Goal: Task Accomplishment & Management: Complete application form

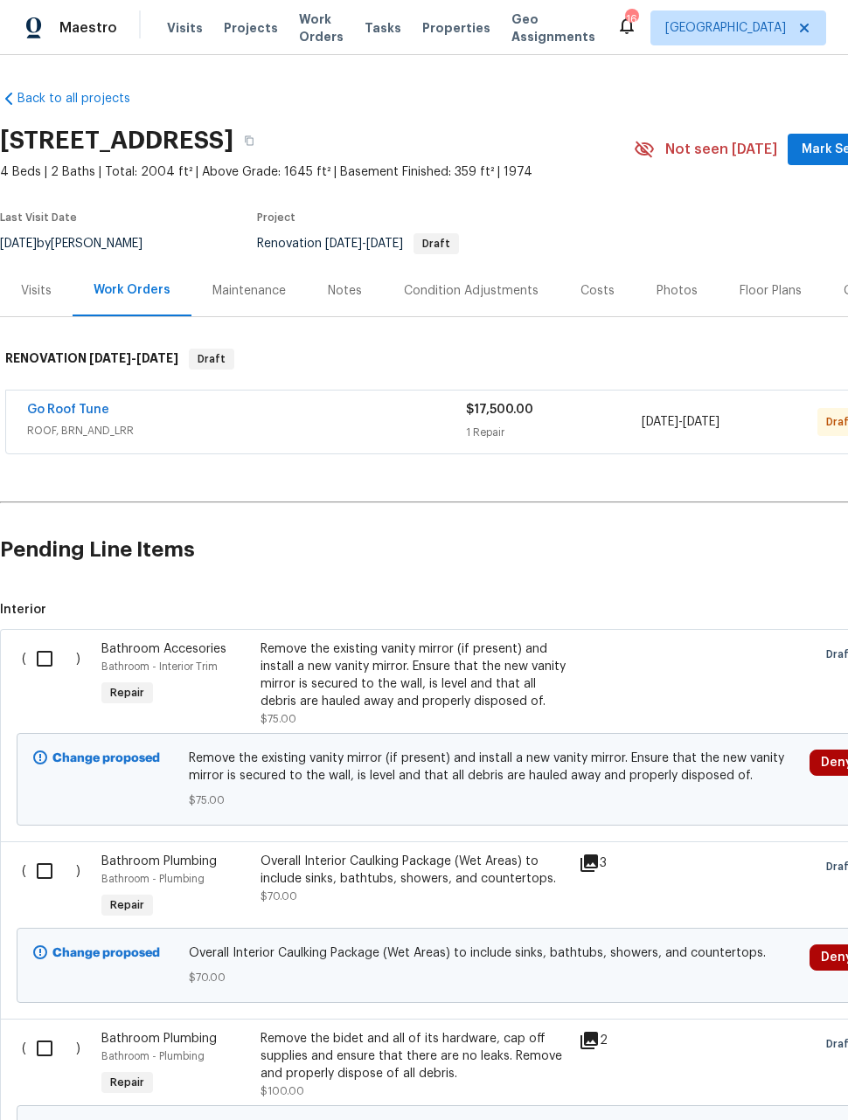
click at [29, 633] on div "( ) Bathroom Accesories Bathroom - Interior Trim Repair Remove the existing van…" at bounding box center [494, 735] width 988 height 212
click at [40, 660] on input "checkbox" at bounding box center [51, 659] width 50 height 37
checkbox input "true"
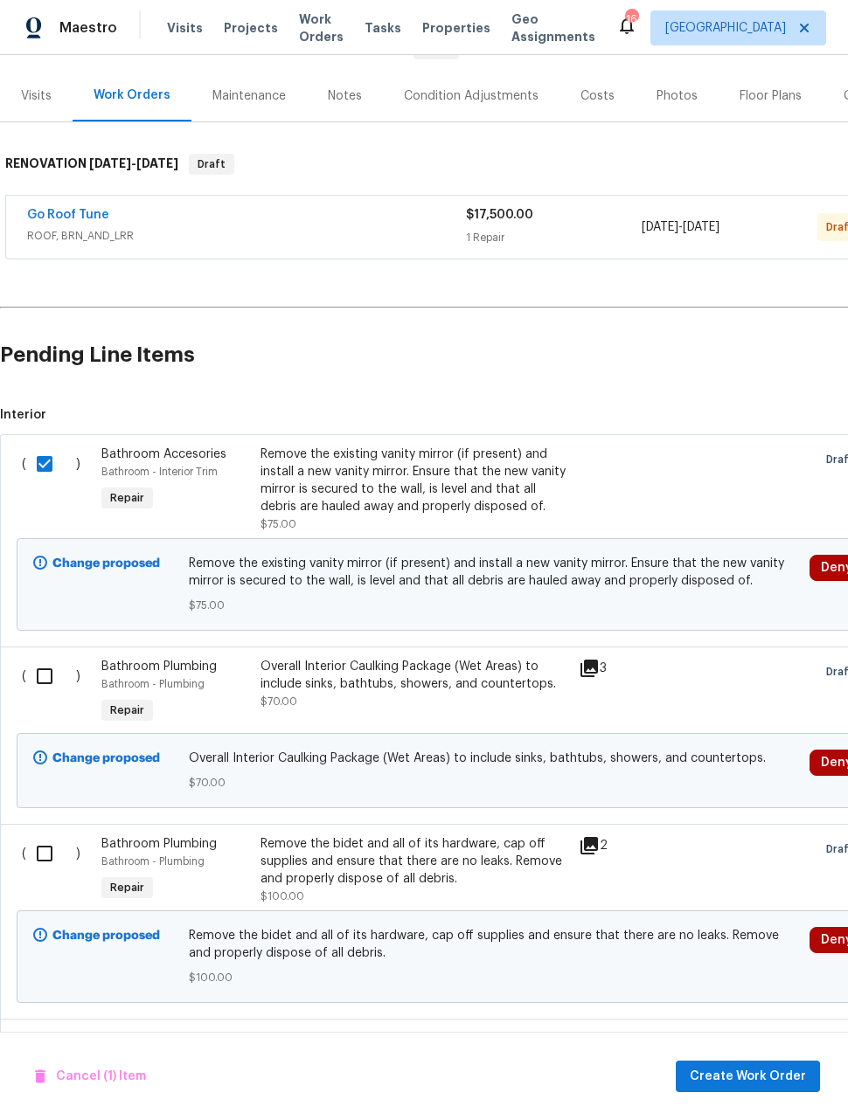
scroll to position [195, 0]
click at [28, 665] on input "checkbox" at bounding box center [51, 676] width 50 height 37
checkbox input "true"
click at [34, 856] on input "checkbox" at bounding box center [51, 853] width 50 height 37
checkbox input "true"
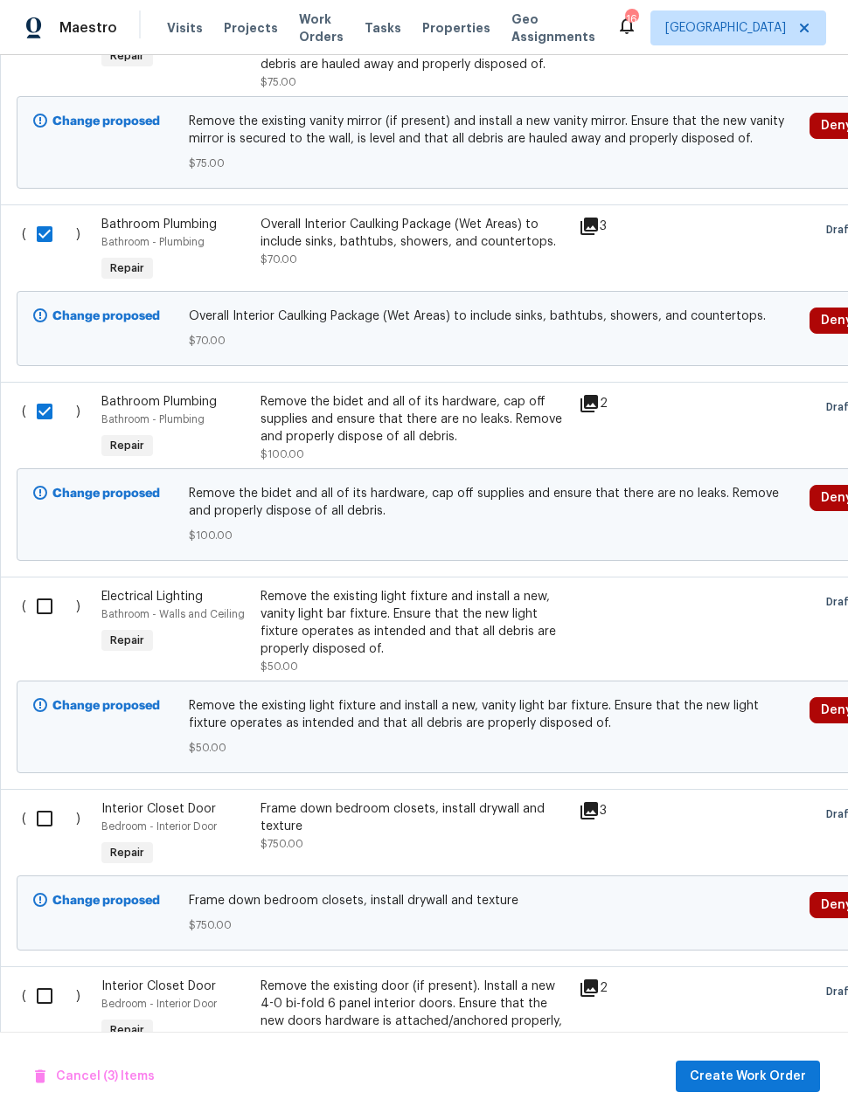
scroll to position [638, 0]
click at [37, 611] on input "checkbox" at bounding box center [51, 605] width 50 height 37
checkbox input "true"
click at [52, 830] on input "checkbox" at bounding box center [51, 818] width 50 height 37
checkbox input "true"
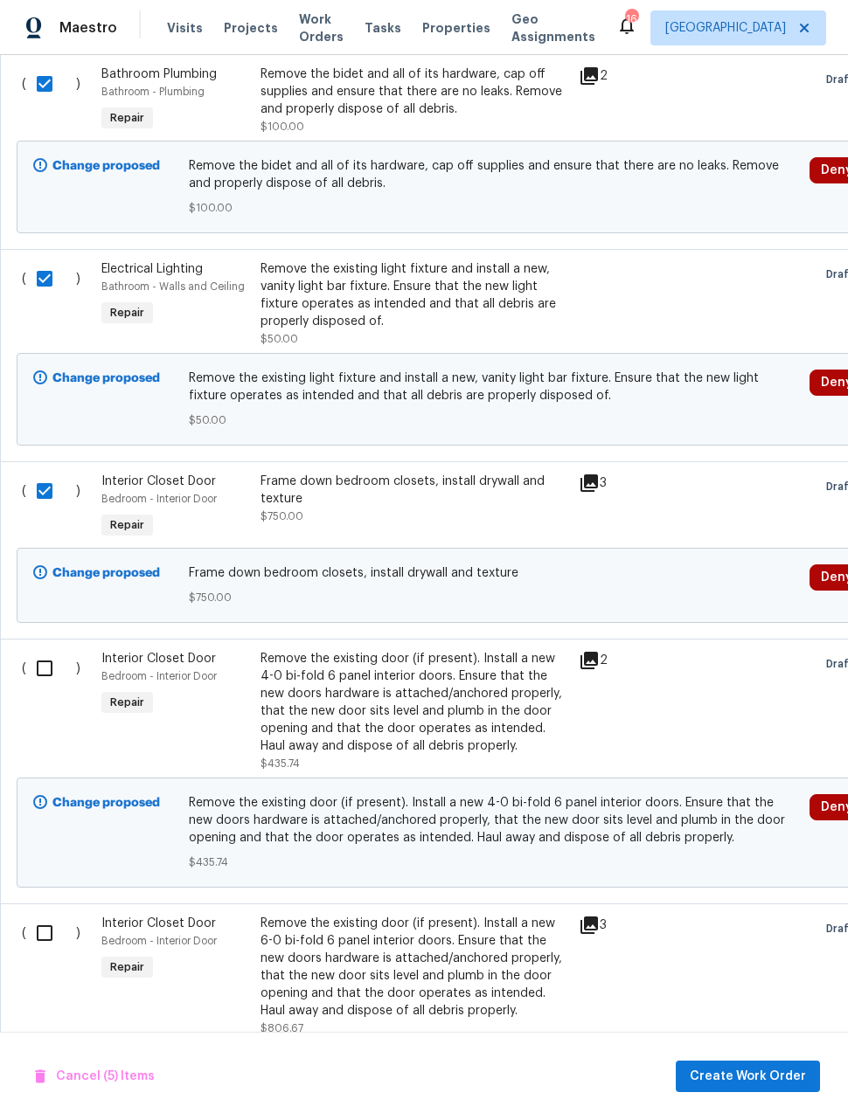
scroll to position [965, 0]
click at [32, 667] on input "checkbox" at bounding box center [51, 668] width 50 height 37
checkbox input "true"
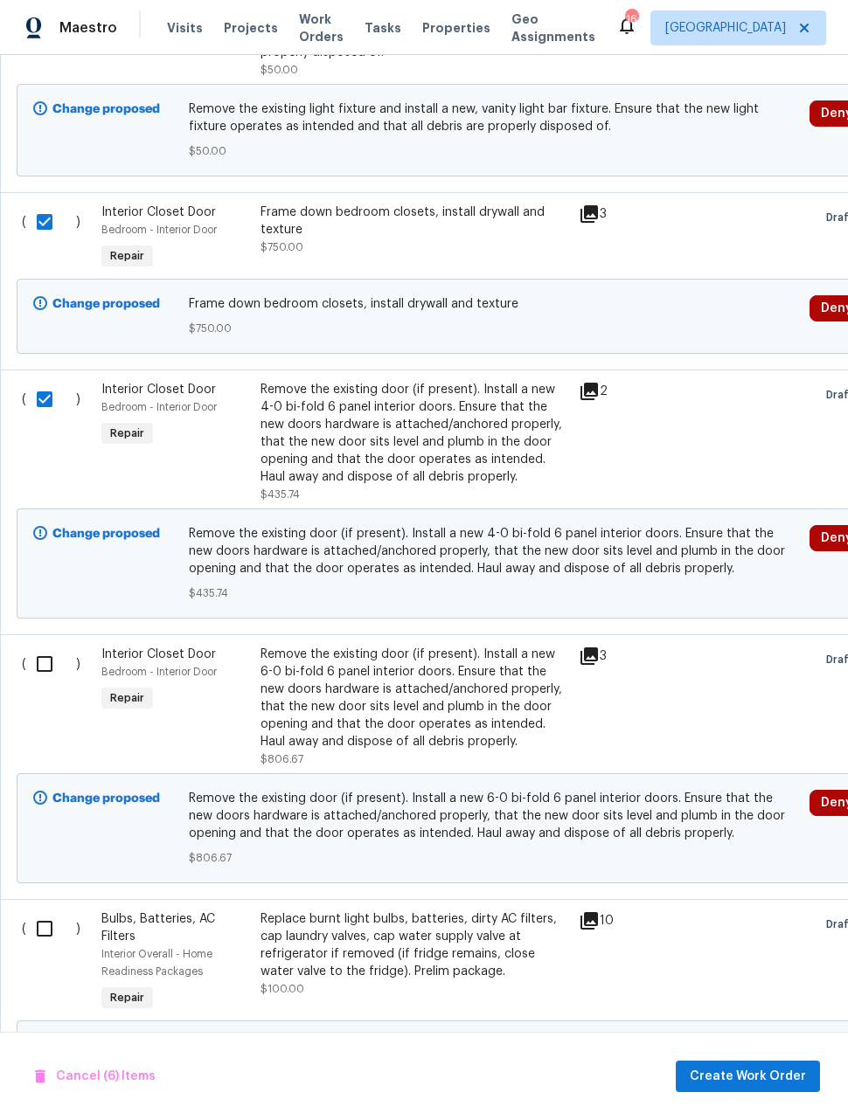
scroll to position [1234, 0]
click at [27, 660] on input "checkbox" at bounding box center [51, 664] width 50 height 37
checkbox input "true"
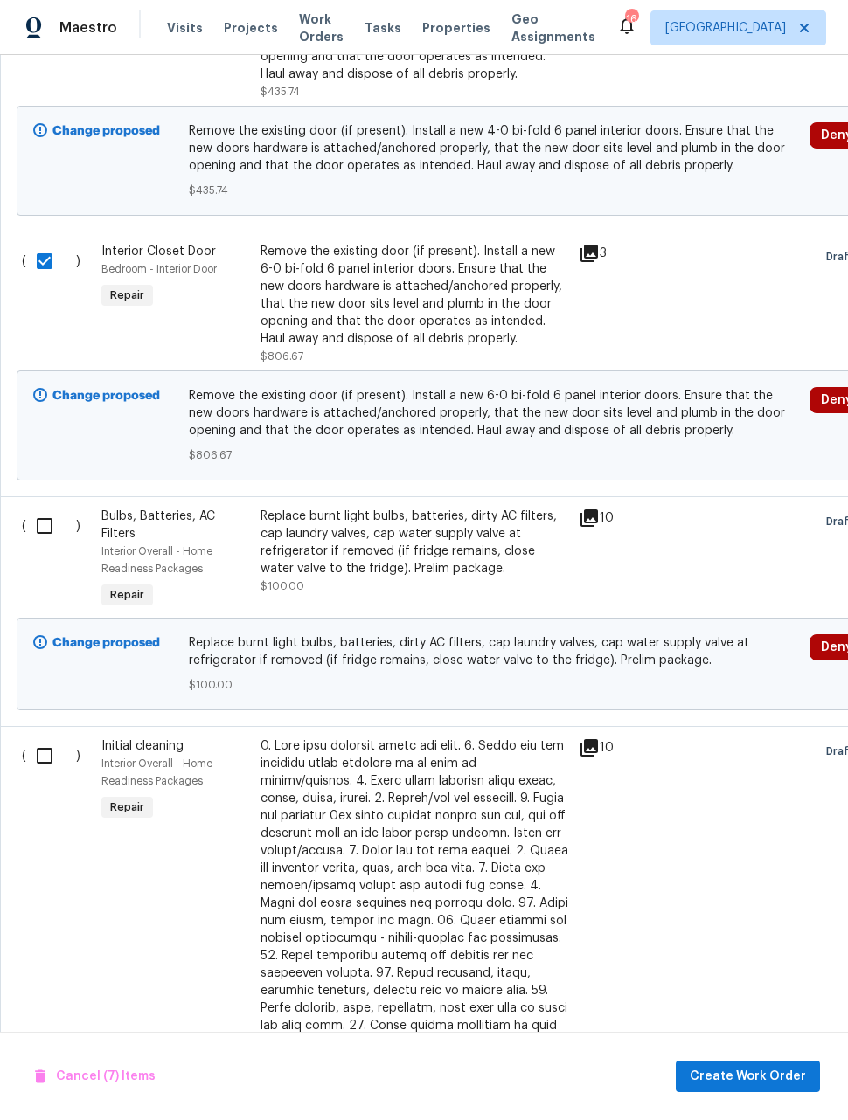
scroll to position [1638, 0]
click at [31, 524] on input "checkbox" at bounding box center [51, 525] width 50 height 37
checkbox input "true"
click at [47, 766] on input "checkbox" at bounding box center [51, 755] width 50 height 37
checkbox input "true"
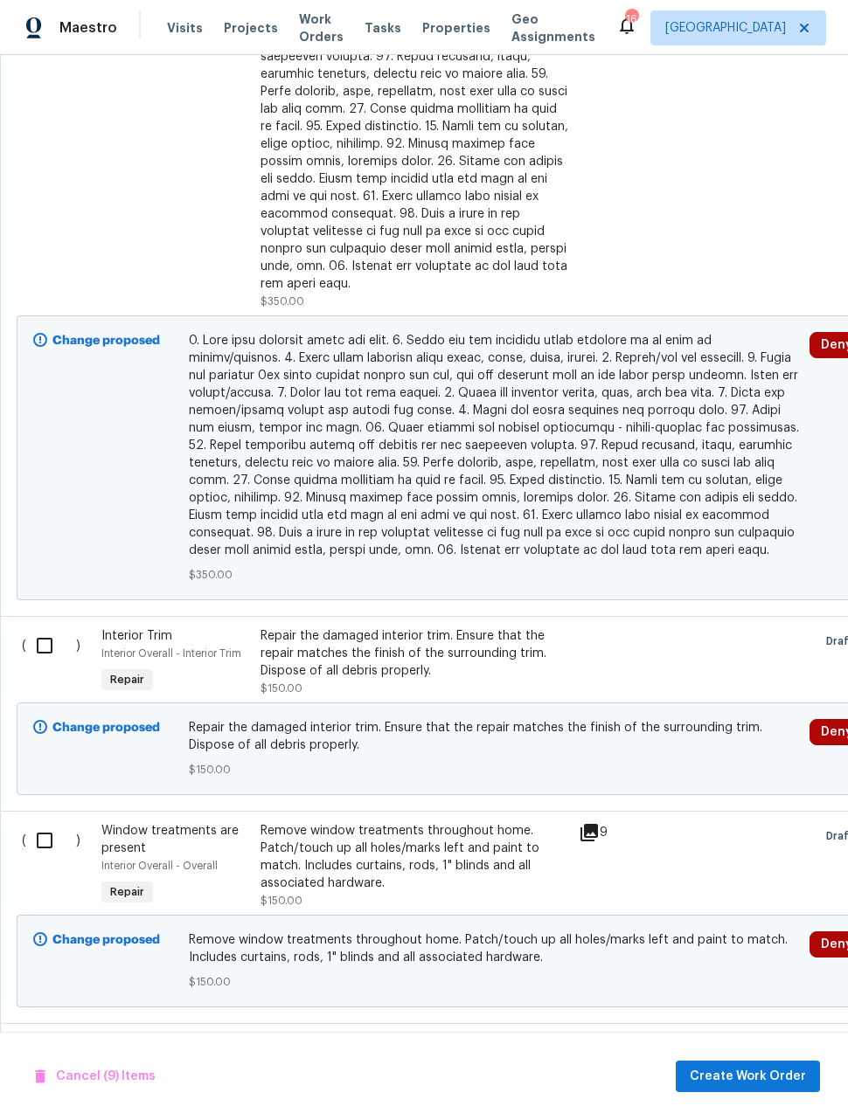
scroll to position [2555, 0]
click at [35, 637] on input "checkbox" at bounding box center [51, 645] width 50 height 37
checkbox input "true"
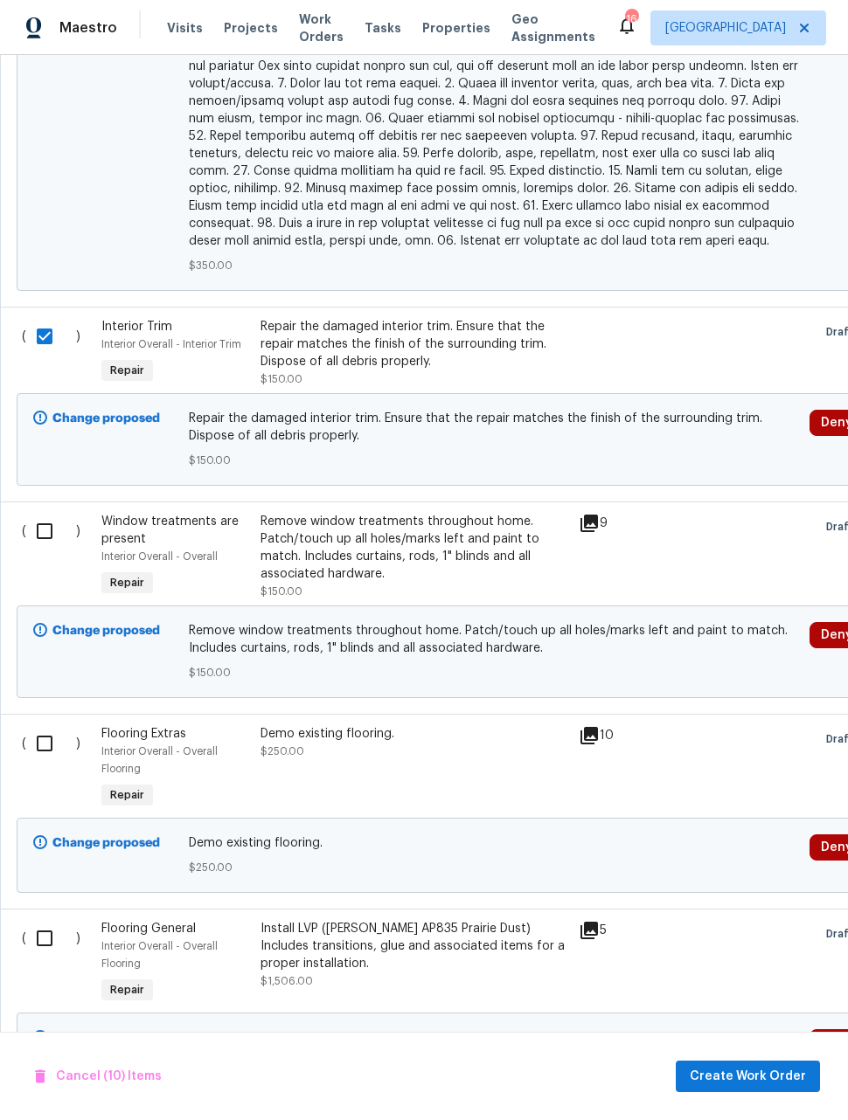
scroll to position [2864, 0]
click at [42, 522] on input "checkbox" at bounding box center [51, 530] width 50 height 37
checkbox input "true"
click at [36, 737] on input "checkbox" at bounding box center [51, 743] width 50 height 37
checkbox input "true"
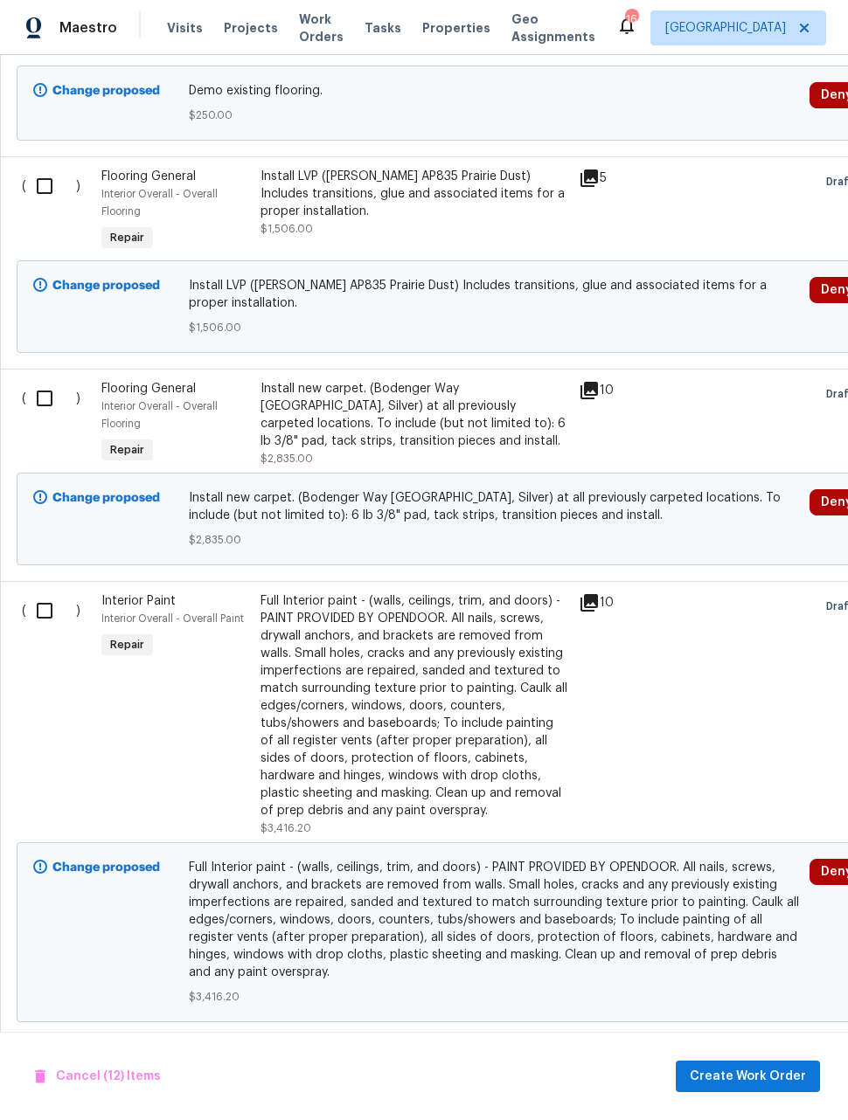
scroll to position [3616, 0]
click at [48, 607] on input "checkbox" at bounding box center [51, 610] width 50 height 37
checkbox input "true"
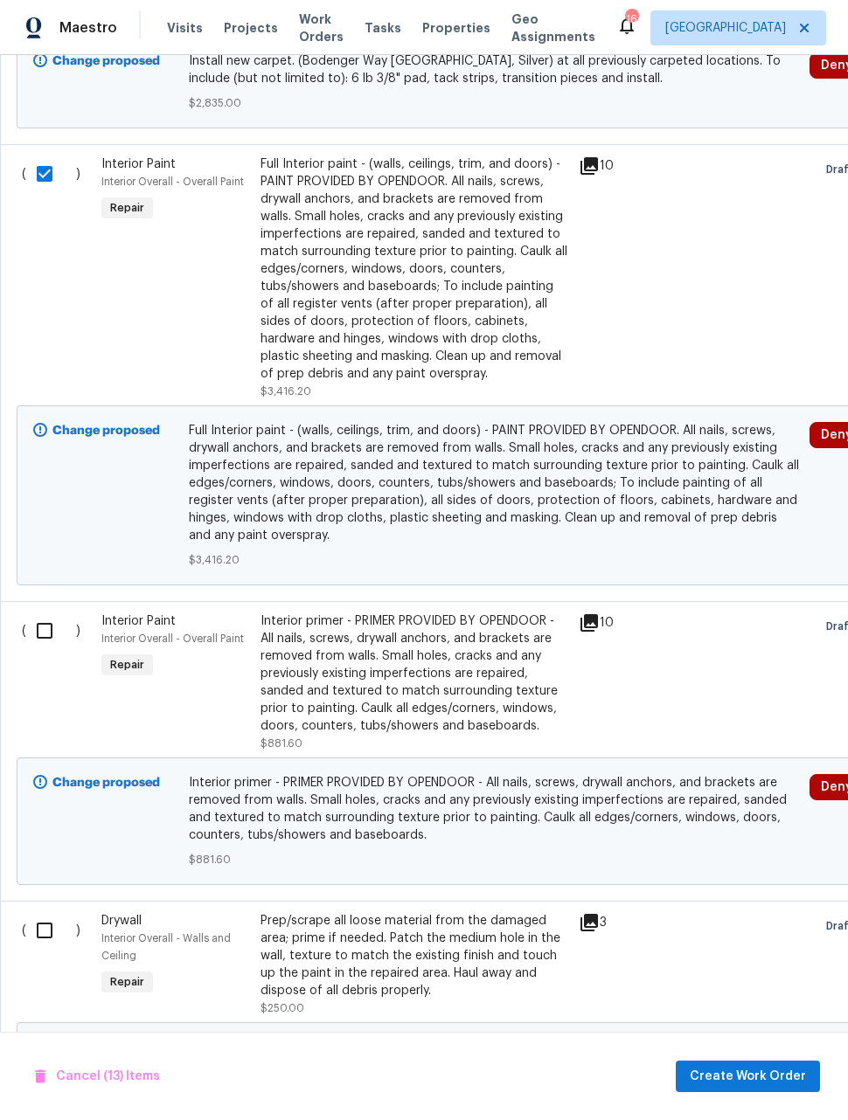
scroll to position [4053, 0]
click at [37, 624] on input "checkbox" at bounding box center [51, 630] width 50 height 37
checkbox input "true"
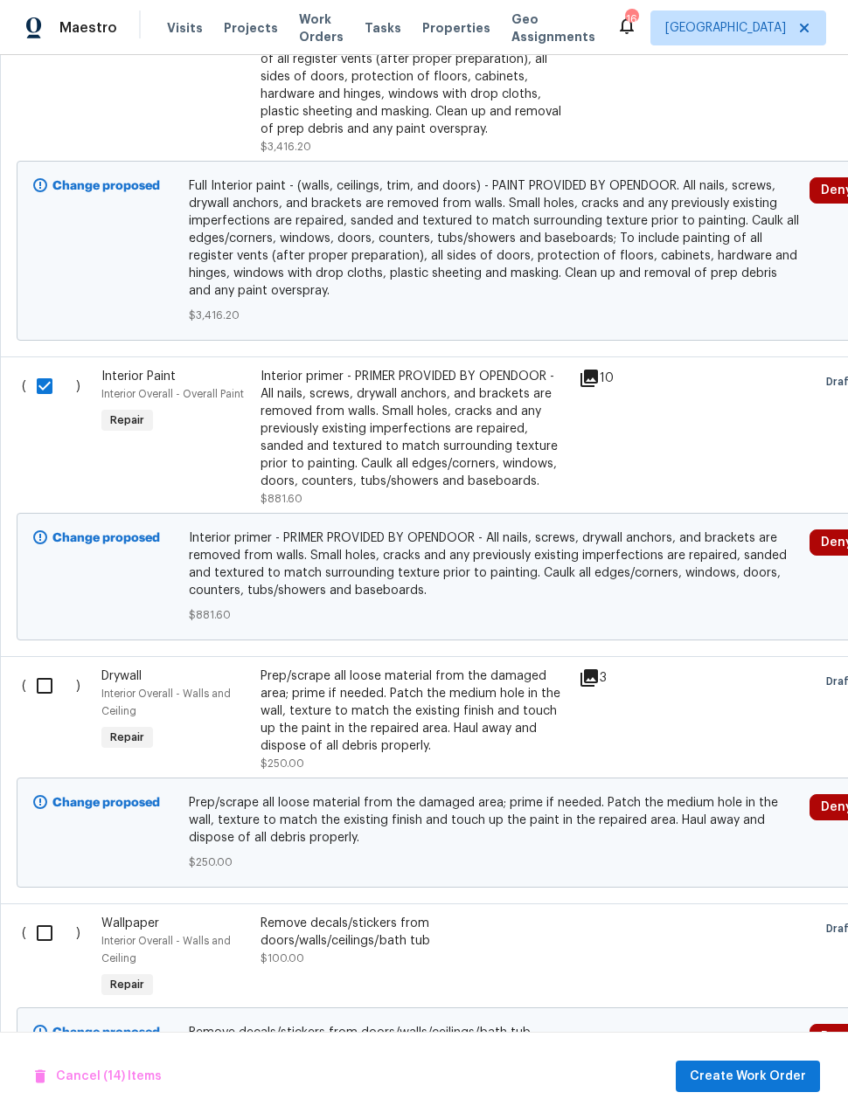
scroll to position [4297, 0]
click at [35, 678] on input "checkbox" at bounding box center [51, 686] width 50 height 37
checkbox input "true"
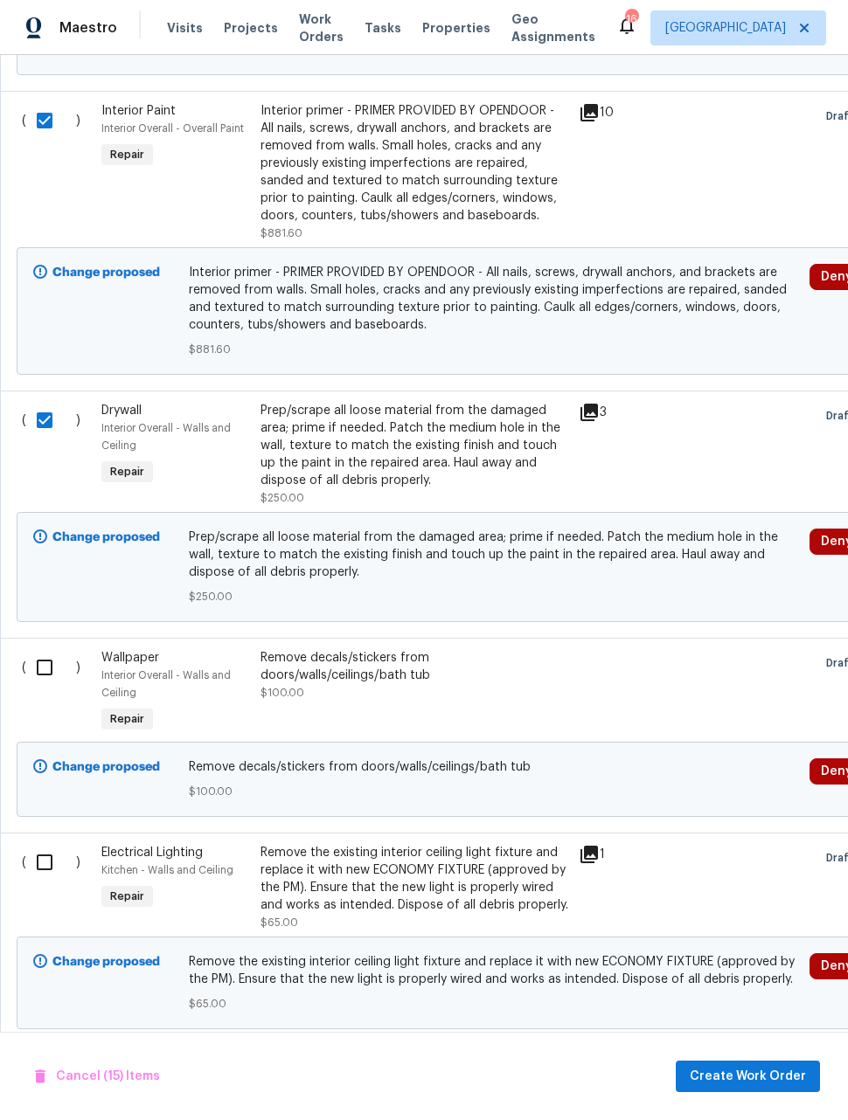
scroll to position [0, 0]
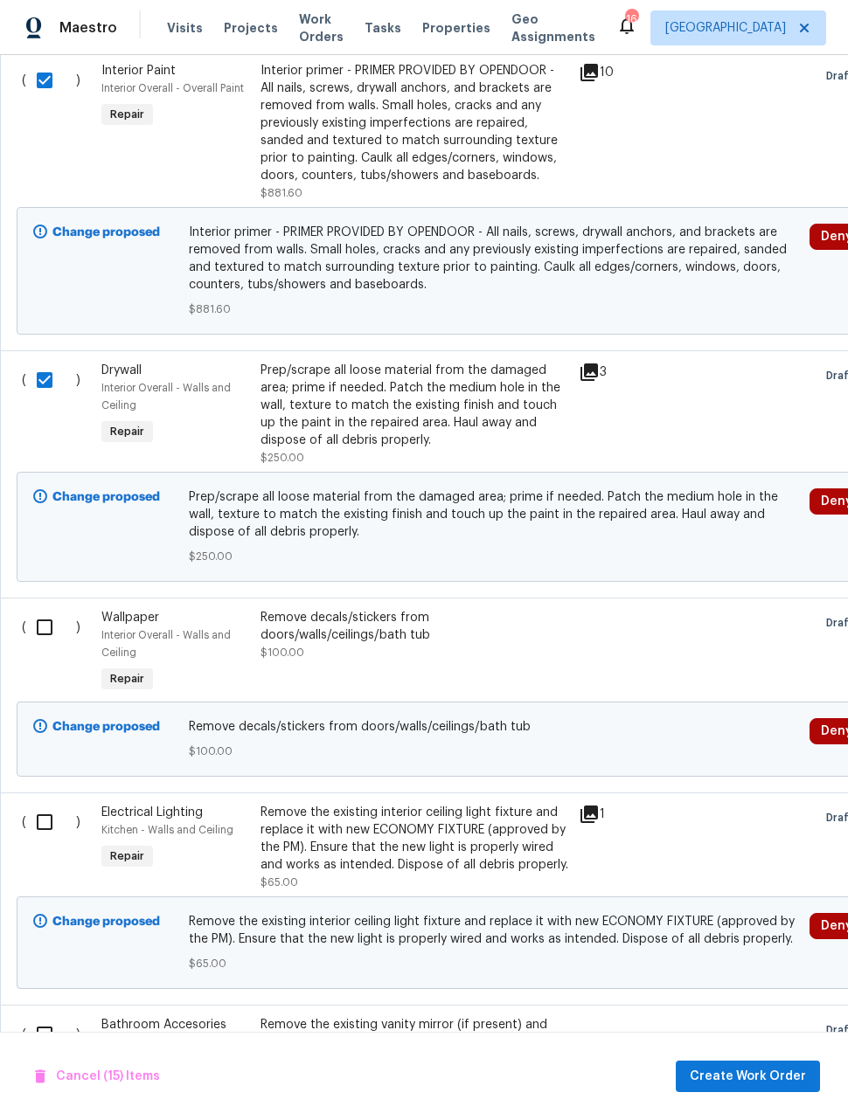
click at [36, 640] on input "checkbox" at bounding box center [51, 627] width 50 height 37
checkbox input "true"
click at [39, 829] on input "checkbox" at bounding box center [51, 822] width 50 height 37
checkbox input "true"
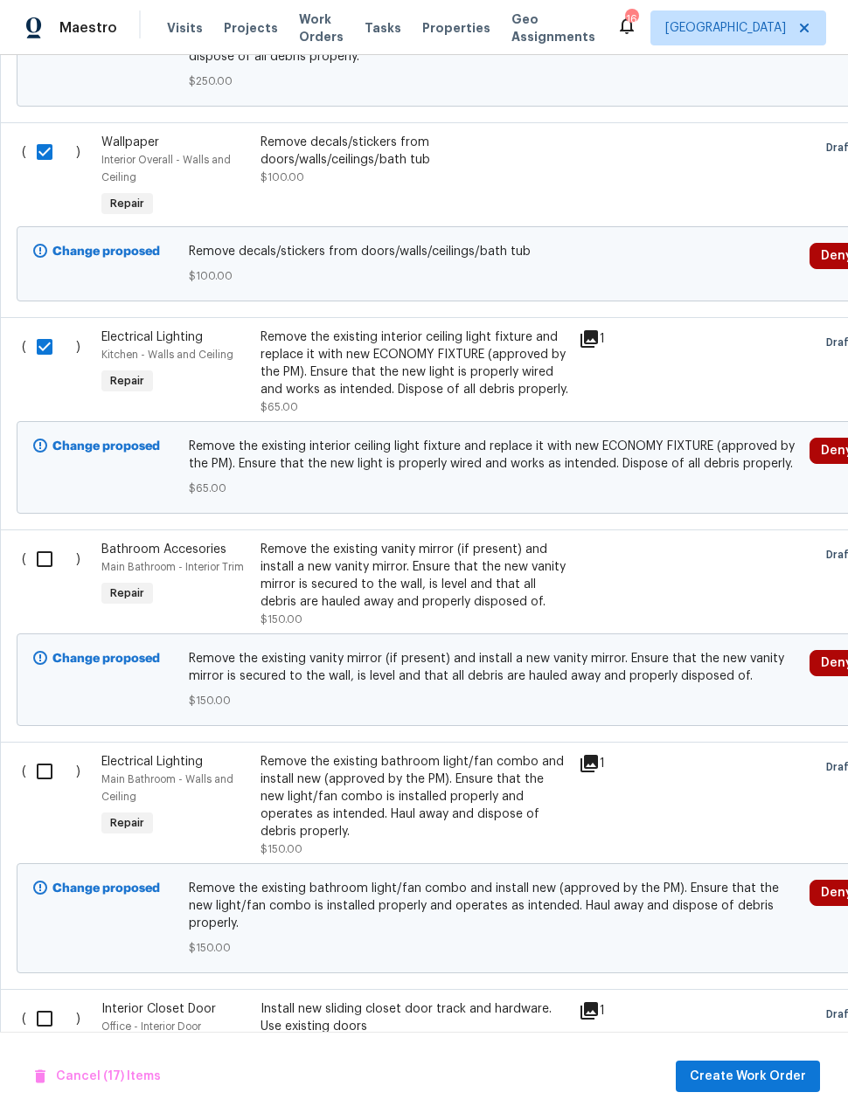
click at [34, 551] on input "checkbox" at bounding box center [51, 559] width 50 height 37
checkbox input "true"
click at [37, 766] on input "checkbox" at bounding box center [51, 771] width 50 height 37
checkbox input "true"
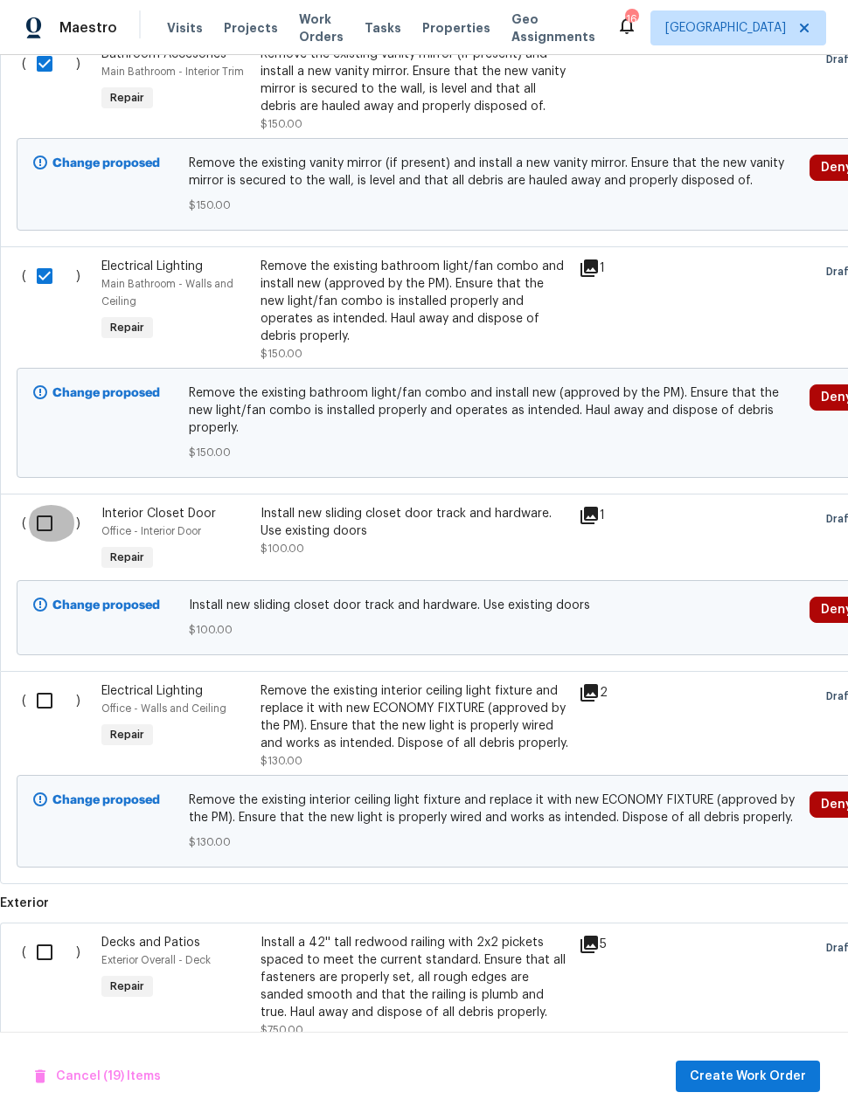
click at [31, 505] on input "checkbox" at bounding box center [51, 523] width 50 height 37
checkbox input "true"
click at [33, 686] on input "checkbox" at bounding box center [51, 701] width 50 height 37
checkbox input "true"
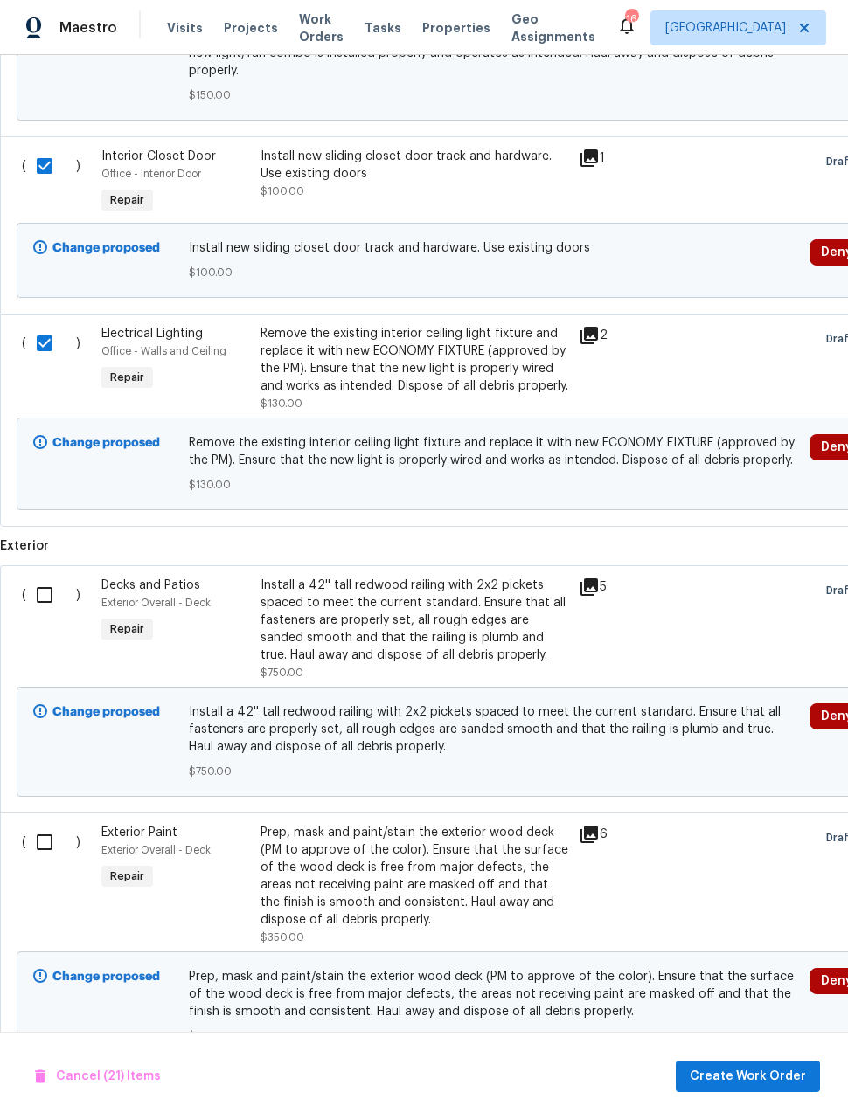
click at [38, 577] on input "checkbox" at bounding box center [51, 595] width 50 height 37
checkbox input "true"
click at [34, 830] on input "checkbox" at bounding box center [51, 842] width 50 height 37
checkbox input "true"
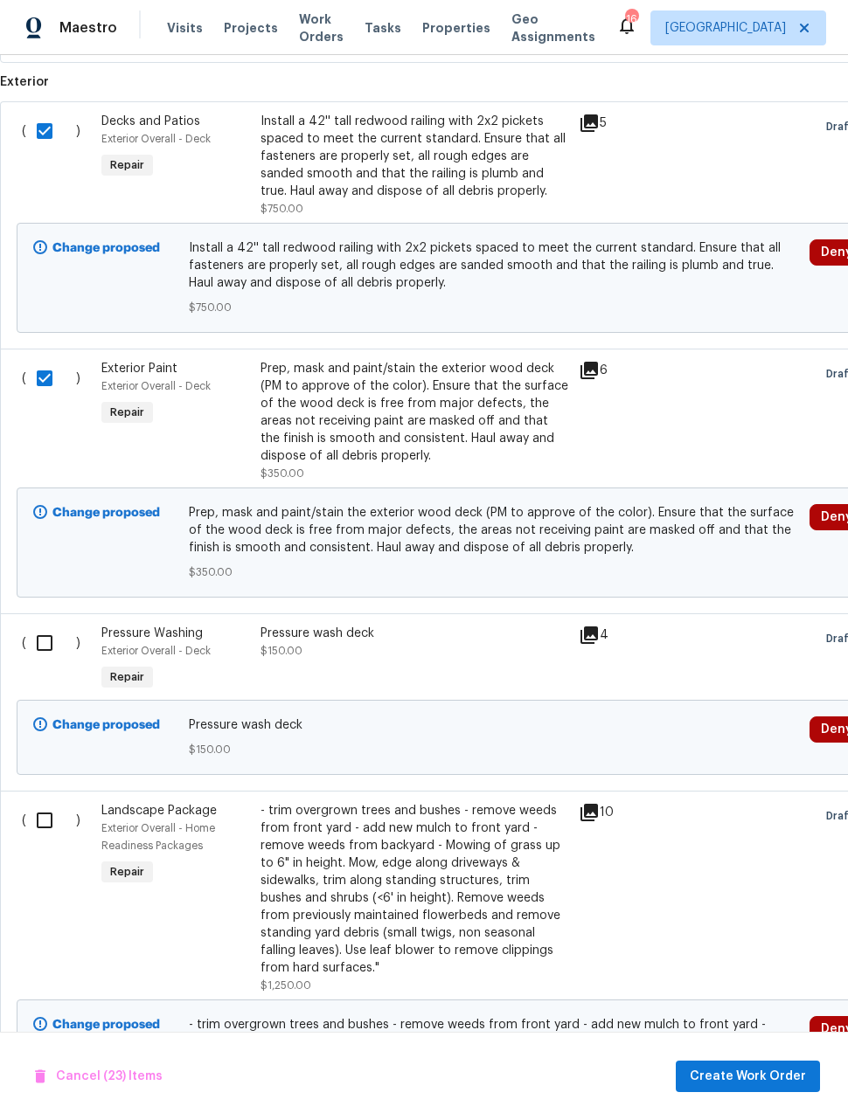
click at [28, 625] on input "checkbox" at bounding box center [51, 643] width 50 height 37
checkbox input "true"
click at [41, 802] on input "checkbox" at bounding box center [51, 820] width 50 height 37
checkbox input "true"
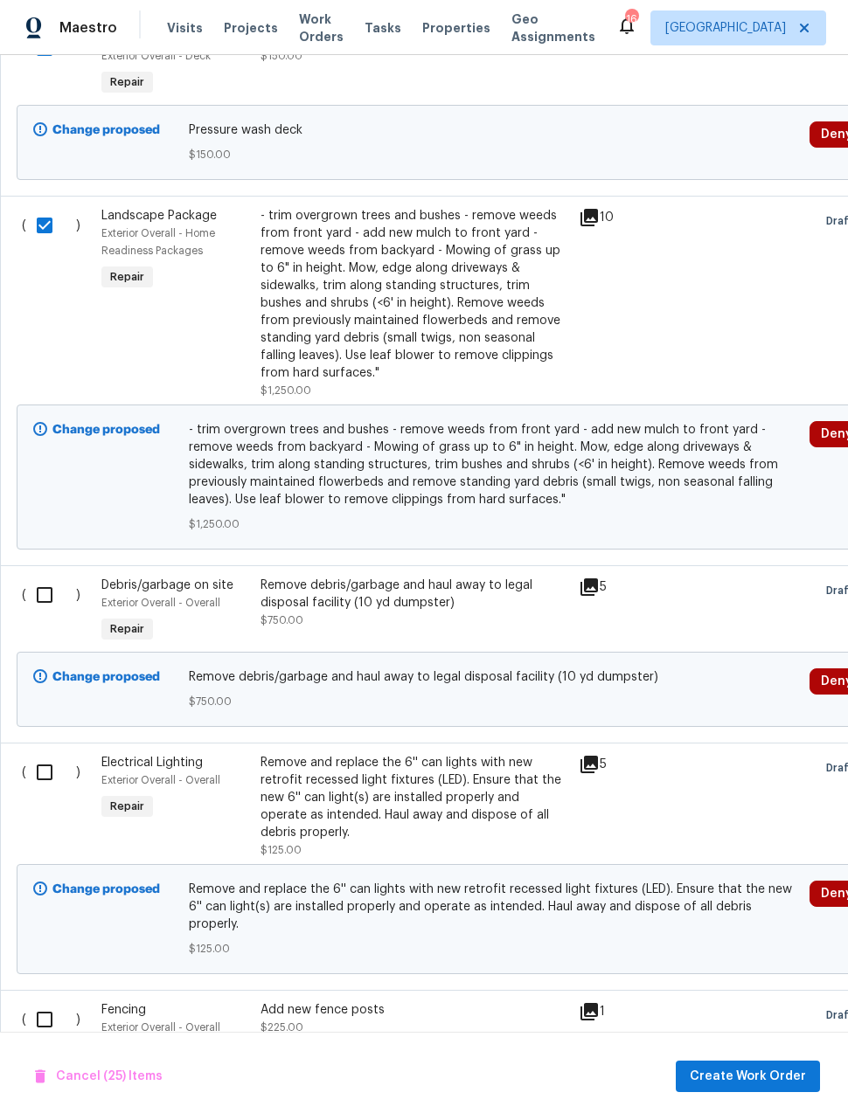
click at [33, 577] on input "checkbox" at bounding box center [51, 595] width 50 height 37
checkbox input "true"
click at [30, 754] on input "checkbox" at bounding box center [51, 772] width 50 height 37
checkbox input "true"
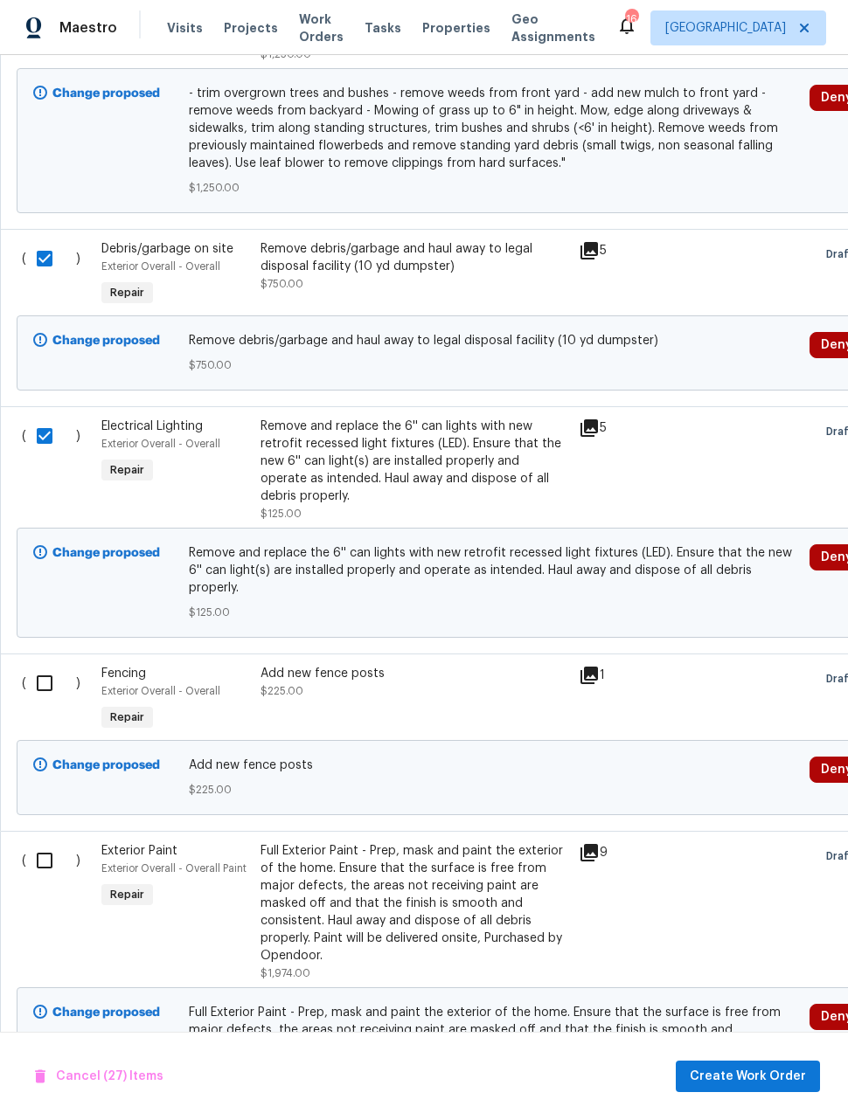
click at [38, 665] on input "checkbox" at bounding box center [51, 683] width 50 height 37
checkbox input "true"
click at [38, 842] on input "checkbox" at bounding box center [51, 860] width 50 height 37
checkbox input "true"
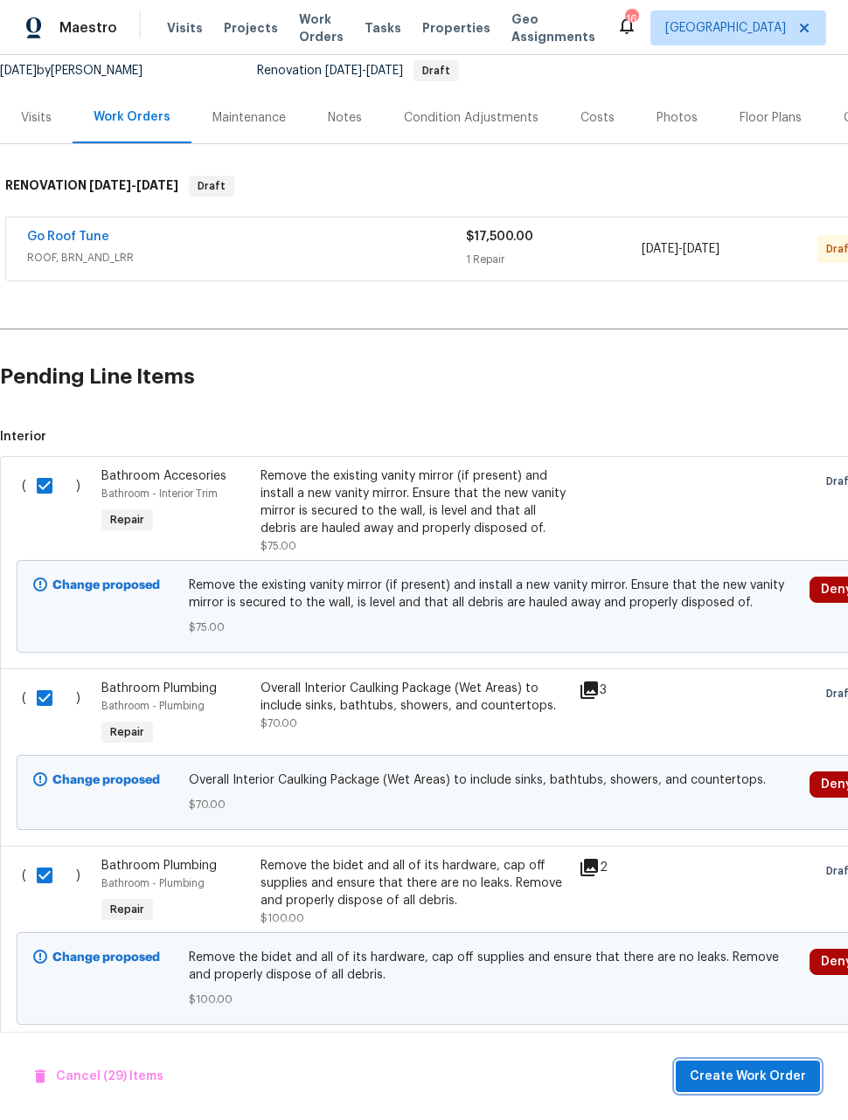
click at [769, 1078] on span "Create Work Order" at bounding box center [748, 1077] width 116 height 22
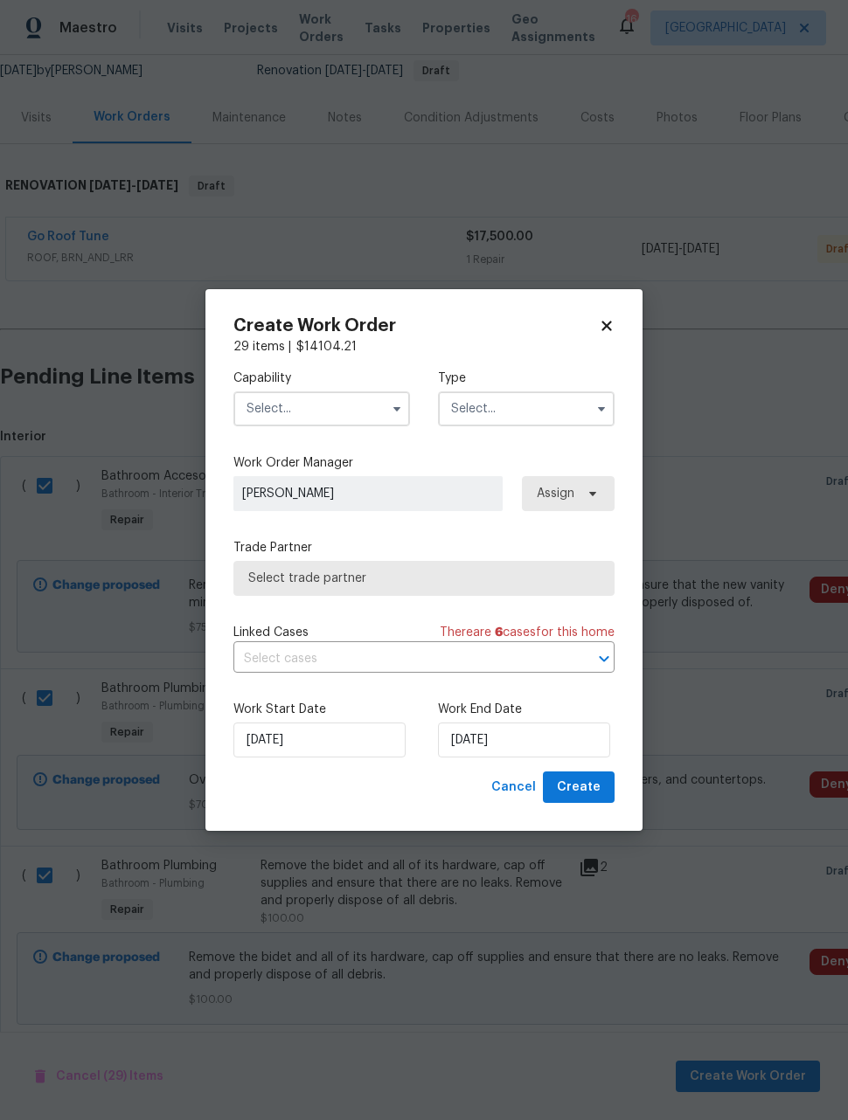
click at [326, 411] on input "text" at bounding box center [321, 409] width 177 height 35
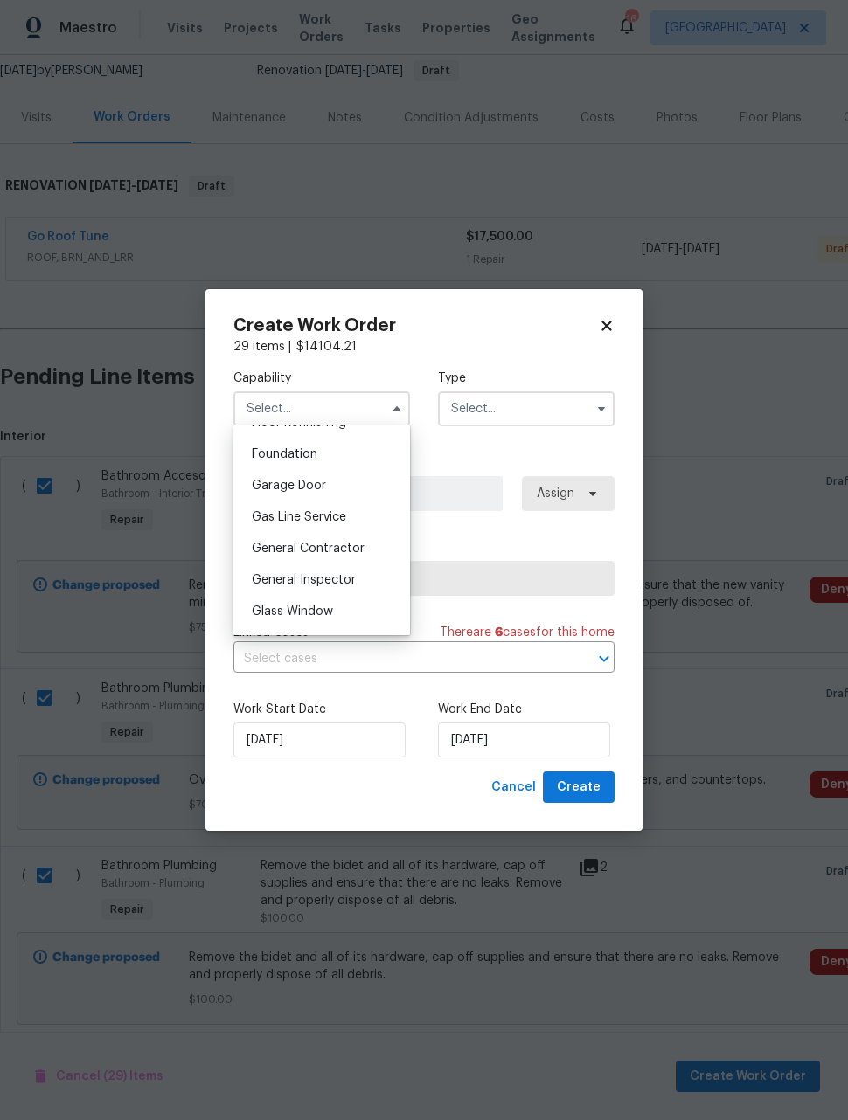
click at [358, 561] on div "General Contractor" at bounding box center [322, 548] width 168 height 31
type input "General Contractor"
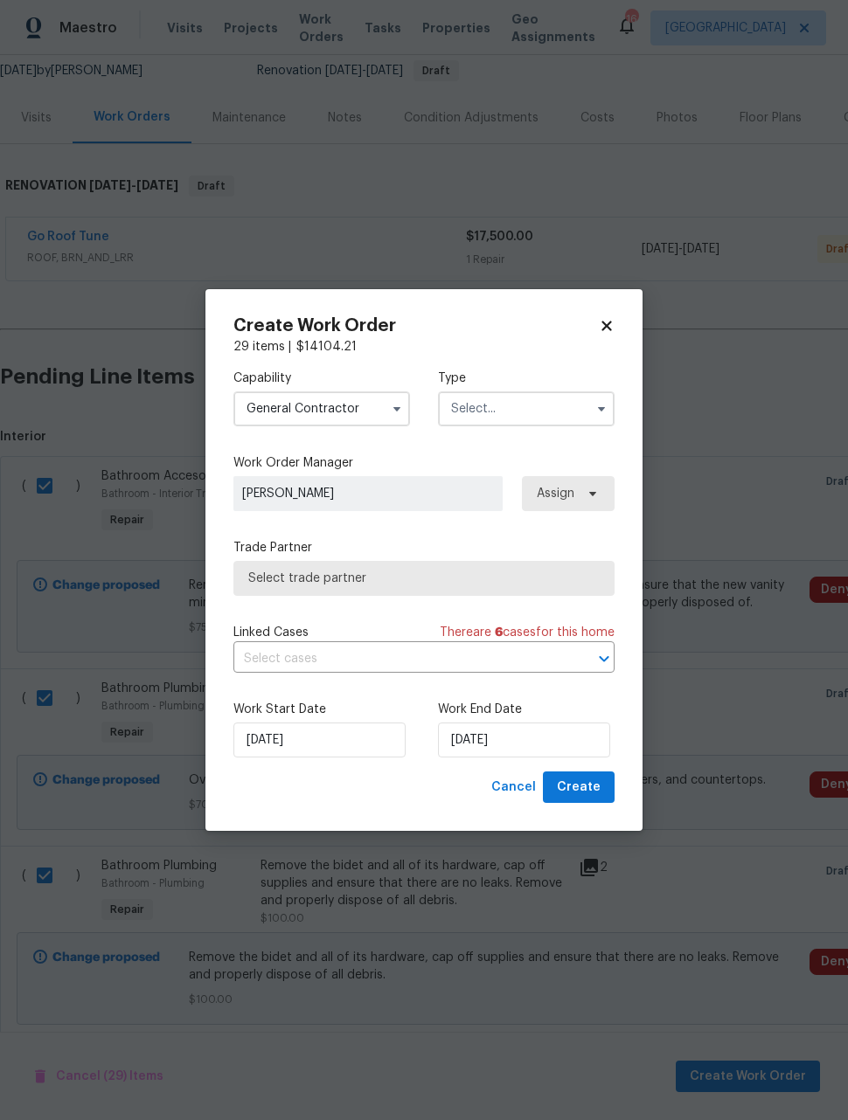
click at [519, 419] on input "text" at bounding box center [526, 409] width 177 height 35
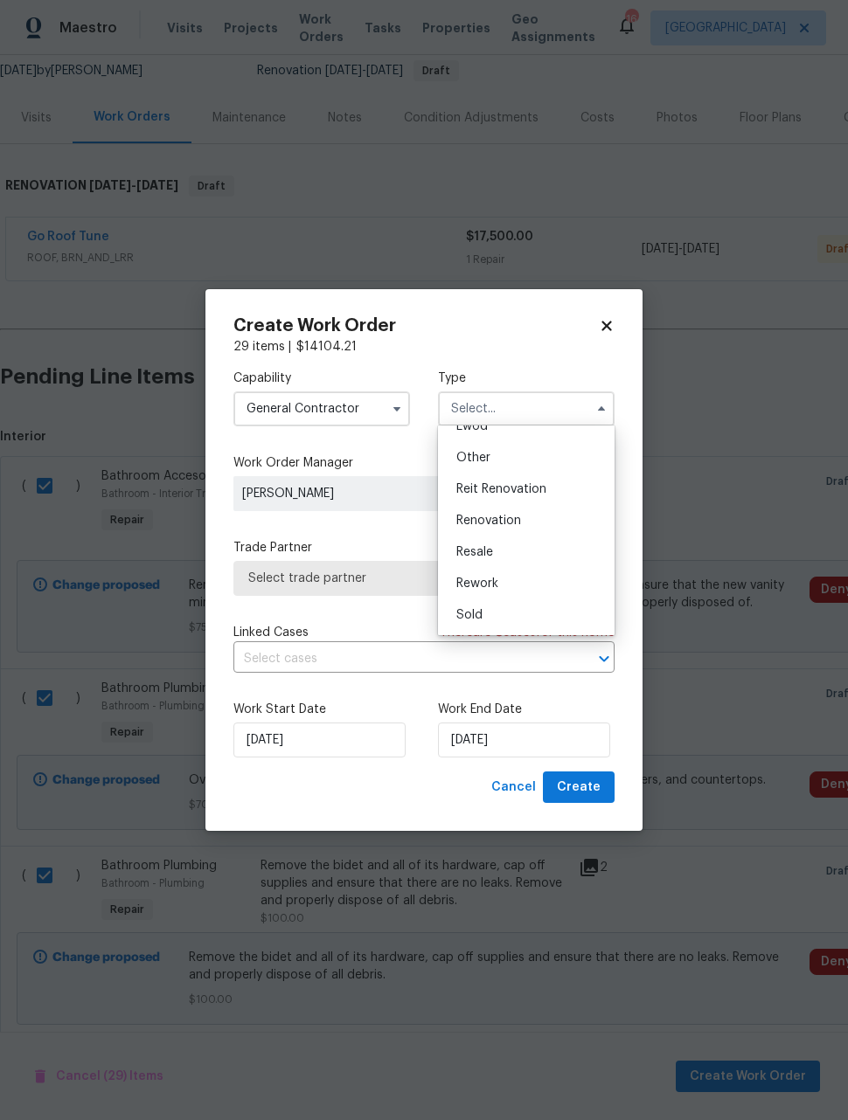
click at [533, 519] on div "Renovation" at bounding box center [526, 520] width 168 height 31
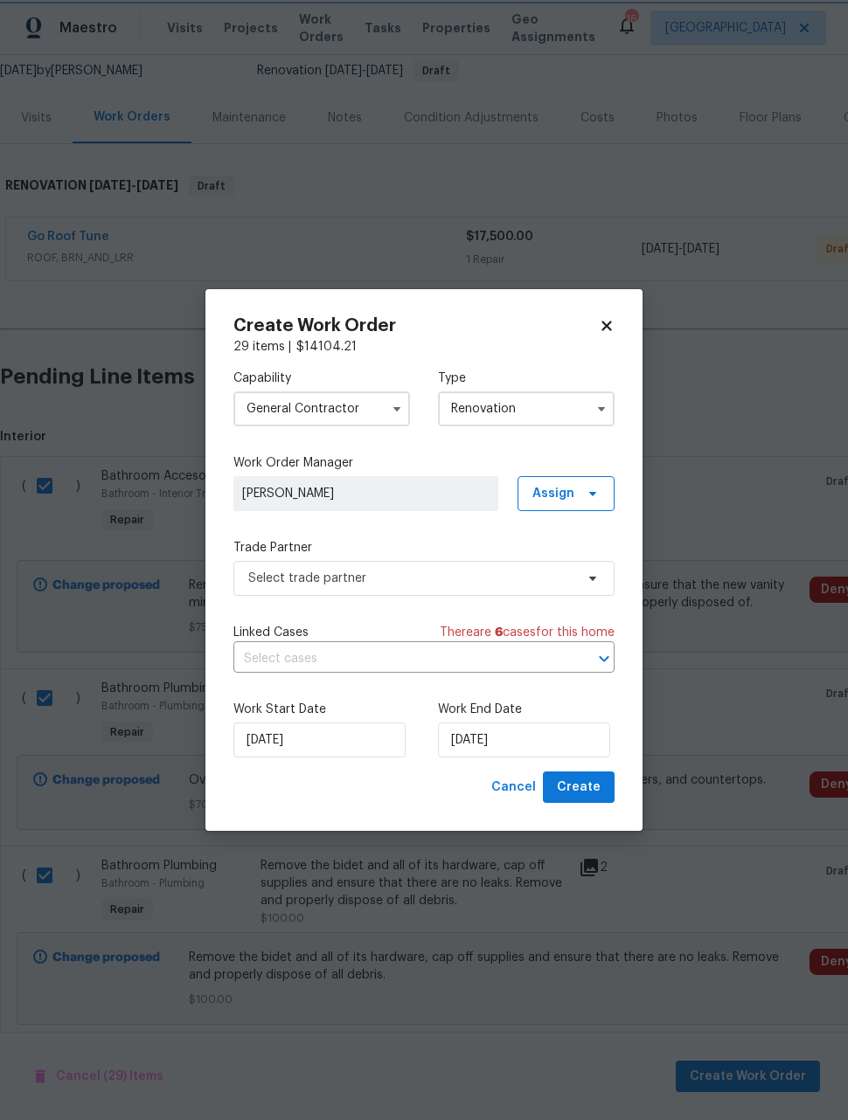
type input "Renovation"
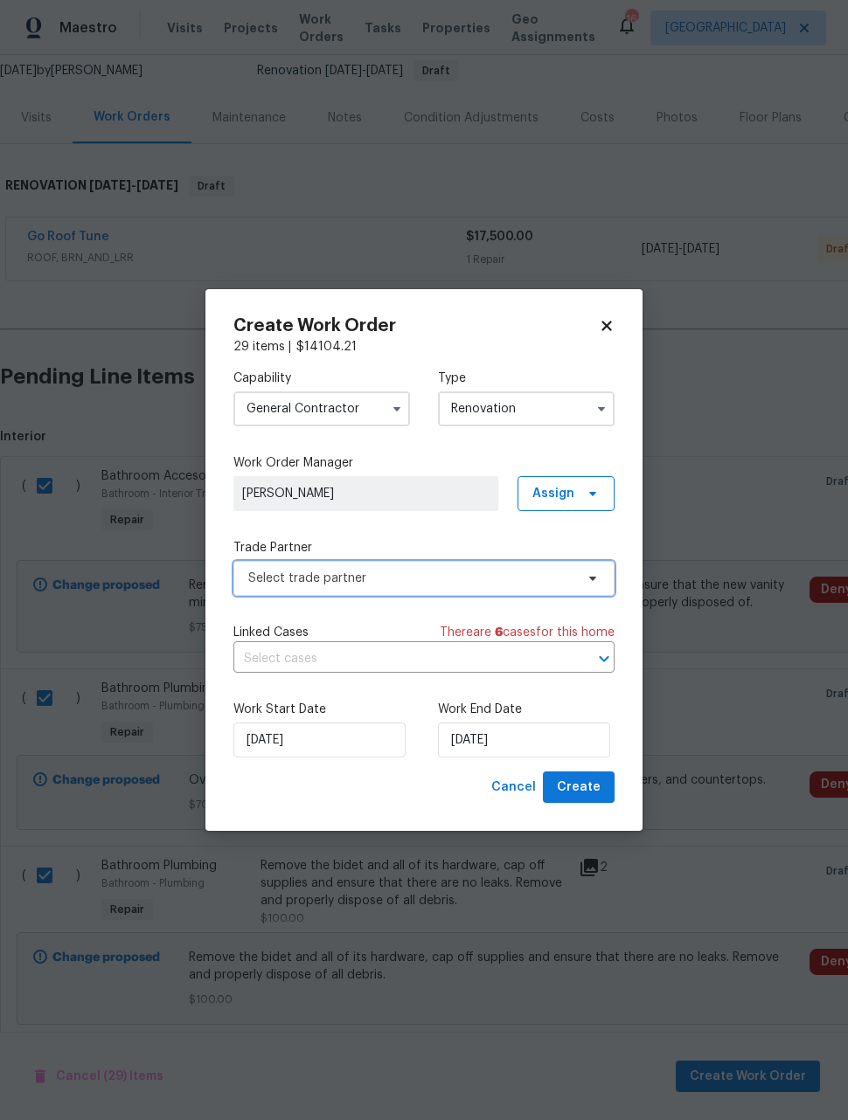
click at [458, 583] on span "Select trade partner" at bounding box center [411, 578] width 326 height 17
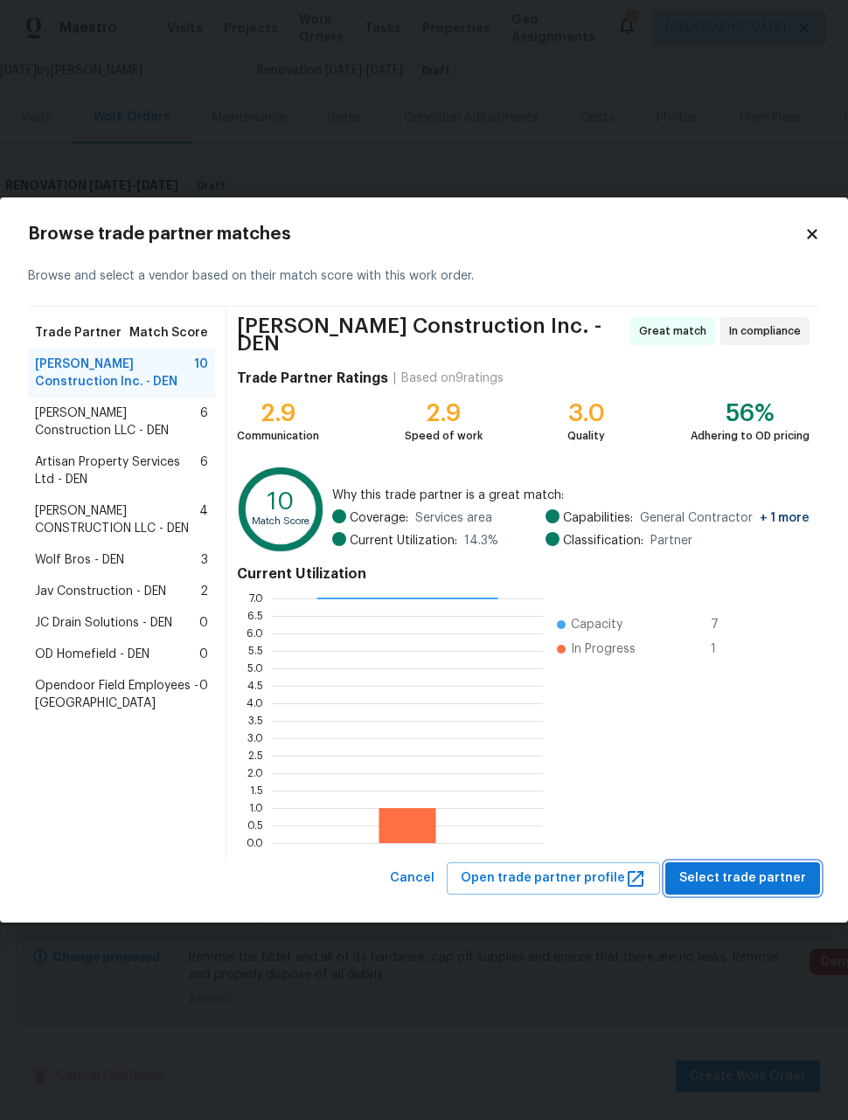
click at [780, 876] on span "Select trade partner" at bounding box center [742, 879] width 127 height 22
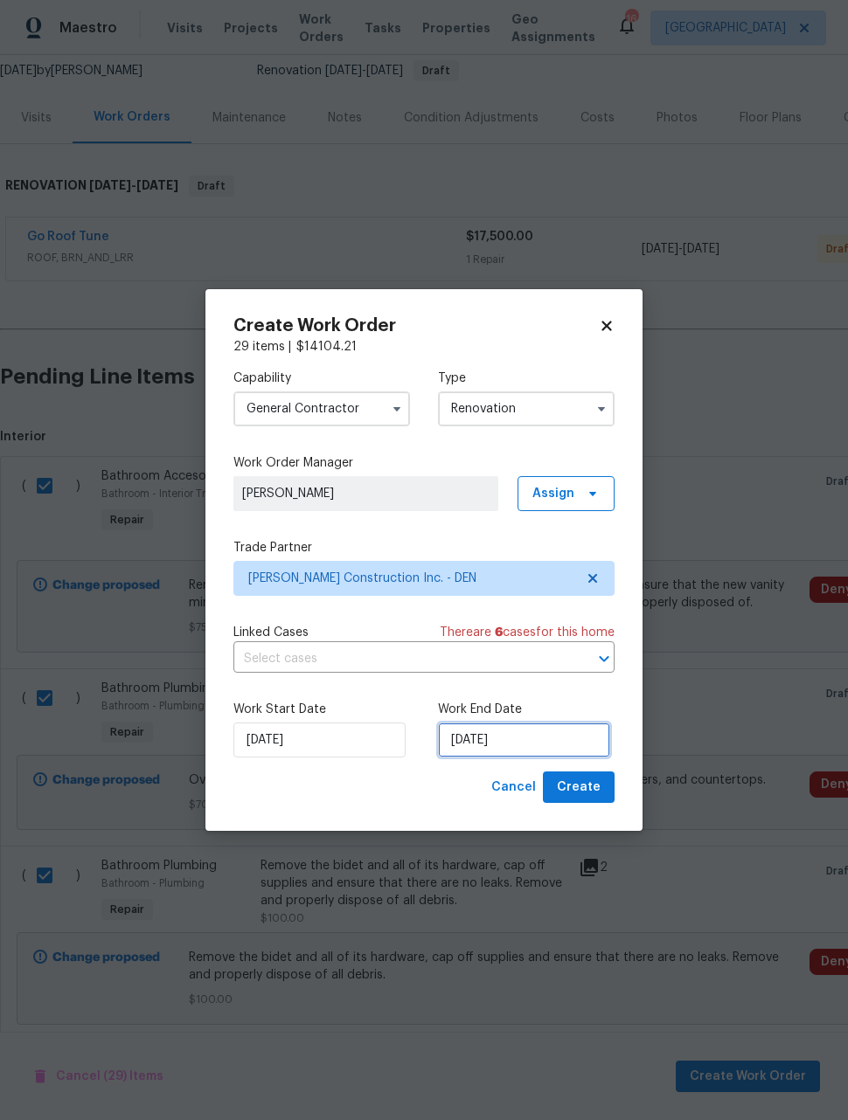
click at [558, 738] on input "9/16/2025" at bounding box center [524, 740] width 172 height 35
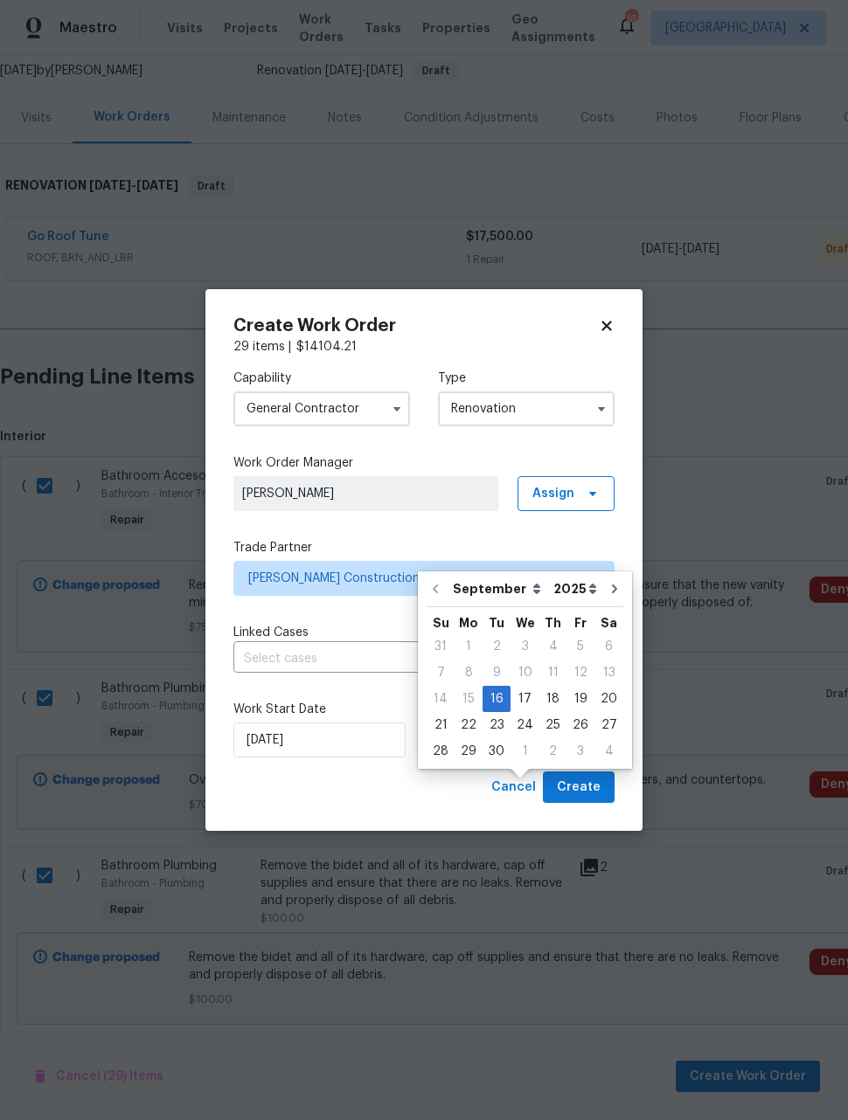
scroll to position [58, 0]
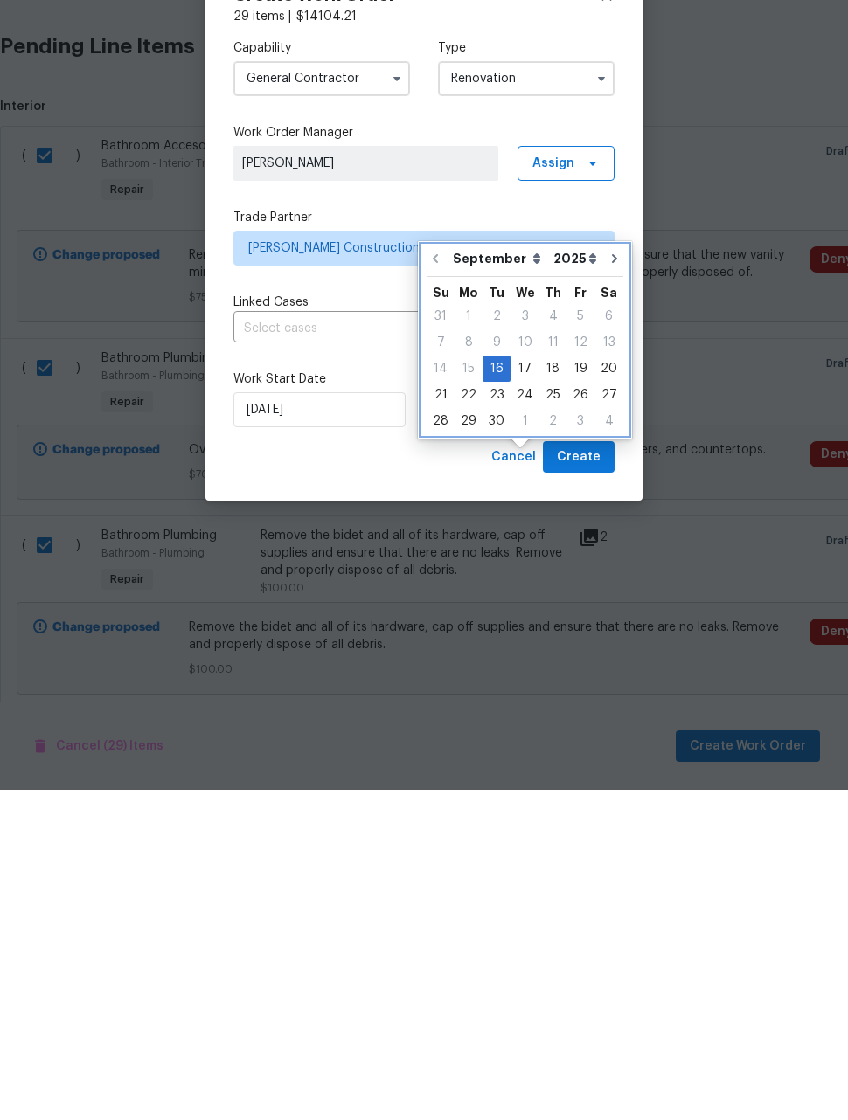
click at [607, 582] on icon "Go to next month" at bounding box center [614, 589] width 14 height 14
type input "10/16/2025"
select select "9"
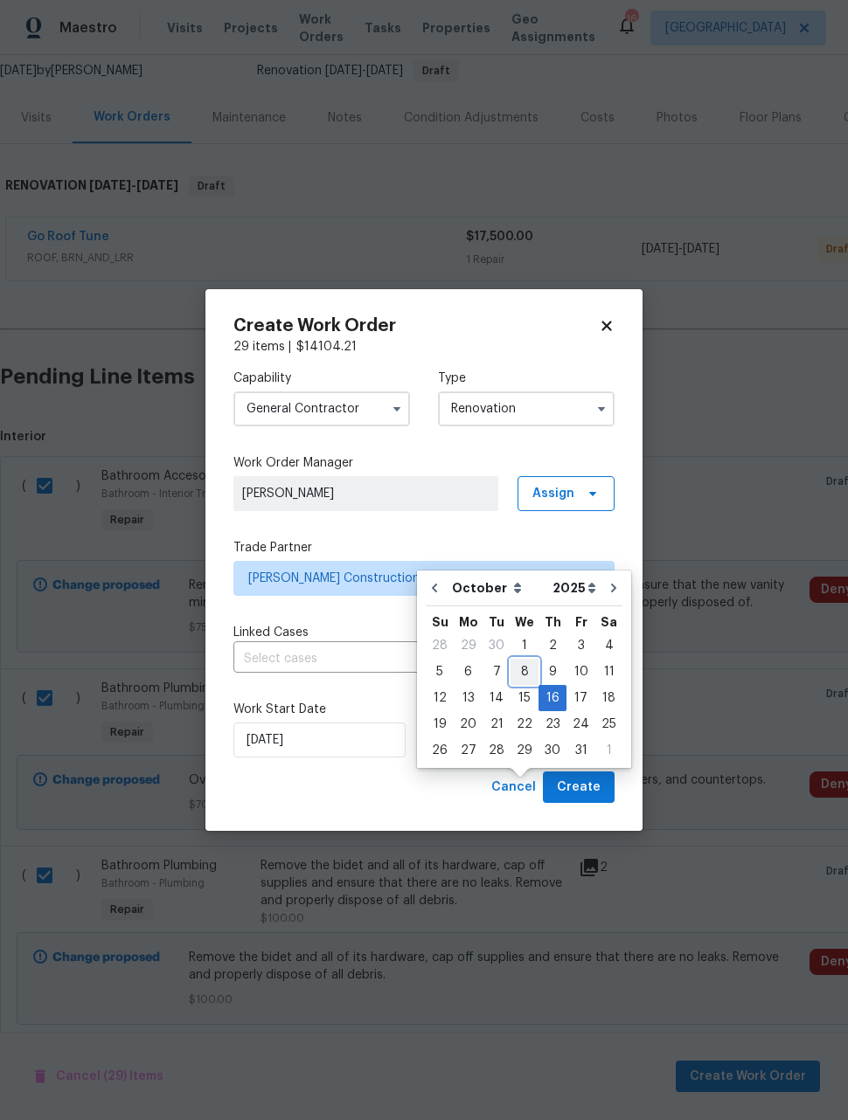
click at [523, 660] on div "8" at bounding box center [524, 672] width 28 height 24
type input "10/8/2025"
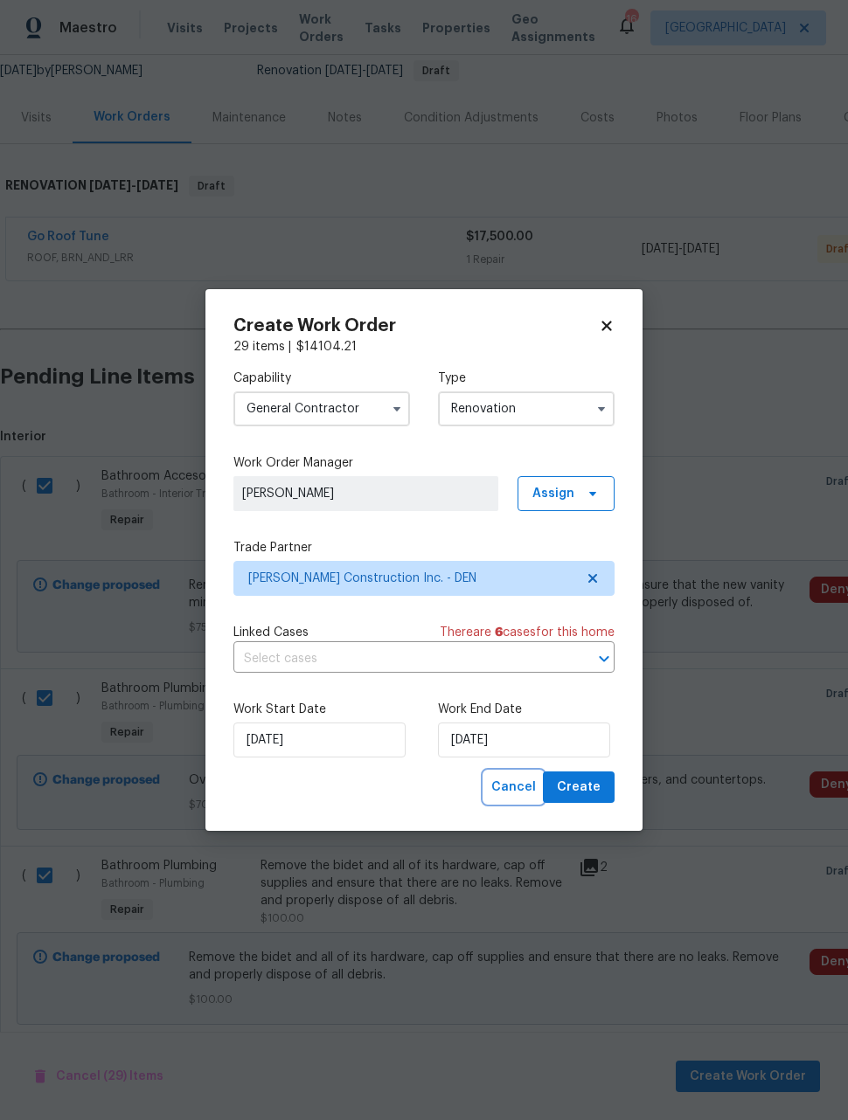
click at [516, 794] on span "Cancel" at bounding box center [513, 788] width 45 height 22
checkbox input "false"
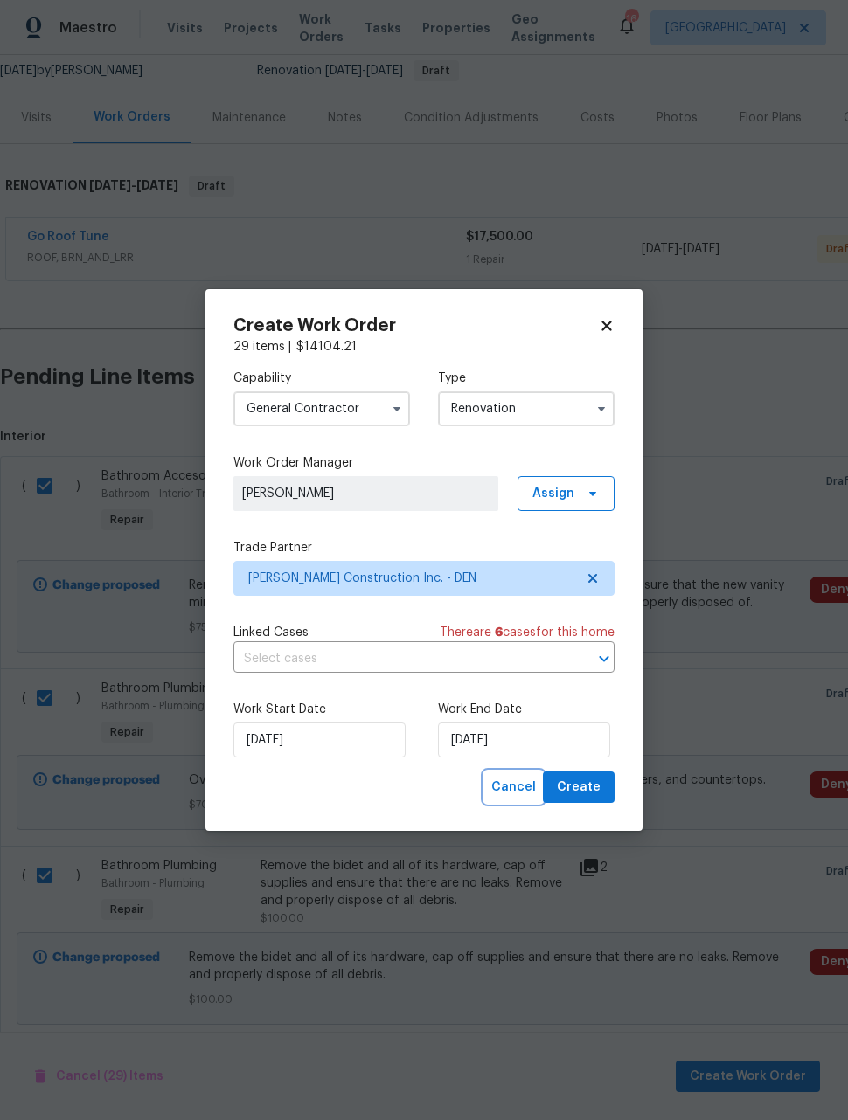
checkbox input "false"
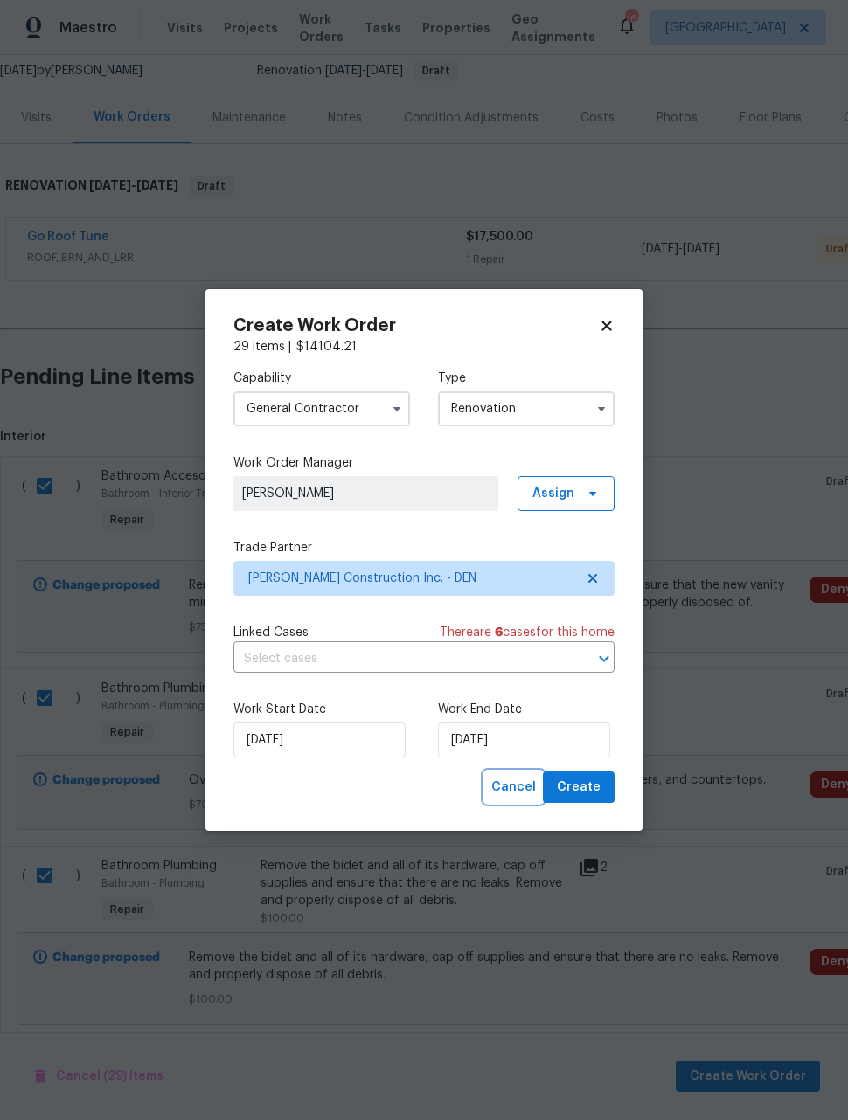
checkbox input "false"
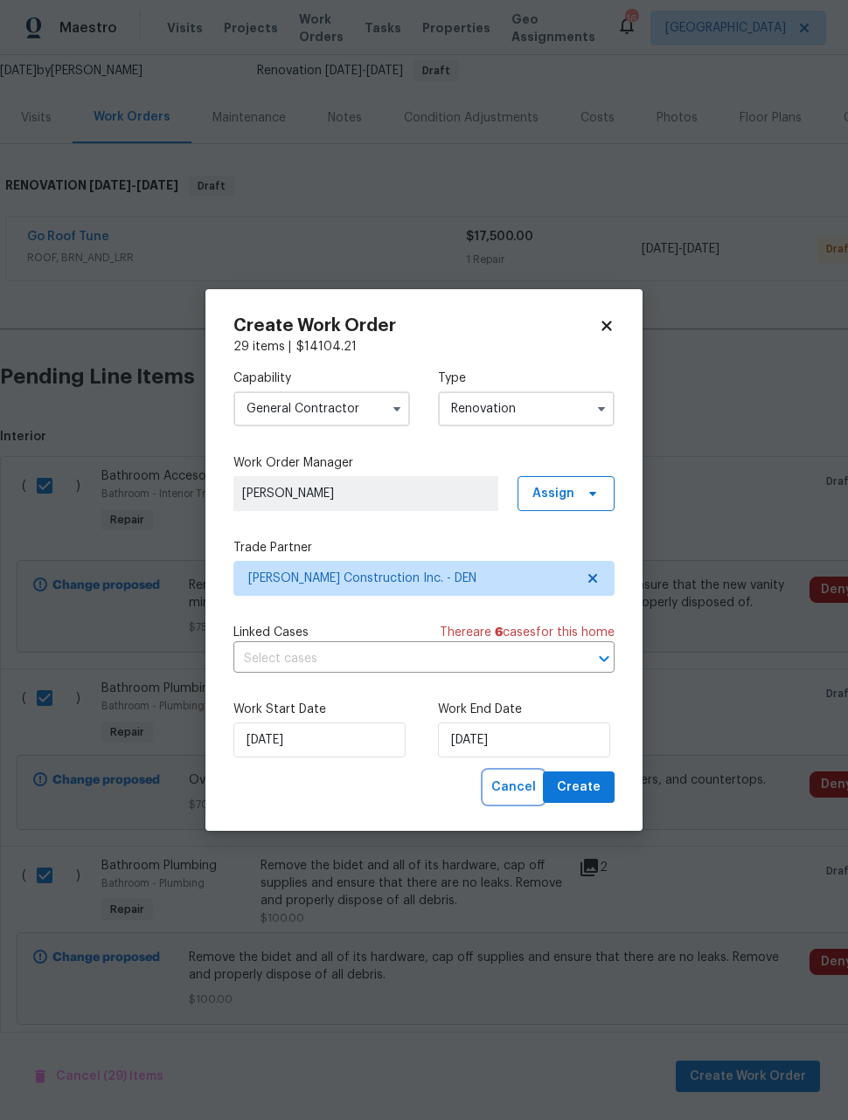
checkbox input "false"
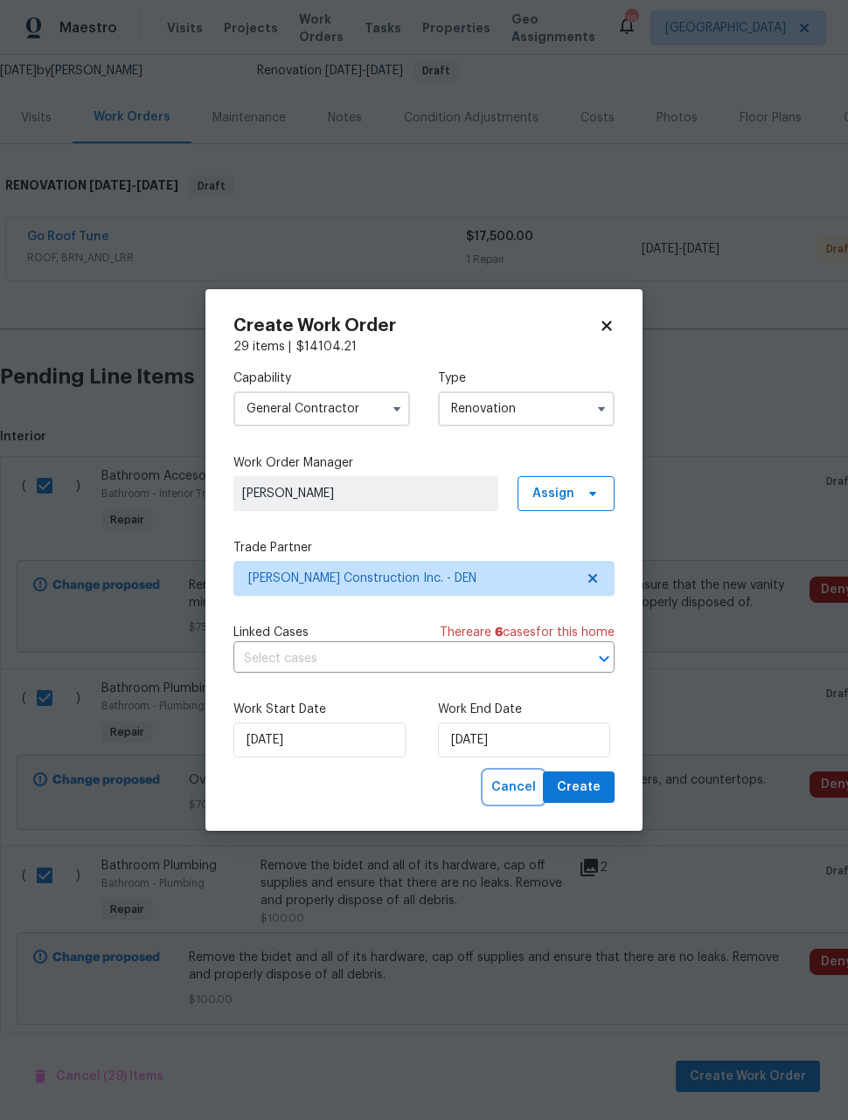
checkbox input "false"
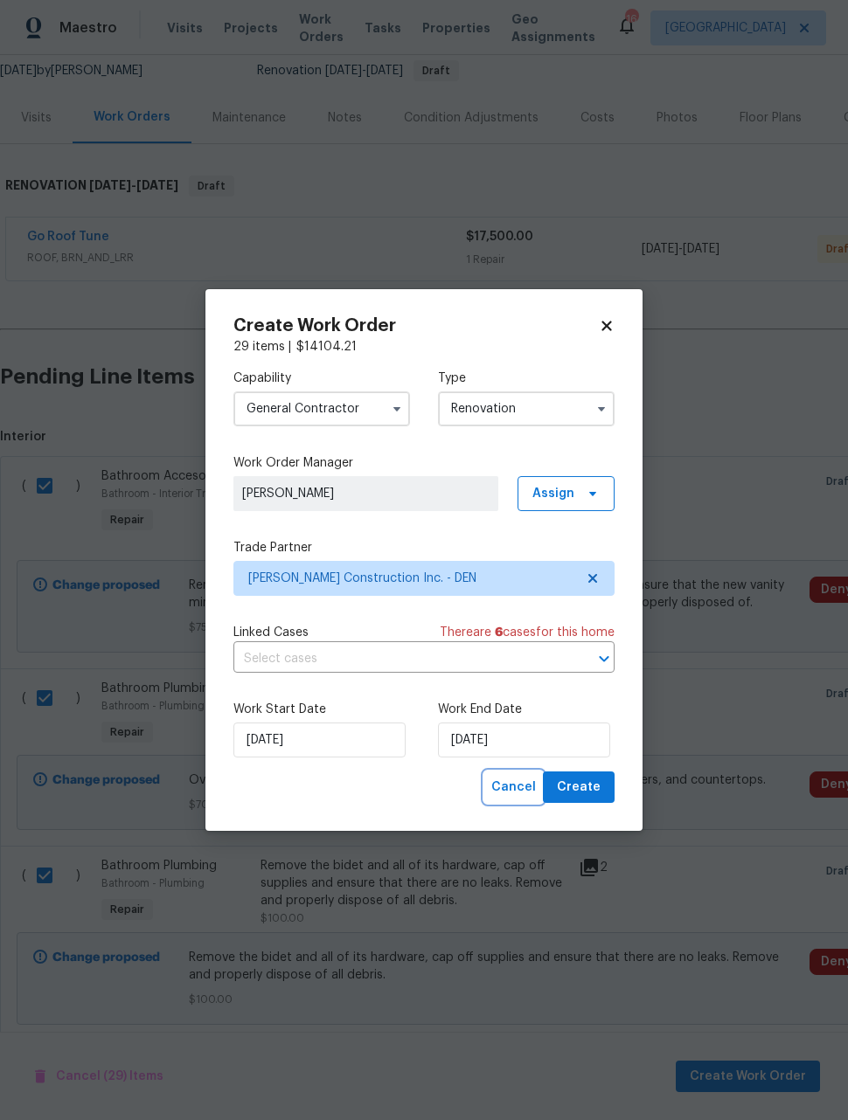
checkbox input "false"
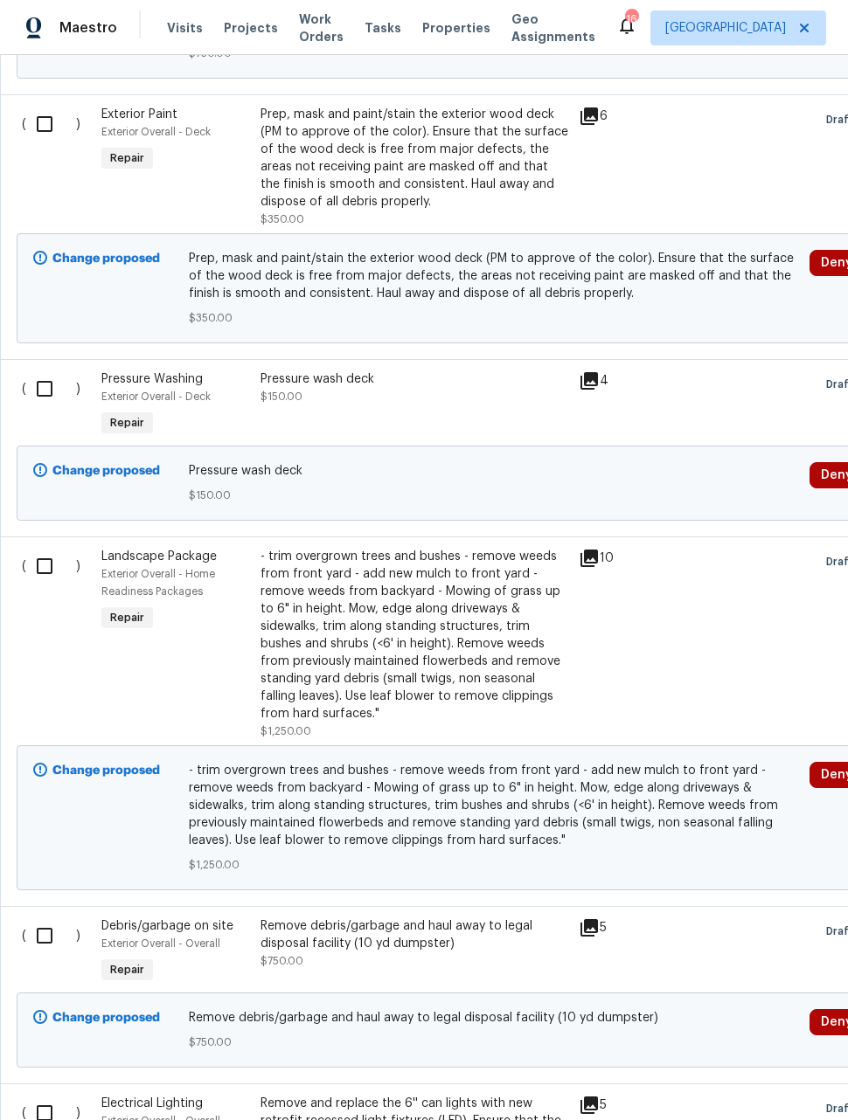
scroll to position [6639, 1]
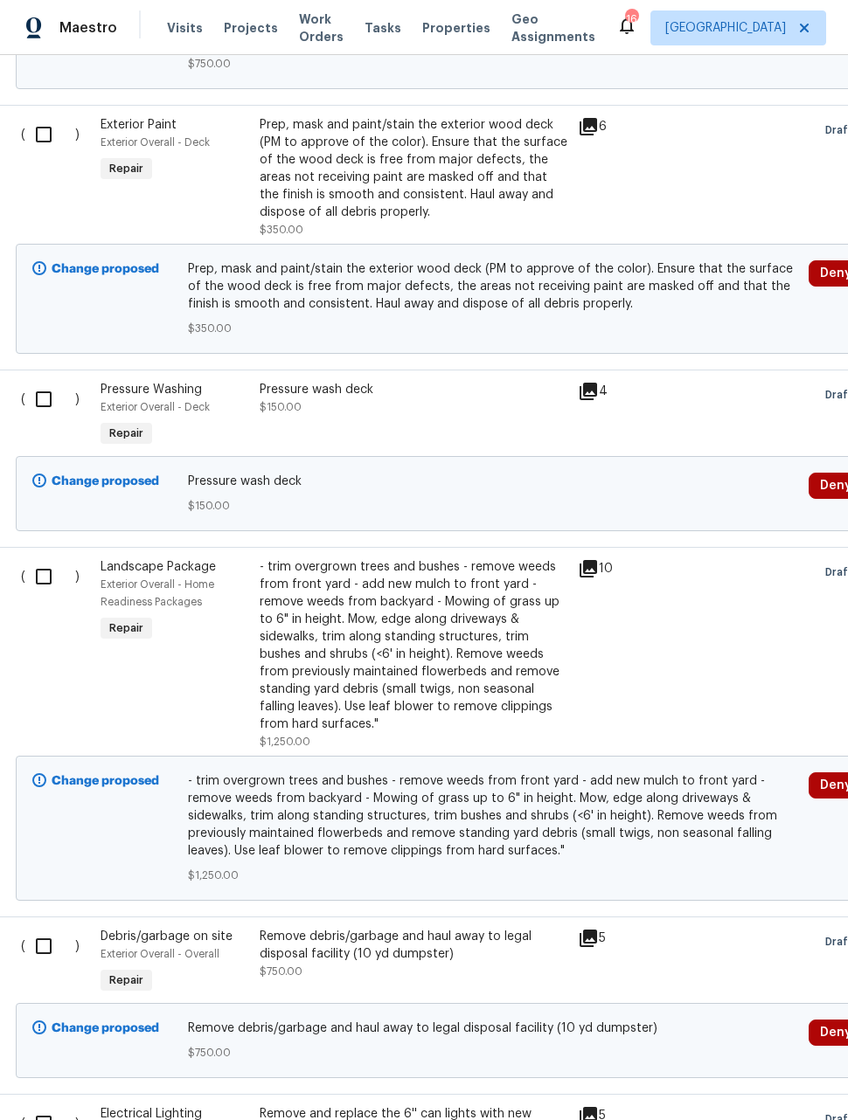
click at [507, 583] on div "- trim overgrown trees and bushes - remove weeds from front yard - add new mulc…" at bounding box center [414, 645] width 308 height 175
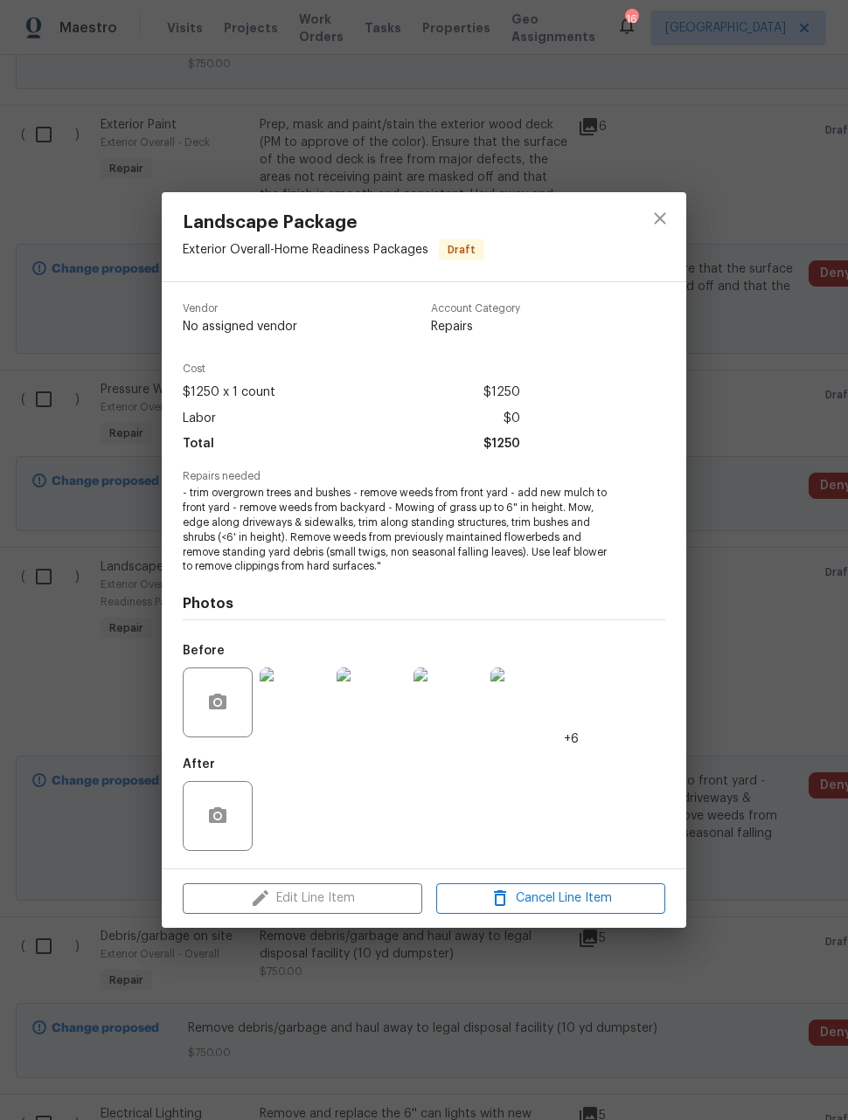
click at [345, 905] on div "Edit Line Item Cancel Line Item" at bounding box center [424, 899] width 524 height 59
click at [662, 222] on icon "close" at bounding box center [659, 218] width 21 height 21
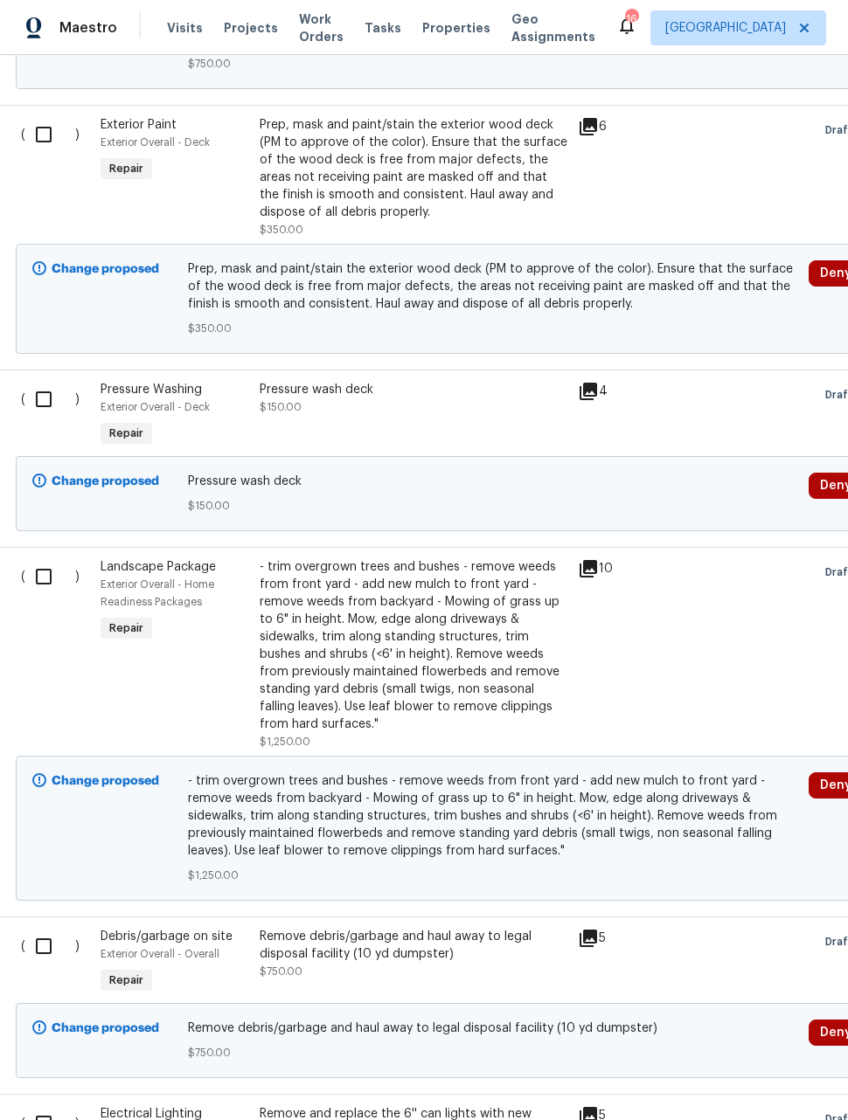
click at [472, 558] on div "- trim overgrown trees and bushes - remove weeds from front yard - add new mulc…" at bounding box center [414, 645] width 308 height 175
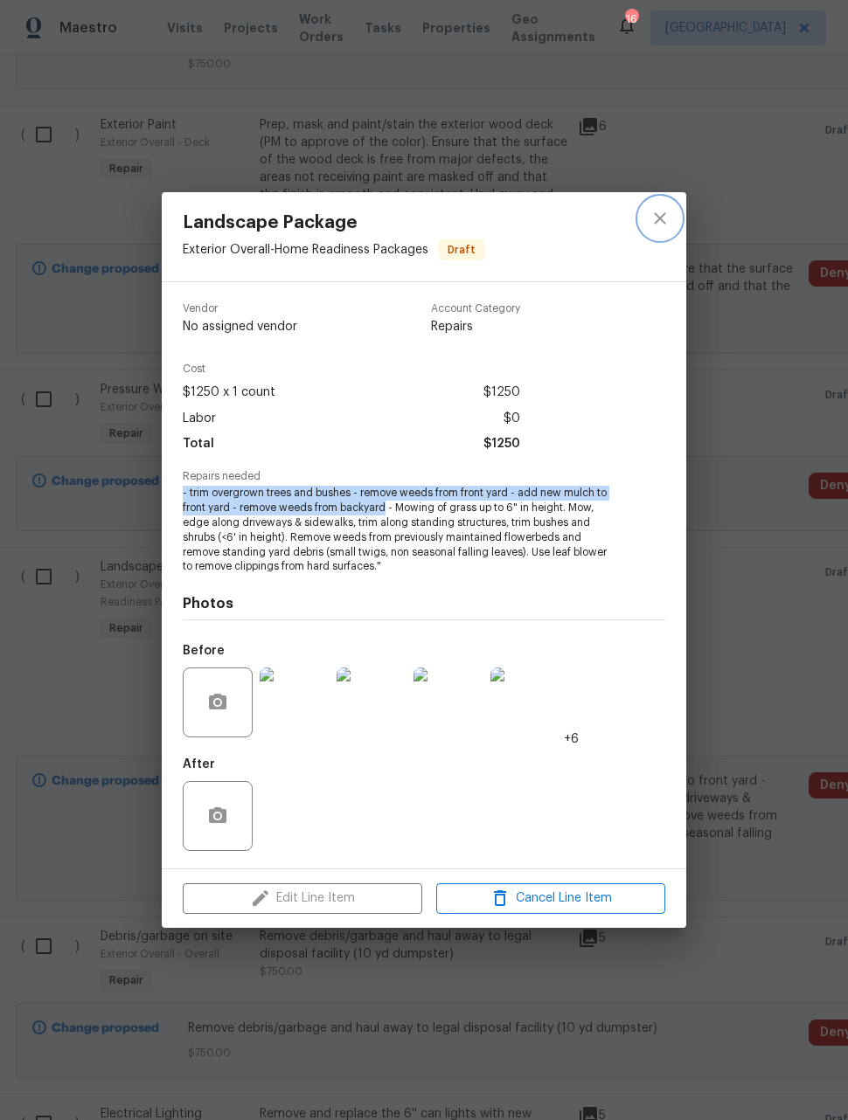
click at [665, 212] on icon "close" at bounding box center [659, 218] width 21 height 21
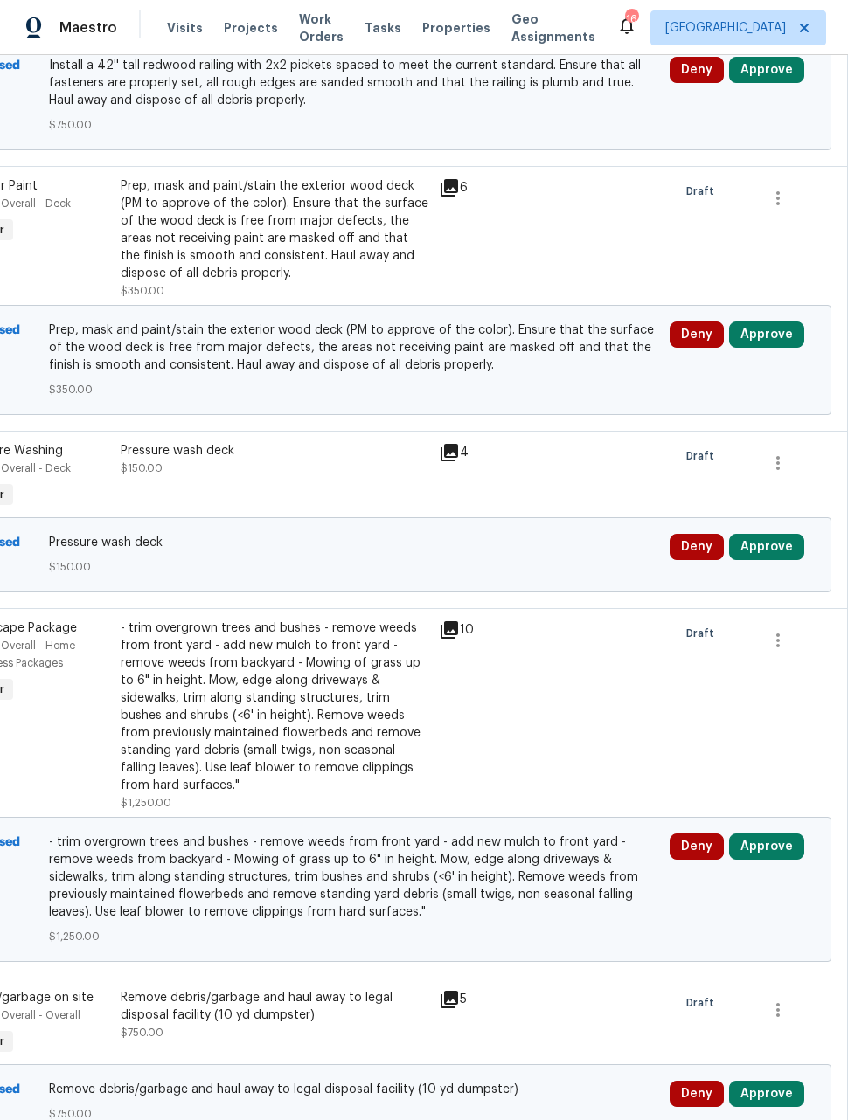
scroll to position [6576, 140]
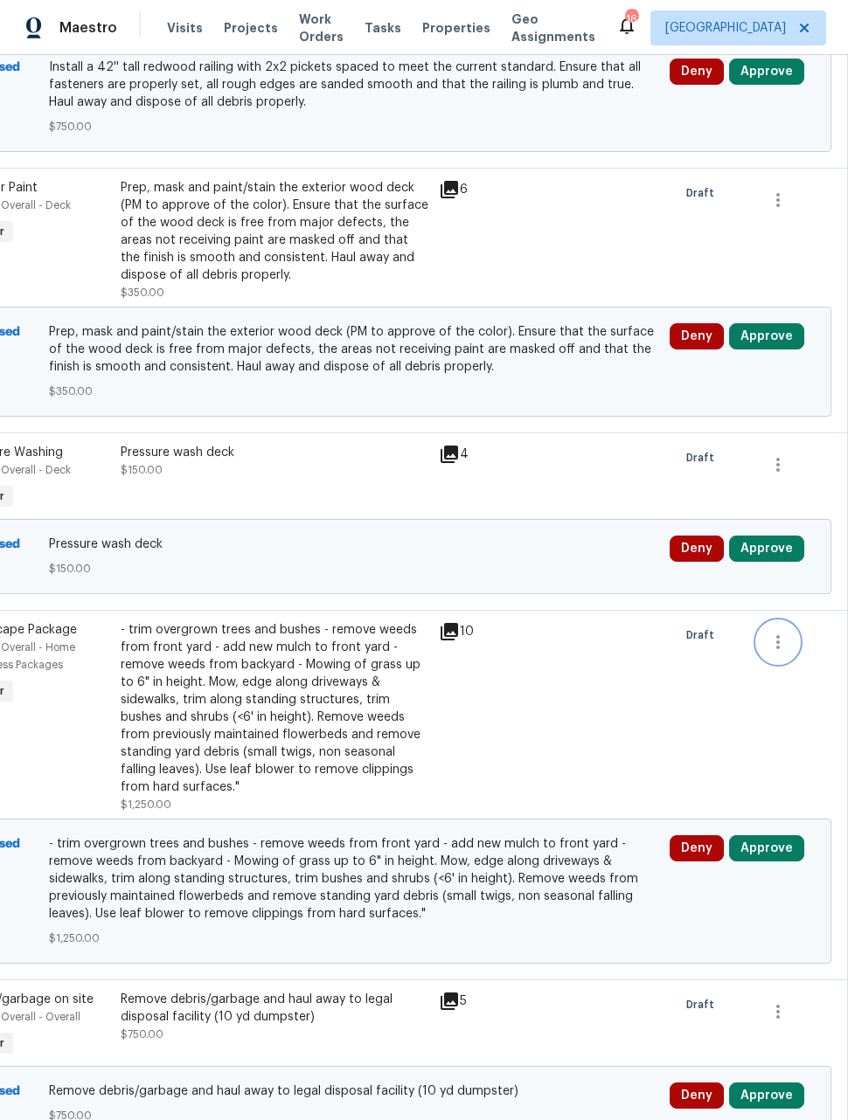
click at [778, 632] on icon "button" at bounding box center [777, 642] width 21 height 21
click at [794, 560] on li "Cancel" at bounding box center [790, 560] width 67 height 29
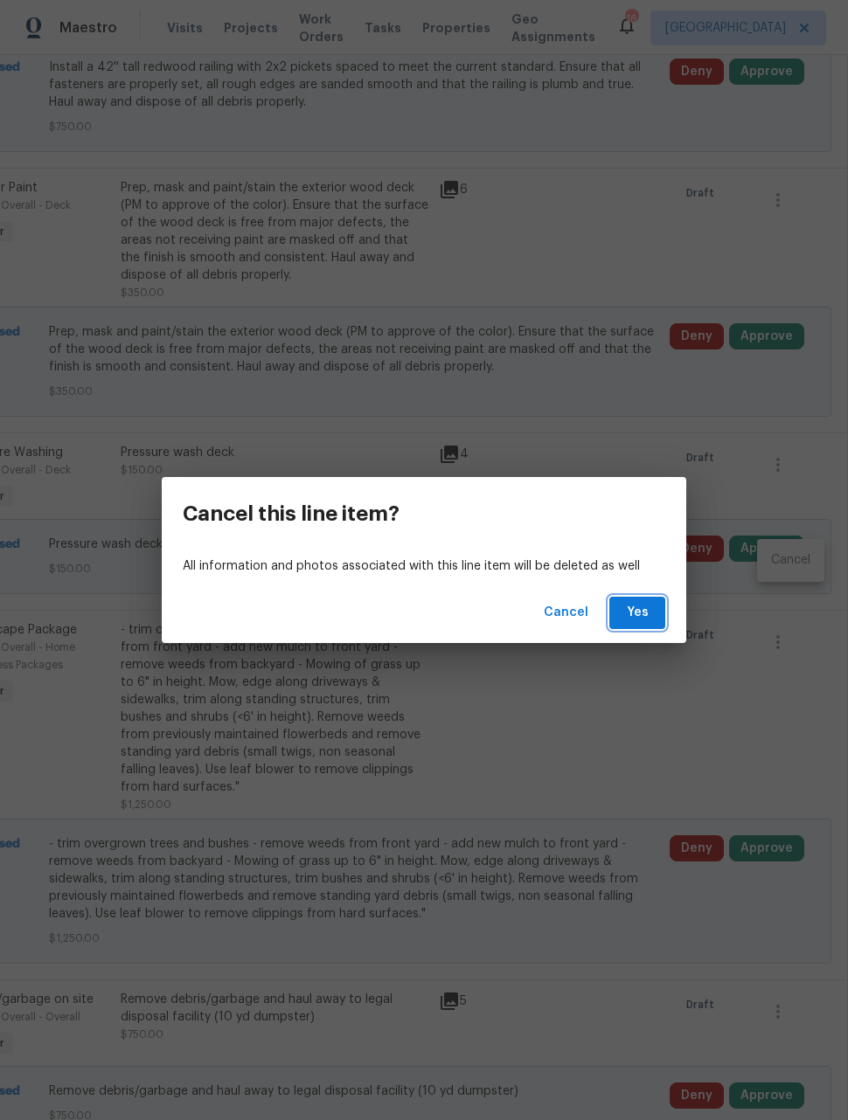
click at [643, 607] on span "Yes" at bounding box center [637, 613] width 28 height 22
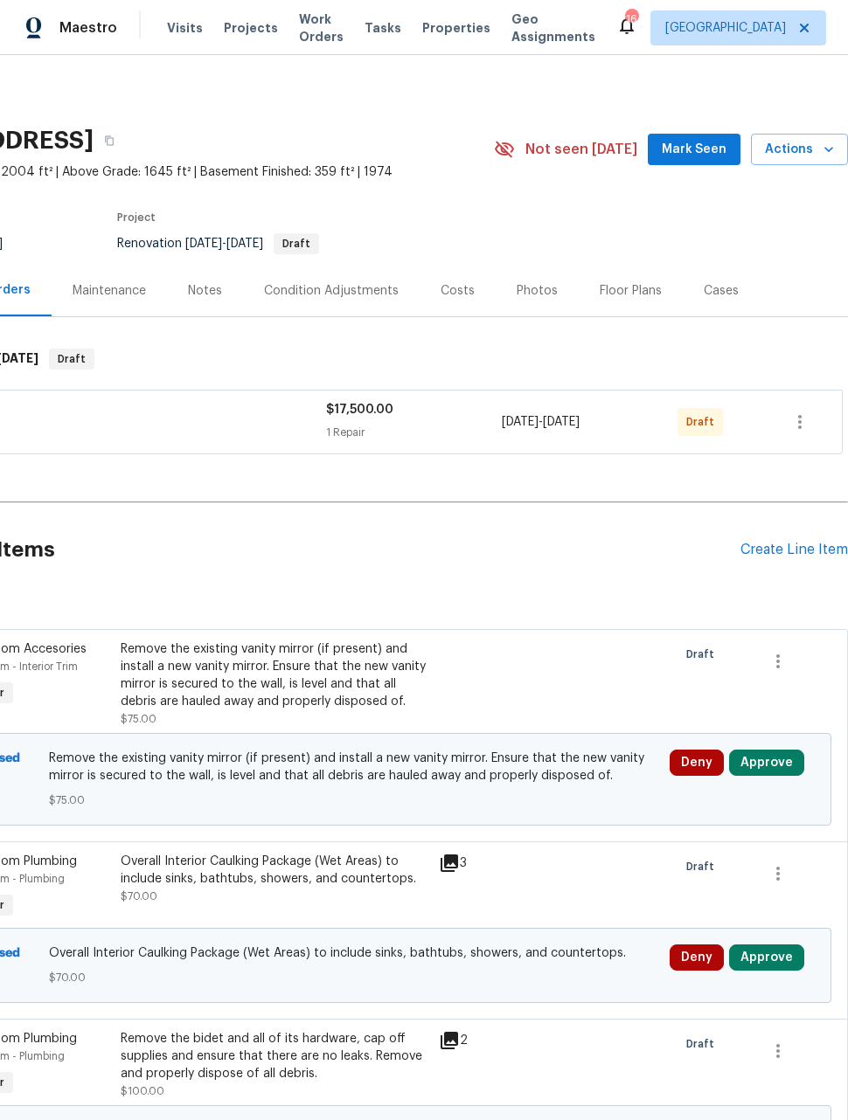
scroll to position [0, 140]
click at [797, 542] on div "Create Line Item" at bounding box center [793, 550] width 107 height 17
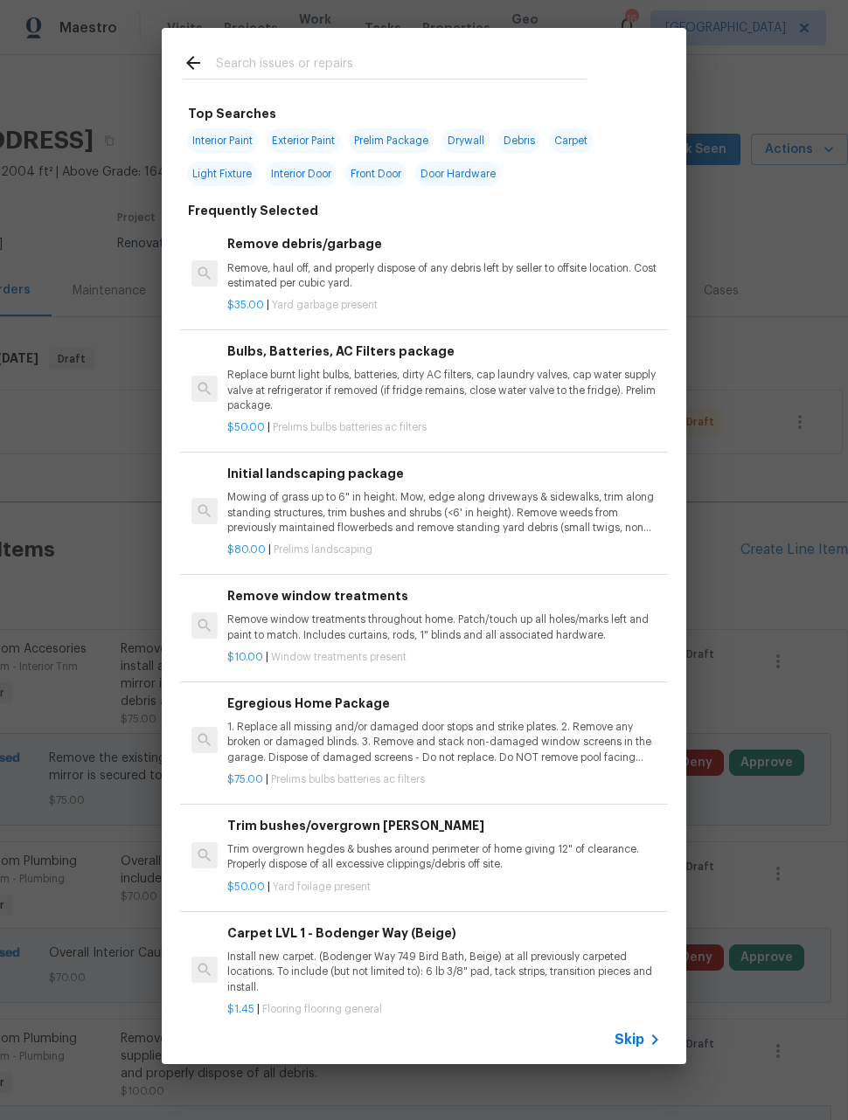
click at [402, 507] on p "Mowing of grass up to 6" in height. Mow, edge along driveways & sidewalks, trim…" at bounding box center [443, 512] width 433 height 45
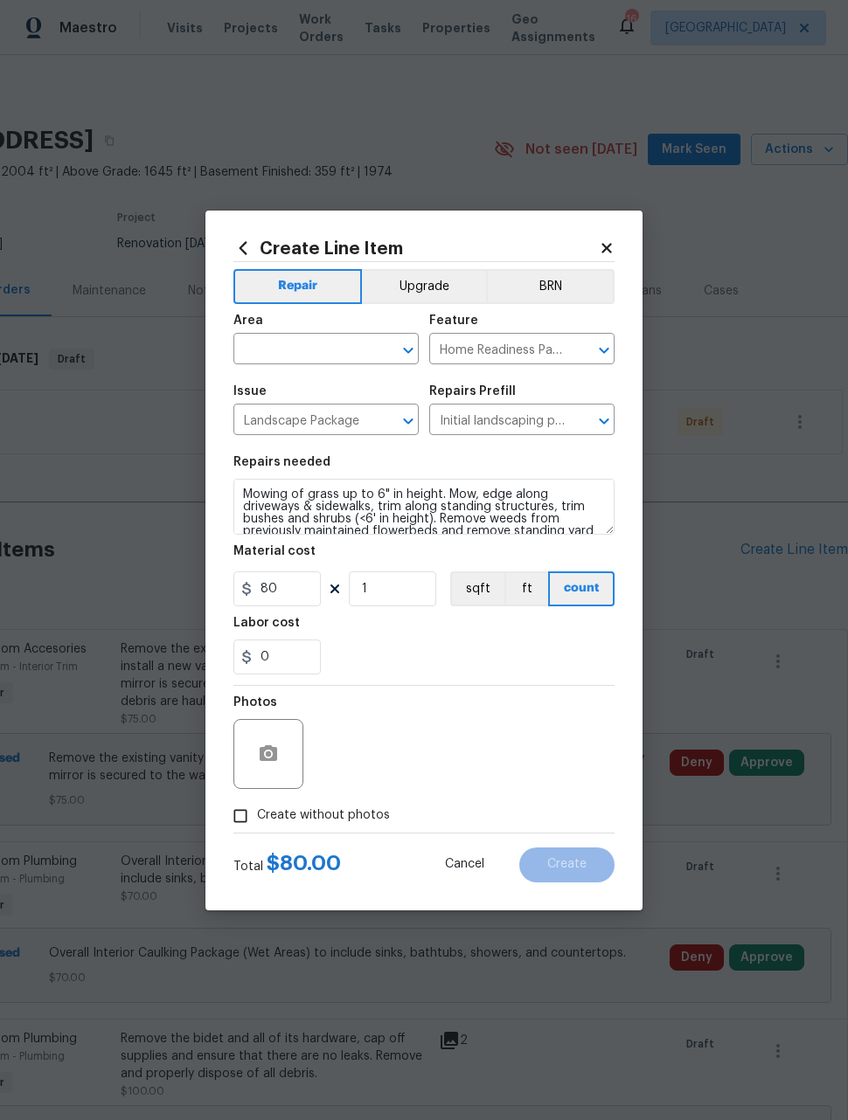
click at [345, 349] on input "text" at bounding box center [301, 350] width 136 height 27
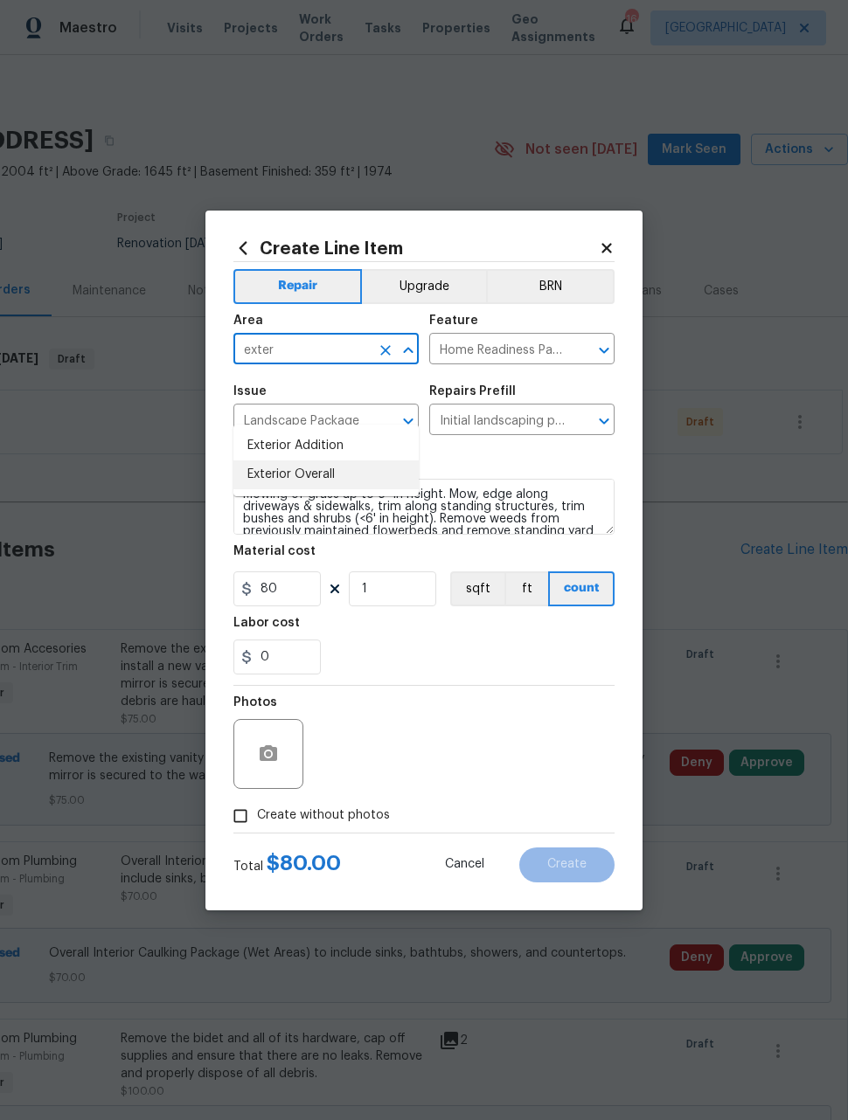
click at [350, 461] on li "Exterior Overall" at bounding box center [325, 475] width 185 height 29
type input "Exterior Overall"
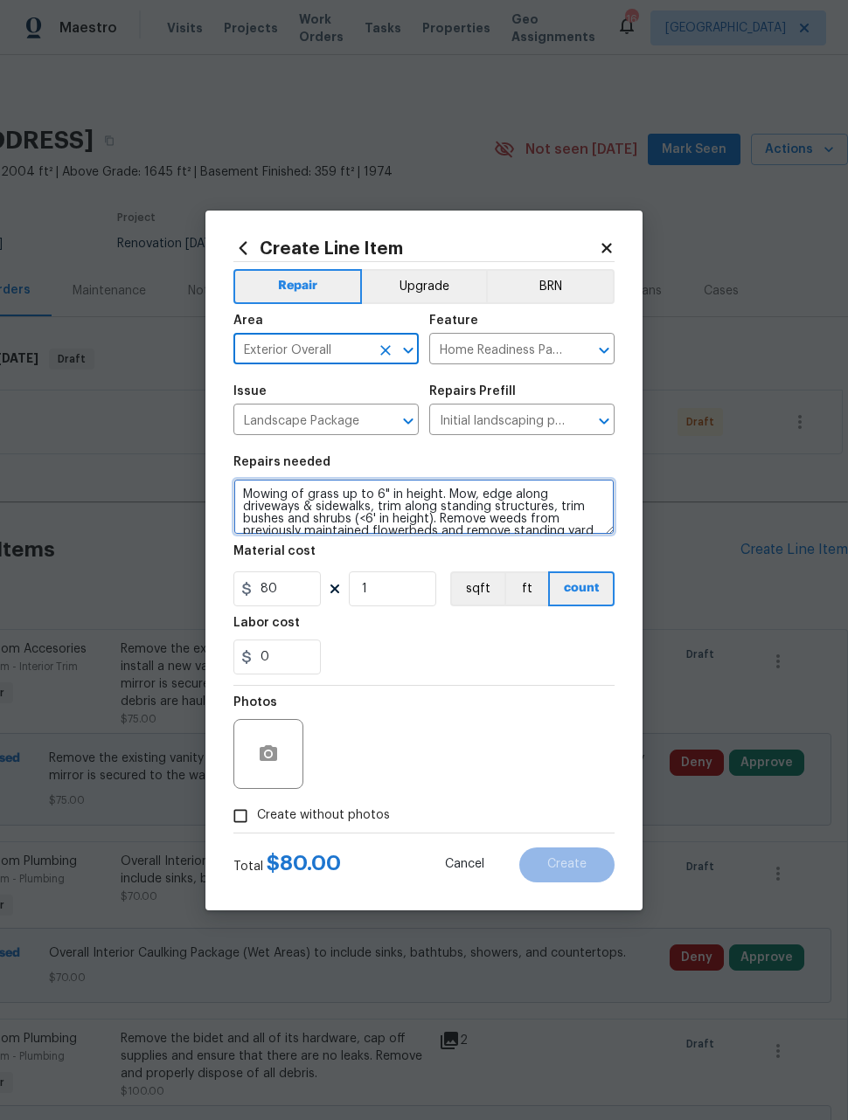
click at [252, 484] on textarea "Mowing of grass up to 6" in height. Mow, edge along driveways & sidewalks, trim…" at bounding box center [423, 507] width 381 height 56
click at [257, 489] on textarea "Mowing of grass up to 6" in height. Mow, edge along driveways & sidewalks, trim…" at bounding box center [423, 507] width 381 height 56
click at [253, 499] on textarea "Mowing of grass up to 6" in height. Mow, edge along driveways & sidewalks, trim…" at bounding box center [423, 507] width 381 height 56
click at [252, 497] on textarea "Mowing of grass up to 6" in height. Mow, edge along driveways & sidewalks, trim…" at bounding box center [423, 507] width 381 height 56
paste textarea "- trim overgrown trees and bushes - remove weeds from front yard - add new mulc…"
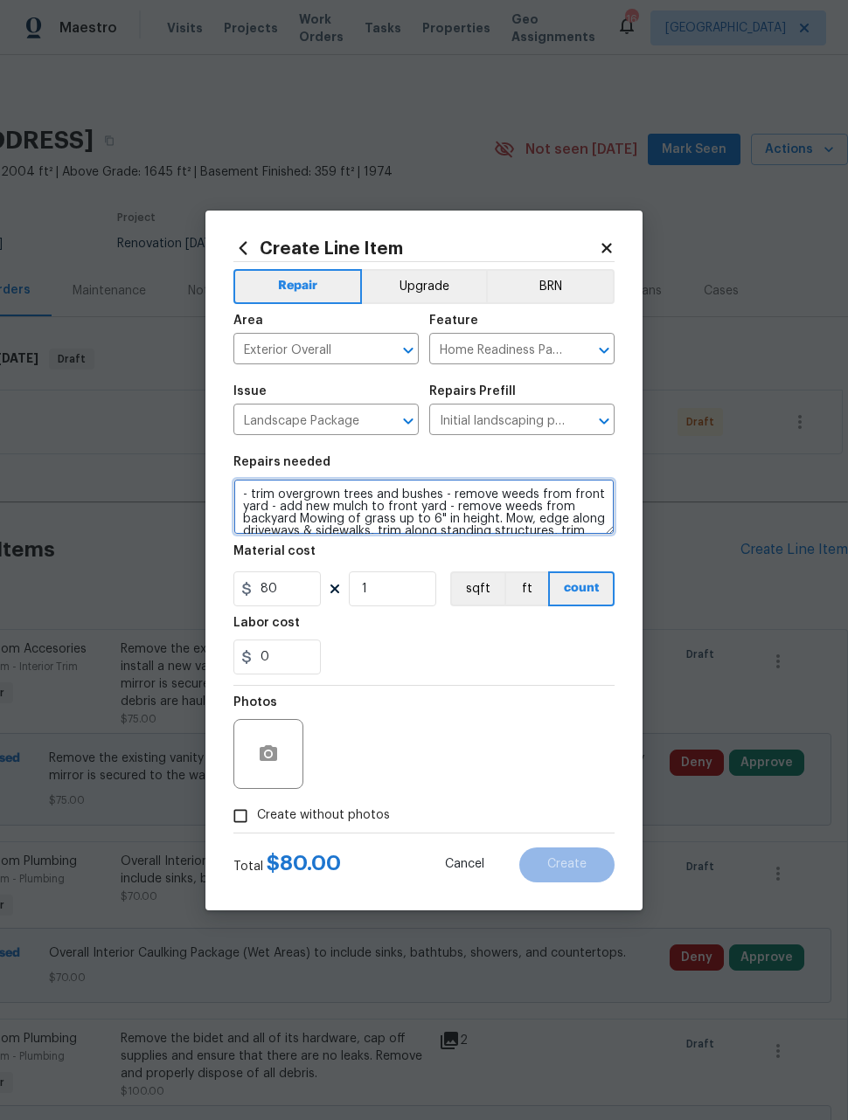
click at [447, 499] on textarea "- trim overgrown trees and bushes - remove weeds from front yard - add new mulc…" at bounding box center [423, 507] width 381 height 56
click at [441, 503] on textarea "- trim overgrown trees and bushes - remove weeds from front yard - add new mulc…" at bounding box center [423, 507] width 381 height 56
click at [442, 497] on textarea "- trim overgrown trees and bushes - remove weeds from front yard - add new mulc…" at bounding box center [423, 507] width 381 height 56
click at [422, 510] on textarea "- trim overgrown trees and bushes - remove weeds from front yard - add new mulc…" at bounding box center [423, 507] width 381 height 56
click at [427, 509] on textarea "- trim overgrown trees and bushes - remove weeds from front yard - add new mulc…" at bounding box center [423, 507] width 381 height 56
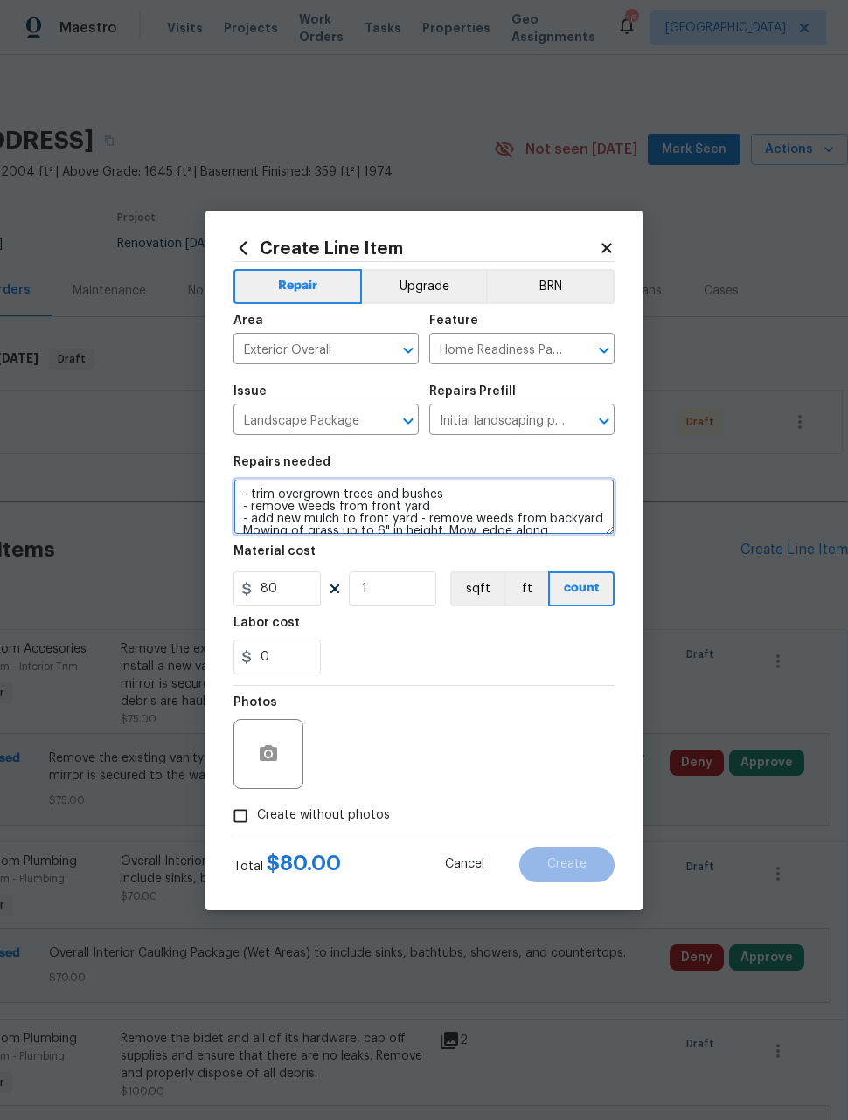
click at [418, 524] on textarea "- trim overgrown trees and bushes - remove weeds from front yard - add new mulc…" at bounding box center [423, 507] width 381 height 56
click at [426, 496] on textarea "- trim overgrown trees and bushes - remove weeds from front yard - add new mulc…" at bounding box center [423, 507] width 381 height 56
click at [432, 503] on textarea "- trim overgrown trees and bushes - remove weeds from front yard - add new mulc…" at bounding box center [423, 507] width 381 height 56
click at [417, 507] on textarea "- trim overgrown trees and bushes - remove weeds from front yard - add new mulc…" at bounding box center [423, 507] width 381 height 56
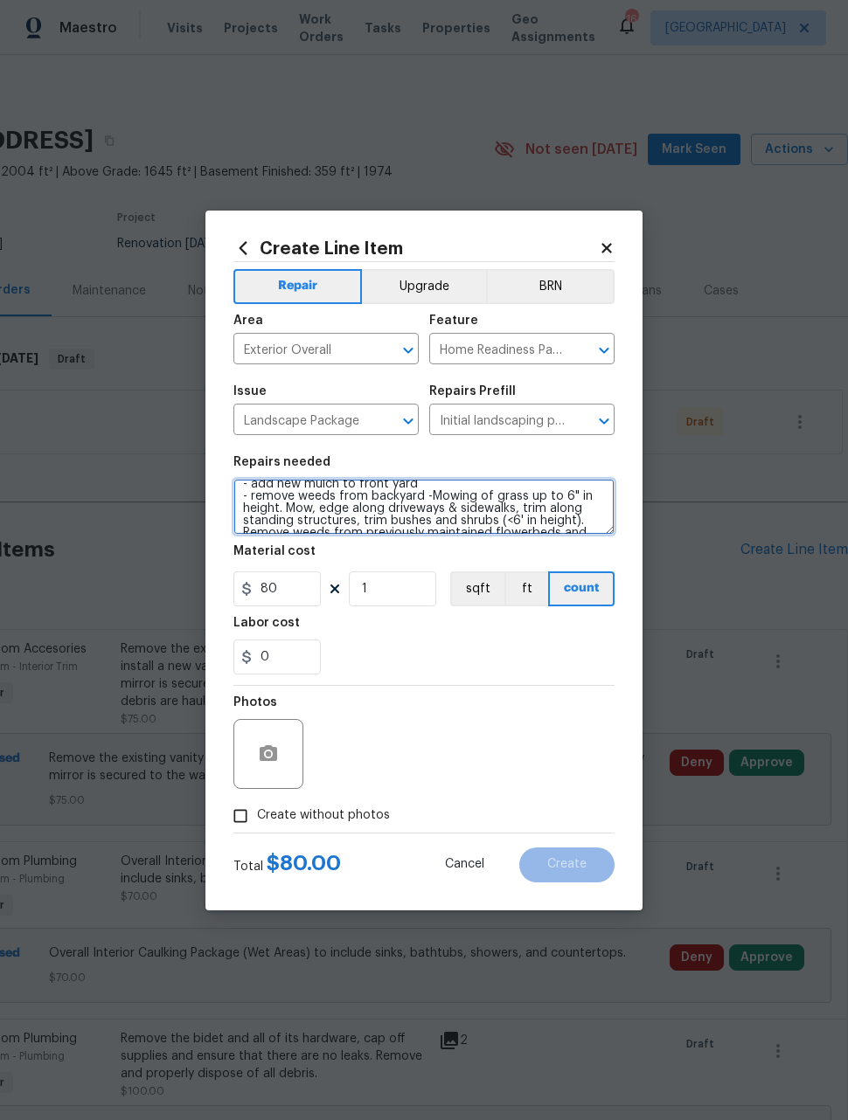
click at [427, 503] on textarea "- trim overgrown trees and bushes - remove weeds from front yard - add new mulc…" at bounding box center [423, 507] width 381 height 56
click at [419, 498] on textarea "- trim overgrown trees and bushes - remove weeds from front yard - add new mulc…" at bounding box center [423, 507] width 381 height 56
click at [413, 502] on textarea "- trim overgrown trees and bushes - remove weeds from front yard - add new mulc…" at bounding box center [423, 507] width 381 height 56
click at [422, 507] on textarea "- trim overgrown trees and bushes - remove weeds from front yard - add new mulc…" at bounding box center [423, 507] width 381 height 56
click at [528, 511] on textarea "- trim overgrown trees and bushes - remove weeds from front yard - add new mulc…" at bounding box center [423, 507] width 381 height 56
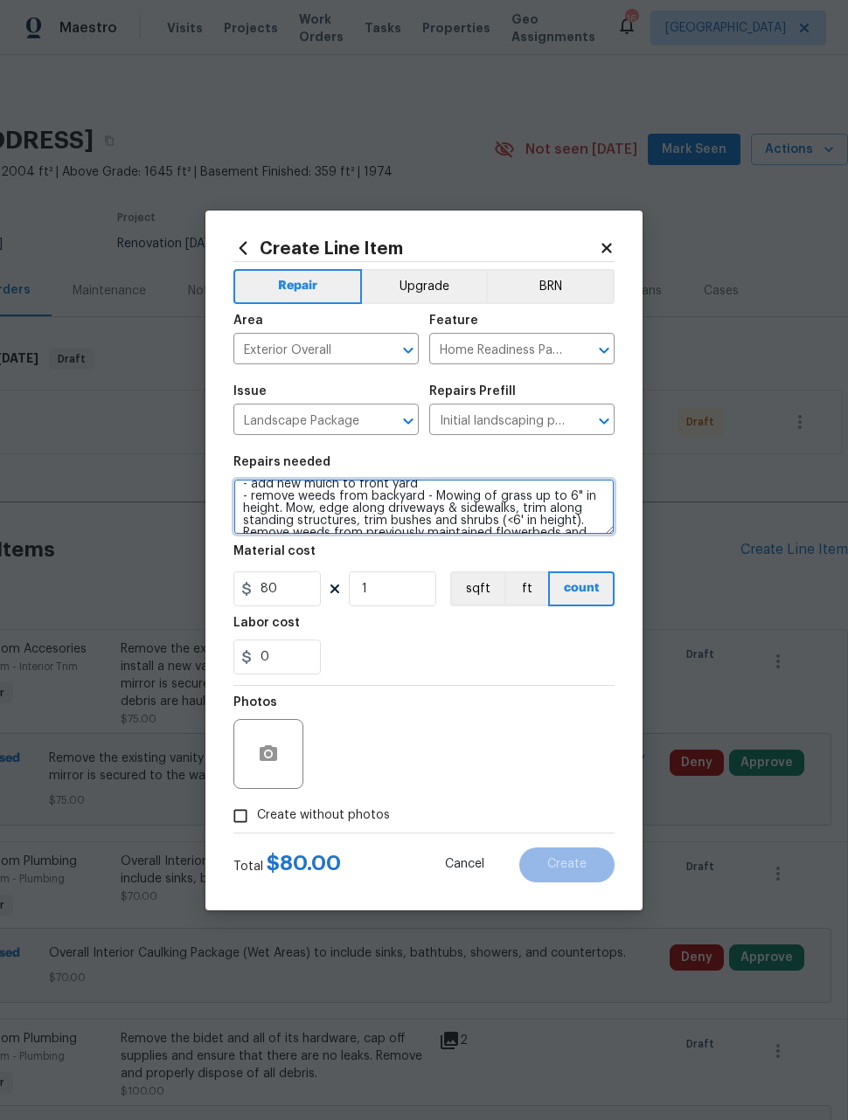
click at [422, 492] on textarea "- trim overgrown trees and bushes - remove weeds from front yard - add new mulc…" at bounding box center [423, 507] width 381 height 56
type textarea "- trim overgrown trees and bushes - remove weeds from front yard - add new mulc…"
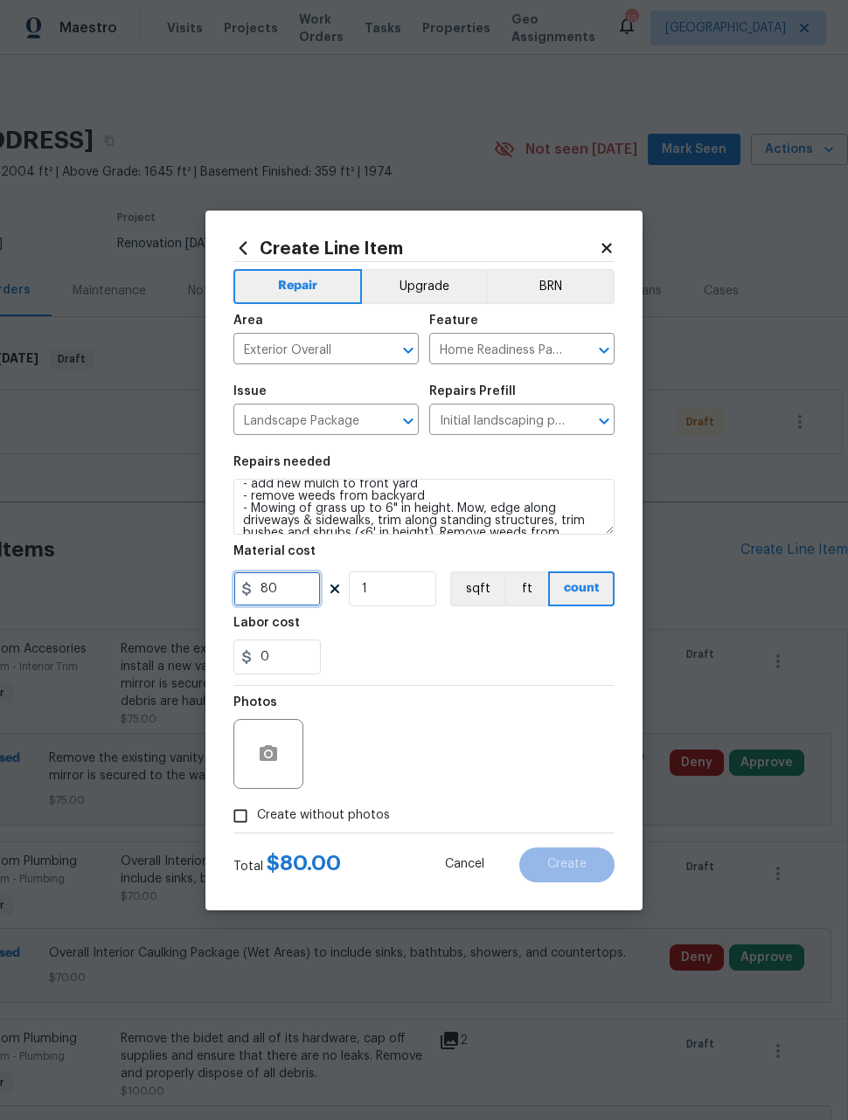
click at [289, 585] on input "80" at bounding box center [276, 589] width 87 height 35
type input "1500"
click at [546, 733] on div "Photos" at bounding box center [423, 743] width 381 height 114
click at [235, 809] on input "Create without photos" at bounding box center [240, 816] width 33 height 33
checkbox input "true"
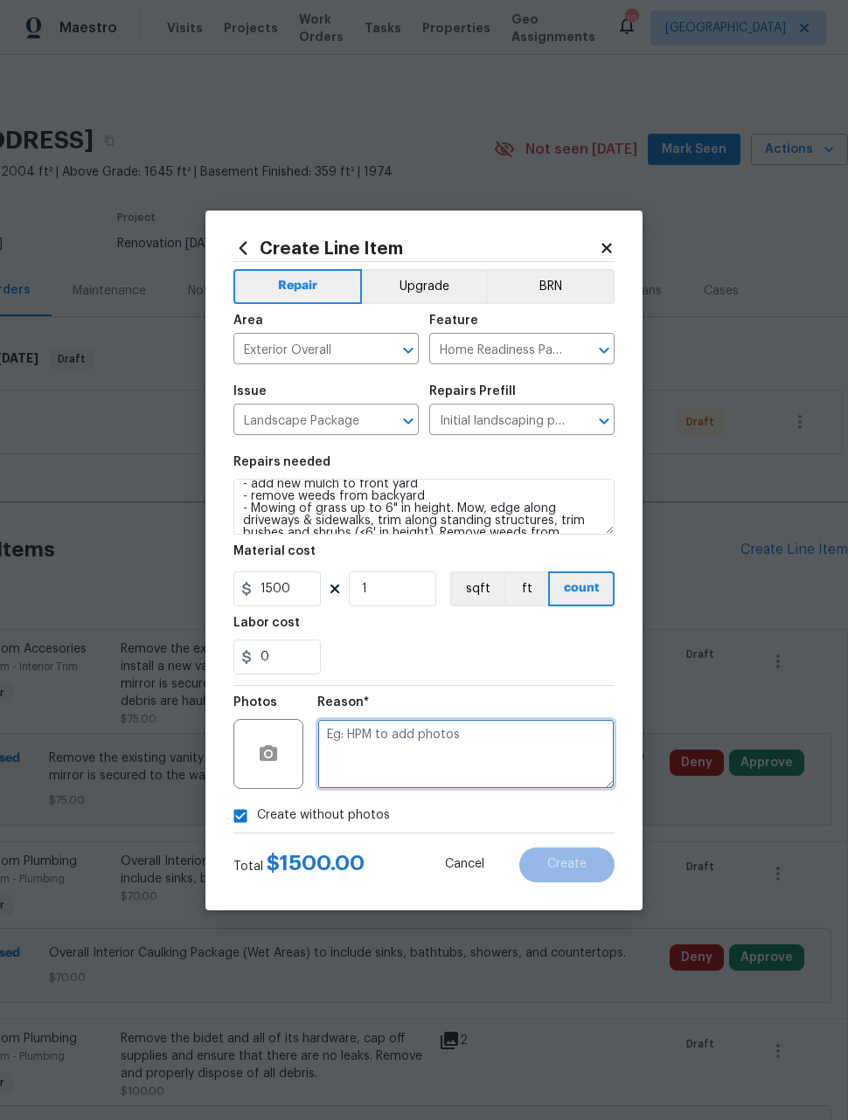
click at [586, 771] on textarea at bounding box center [465, 754] width 297 height 70
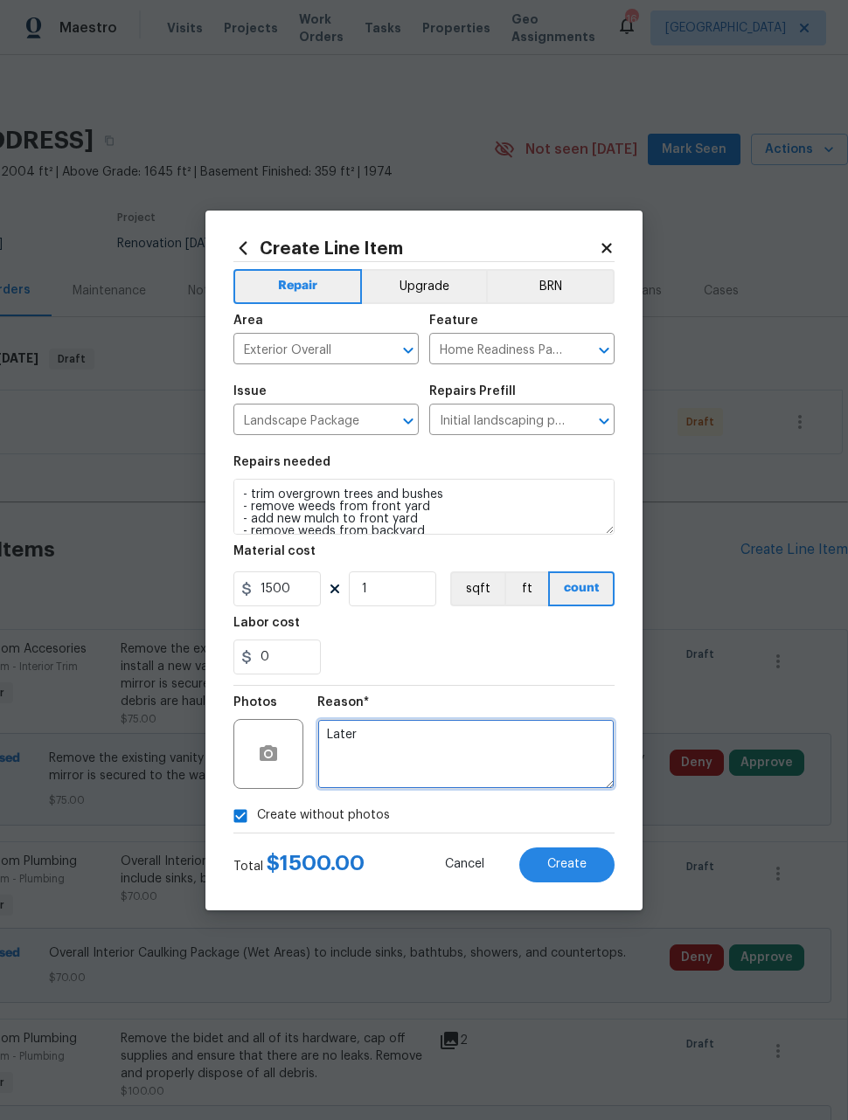
scroll to position [0, 0]
type textarea "Later"
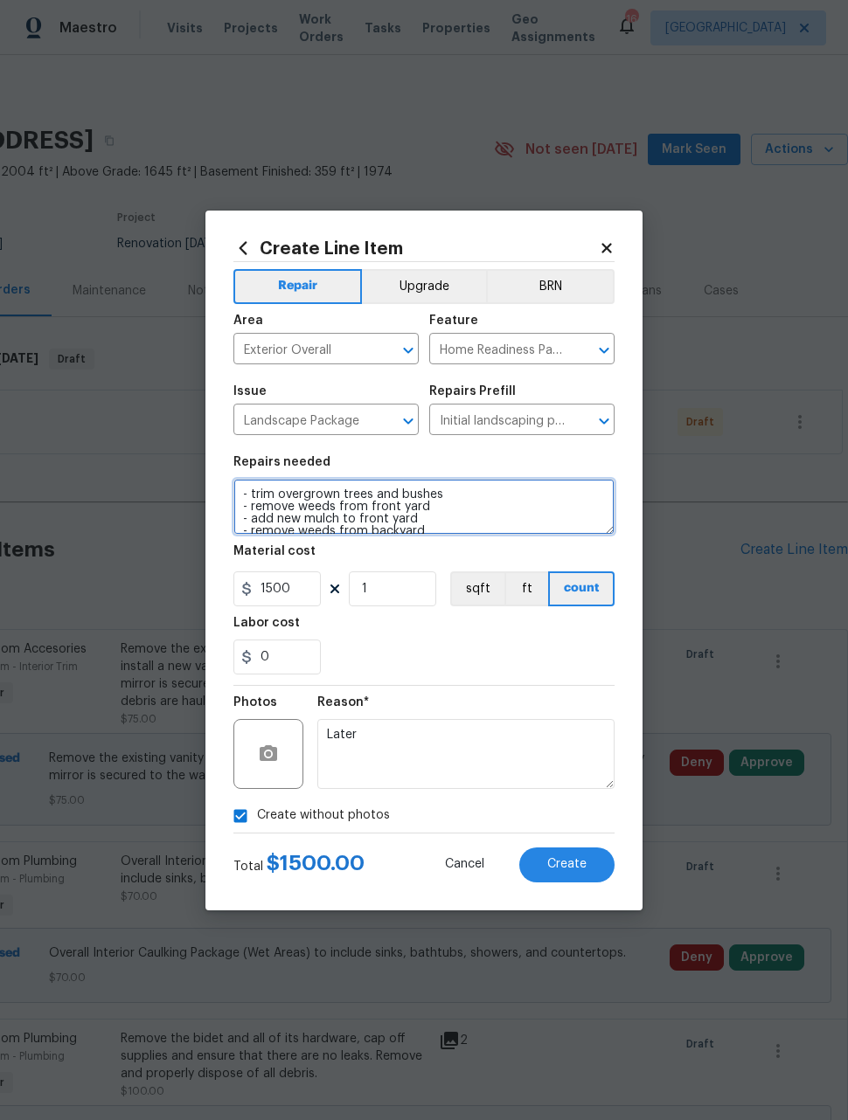
click at [510, 496] on textarea "- trim overgrown trees and bushes - remove weeds from front yard - add new mulc…" at bounding box center [423, 507] width 381 height 56
type textarea "- trim overgrown trees and bushes - remove tree from side of house - remove wee…"
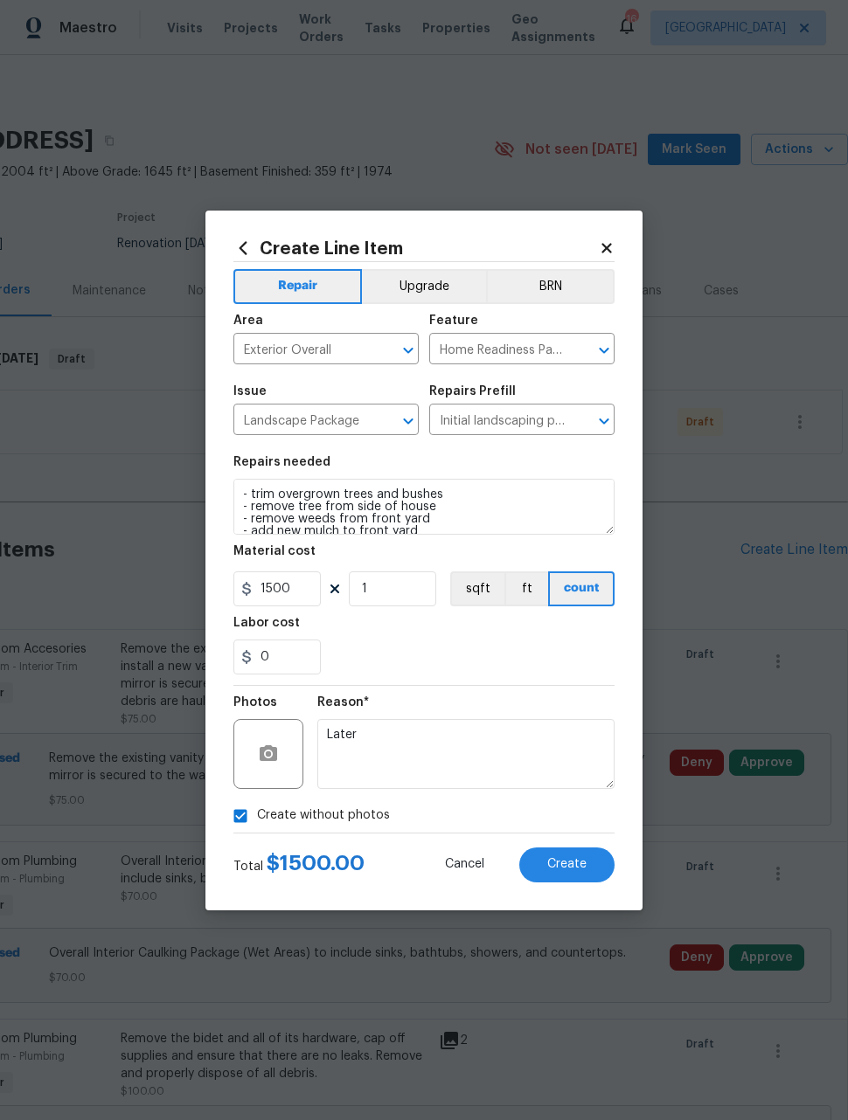
click at [511, 646] on div "0" at bounding box center [423, 657] width 381 height 35
click at [583, 883] on button "Create" at bounding box center [566, 865] width 95 height 35
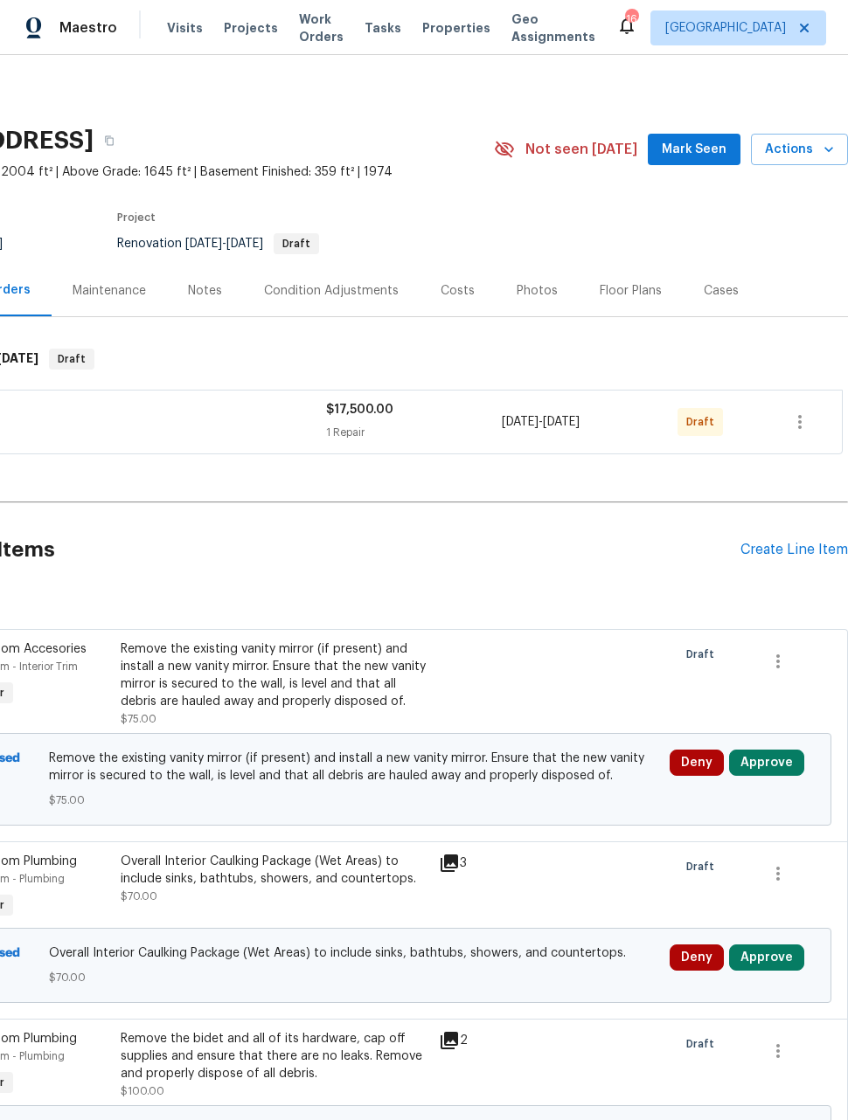
scroll to position [0, 140]
click at [794, 542] on div "Create Line Item" at bounding box center [793, 550] width 107 height 17
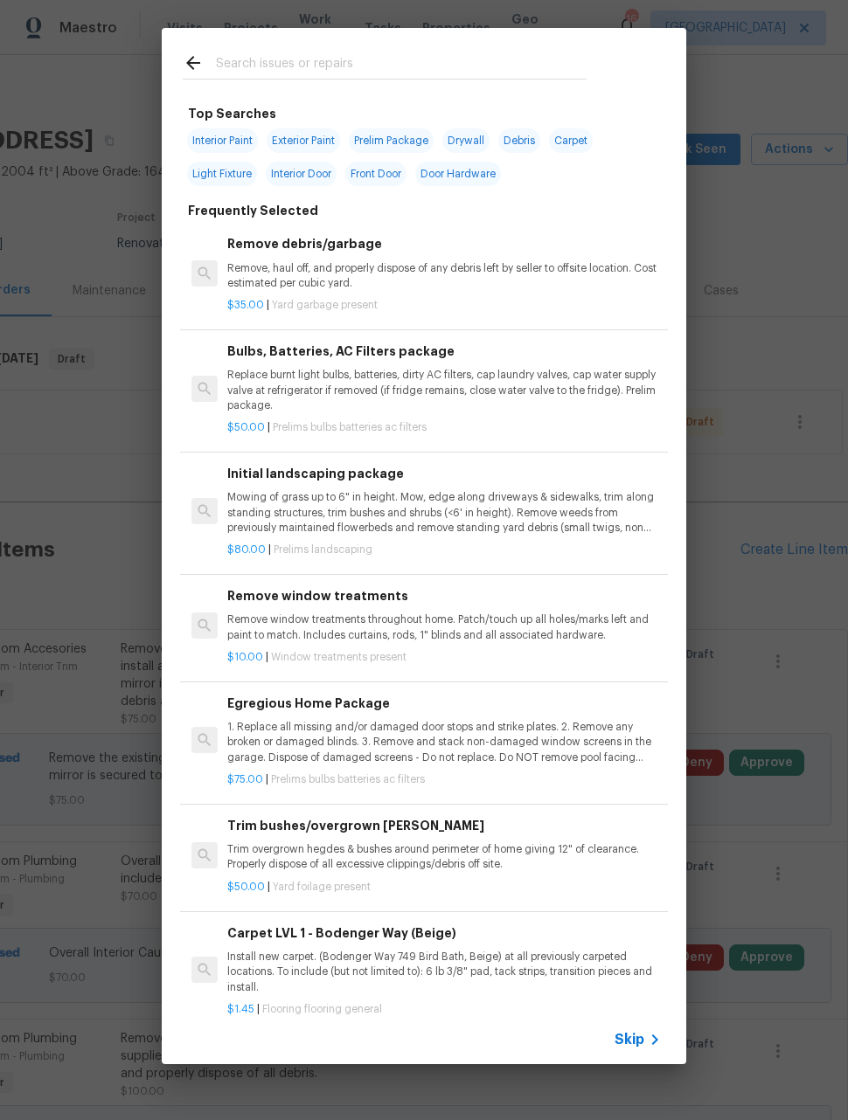
click at [454, 73] on input "text" at bounding box center [401, 65] width 371 height 26
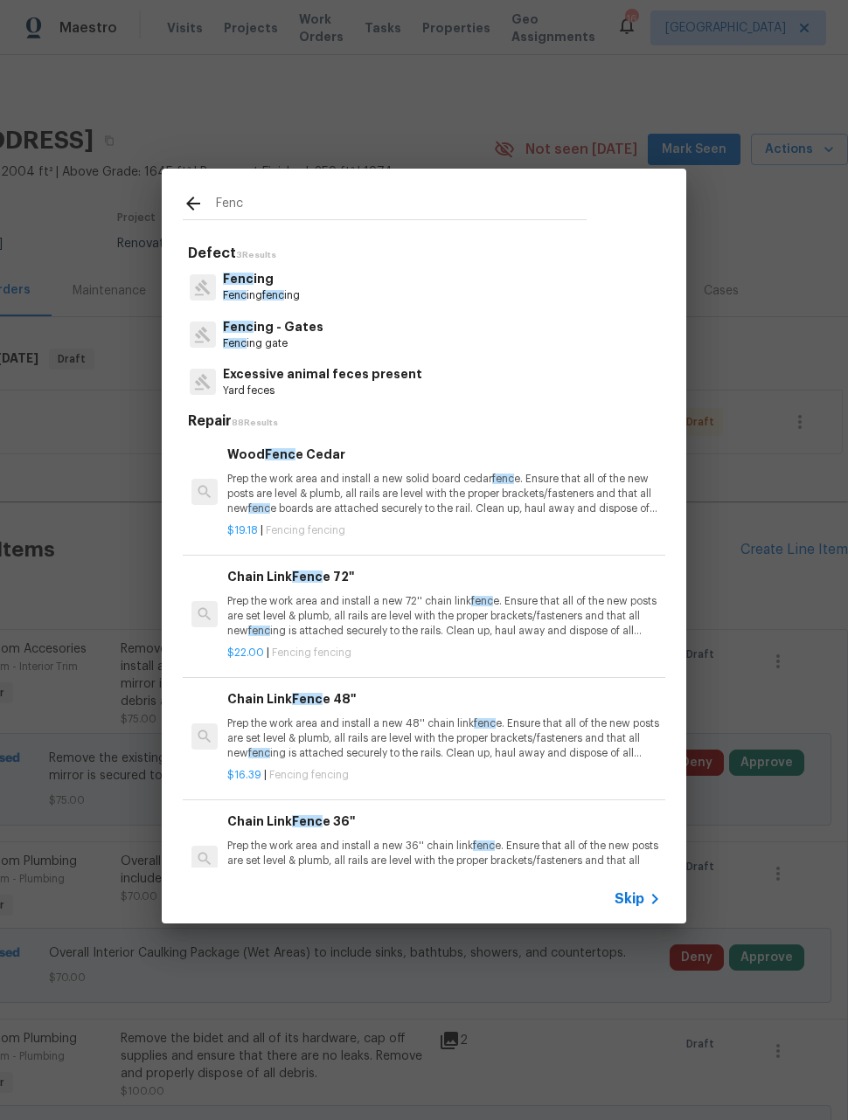
type input "Fenc"
click at [377, 283] on div "Fenc ing Fenc ing fenc ing" at bounding box center [424, 286] width 482 height 47
click at [300, 293] on p "Fenc ing fenc ing" at bounding box center [261, 295] width 77 height 15
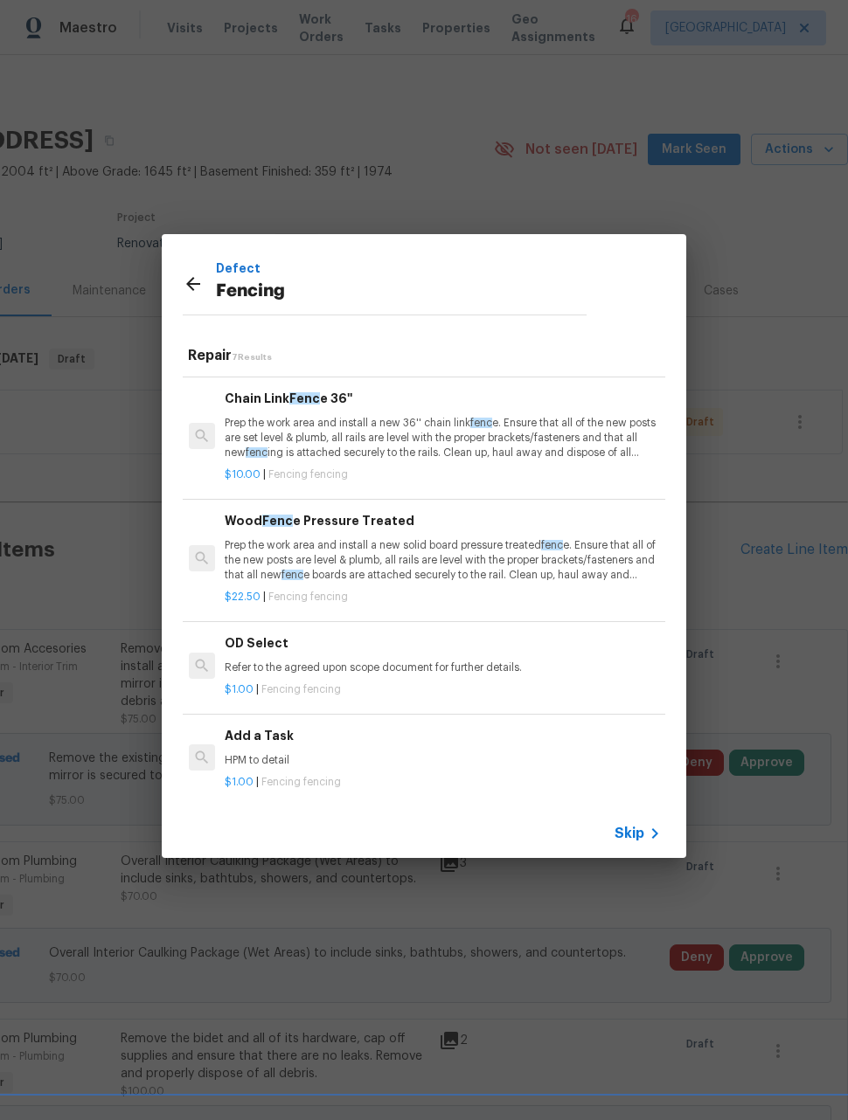
scroll to position [357, 3]
click at [491, 757] on p "HPM to detail" at bounding box center [441, 761] width 433 height 15
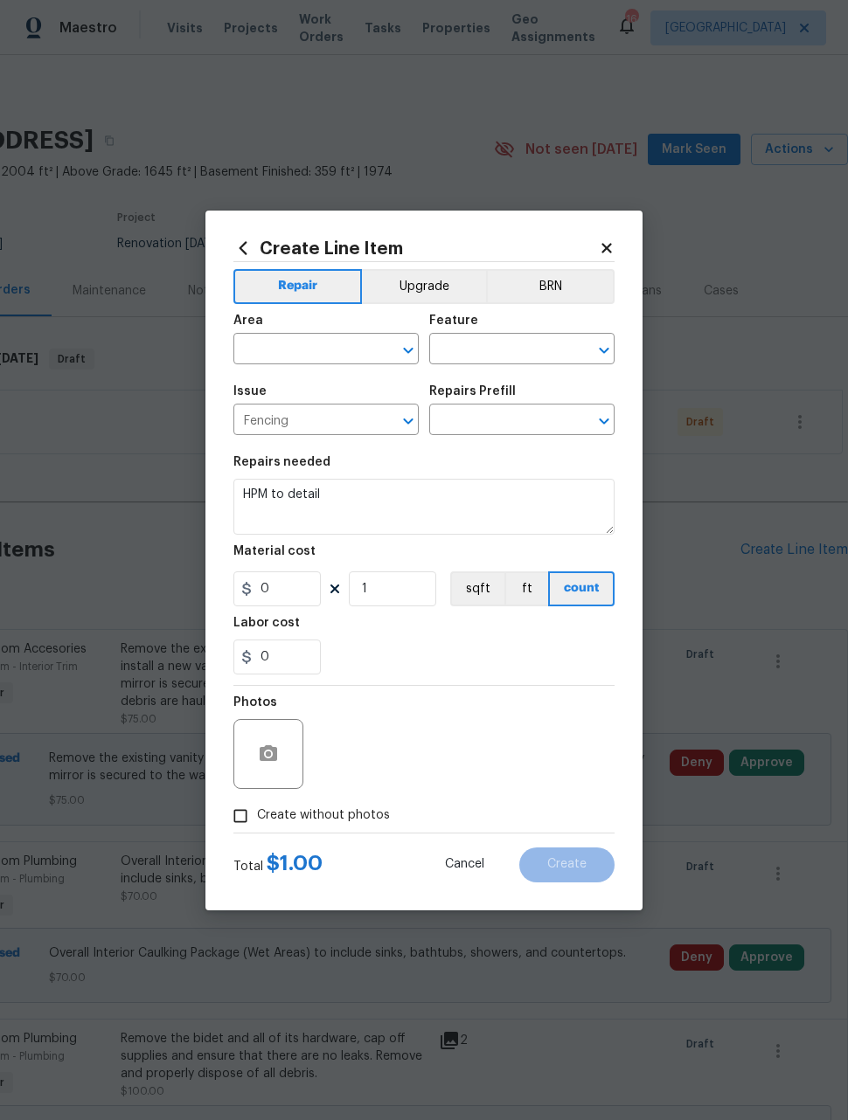
type input "Add a Task $1.00"
type input "1"
click at [355, 369] on span "Area ​" at bounding box center [325, 339] width 185 height 71
click at [362, 329] on div "Area" at bounding box center [325, 326] width 185 height 23
click at [357, 340] on input "text" at bounding box center [301, 350] width 136 height 27
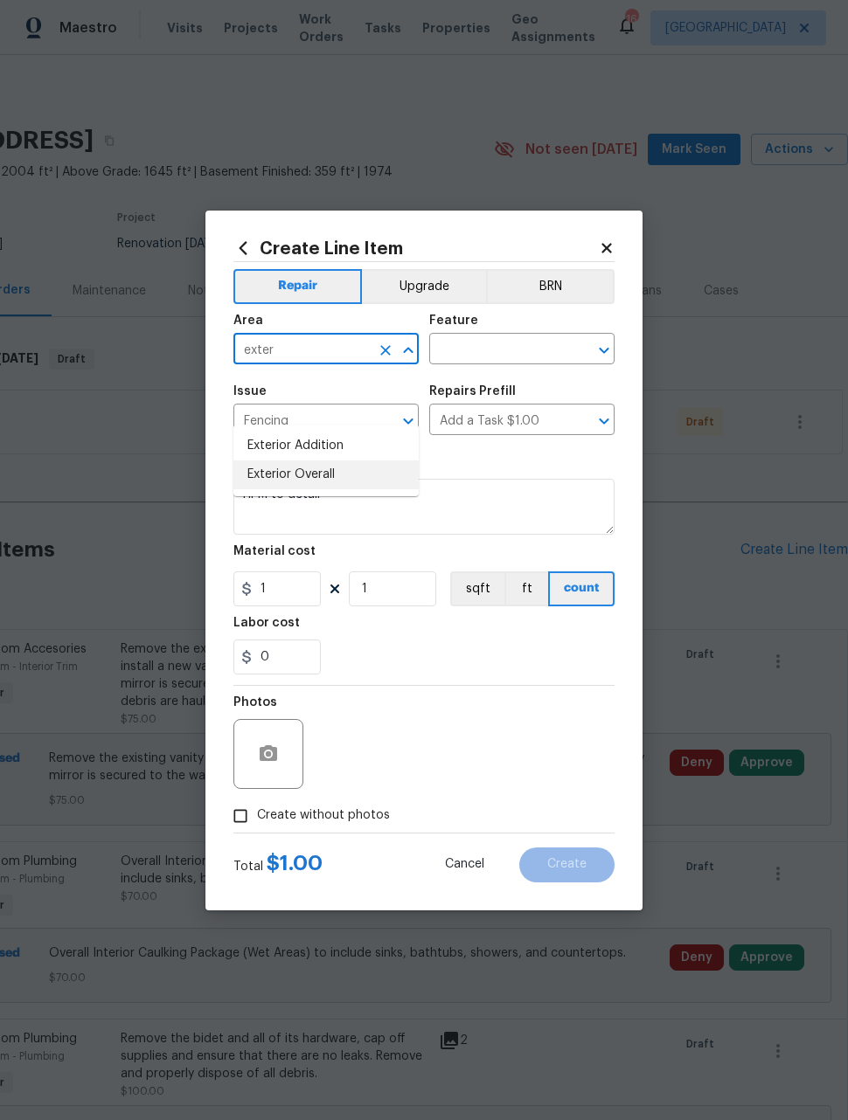
click at [348, 461] on li "Exterior Overall" at bounding box center [325, 475] width 185 height 29
type input "Exterior Overall"
click at [529, 366] on div "Area Exterior Overall ​ Feature ​" at bounding box center [423, 339] width 381 height 71
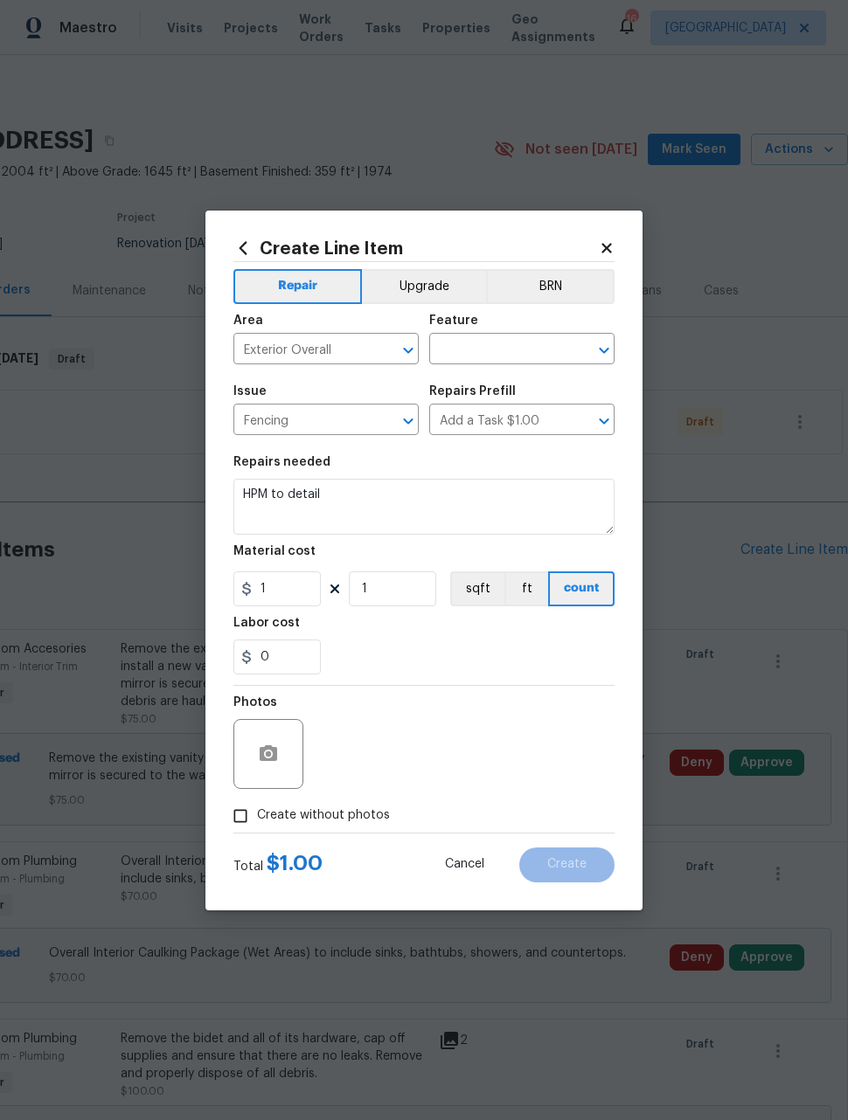
click at [546, 340] on input "text" at bounding box center [497, 350] width 136 height 27
click at [487, 503] on li "Fencing" at bounding box center [521, 517] width 185 height 29
type input "Fencing"
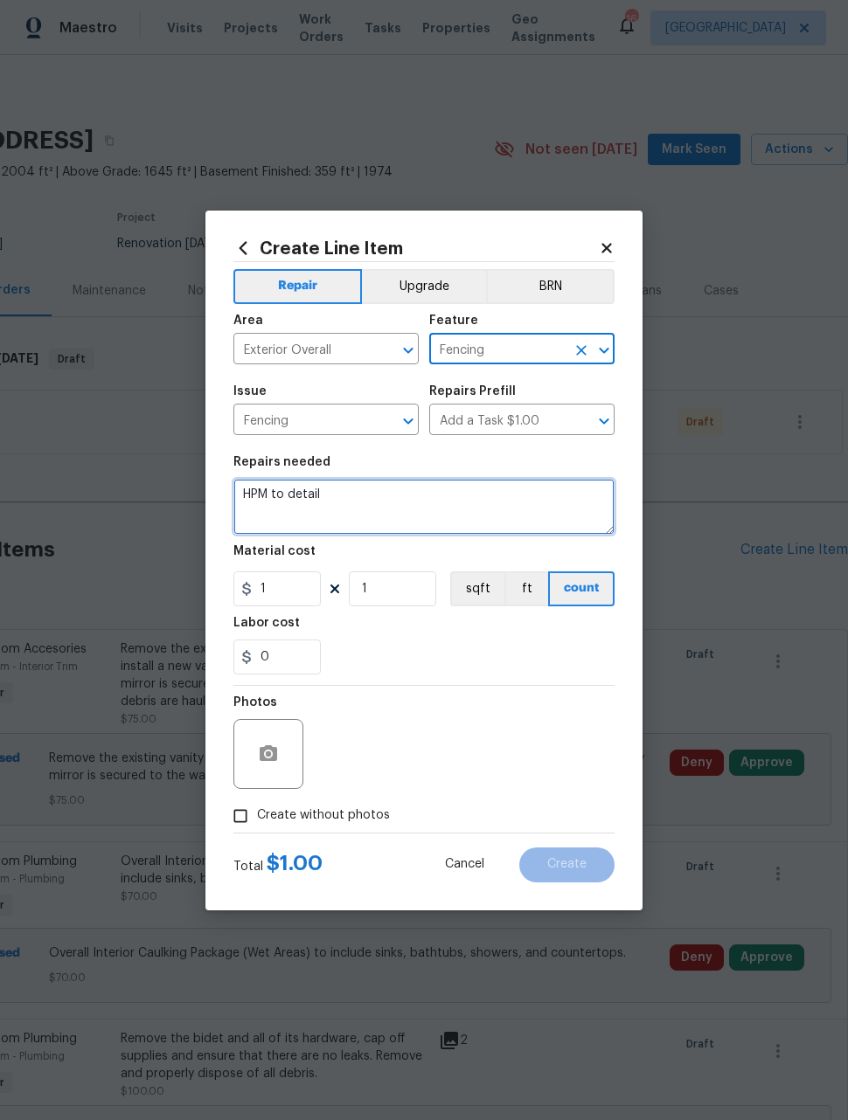
click at [444, 498] on textarea "HPM to detail" at bounding box center [423, 507] width 381 height 56
click at [443, 497] on textarea "HPM to detail" at bounding box center [423, 507] width 381 height 56
click at [422, 513] on textarea "HPM to detail" at bounding box center [423, 507] width 381 height 56
click at [422, 512] on textarea "HPM to detail" at bounding box center [423, 507] width 381 height 56
click at [433, 508] on textarea "HPM to detail" at bounding box center [423, 507] width 381 height 56
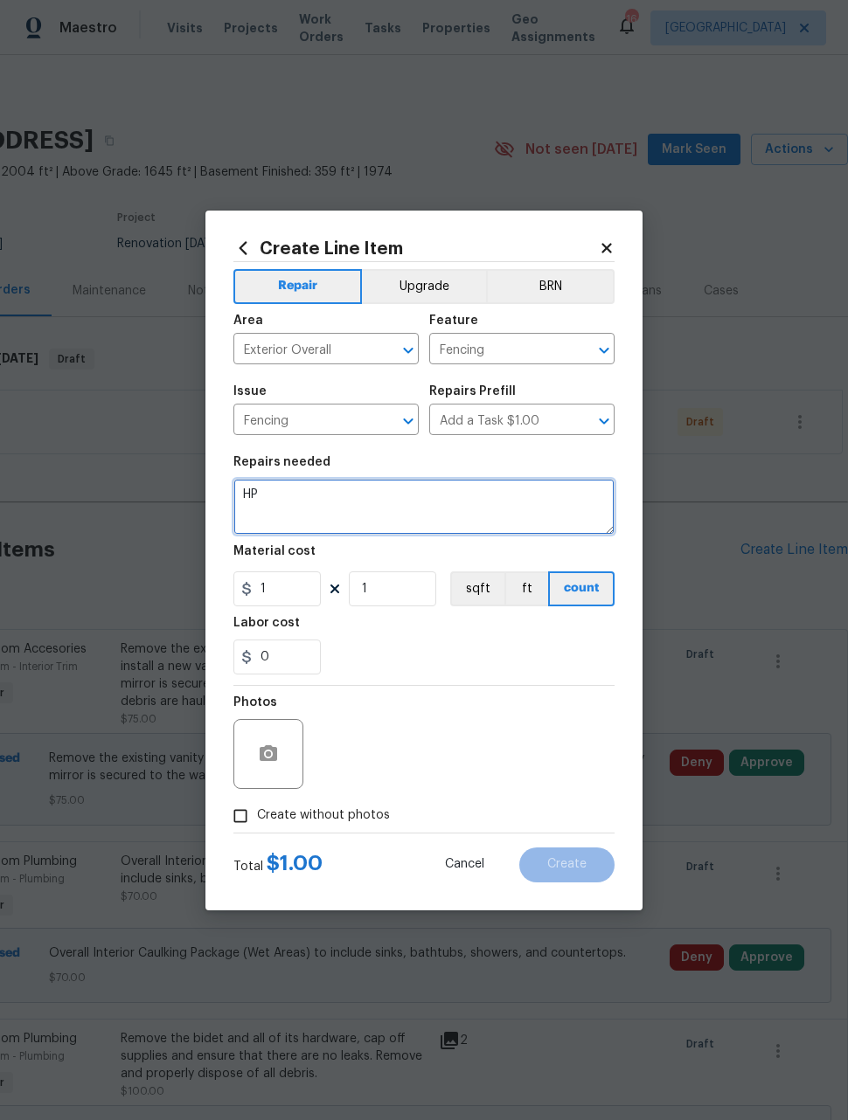
type textarea "H"
type textarea "Demo chain link fencing"
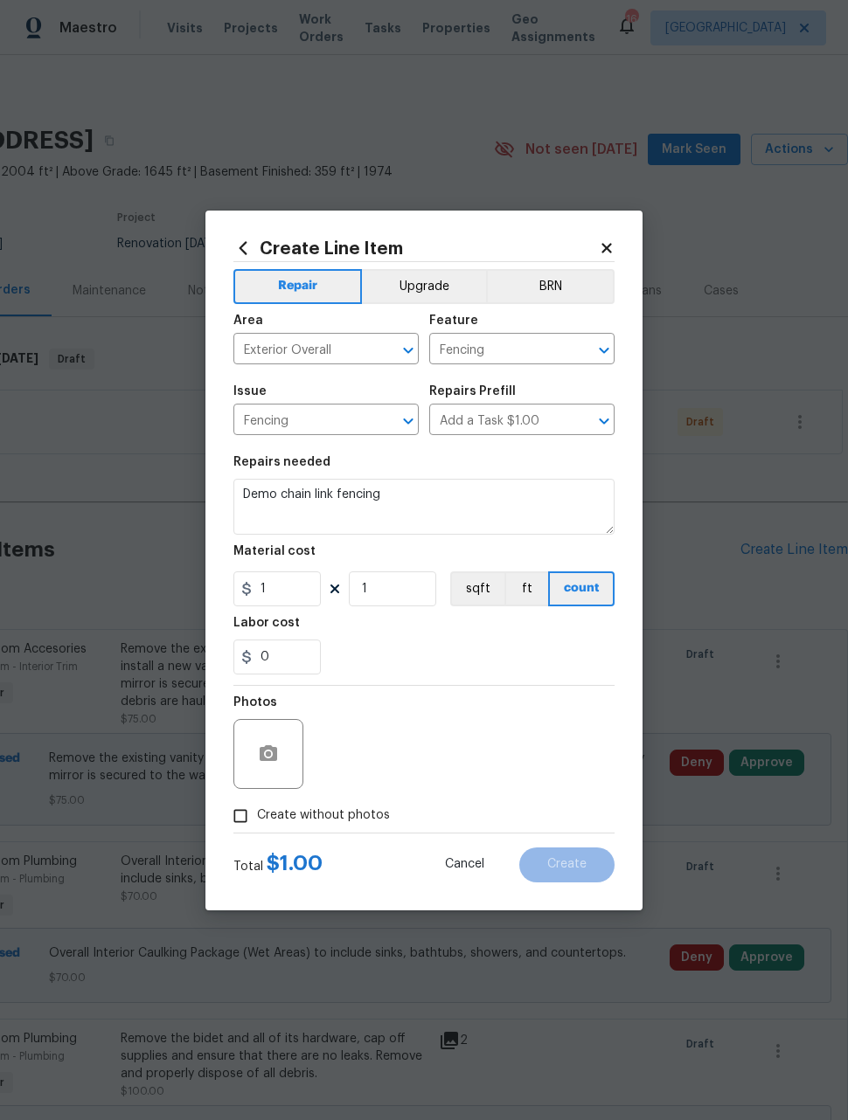
click at [474, 654] on div "0" at bounding box center [423, 657] width 381 height 35
click at [294, 586] on input "1" at bounding box center [276, 589] width 87 height 35
type input "250"
click at [538, 725] on div "Photos" at bounding box center [423, 743] width 381 height 114
click at [252, 748] on button "button" at bounding box center [268, 754] width 42 height 42
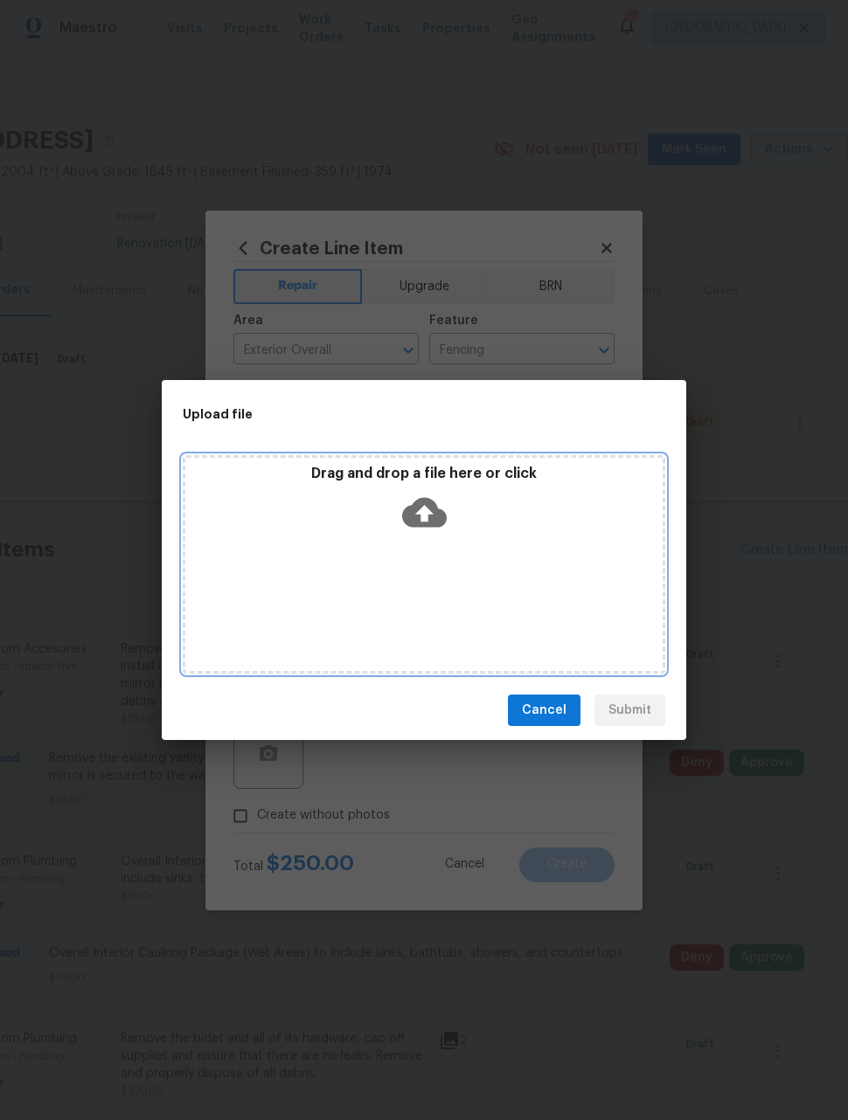
click at [554, 639] on div "Drag and drop a file here or click" at bounding box center [424, 564] width 482 height 218
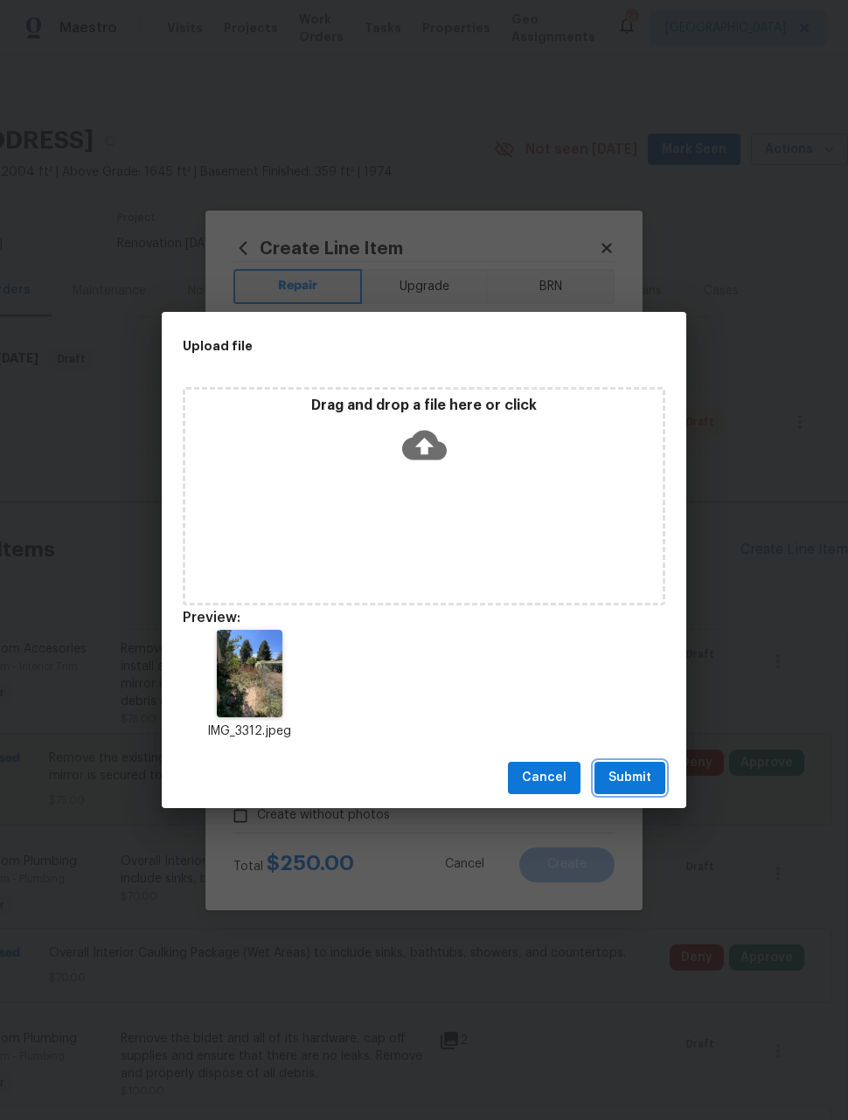
click at [644, 782] on span "Submit" at bounding box center [629, 778] width 43 height 22
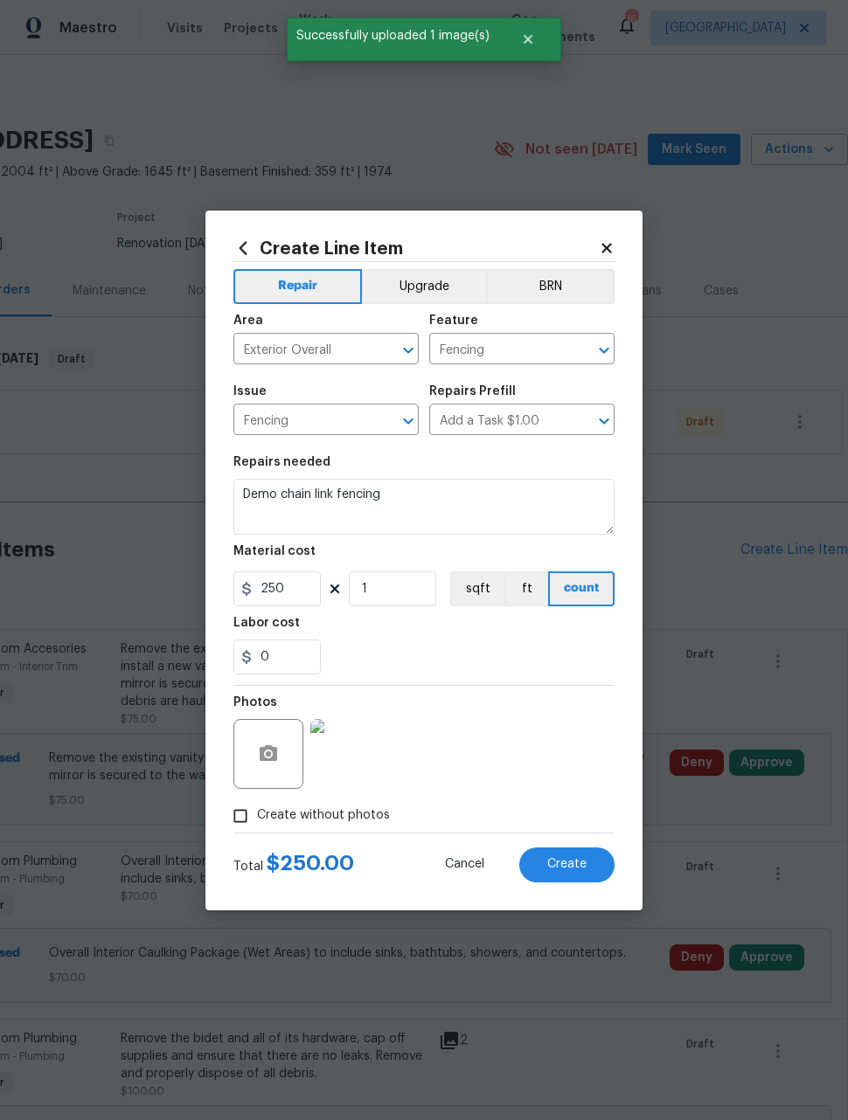
click at [587, 864] on button "Create" at bounding box center [566, 865] width 95 height 35
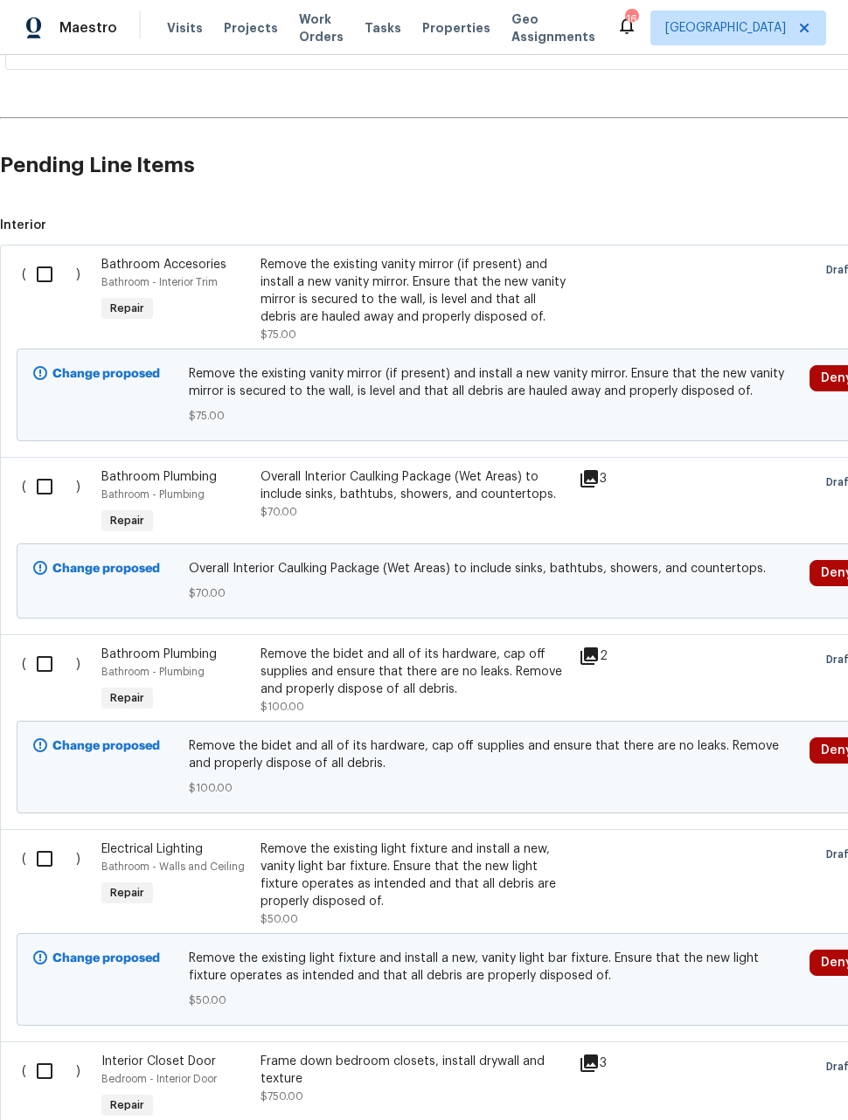
scroll to position [385, 0]
click at [42, 255] on input "checkbox" at bounding box center [51, 273] width 50 height 37
checkbox input "true"
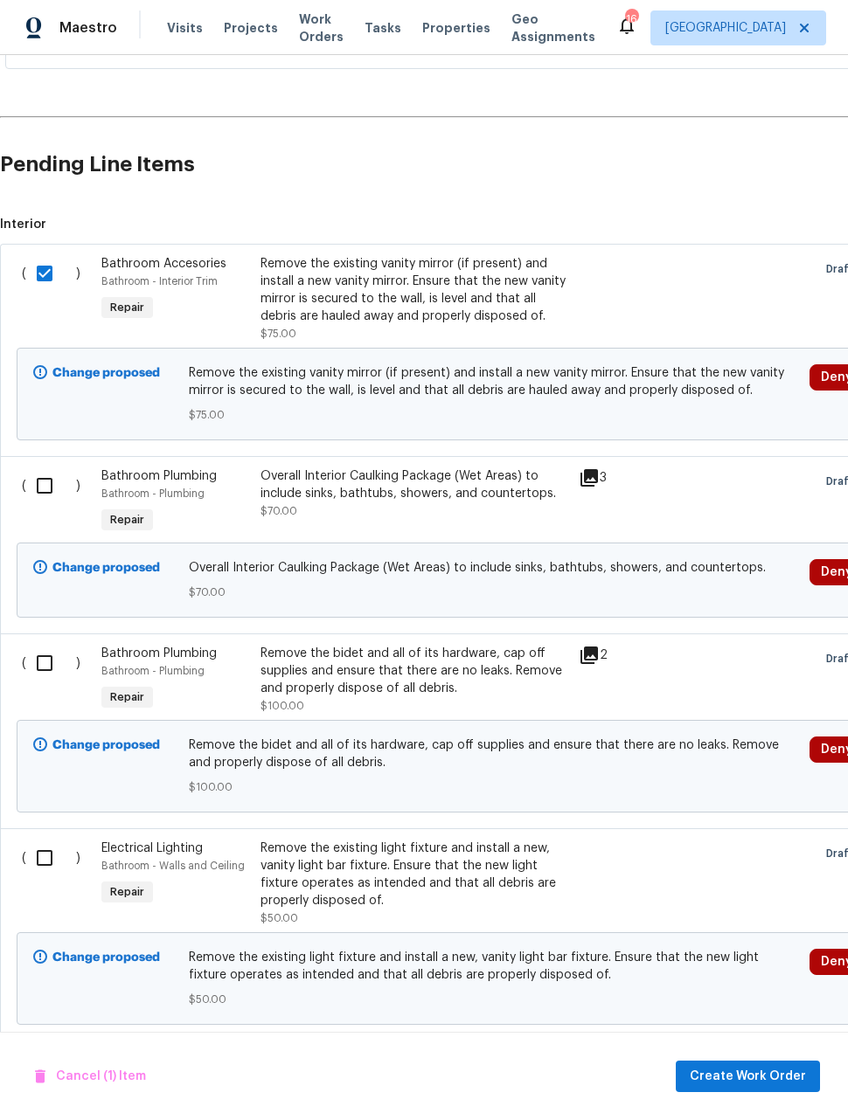
click at [39, 468] on input "checkbox" at bounding box center [51, 486] width 50 height 37
checkbox input "true"
click at [47, 645] on input "checkbox" at bounding box center [51, 663] width 50 height 37
checkbox input "true"
click at [42, 840] on input "checkbox" at bounding box center [51, 858] width 50 height 37
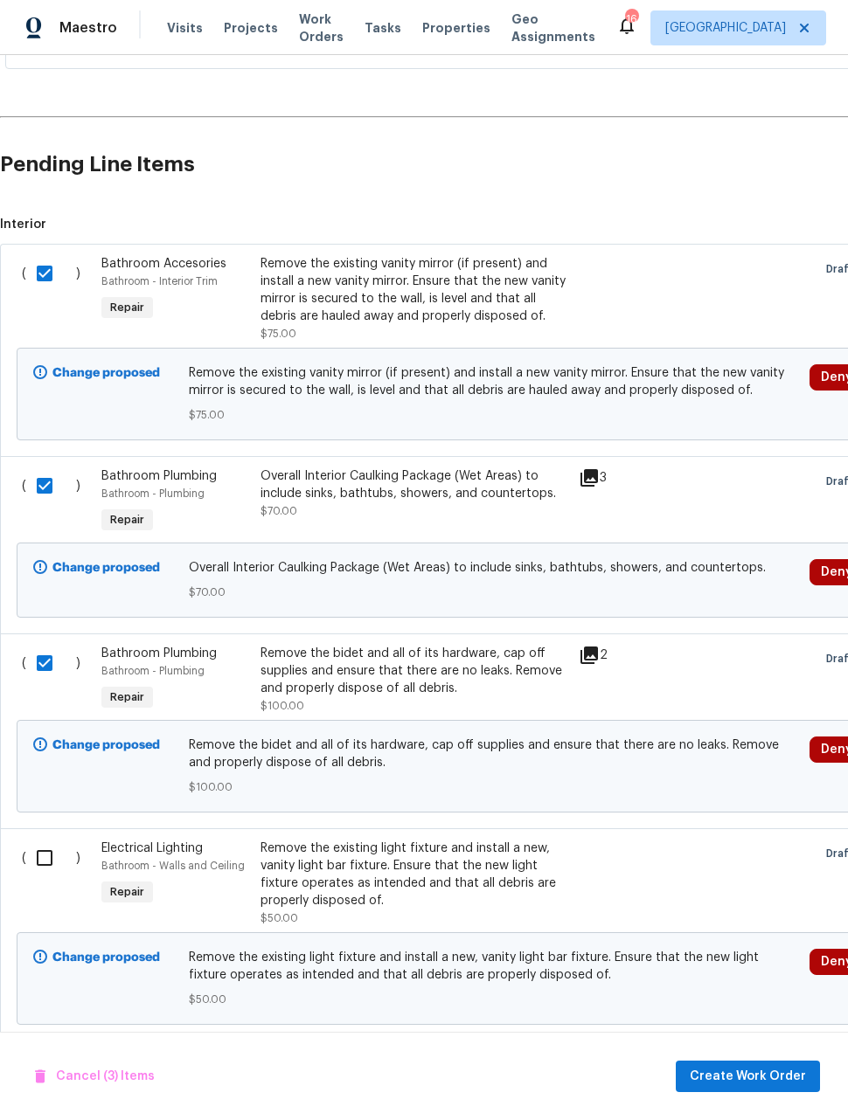
checkbox input "true"
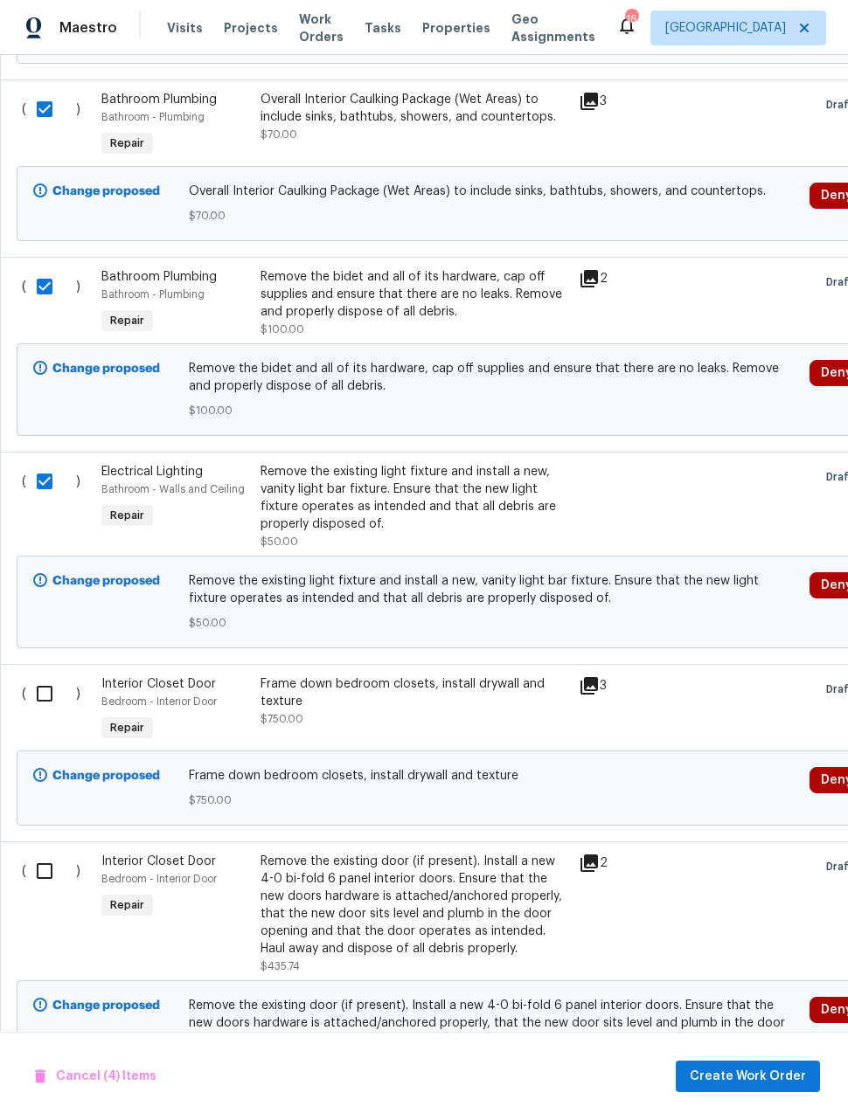
scroll to position [762, 0]
click at [39, 676] on input "checkbox" at bounding box center [51, 694] width 50 height 37
checkbox input "true"
click at [38, 853] on input "checkbox" at bounding box center [51, 871] width 50 height 37
checkbox input "true"
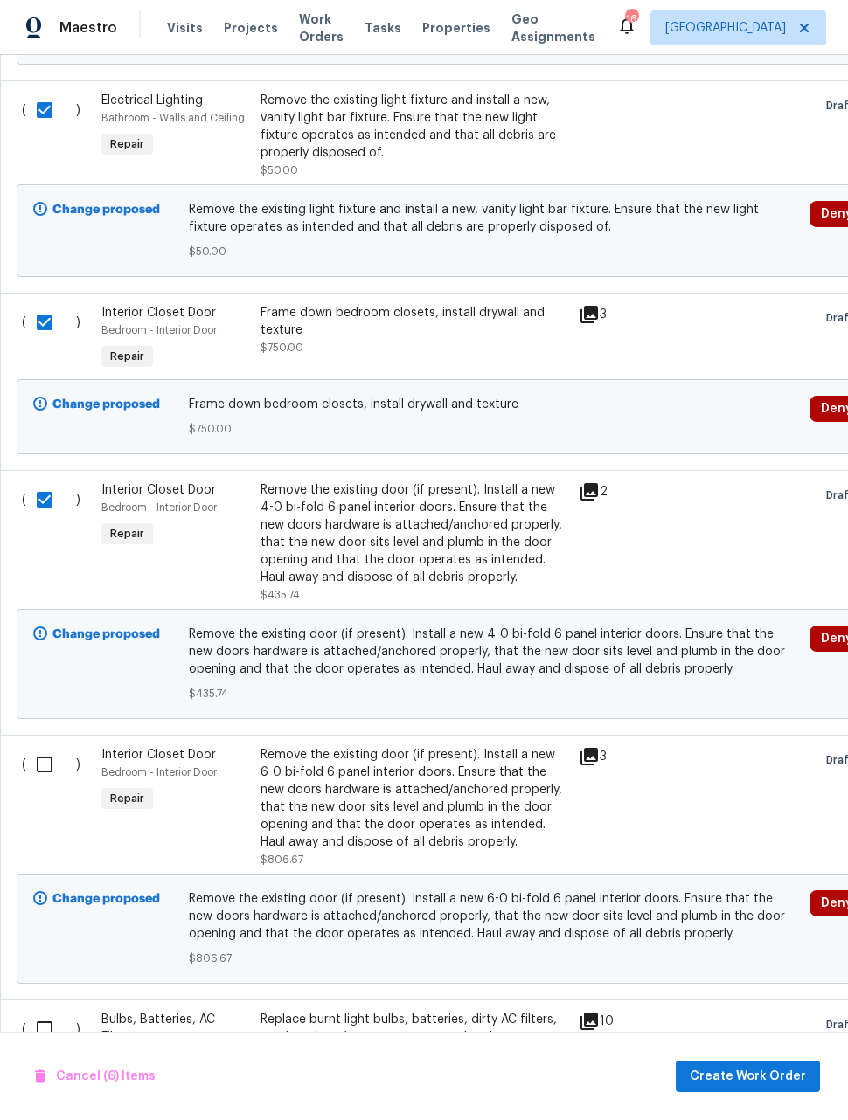
scroll to position [1134, 0]
click at [34, 746] on input "checkbox" at bounding box center [51, 764] width 50 height 37
checkbox input "true"
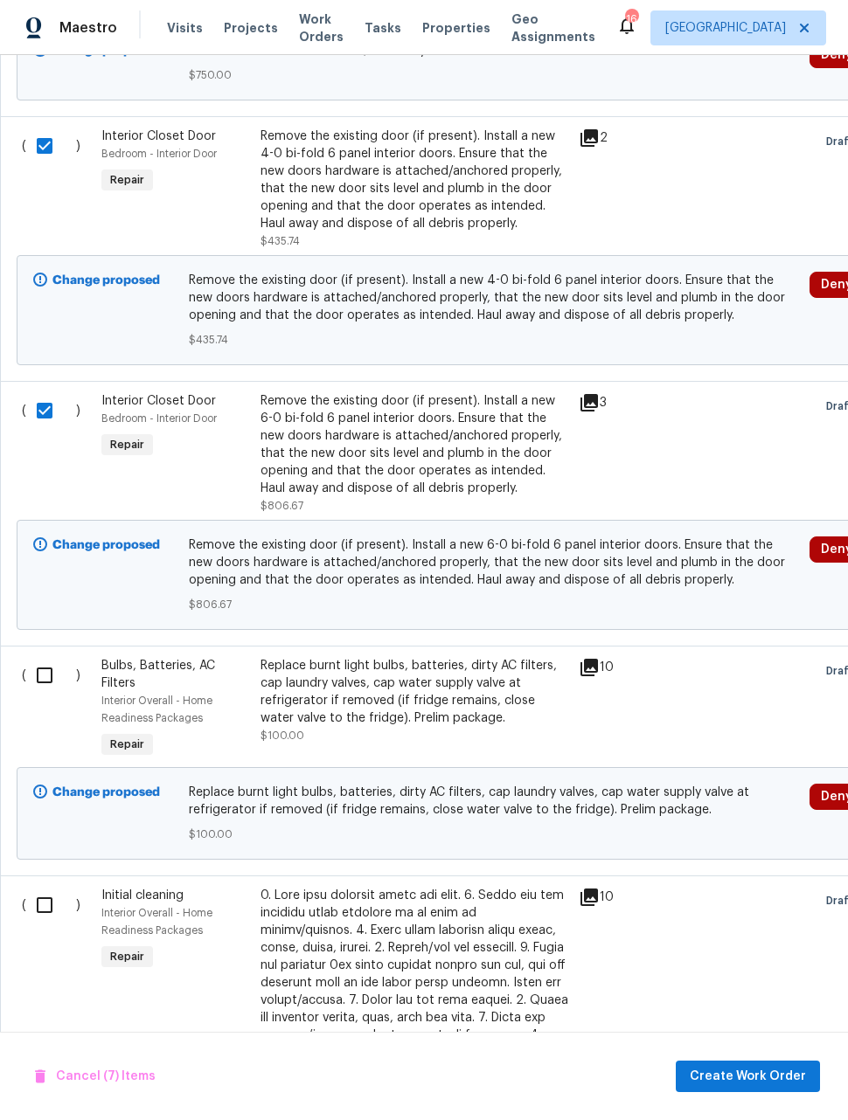
scroll to position [1488, 0]
click at [38, 656] on input "checkbox" at bounding box center [51, 674] width 50 height 37
checkbox input "true"
click at [35, 886] on input "checkbox" at bounding box center [51, 904] width 50 height 37
checkbox input "true"
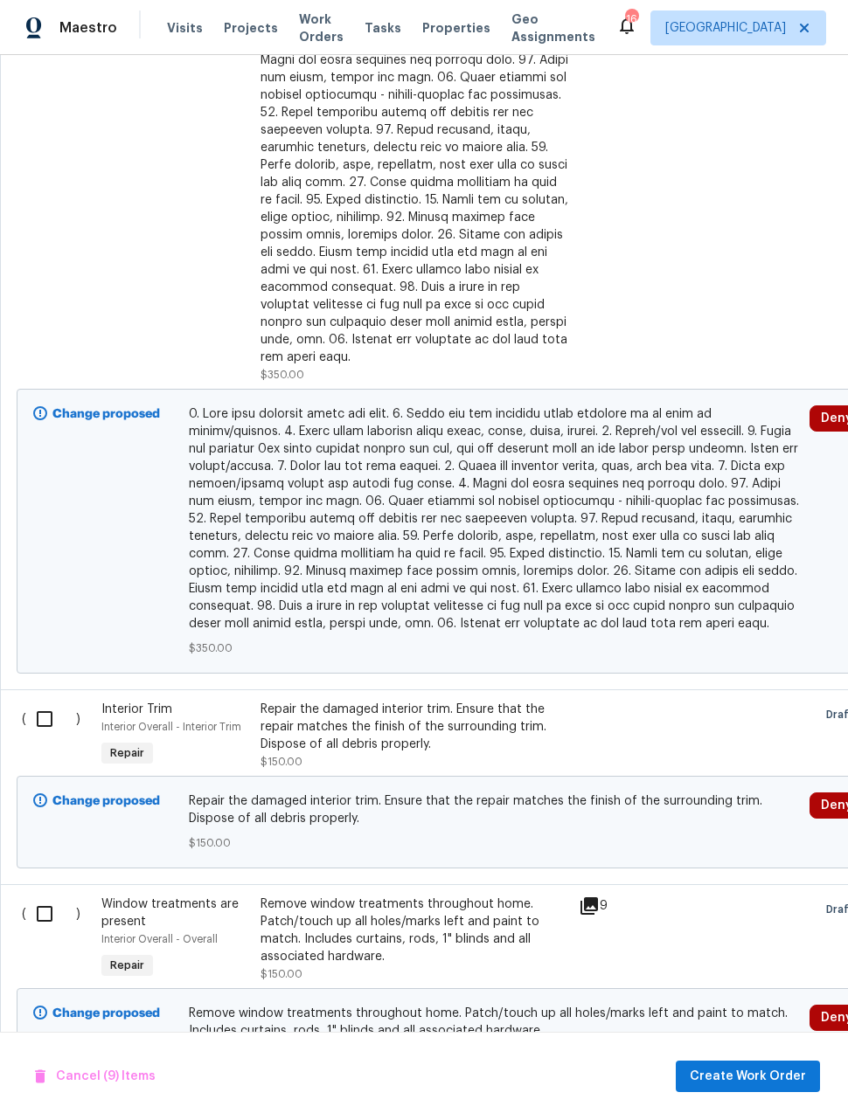
scroll to position [2481, 0]
click at [38, 700] on input "checkbox" at bounding box center [51, 718] width 50 height 37
checkbox input "true"
click at [38, 895] on input "checkbox" at bounding box center [51, 913] width 50 height 37
checkbox input "true"
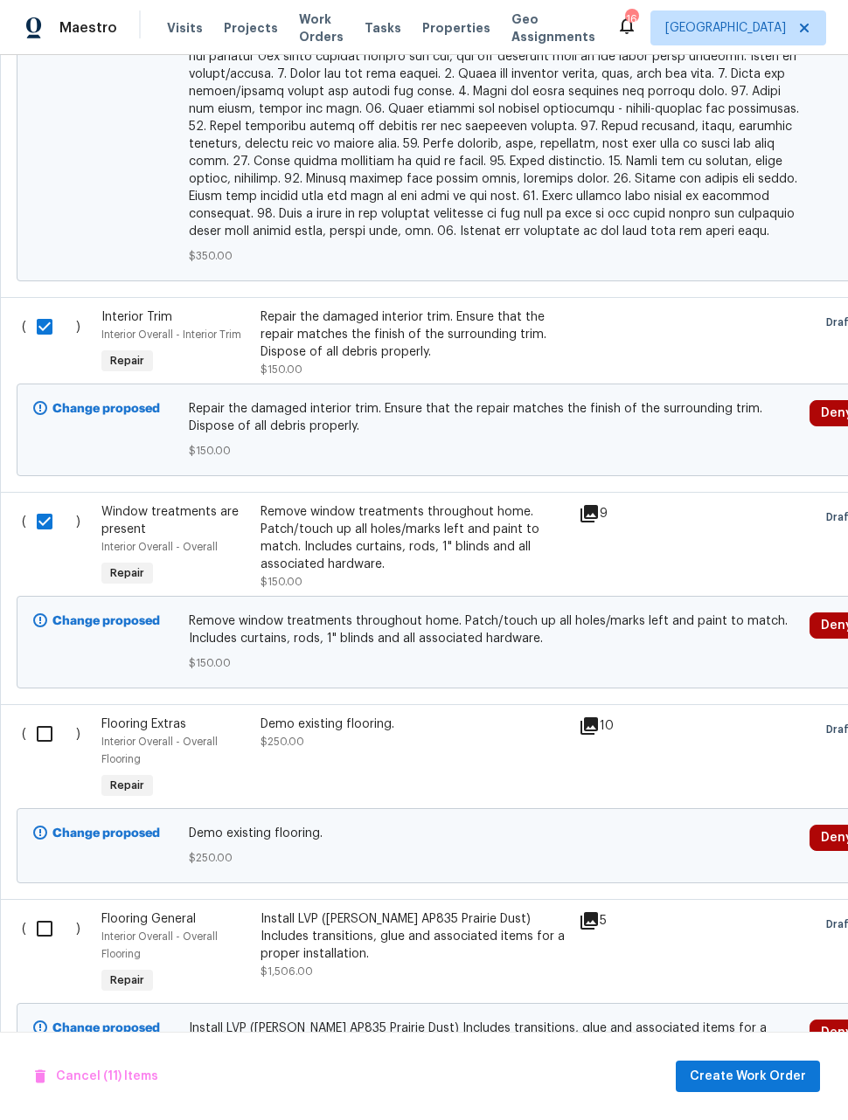
scroll to position [2875, 0]
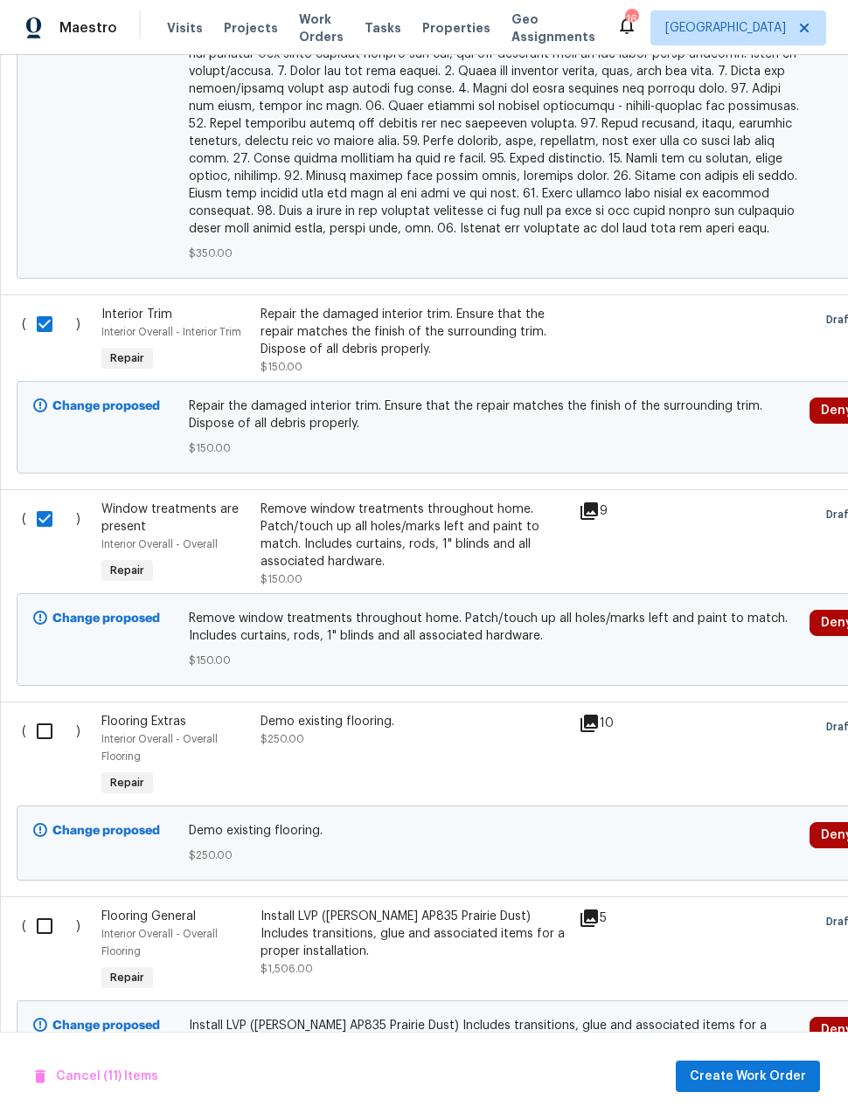
click at [38, 713] on input "checkbox" at bounding box center [51, 731] width 50 height 37
checkbox input "true"
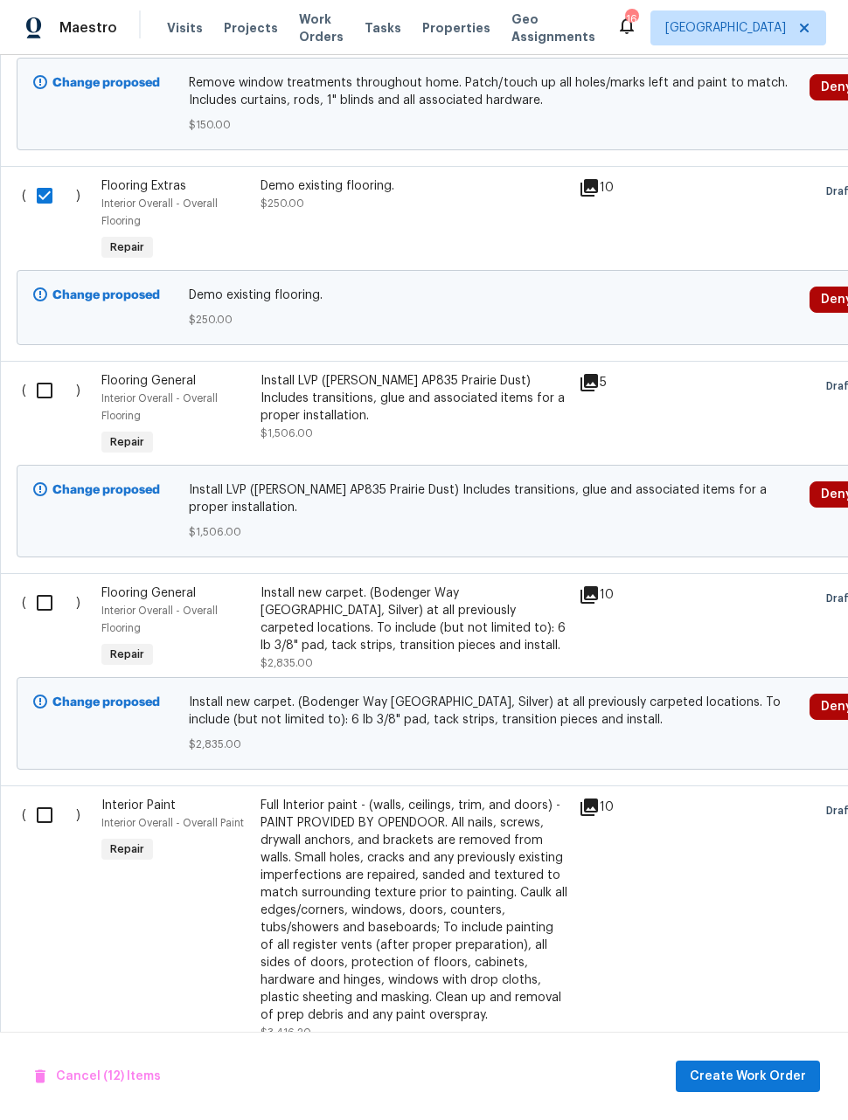
scroll to position [3414, 0]
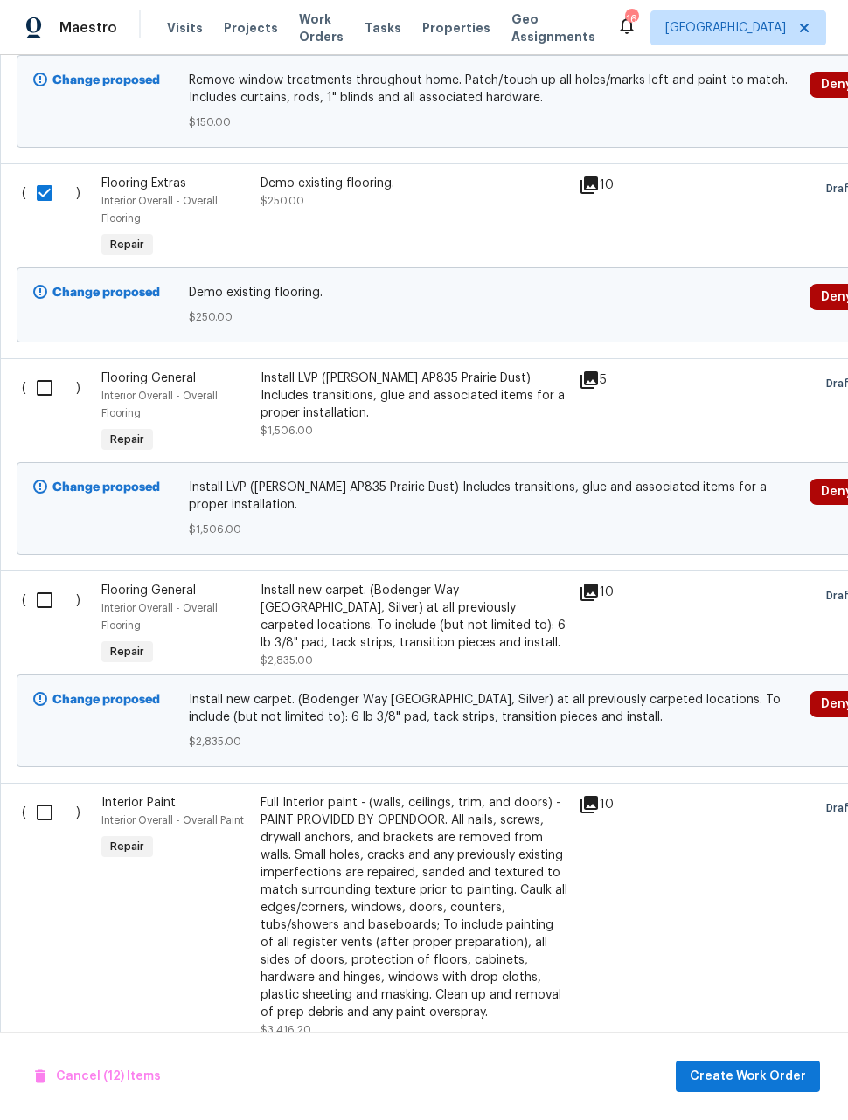
click at [47, 794] on input "checkbox" at bounding box center [51, 812] width 50 height 37
checkbox input "true"
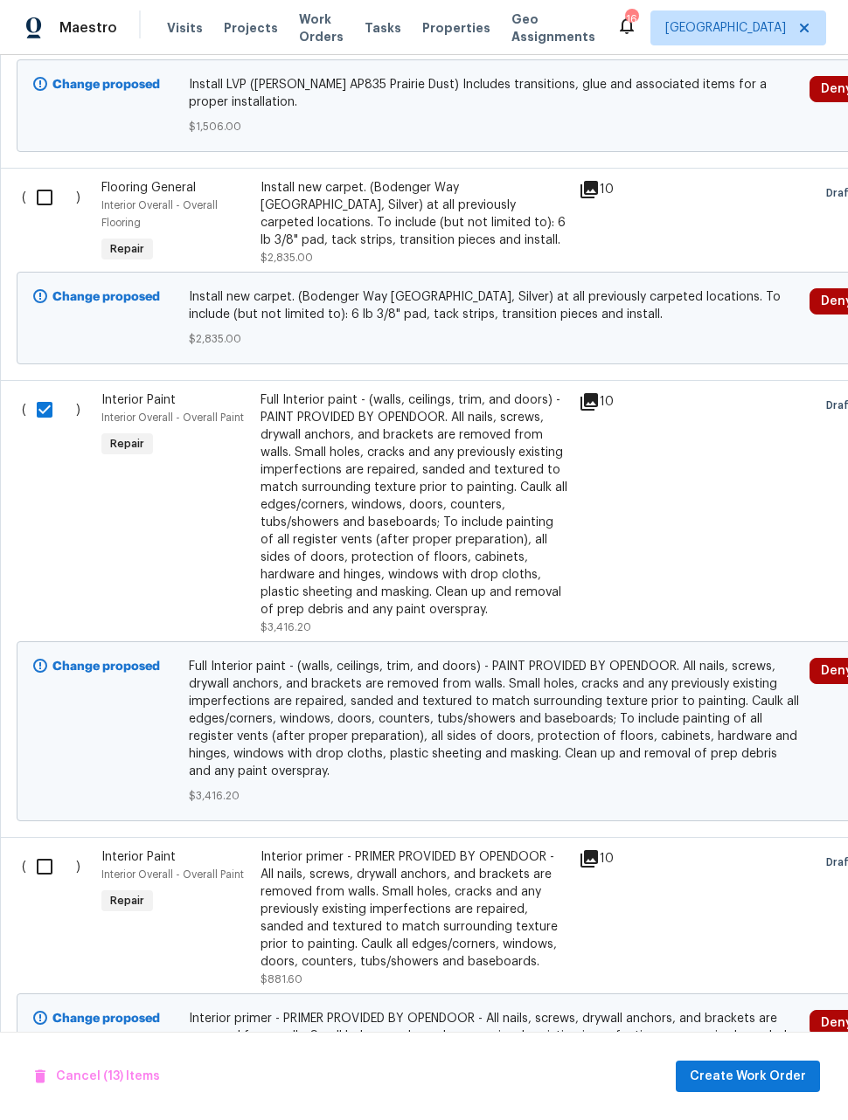
scroll to position [3817, 0]
click at [32, 849] on input "checkbox" at bounding box center [51, 867] width 50 height 37
checkbox input "true"
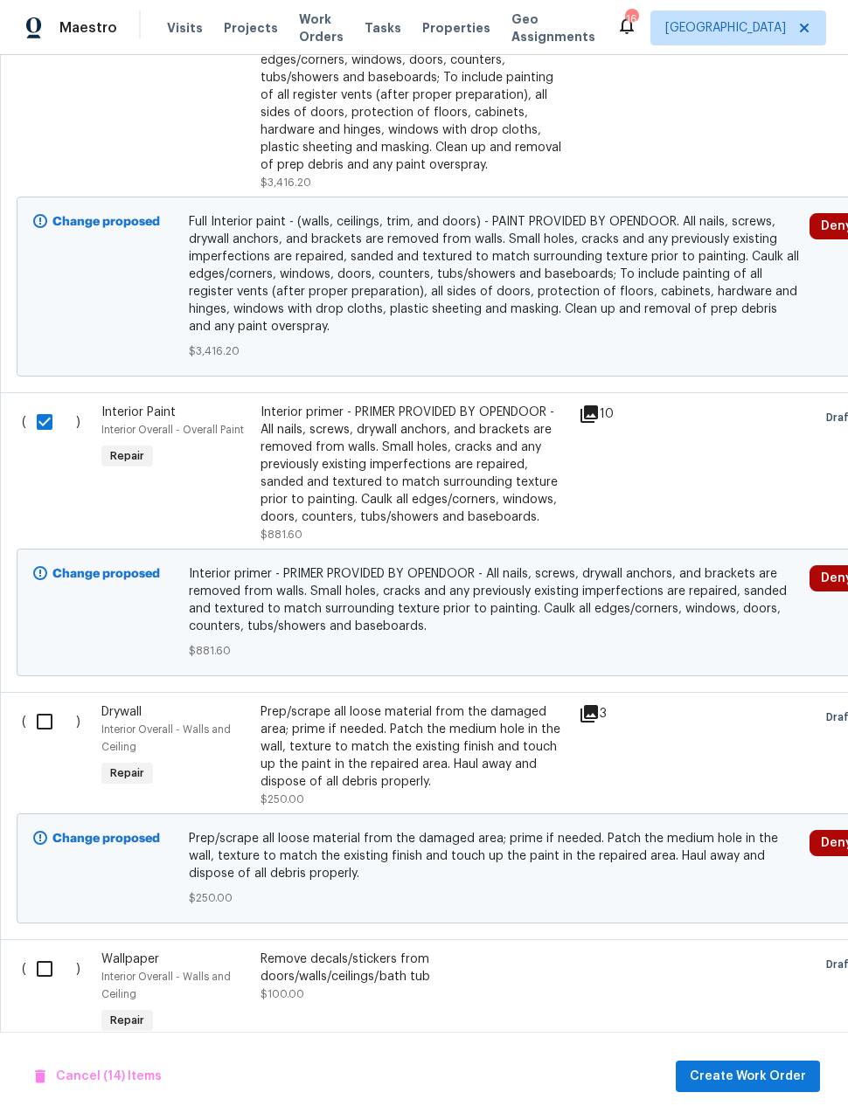
scroll to position [4262, 0]
click at [29, 703] on input "checkbox" at bounding box center [51, 721] width 50 height 37
checkbox input "true"
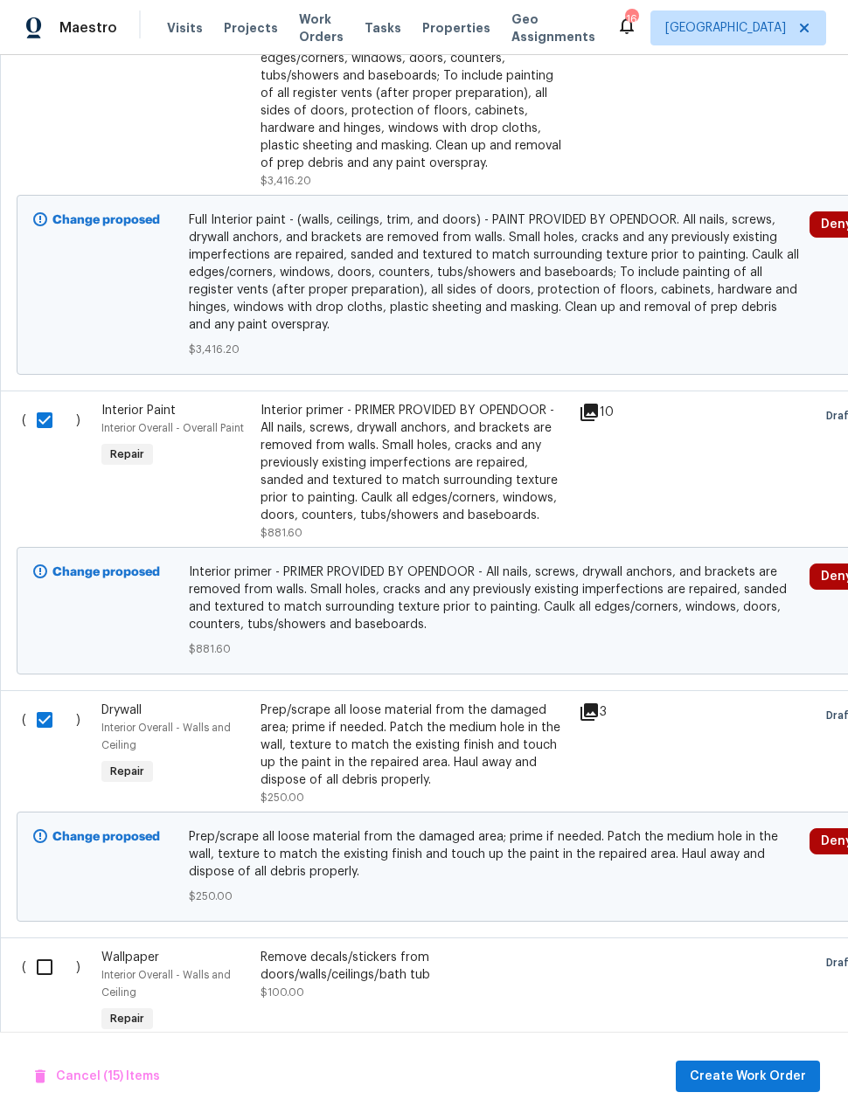
click at [40, 949] on input "checkbox" at bounding box center [51, 967] width 50 height 37
checkbox input "true"
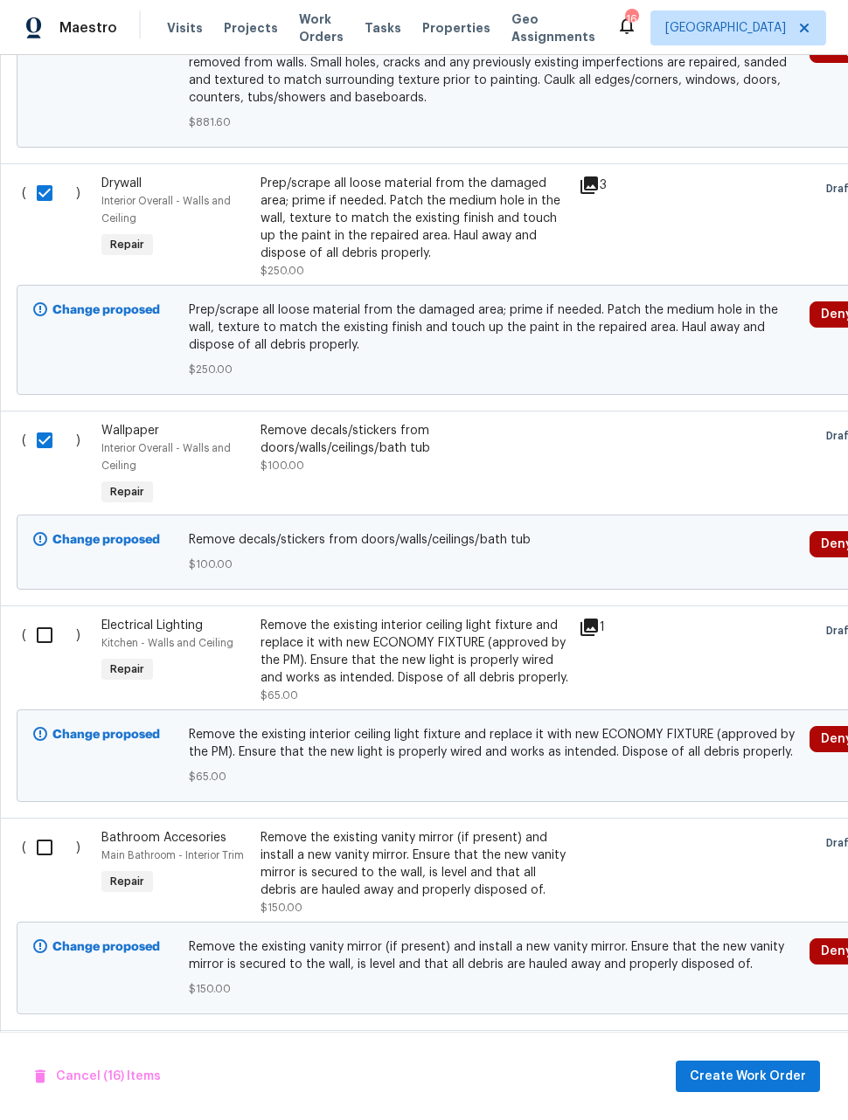
scroll to position [4790, 0]
click at [38, 617] on input "checkbox" at bounding box center [51, 635] width 50 height 37
checkbox input "true"
click at [38, 829] on input "checkbox" at bounding box center [51, 847] width 50 height 37
checkbox input "true"
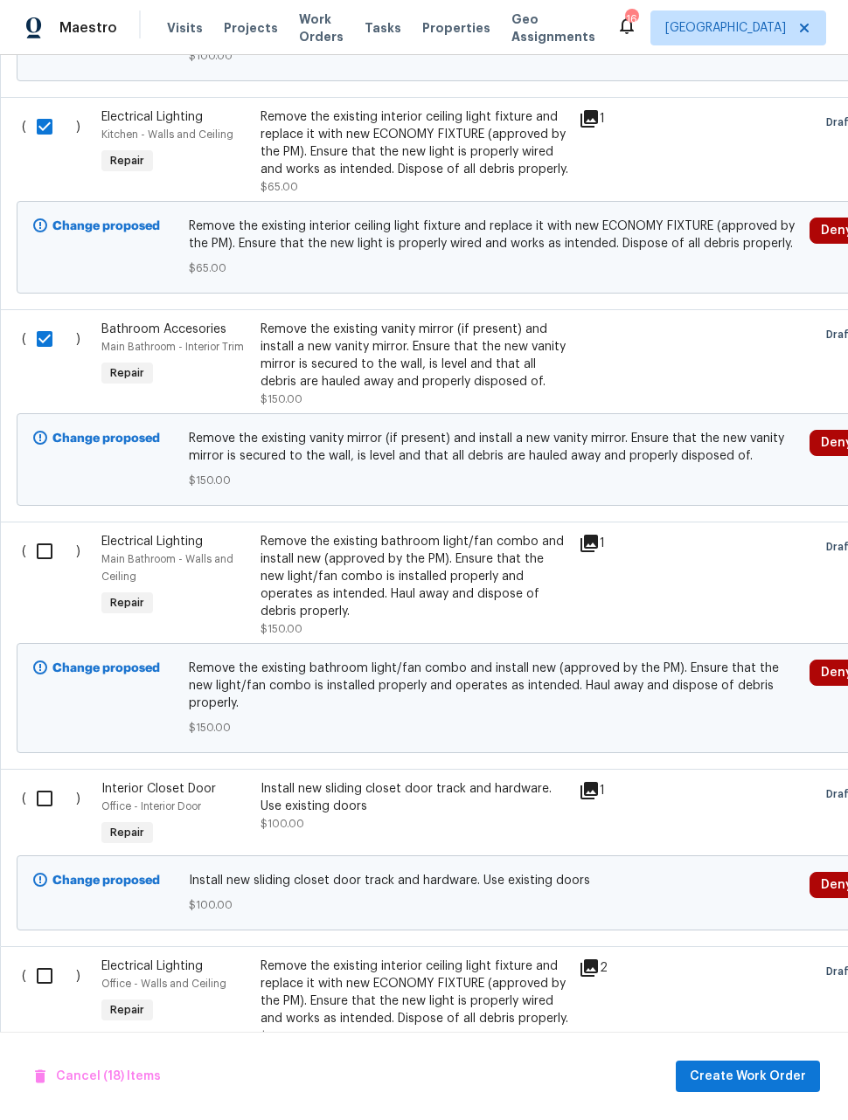
scroll to position [5299, 0]
click at [31, 533] on input "checkbox" at bounding box center [51, 551] width 50 height 37
checkbox input "true"
click at [37, 780] on input "checkbox" at bounding box center [51, 798] width 50 height 37
checkbox input "true"
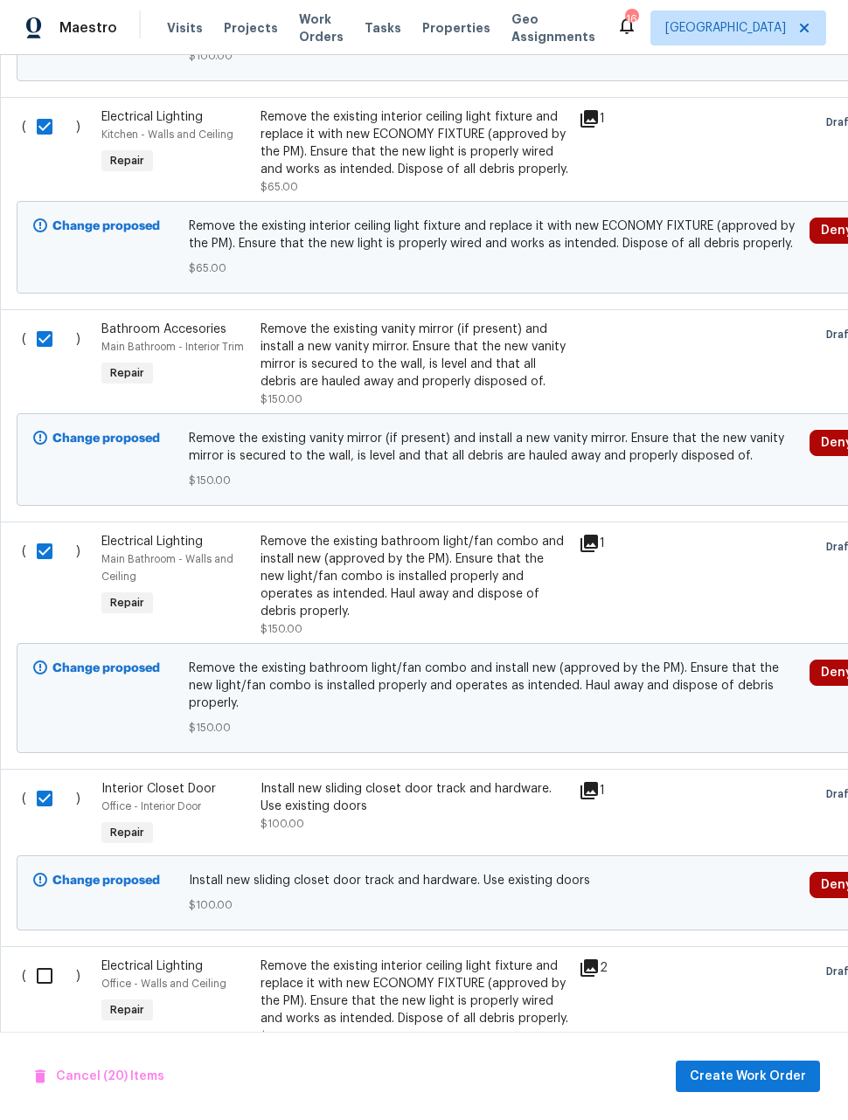
click at [28, 958] on input "checkbox" at bounding box center [51, 976] width 50 height 37
checkbox input "true"
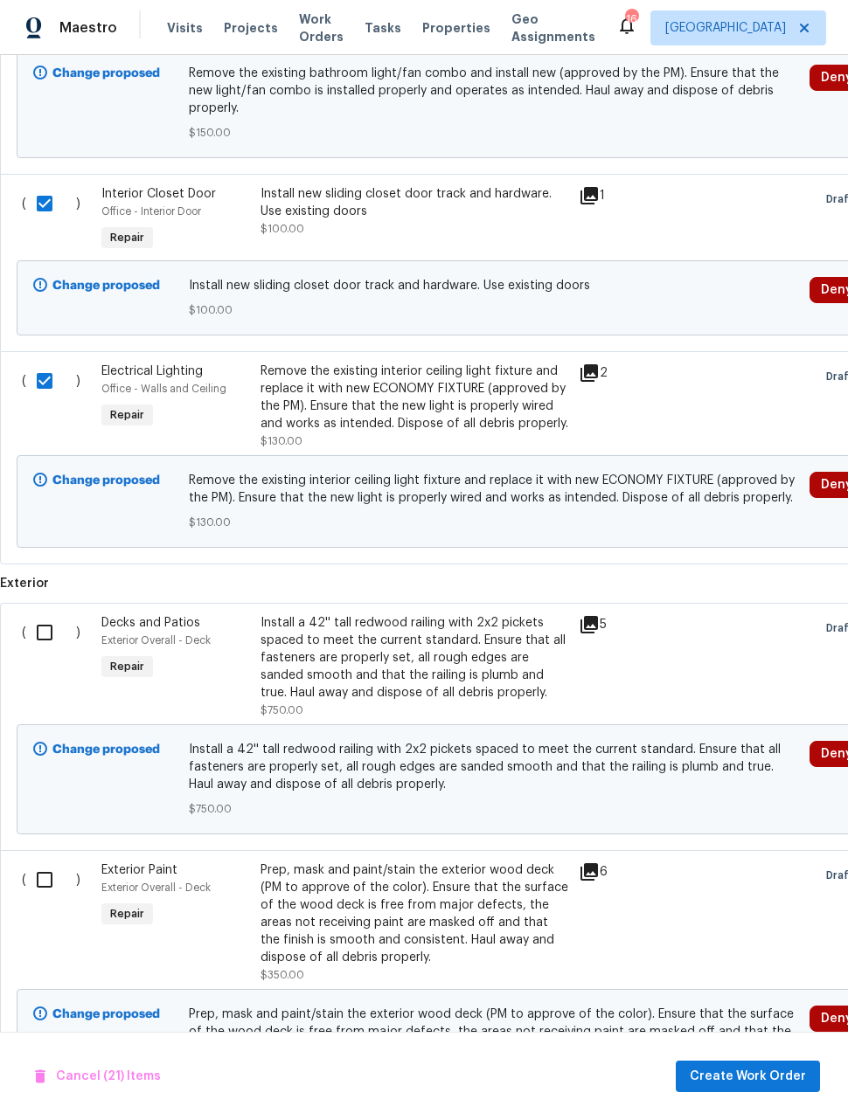
scroll to position [5894, 0]
click at [31, 614] on input "checkbox" at bounding box center [51, 632] width 50 height 37
checkbox input "true"
click at [43, 862] on input "checkbox" at bounding box center [51, 880] width 50 height 37
checkbox input "true"
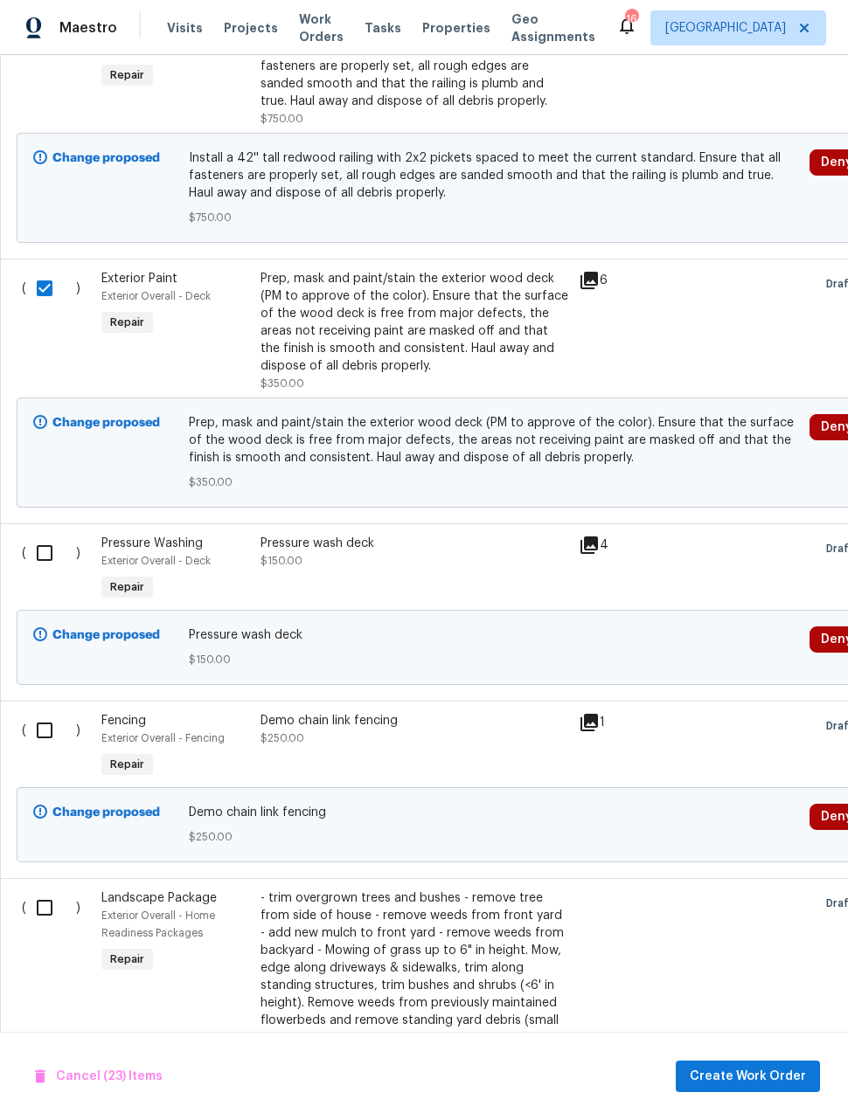
click at [28, 535] on input "checkbox" at bounding box center [51, 553] width 50 height 37
checkbox input "true"
click at [30, 712] on input "checkbox" at bounding box center [51, 730] width 50 height 37
checkbox input "true"
click at [32, 890] on input "checkbox" at bounding box center [51, 908] width 50 height 37
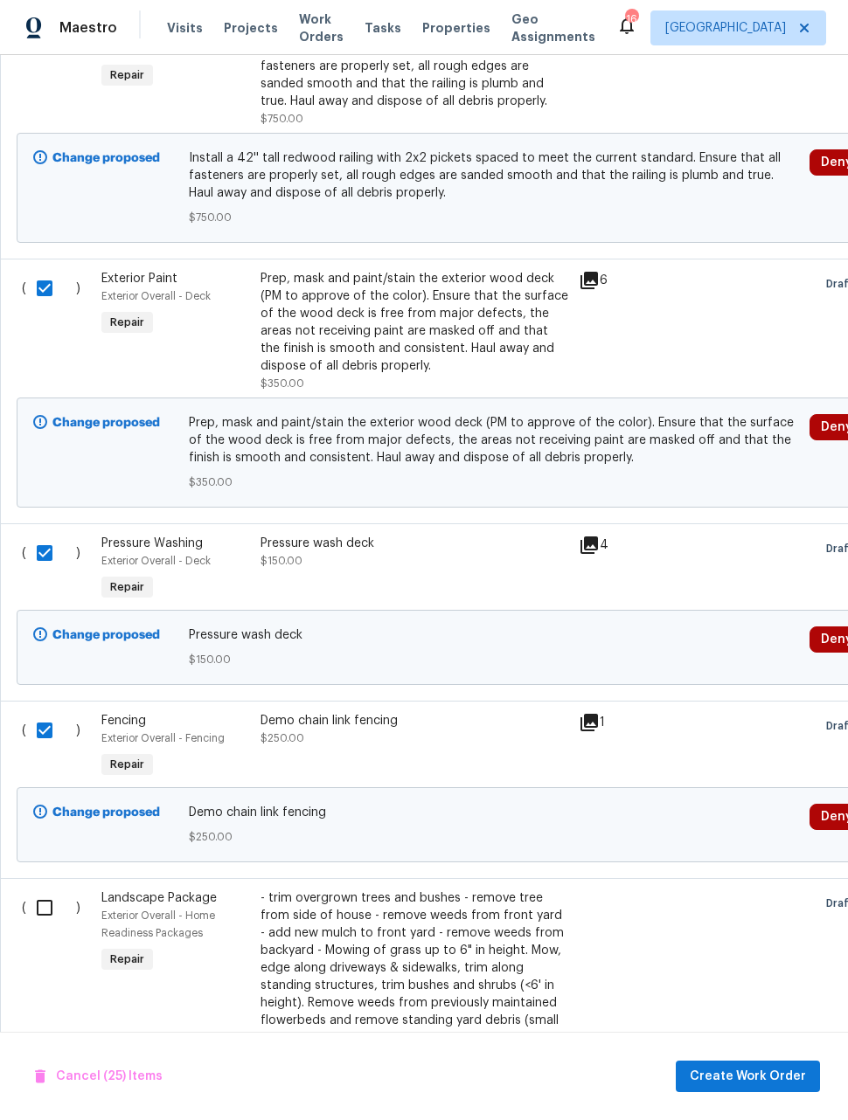
checkbox input "true"
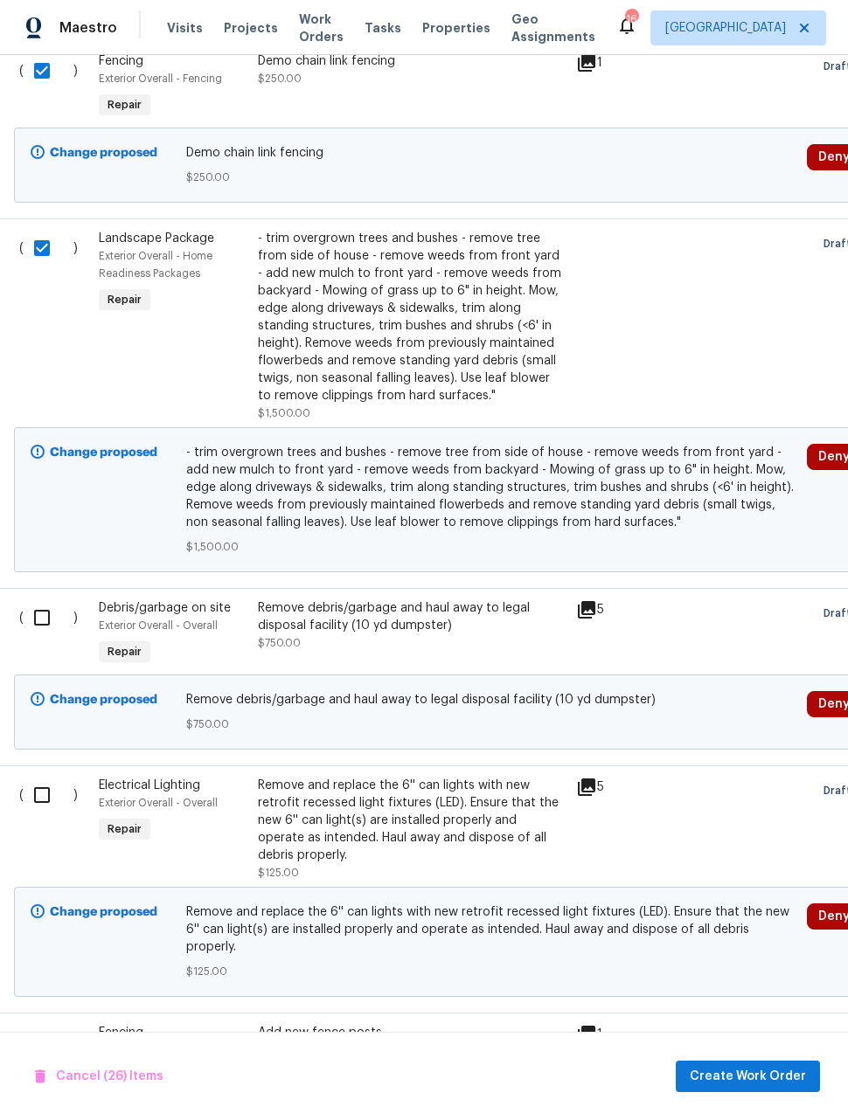
click at [29, 600] on input "checkbox" at bounding box center [49, 618] width 50 height 37
checkbox input "true"
click at [39, 777] on input "checkbox" at bounding box center [49, 795] width 50 height 37
checkbox input "true"
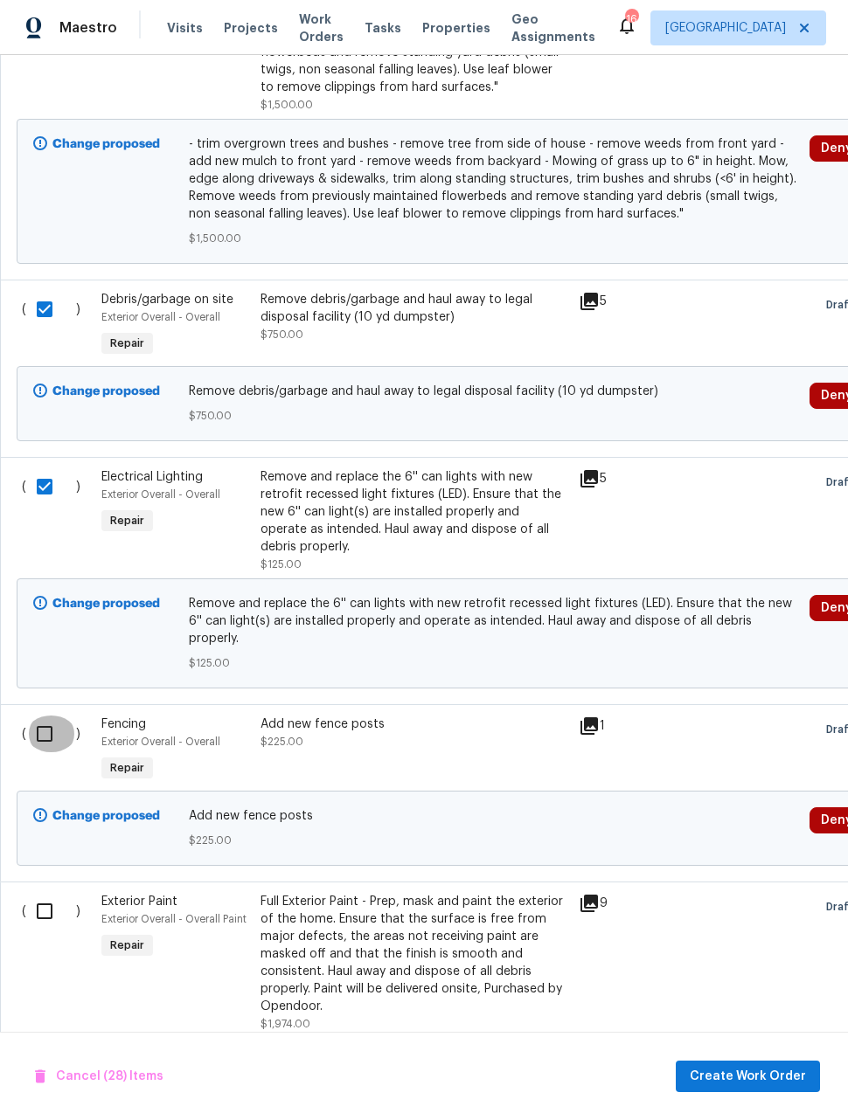
click at [34, 716] on input "checkbox" at bounding box center [51, 734] width 50 height 37
checkbox input "true"
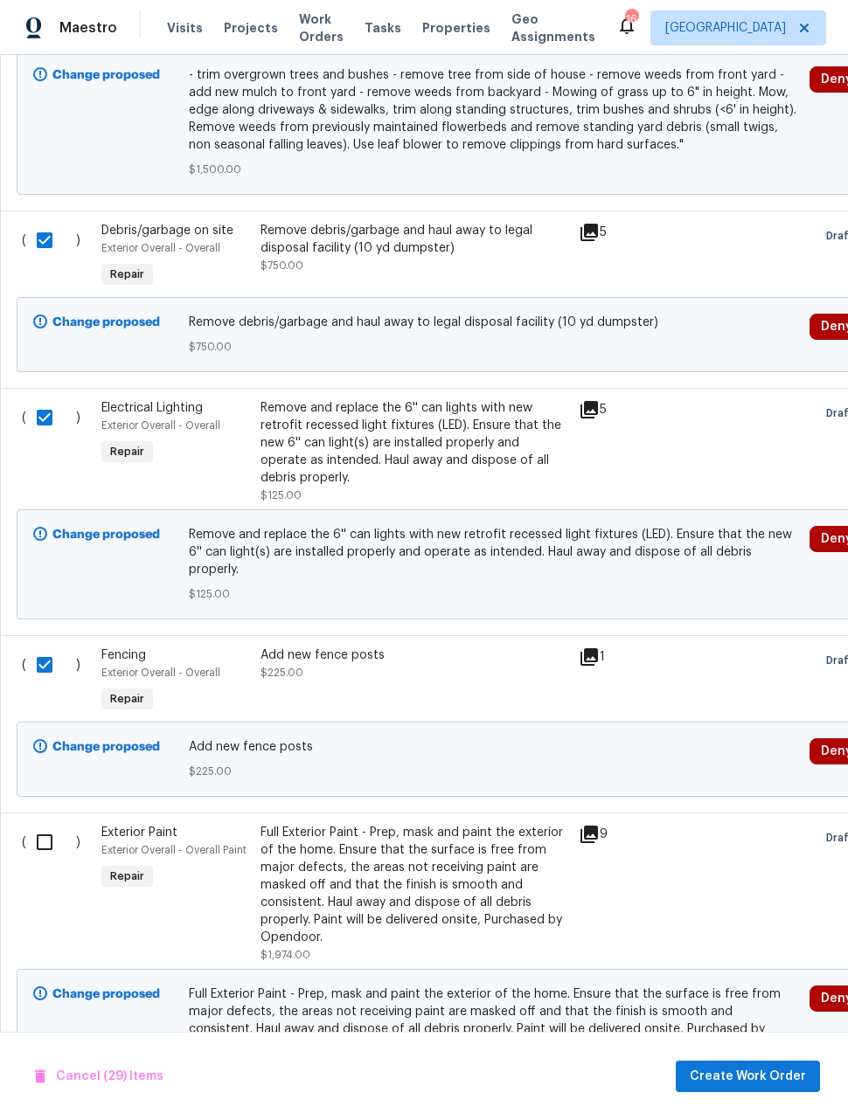
click at [39, 824] on input "checkbox" at bounding box center [51, 842] width 50 height 37
checkbox input "true"
click at [766, 1078] on span "Create Work Order" at bounding box center [748, 1077] width 116 height 22
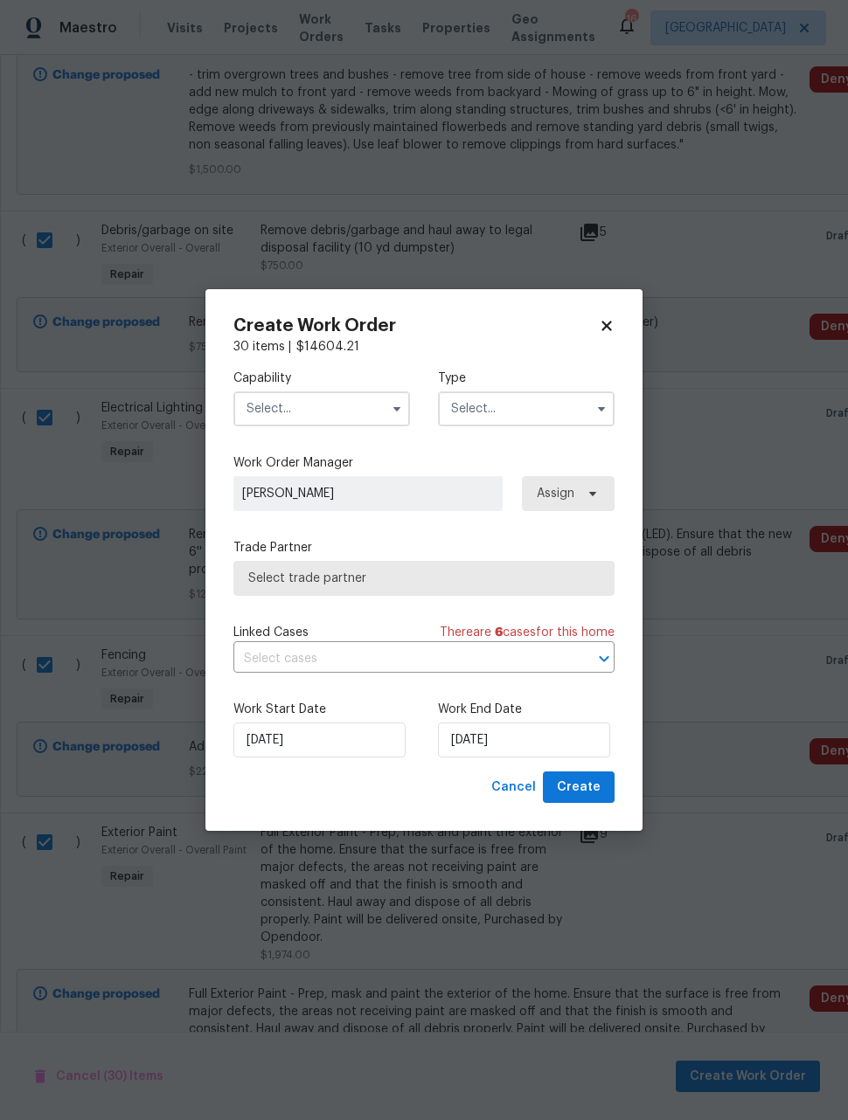
click at [343, 414] on input "text" at bounding box center [321, 409] width 177 height 35
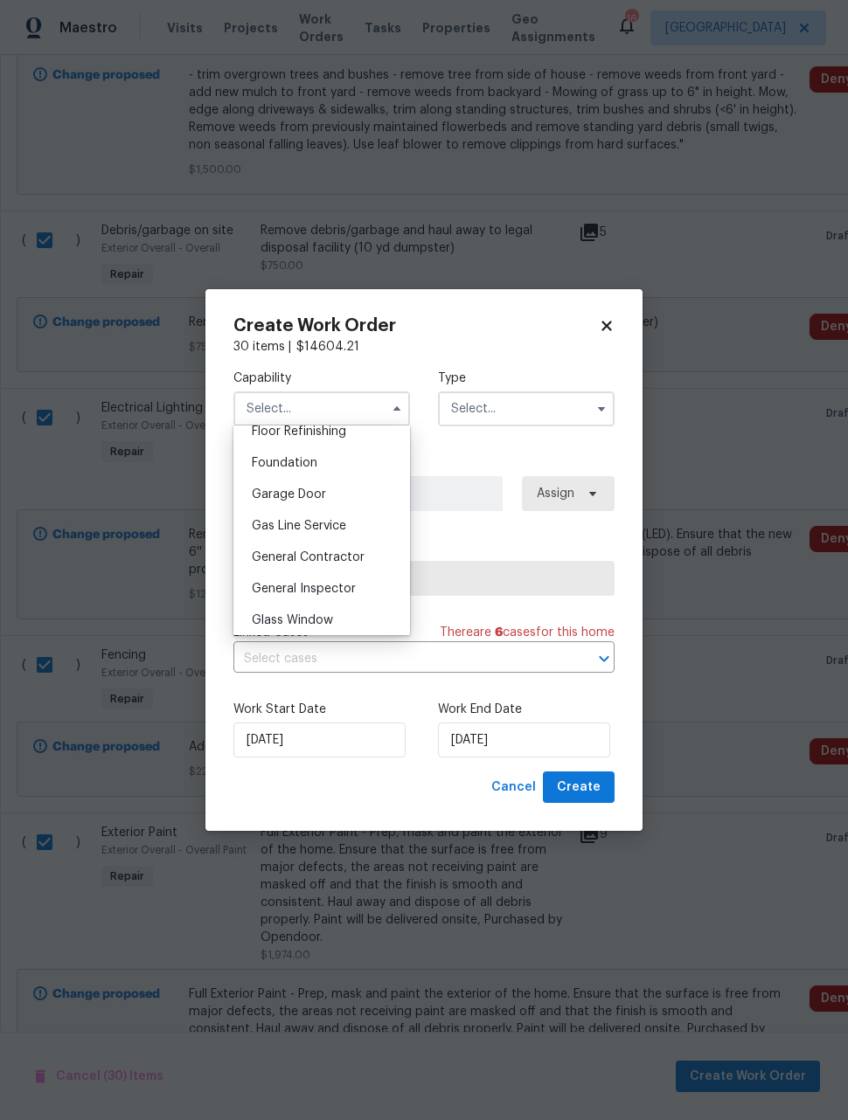
click at [364, 556] on div "General Contractor" at bounding box center [322, 557] width 168 height 31
type input "General Contractor"
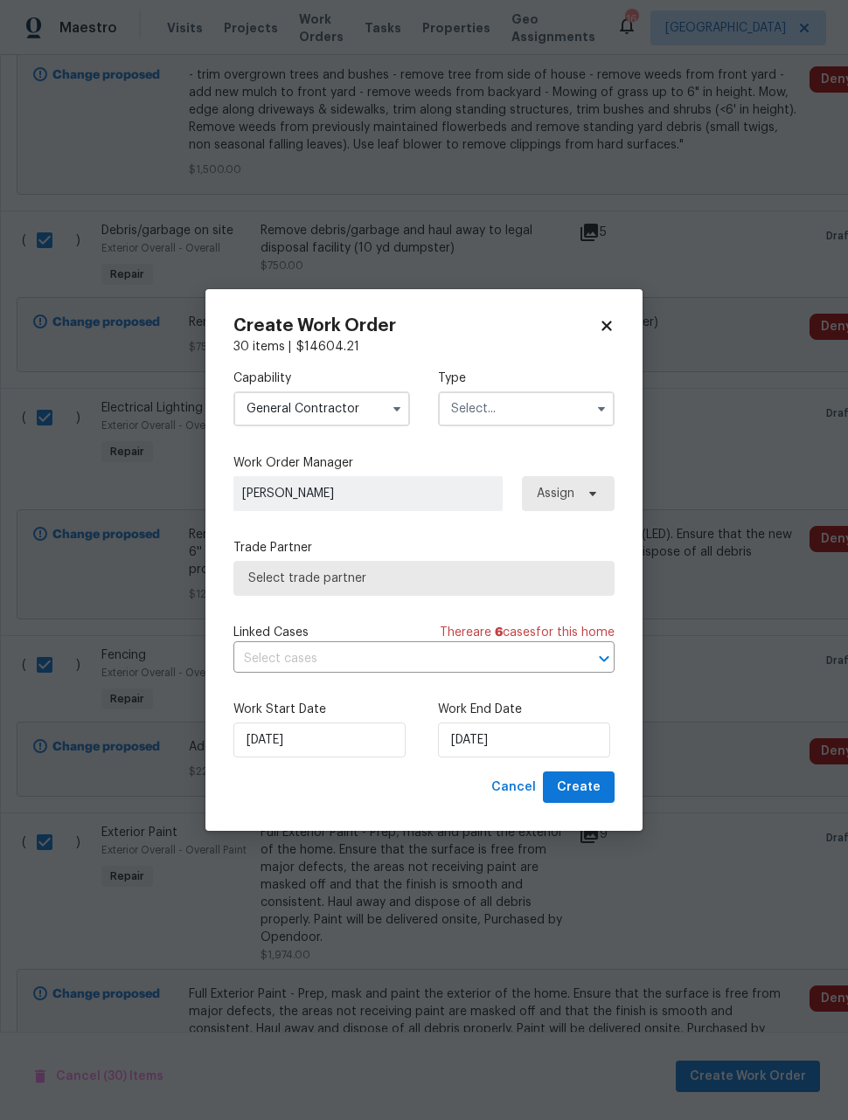
click at [502, 416] on input "text" at bounding box center [526, 409] width 177 height 35
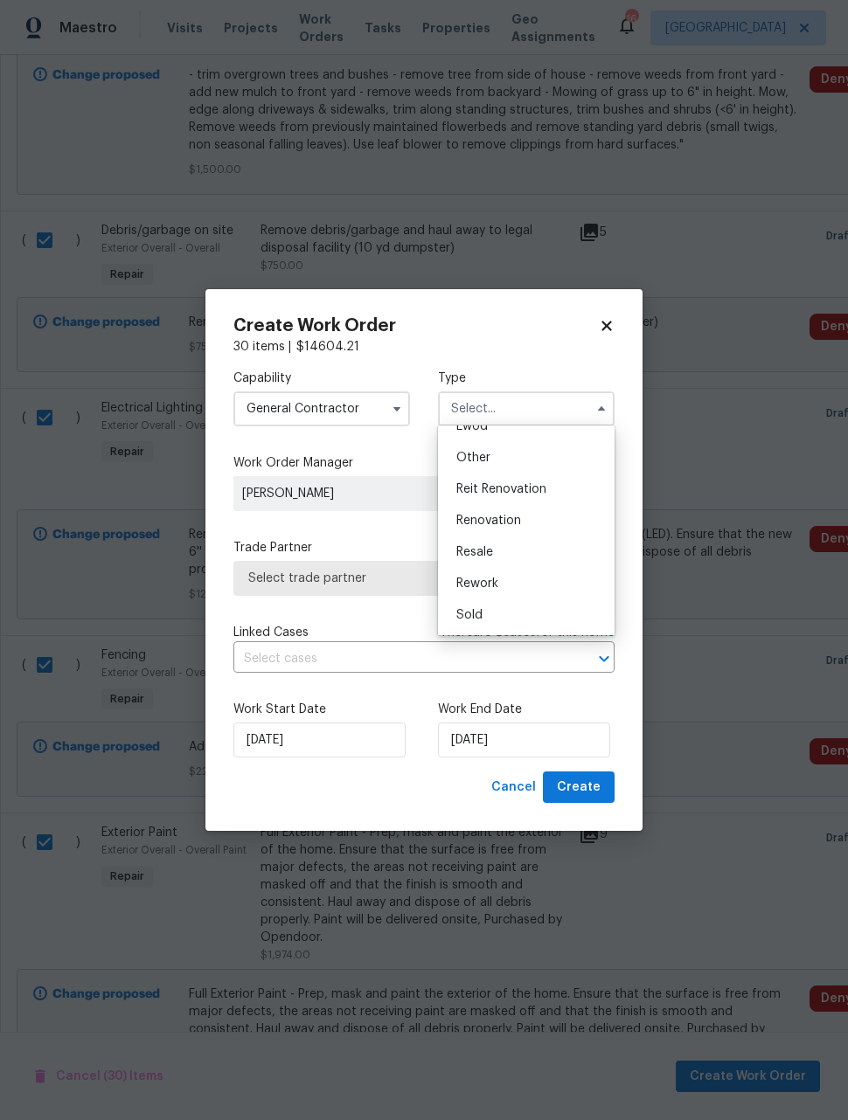
click at [524, 520] on div "Renovation" at bounding box center [526, 520] width 168 height 31
type input "Renovation"
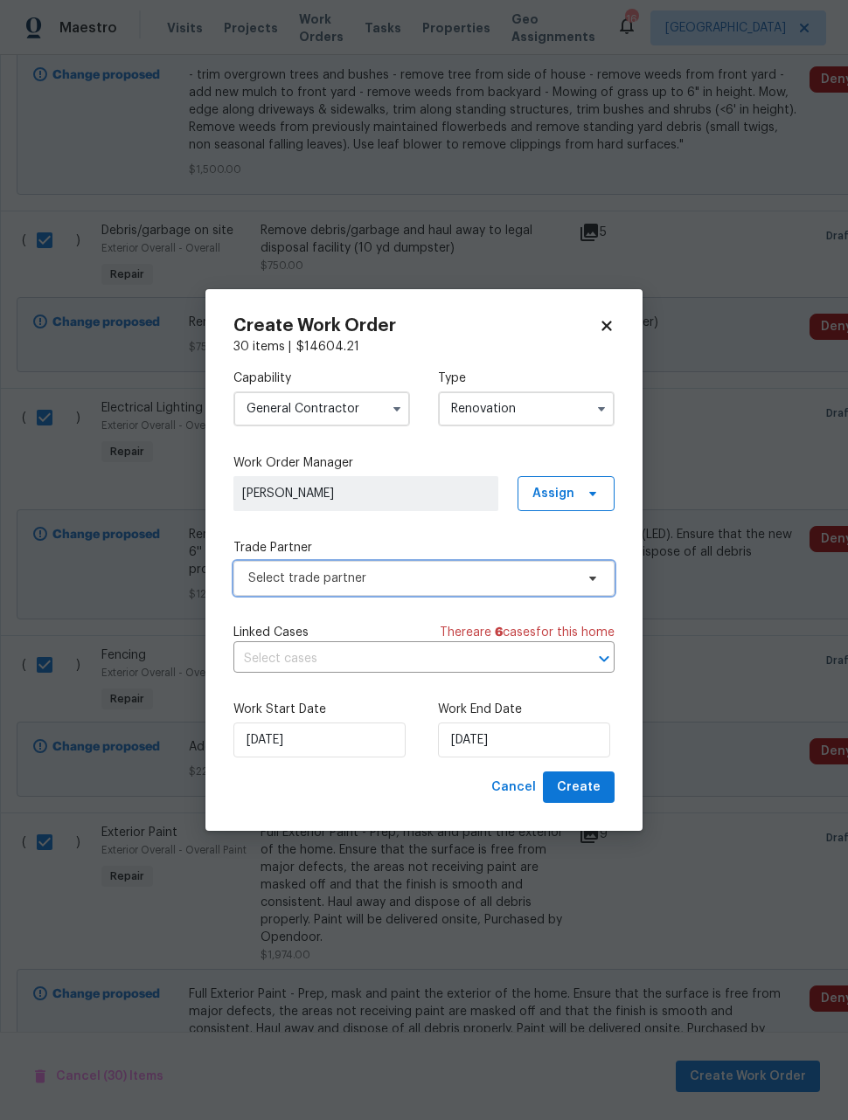
click at [420, 573] on span "Select trade partner" at bounding box center [411, 578] width 326 height 17
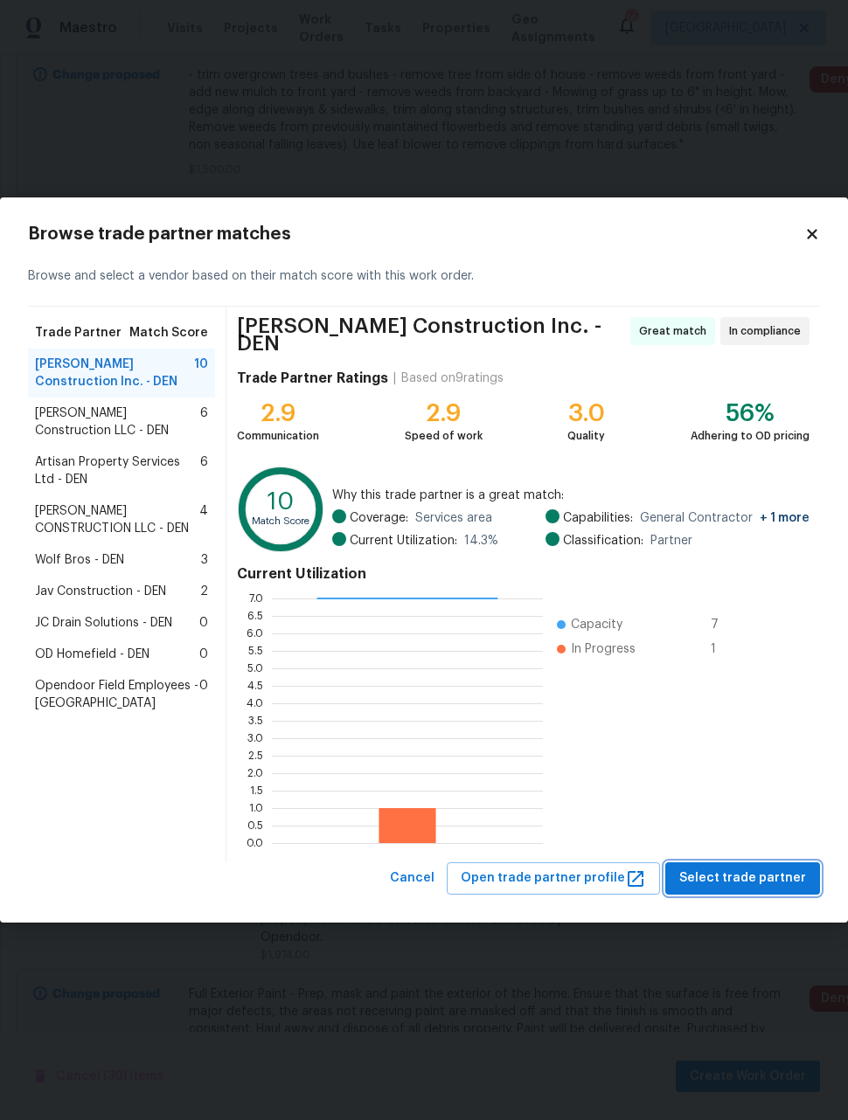
click at [745, 873] on span "Select trade partner" at bounding box center [742, 879] width 127 height 22
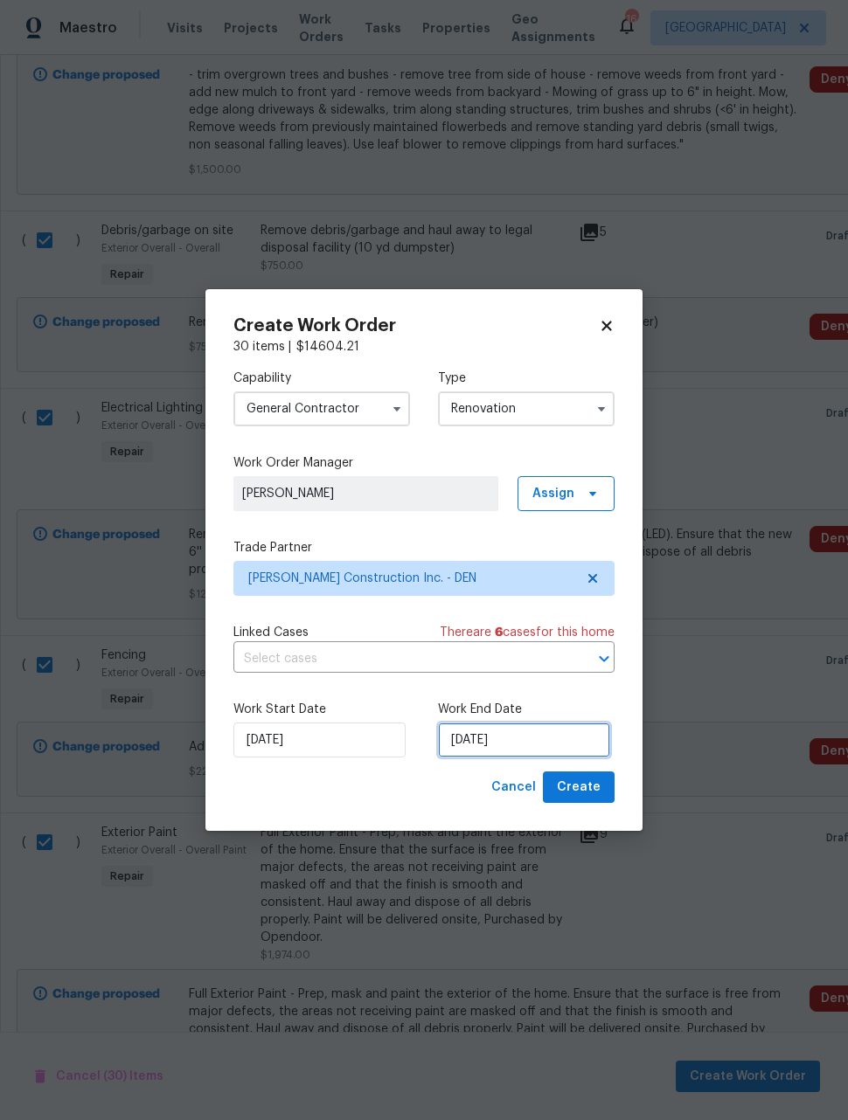
click at [565, 741] on input "9/16/2025" at bounding box center [524, 740] width 172 height 35
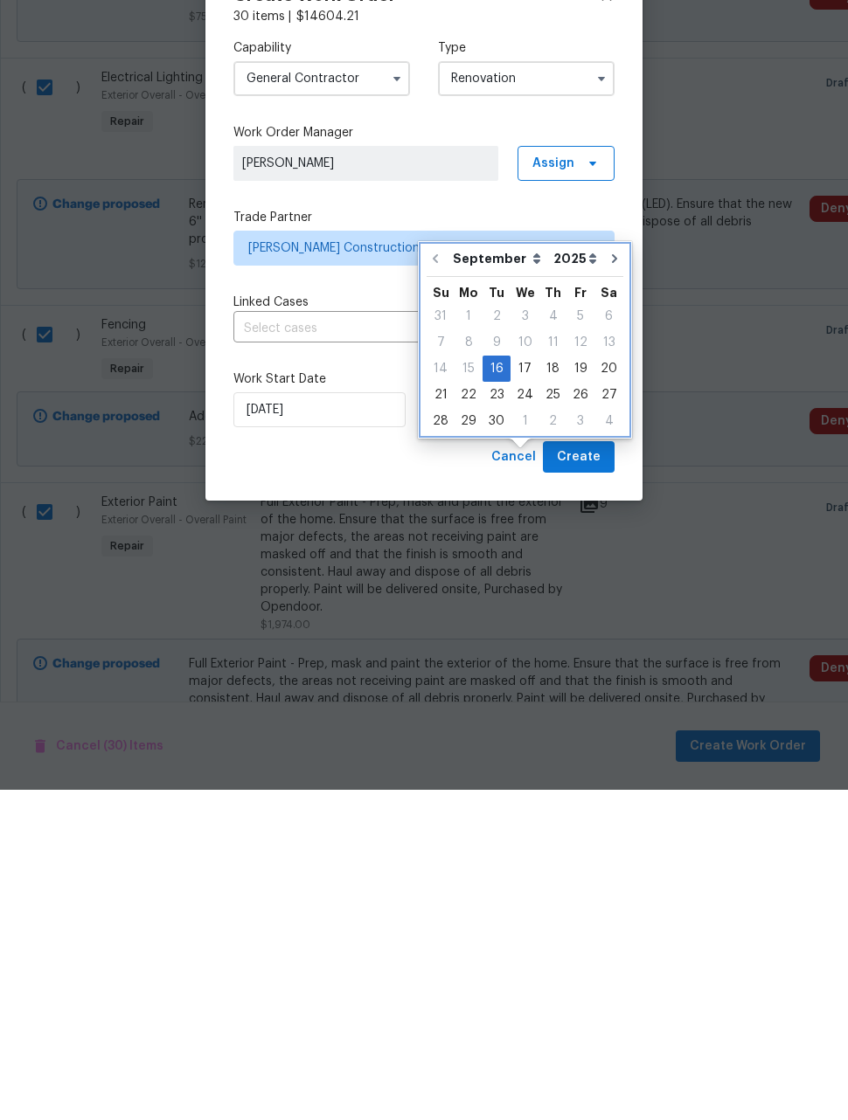
click at [605, 572] on button "Go to next month" at bounding box center [614, 589] width 26 height 35
type input "10/16/2025"
select select "9"
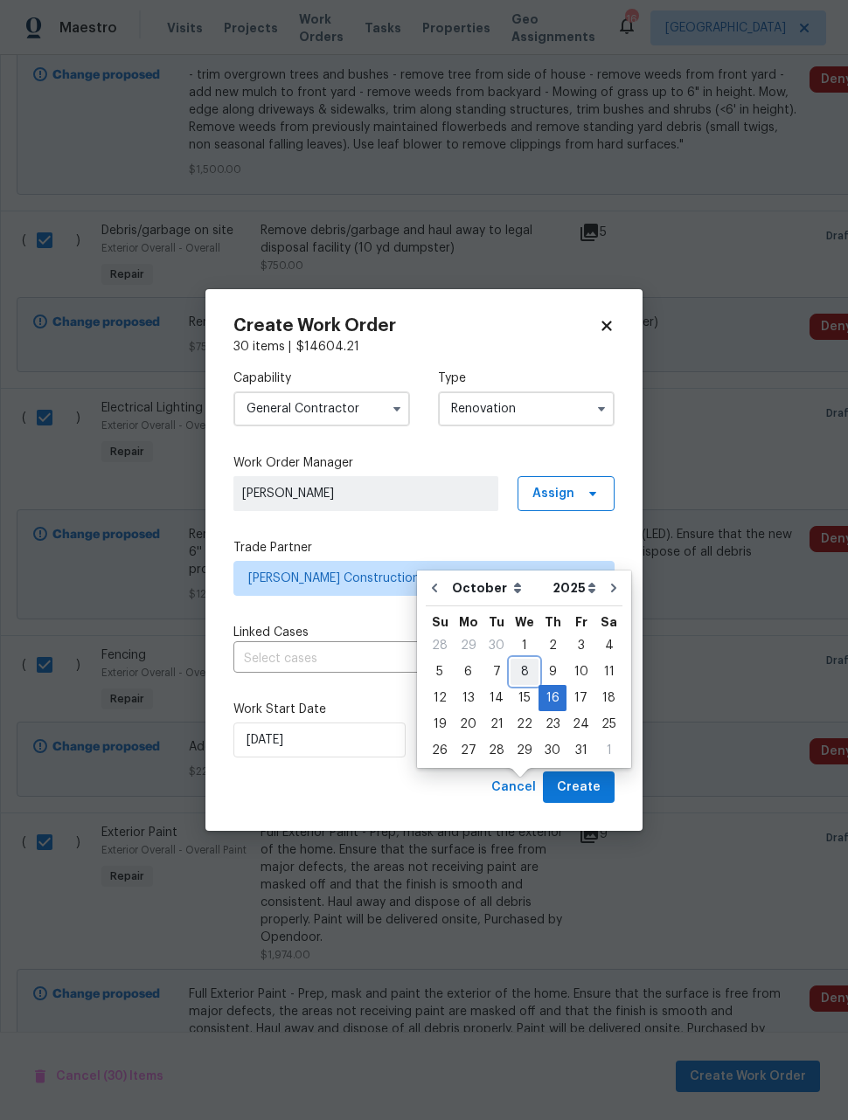
click at [520, 660] on div "8" at bounding box center [524, 672] width 28 height 24
type input "10/8/2025"
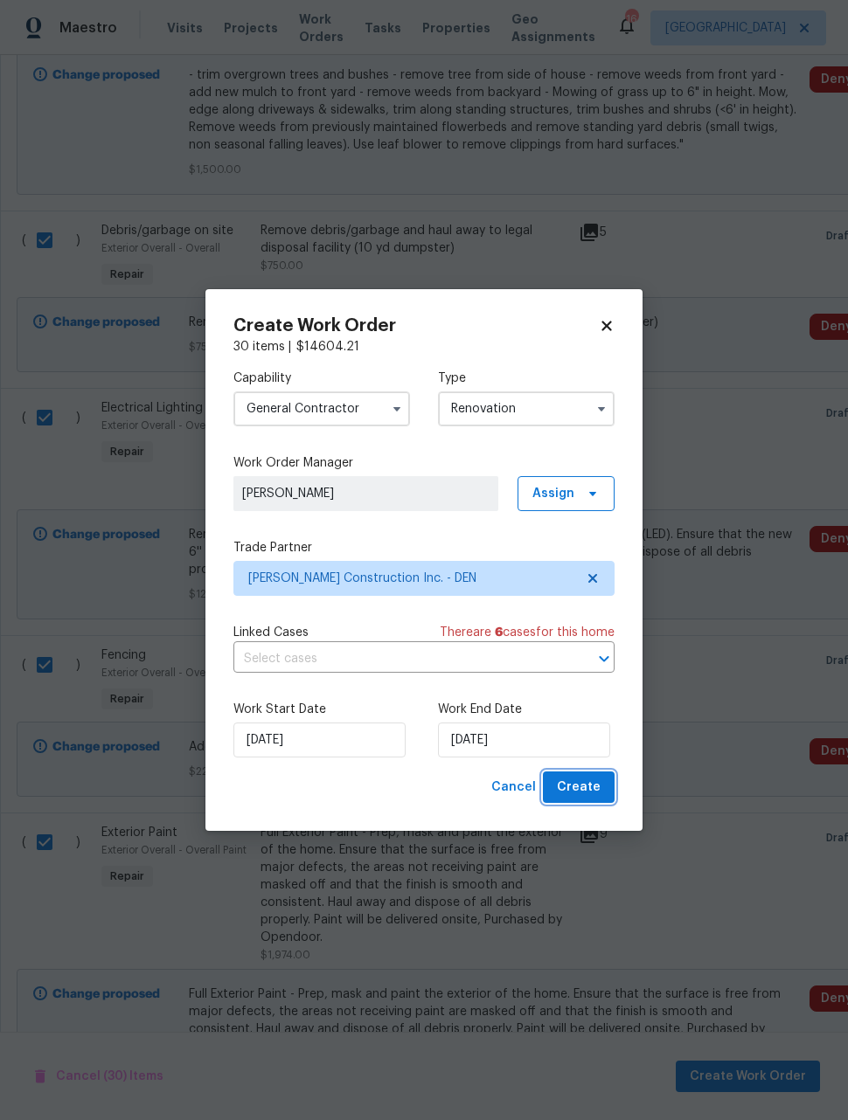
click at [592, 794] on span "Create" at bounding box center [579, 788] width 44 height 22
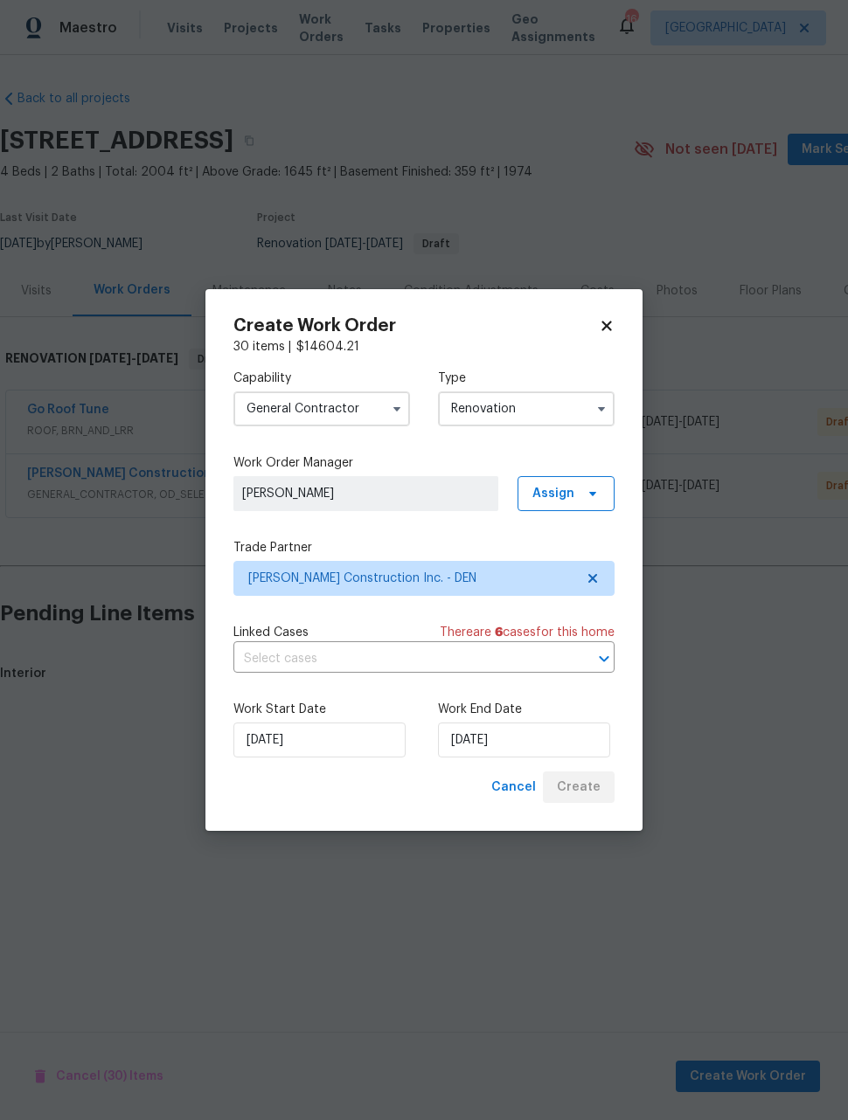
scroll to position [0, 0]
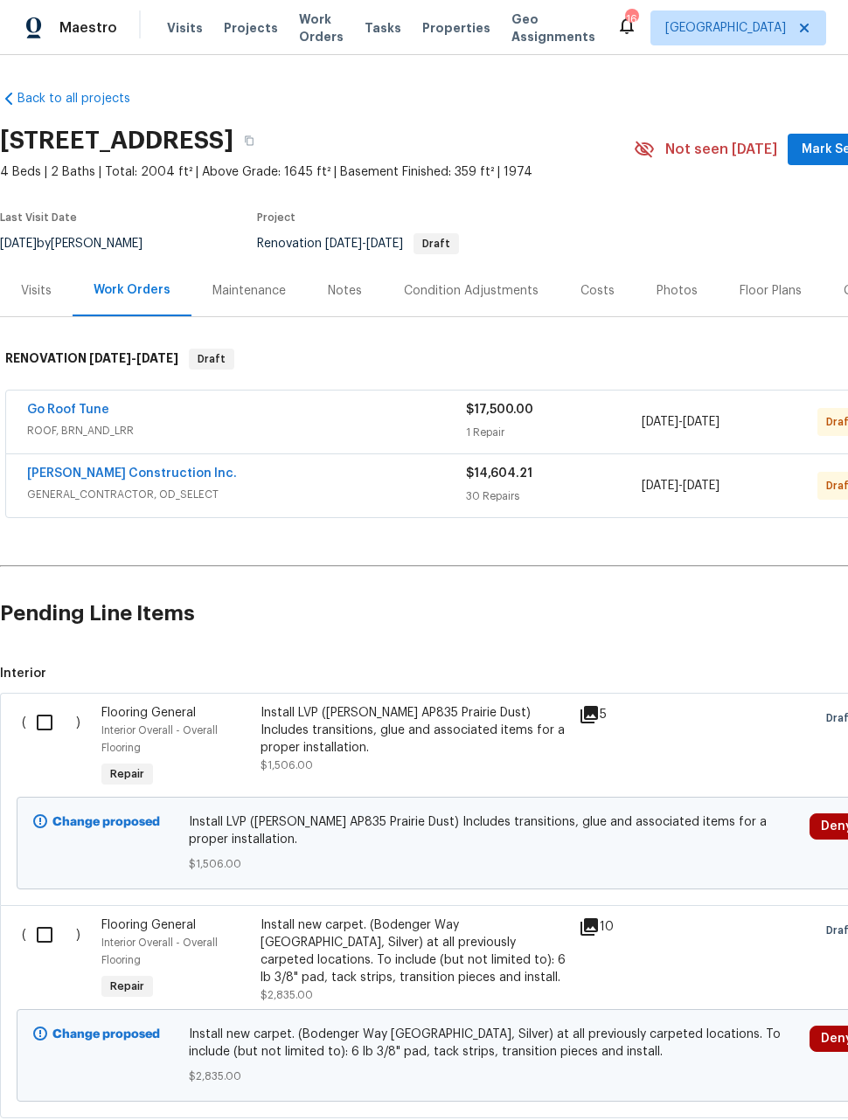
click at [38, 718] on input "checkbox" at bounding box center [51, 722] width 50 height 37
checkbox input "true"
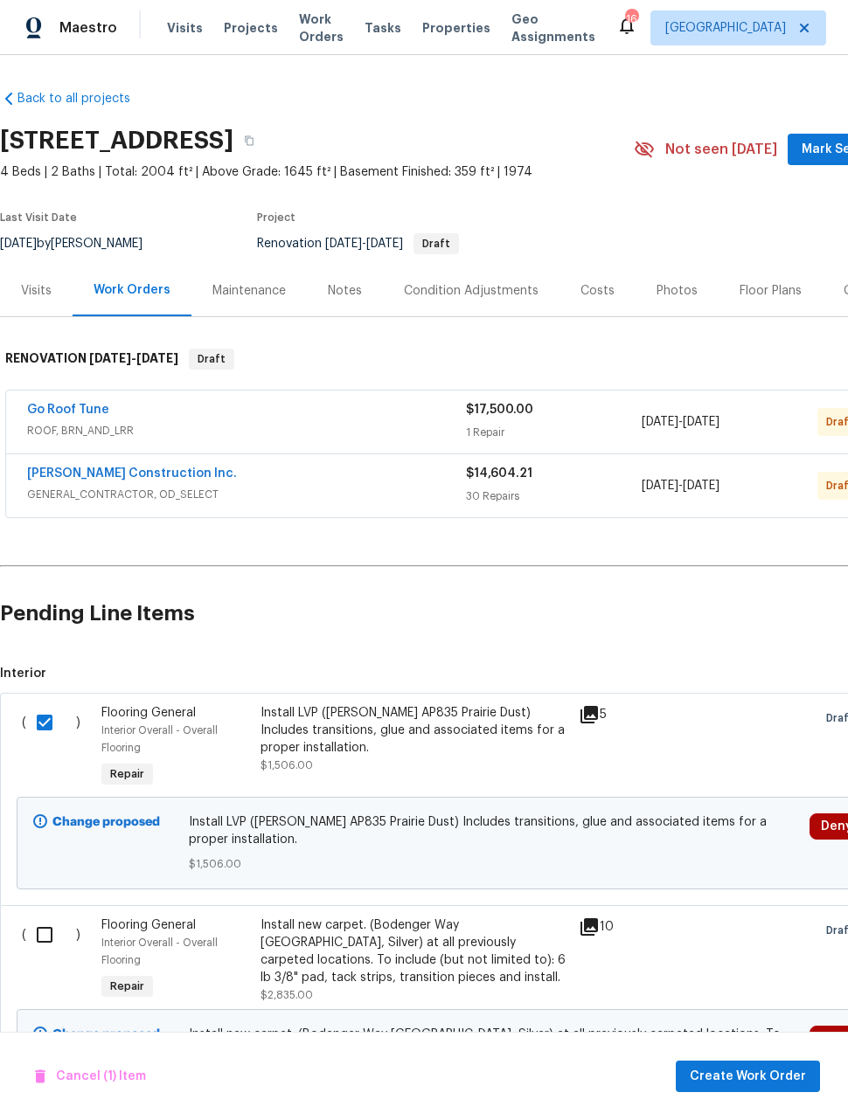
click at [39, 933] on input "checkbox" at bounding box center [51, 935] width 50 height 37
checkbox input "true"
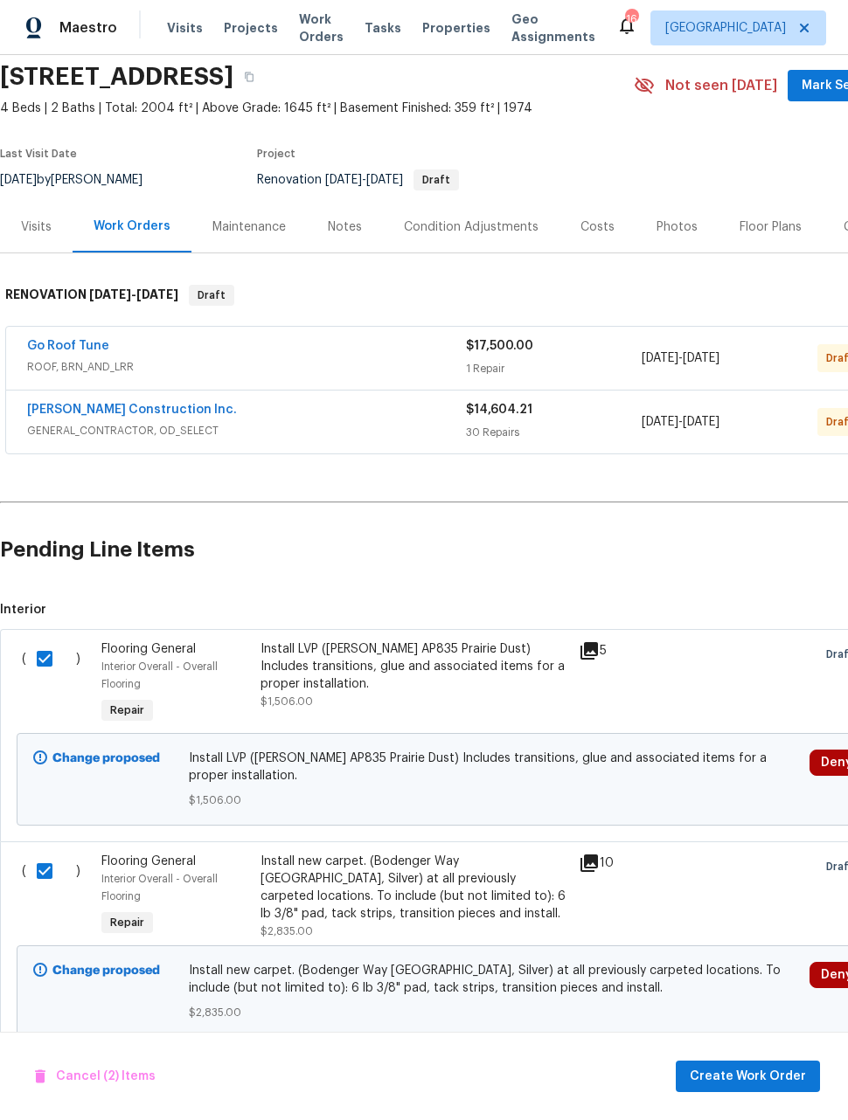
scroll to position [63, 0]
click at [778, 1074] on span "Create Work Order" at bounding box center [748, 1077] width 116 height 22
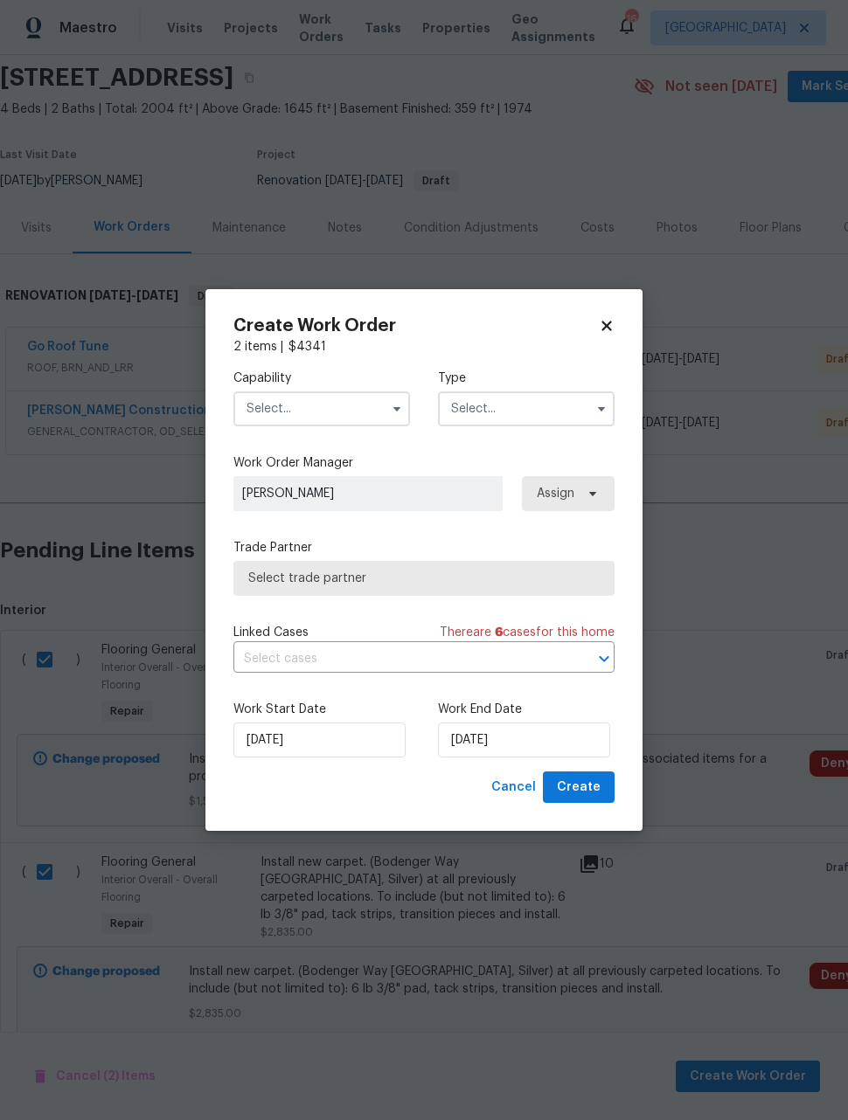
click at [352, 416] on input "text" at bounding box center [321, 409] width 177 height 35
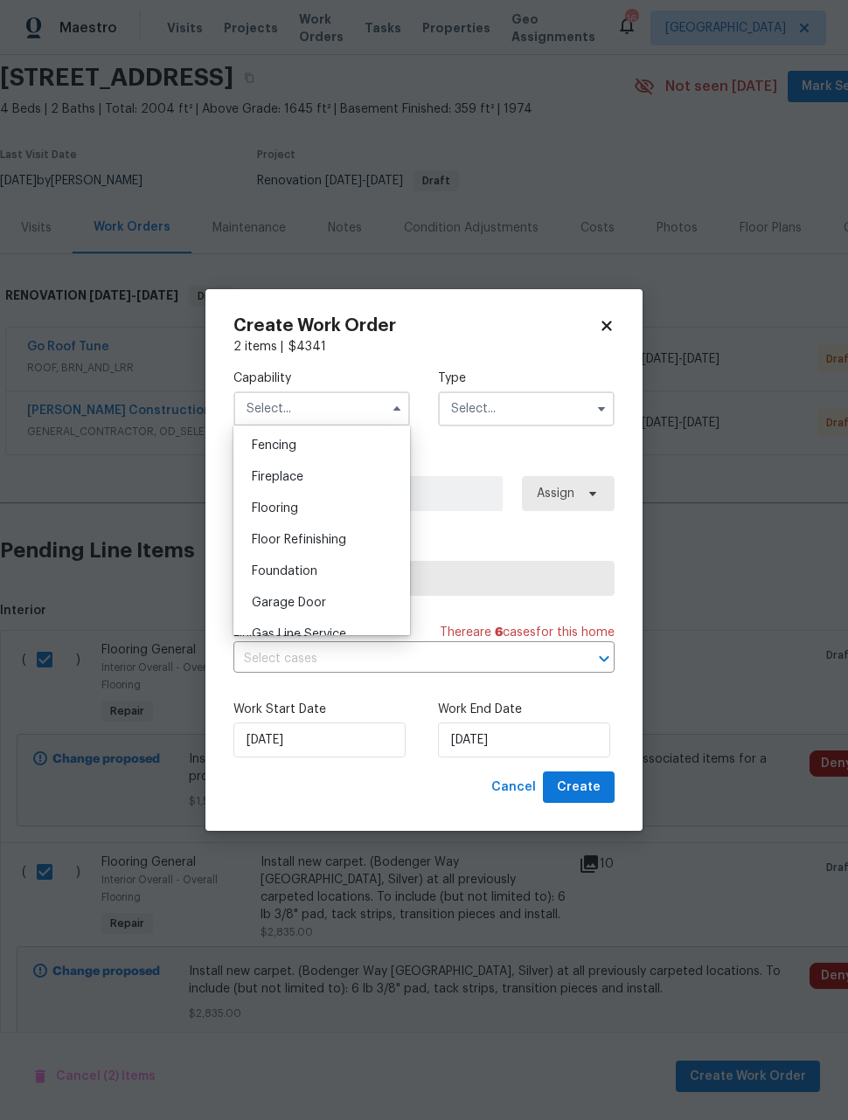
scroll to position [616, 0]
click at [364, 511] on div "Flooring" at bounding box center [322, 507] width 168 height 31
type input "Flooring"
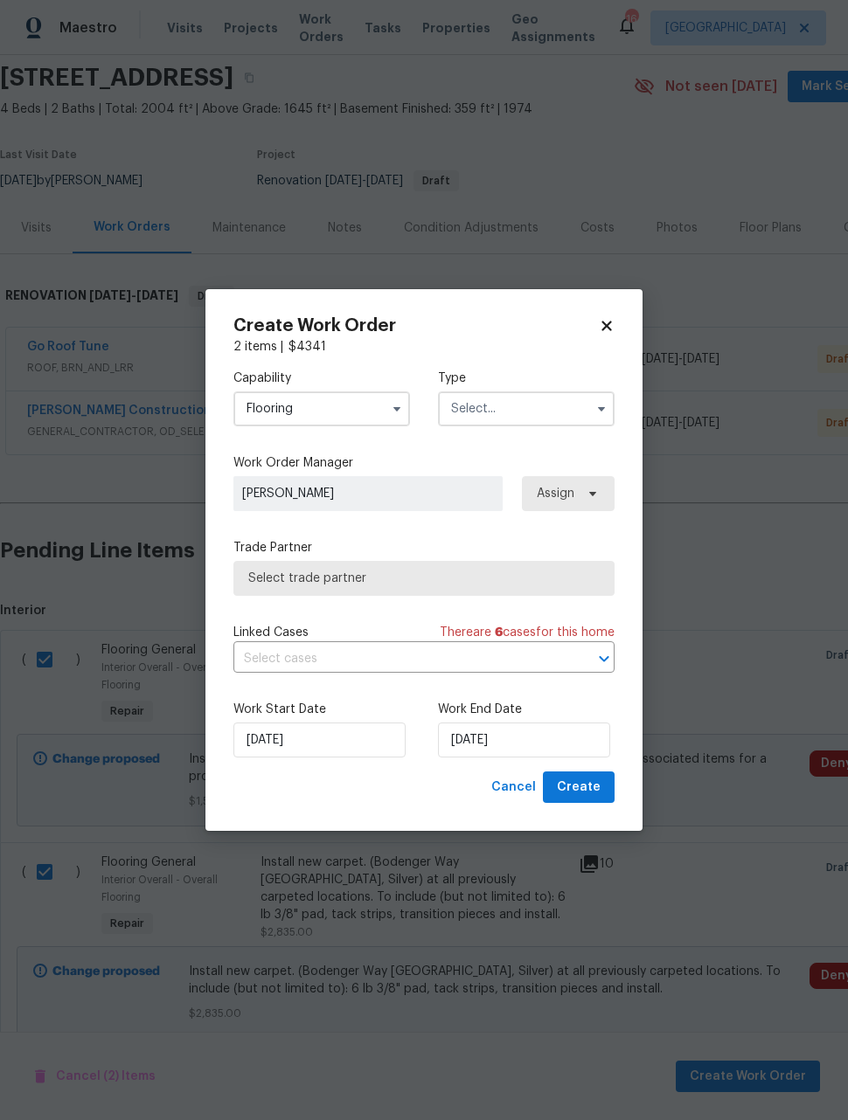
click at [532, 401] on input "text" at bounding box center [526, 409] width 177 height 35
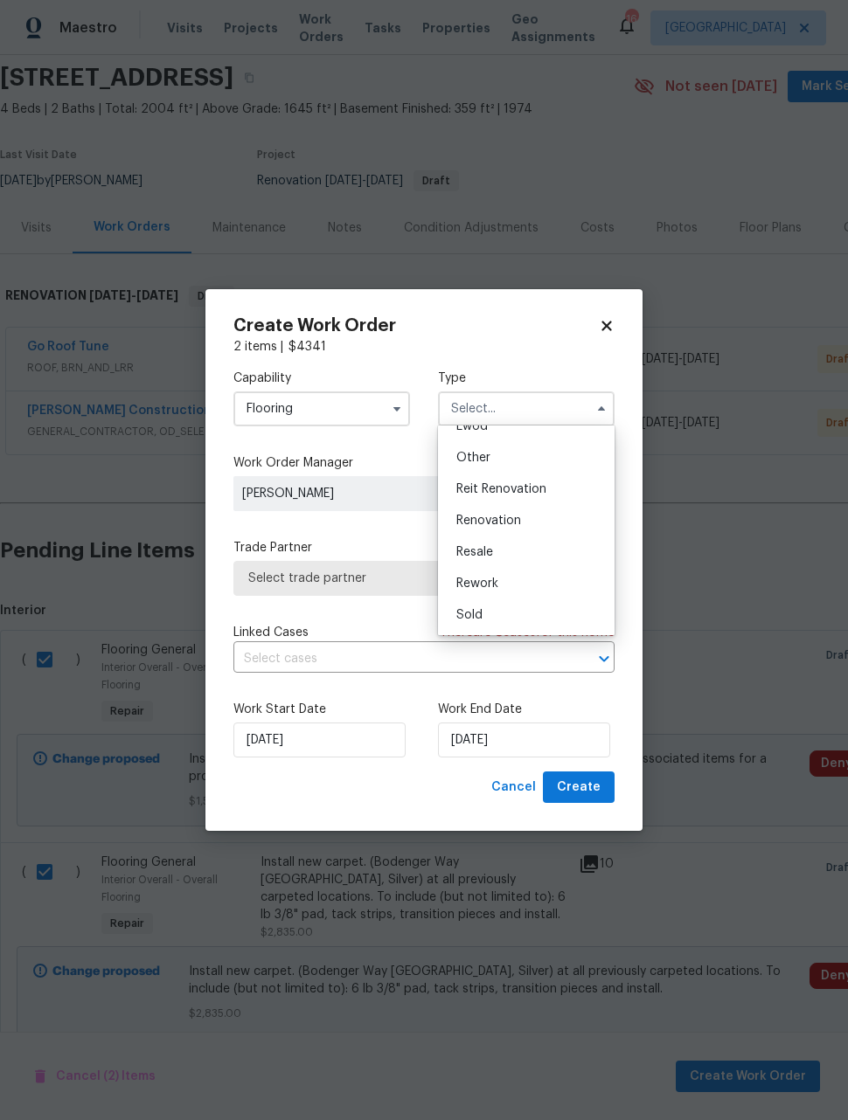
scroll to position [208, 0]
click at [546, 520] on div "Renovation" at bounding box center [526, 520] width 168 height 31
type input "Renovation"
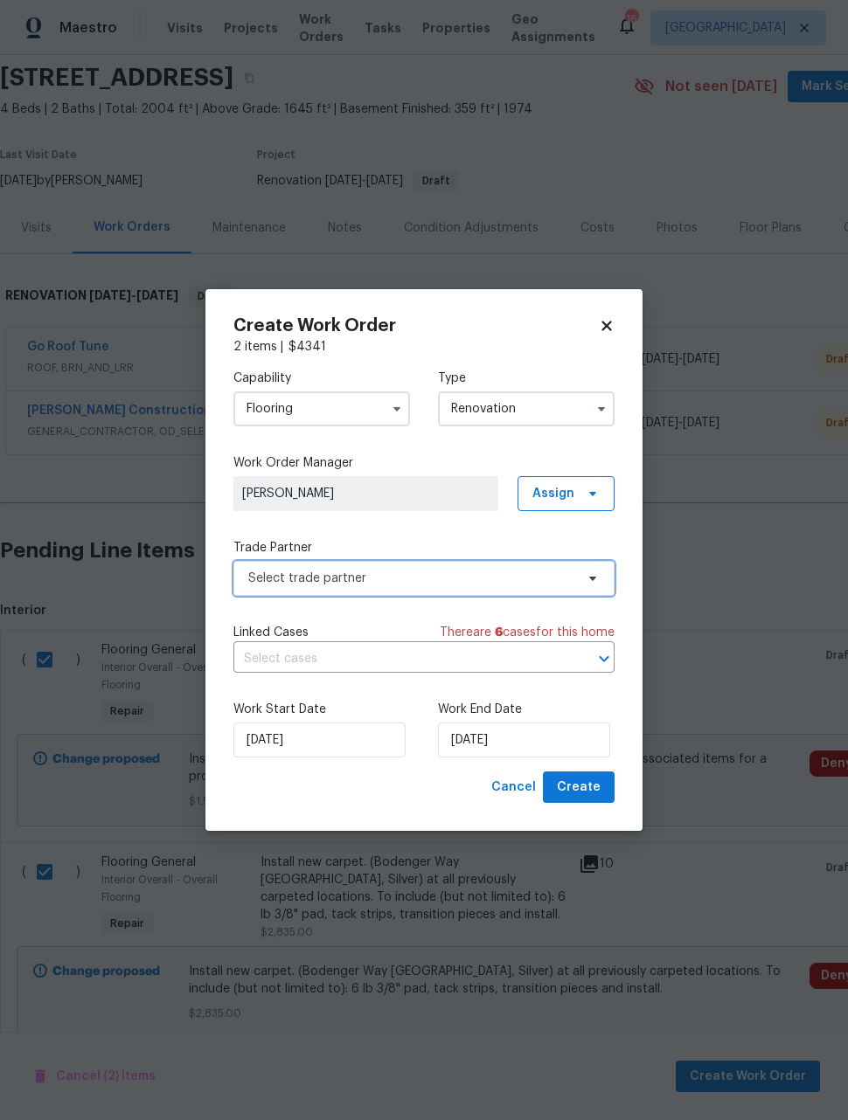
click at [449, 581] on span "Select trade partner" at bounding box center [411, 578] width 326 height 17
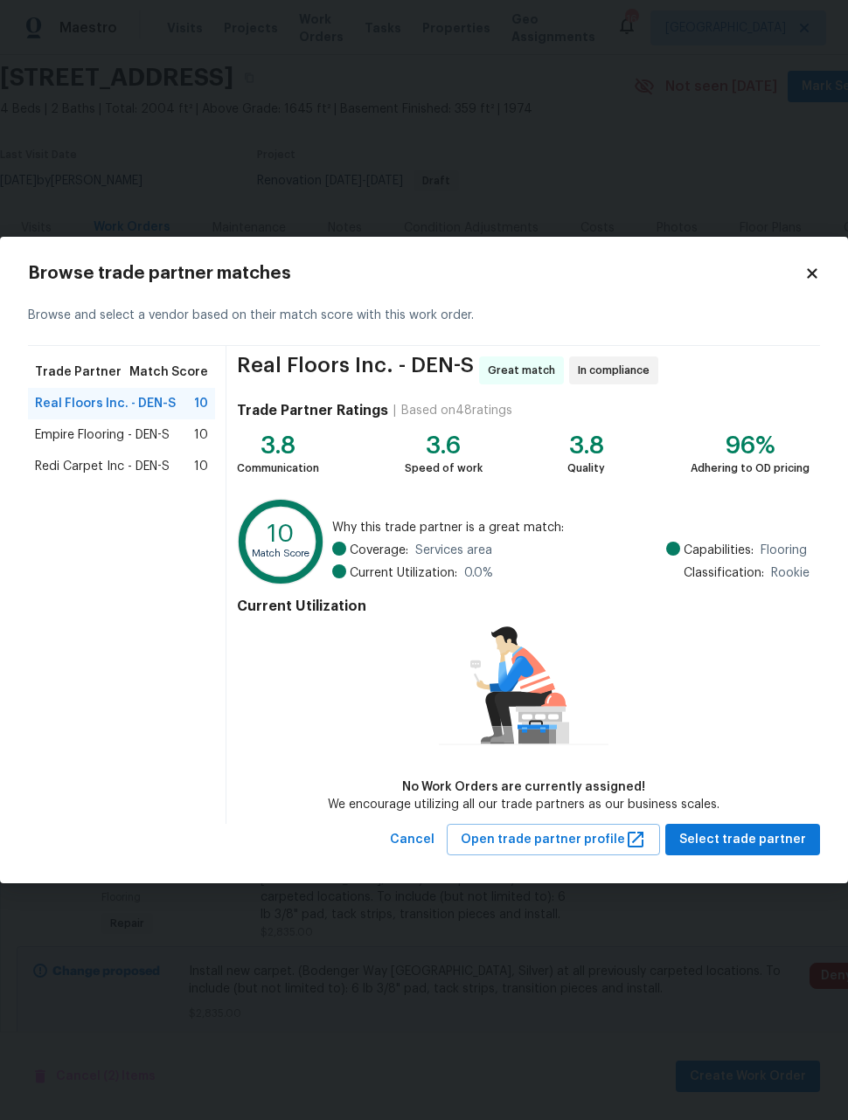
click at [77, 468] on span "Redi Carpet Inc - DEN-S" at bounding box center [102, 466] width 135 height 17
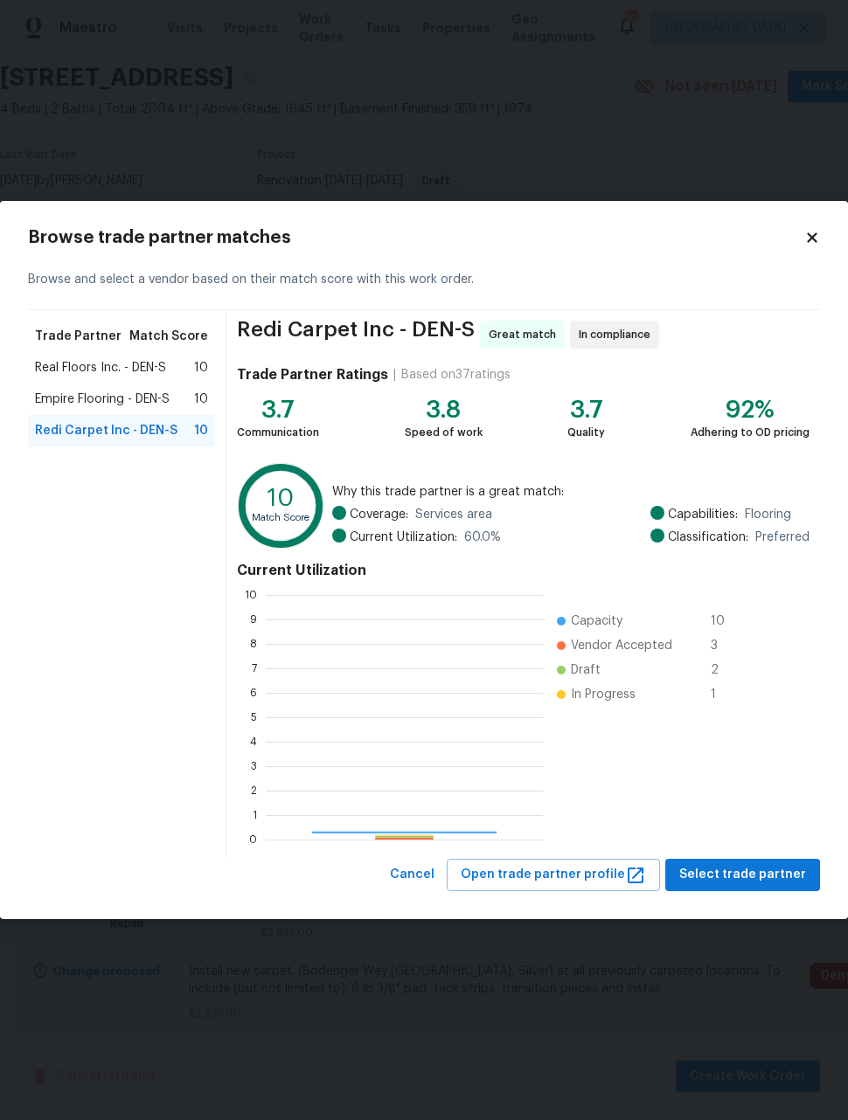
scroll to position [245, 277]
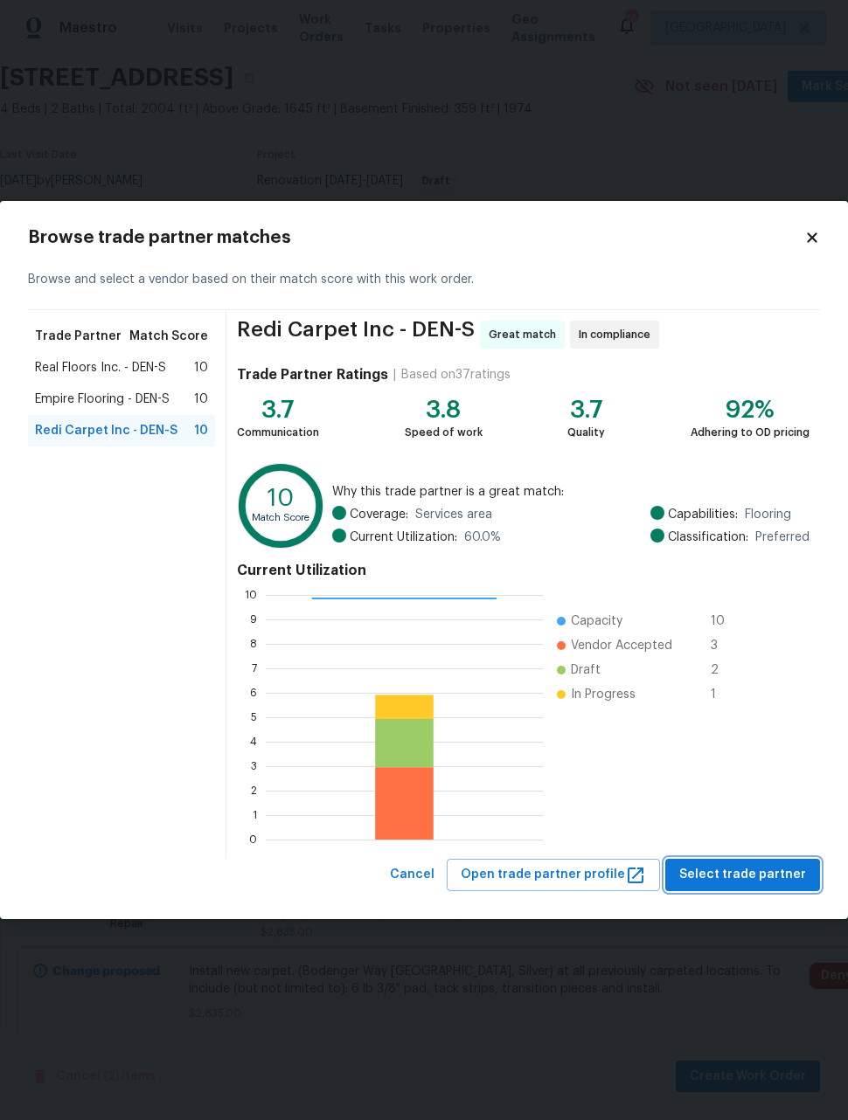
click at [760, 872] on span "Select trade partner" at bounding box center [742, 875] width 127 height 22
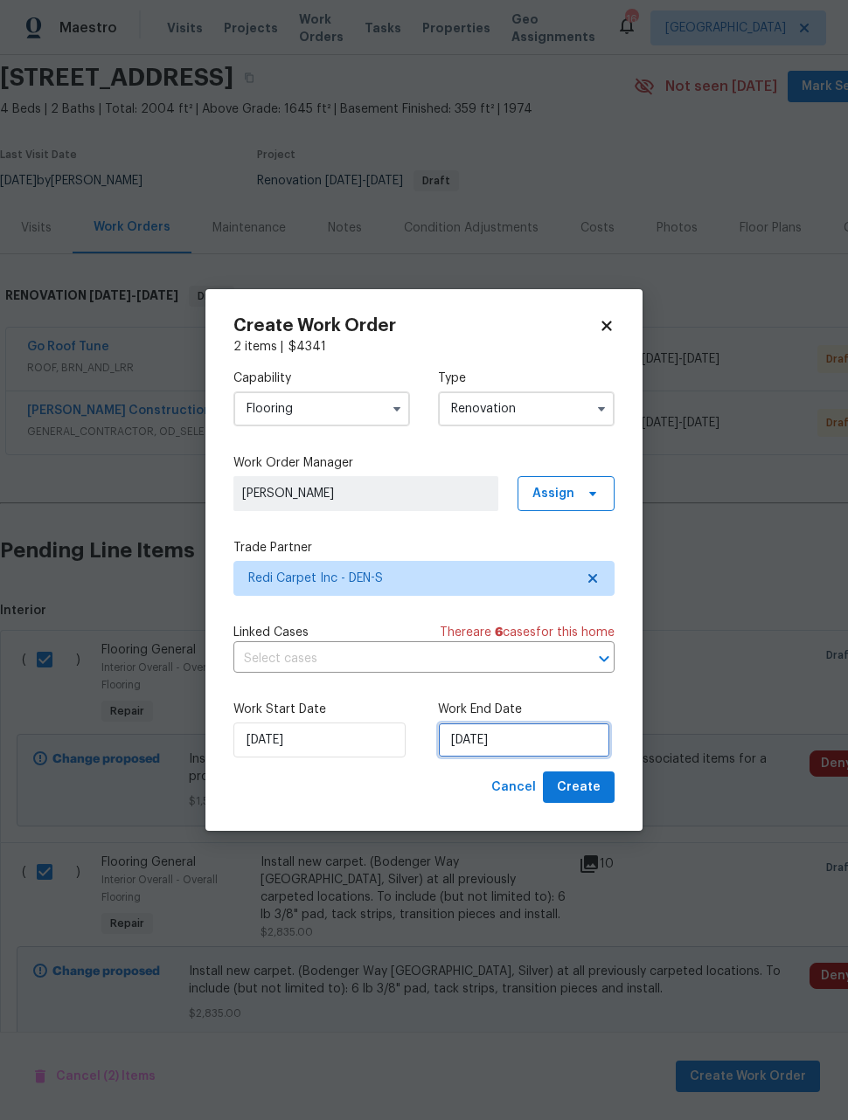
click at [554, 744] on input "9/16/2025" at bounding box center [524, 740] width 172 height 35
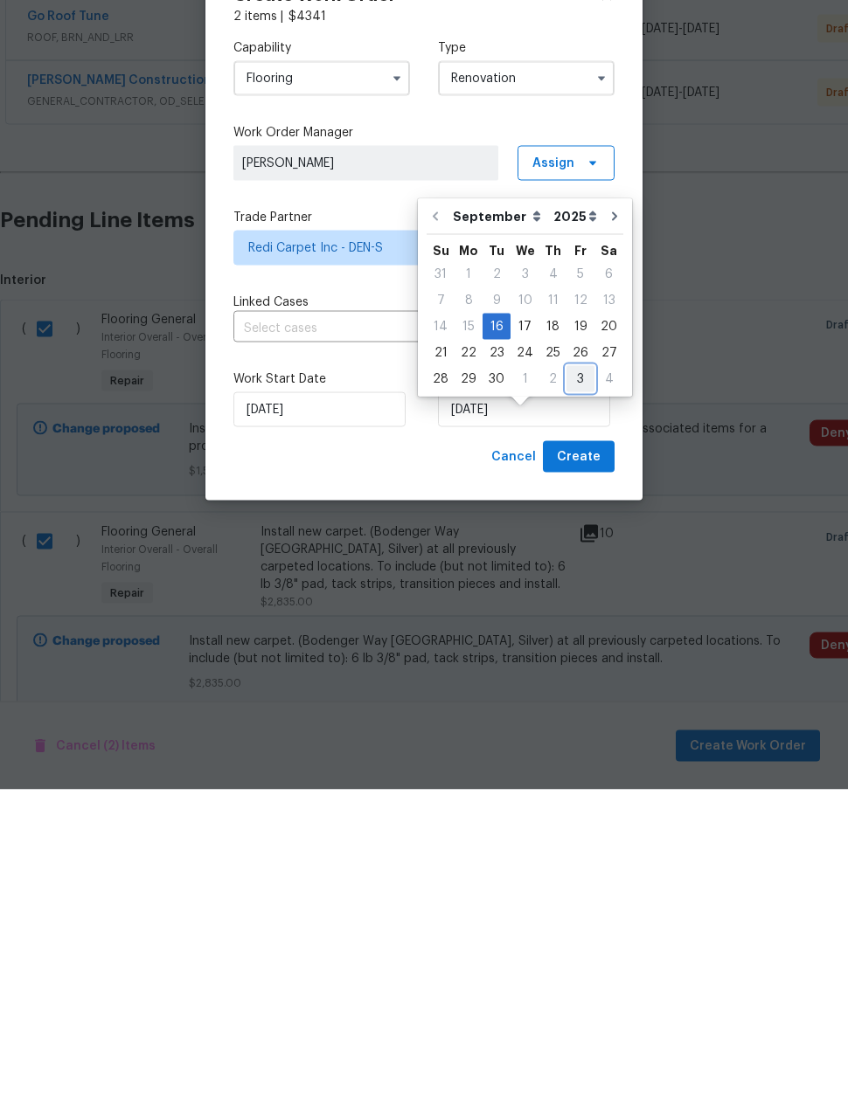
click at [572, 697] on div "3" at bounding box center [580, 709] width 28 height 24
type input "10/3/2025"
select select "9"
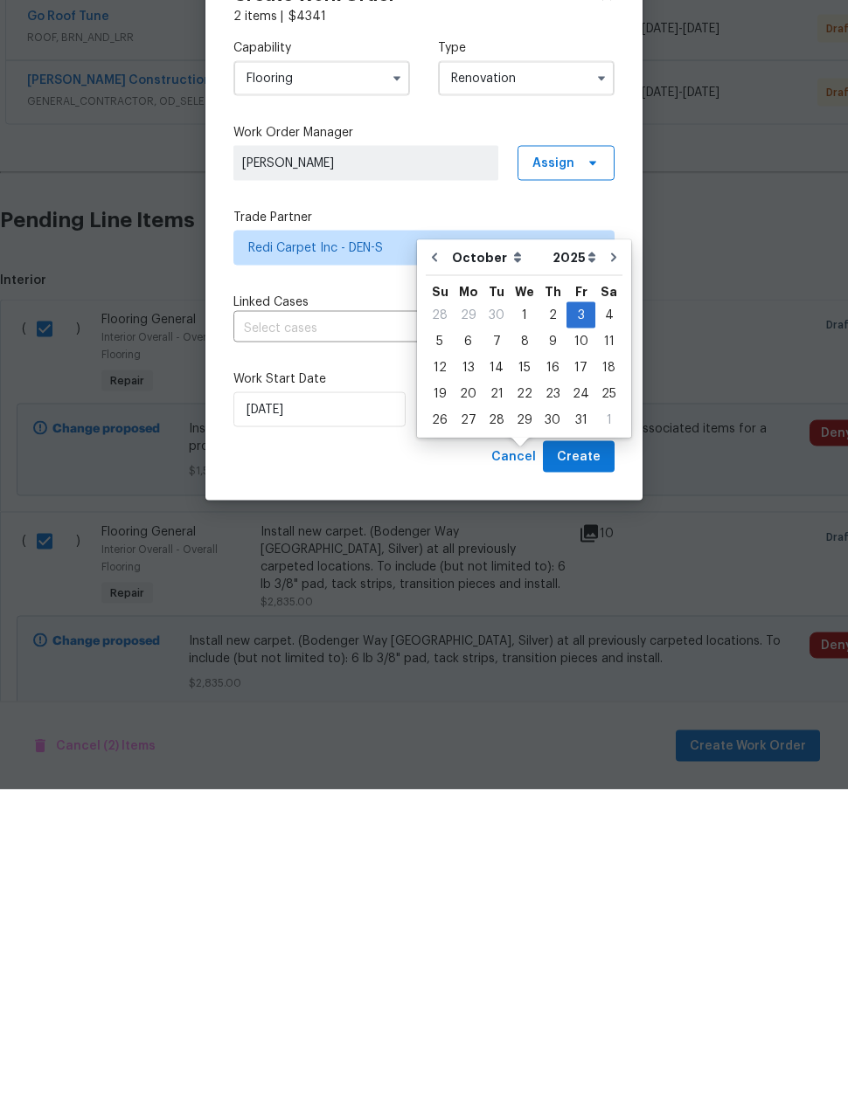
scroll to position [57, 0]
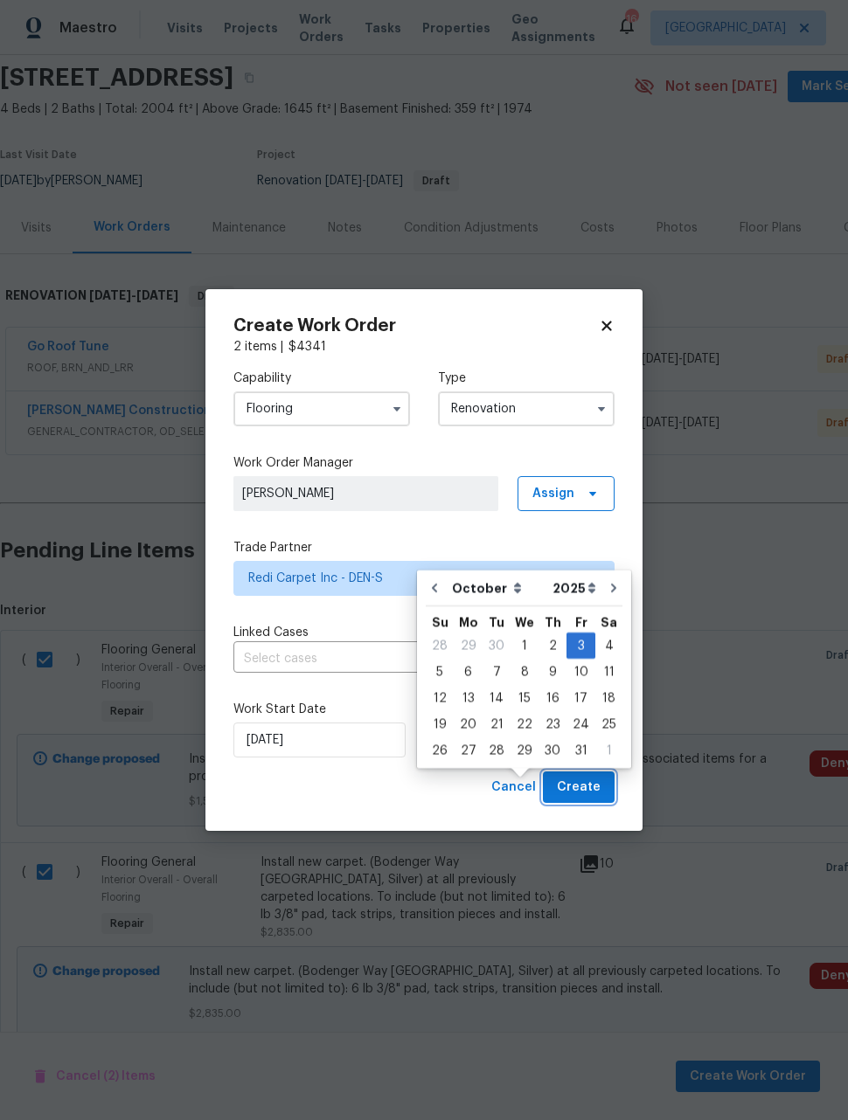
click at [595, 782] on span "Create" at bounding box center [579, 788] width 44 height 22
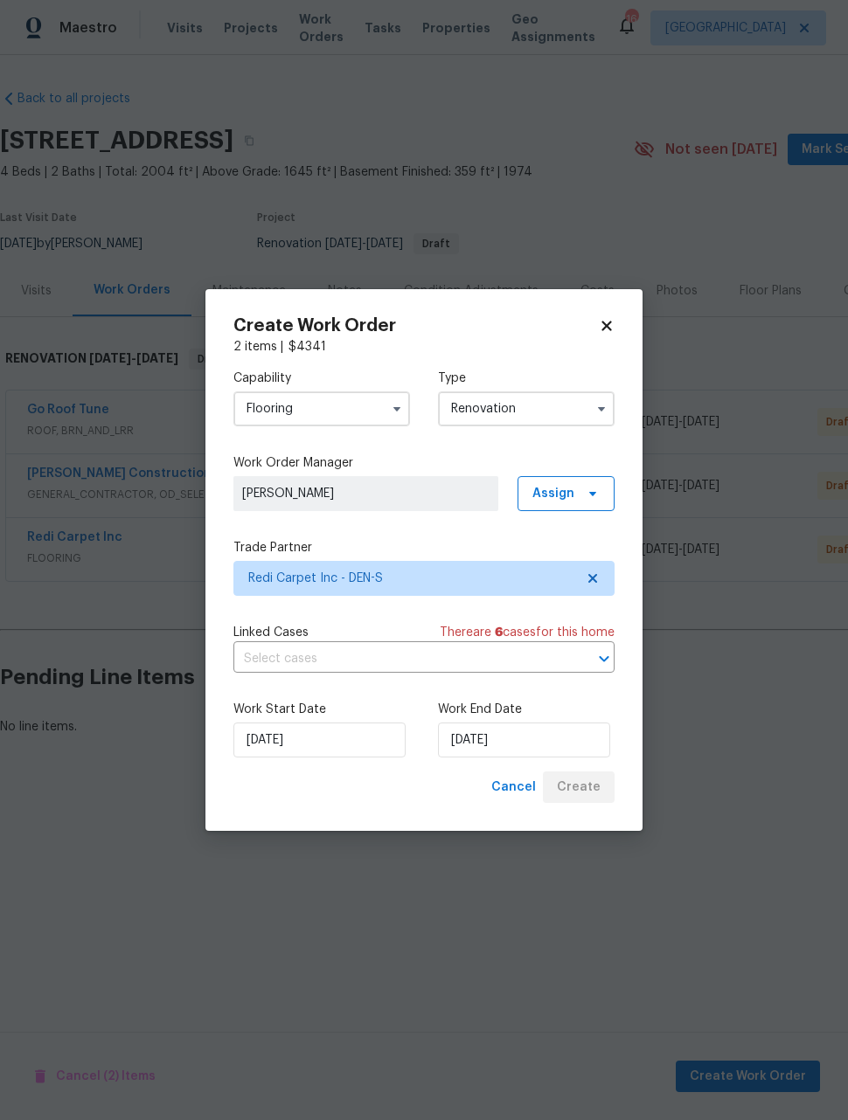
scroll to position [0, 0]
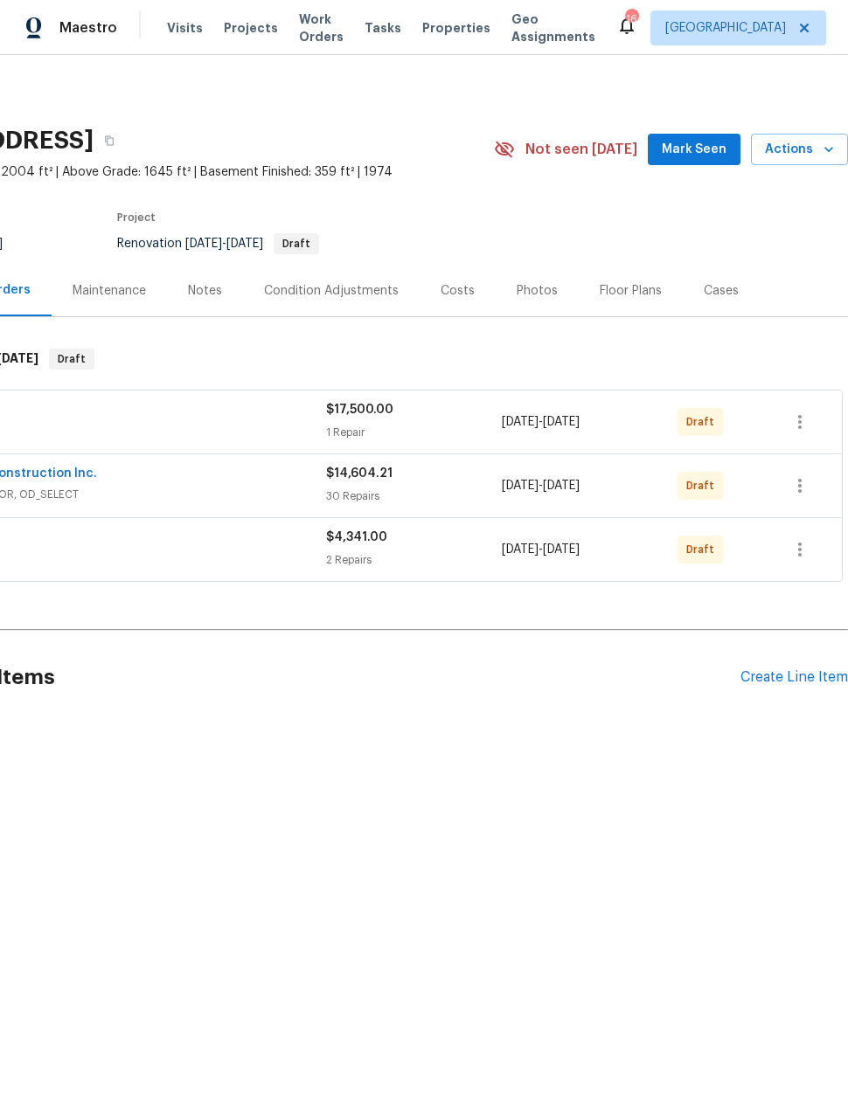
scroll to position [0, 140]
click at [805, 485] on icon "button" at bounding box center [799, 485] width 21 height 21
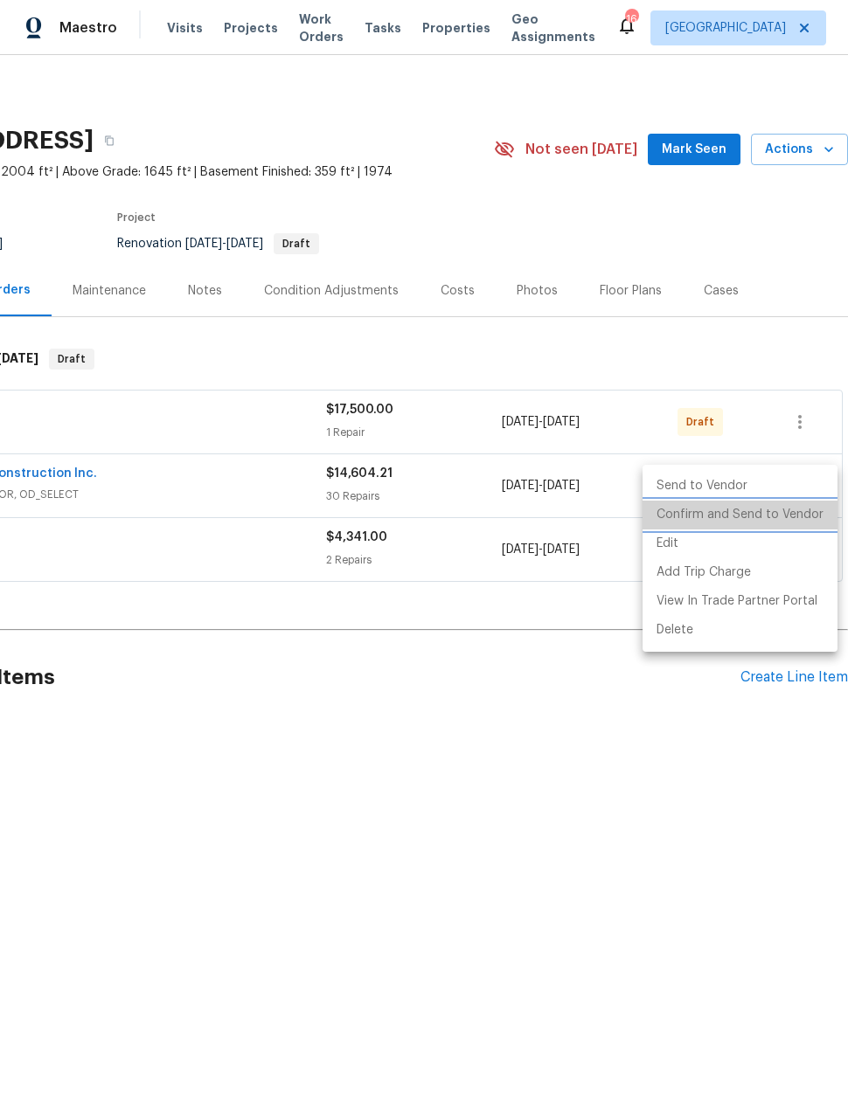
click at [775, 519] on li "Confirm and Send to Vendor" at bounding box center [739, 515] width 195 height 29
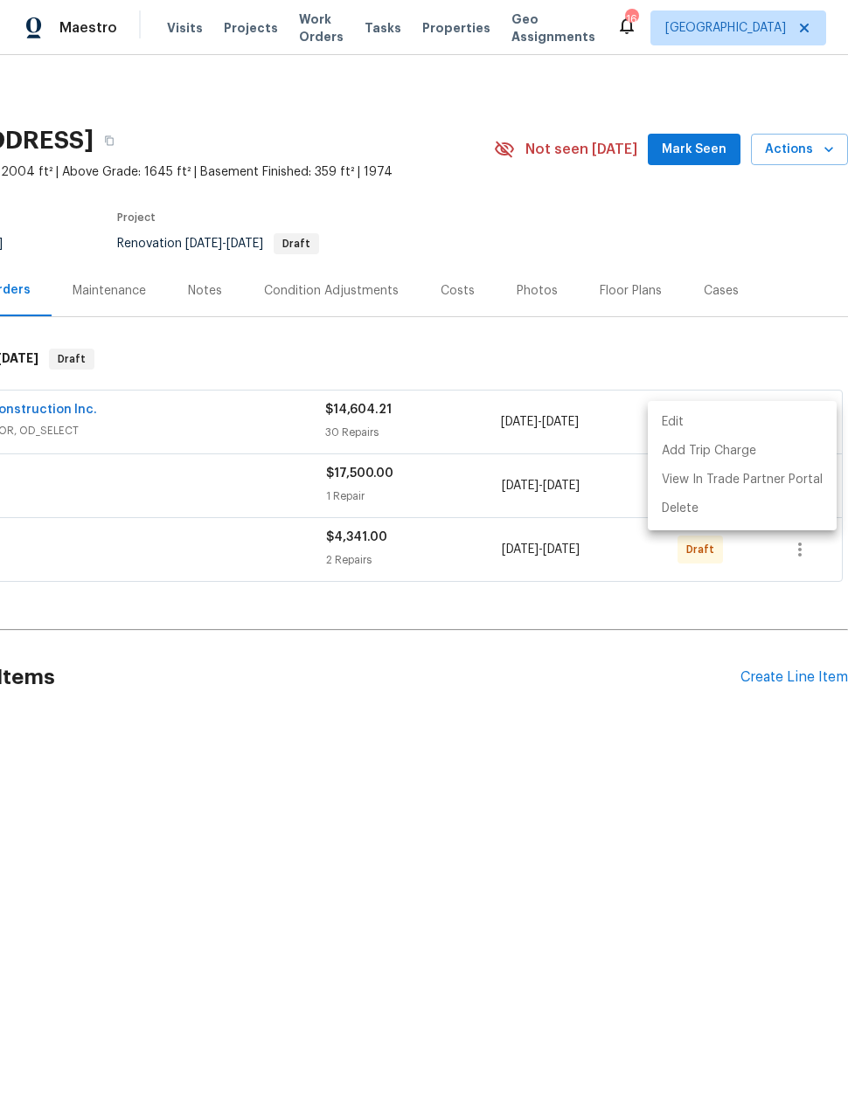
click at [601, 711] on div at bounding box center [424, 560] width 848 height 1120
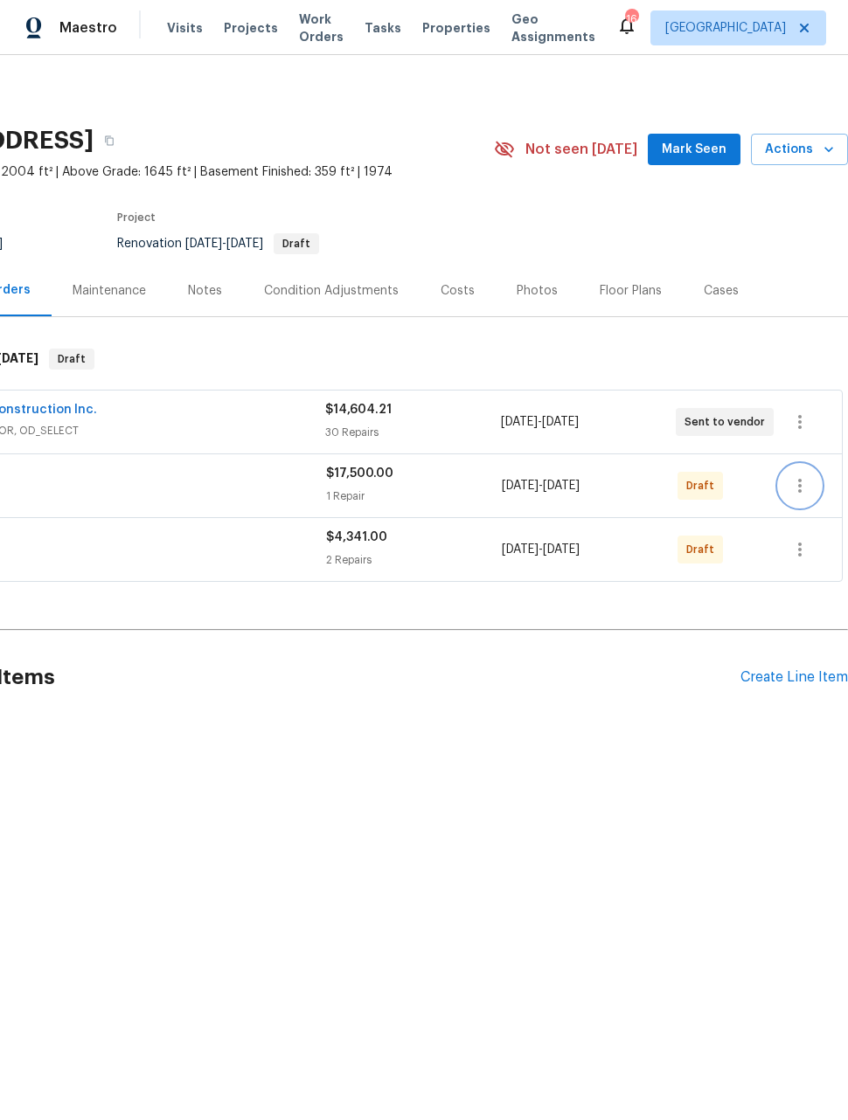
click at [805, 491] on icon "button" at bounding box center [799, 485] width 21 height 21
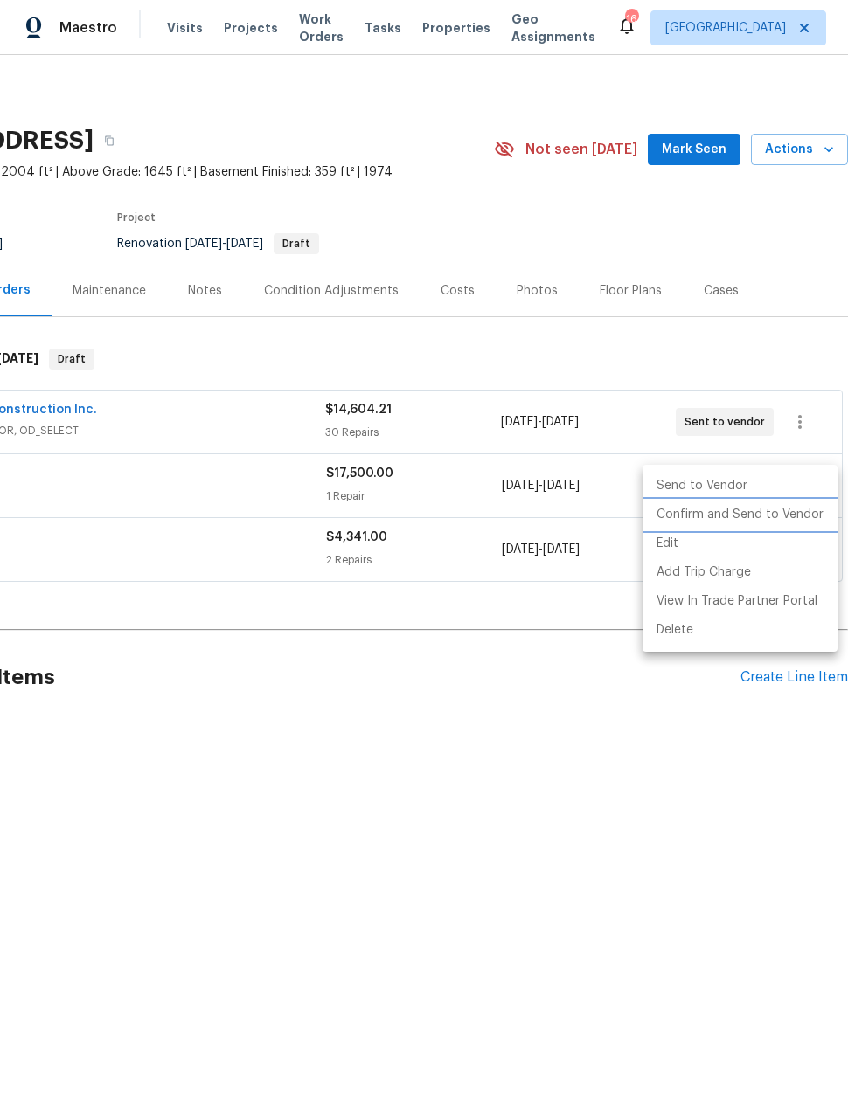
click at [778, 523] on li "Confirm and Send to Vendor" at bounding box center [739, 515] width 195 height 29
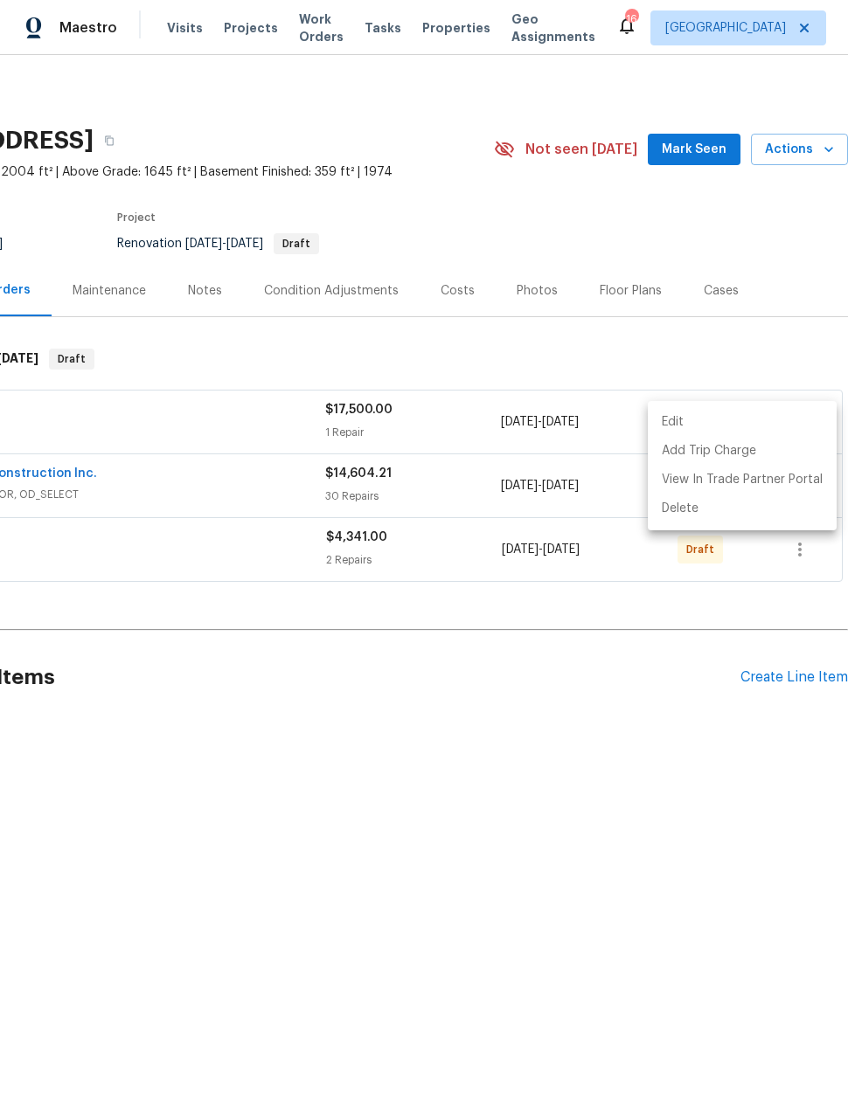
click at [732, 837] on div at bounding box center [424, 560] width 848 height 1120
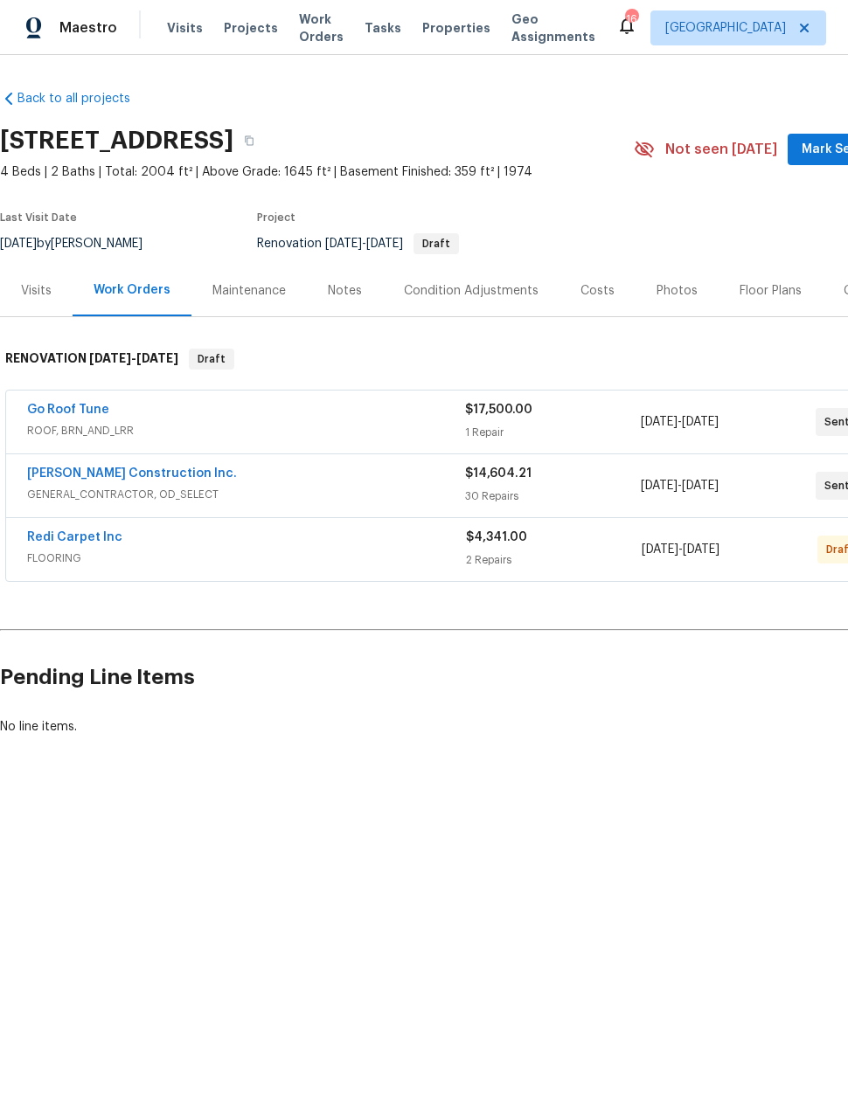
scroll to position [0, 0]
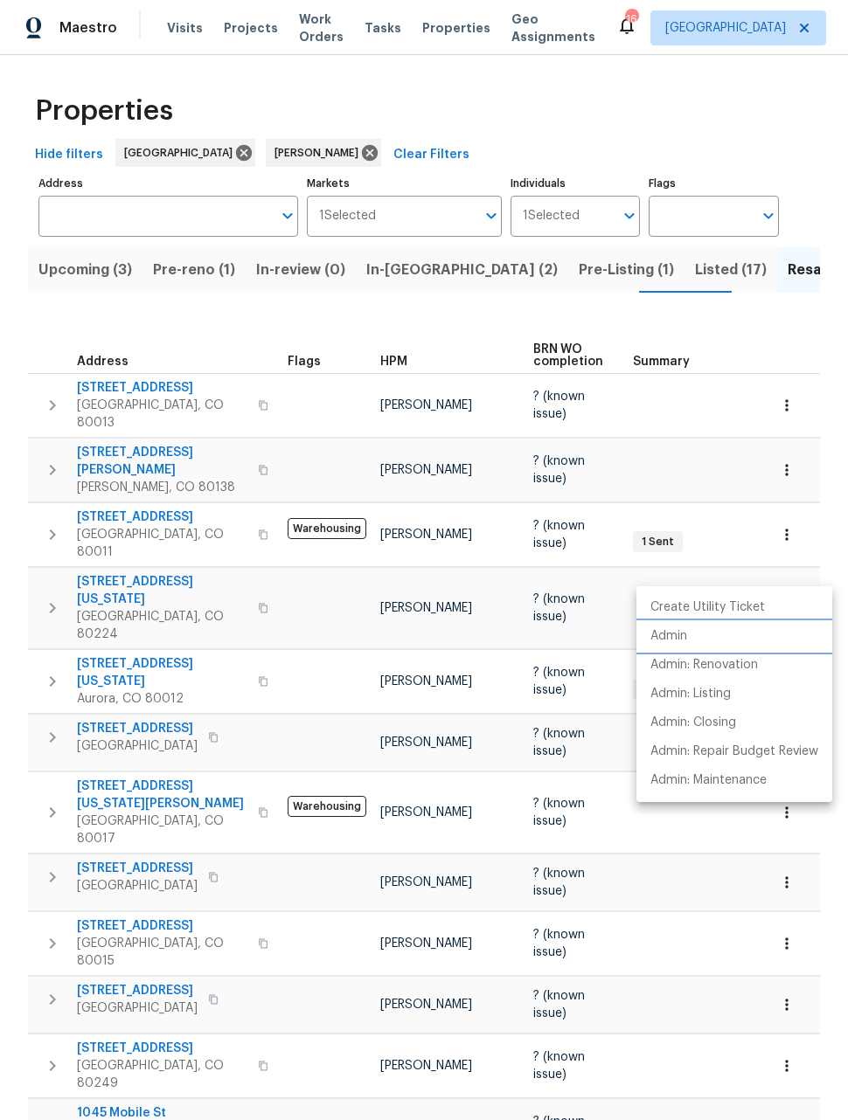
click at [676, 640] on p "Admin" at bounding box center [668, 636] width 37 height 18
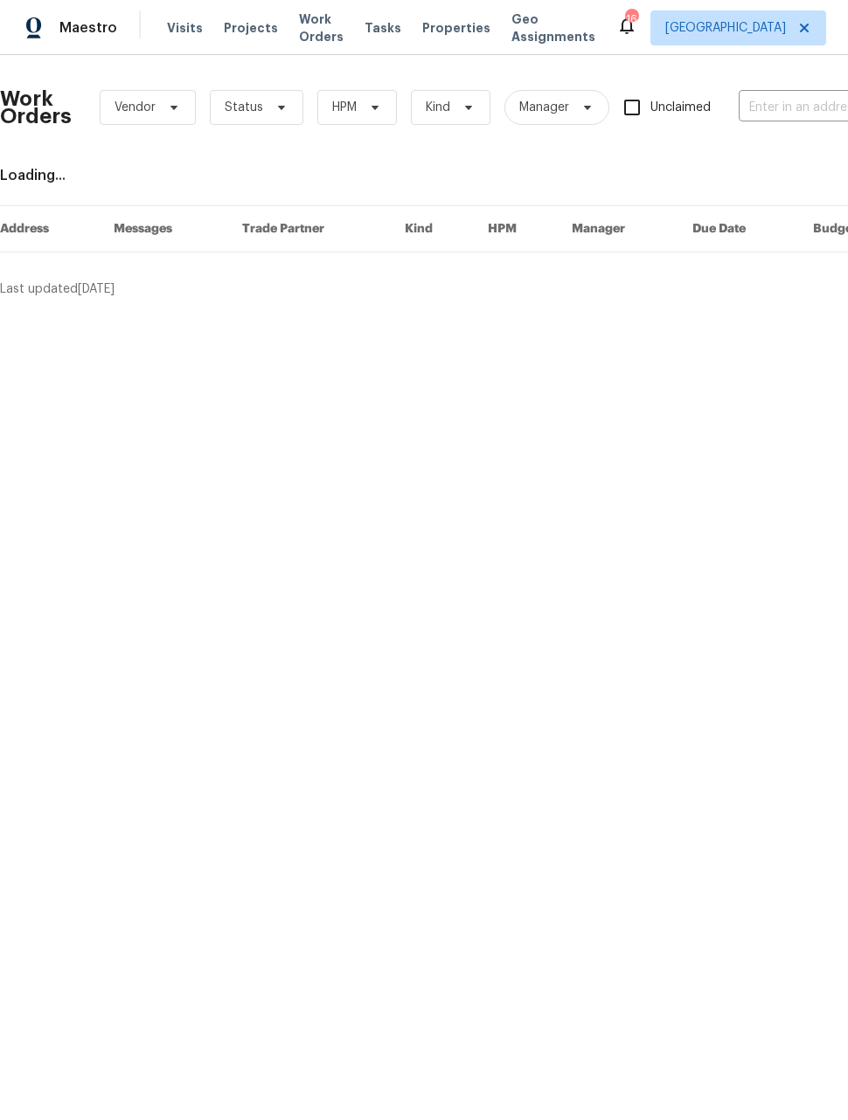
click at [786, 112] on input "text" at bounding box center [825, 107] width 175 height 27
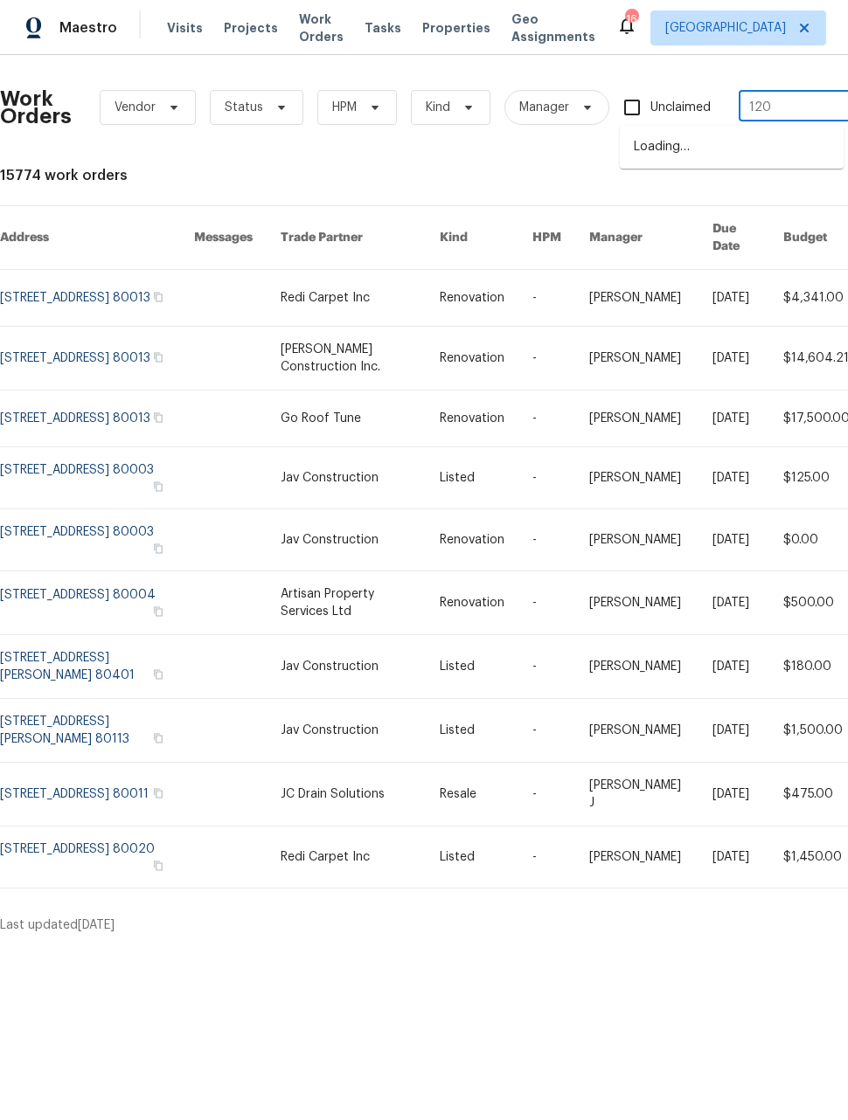
type input "1200"
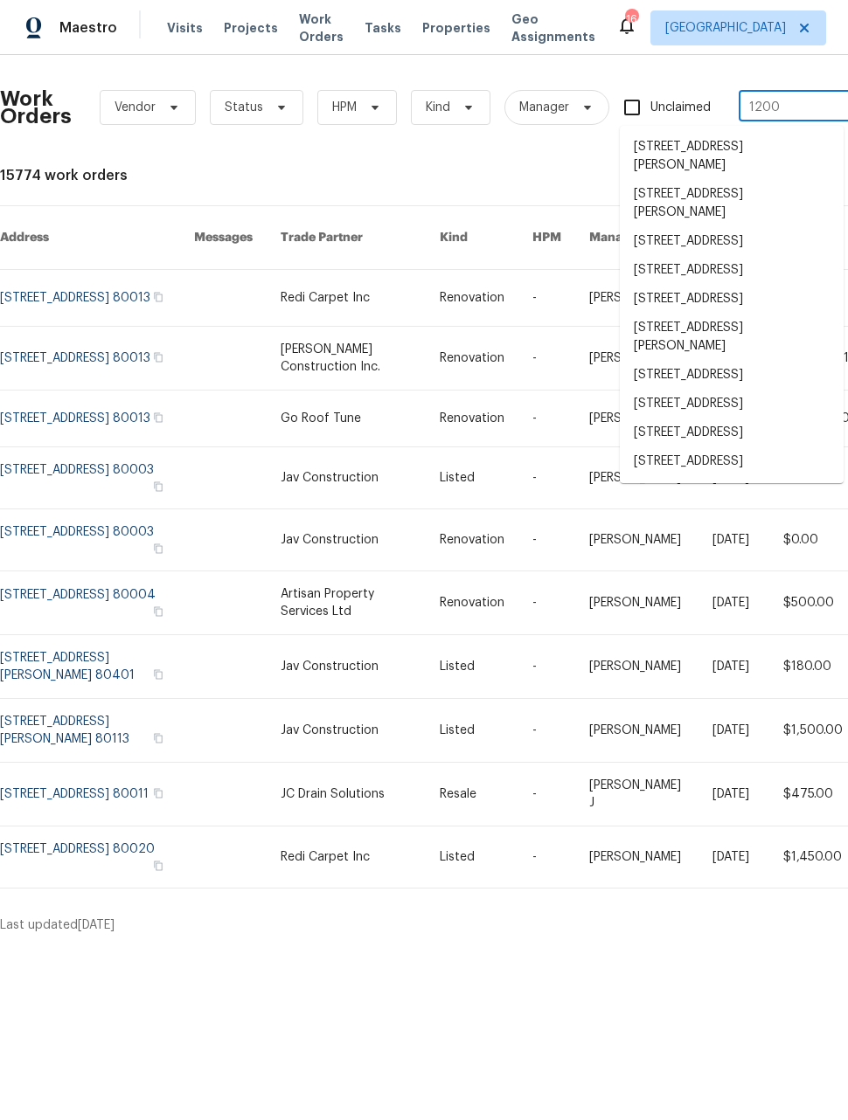
click at [754, 361] on li "[STREET_ADDRESS][PERSON_NAME]" at bounding box center [732, 337] width 224 height 47
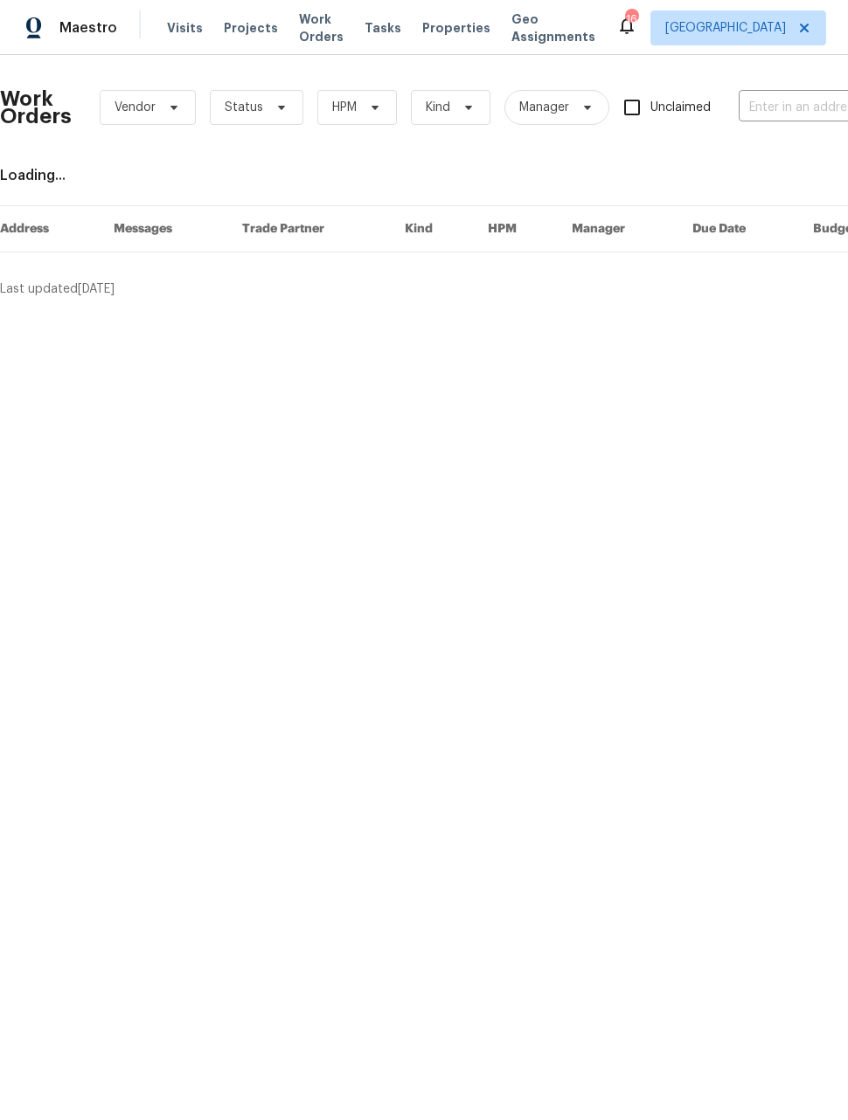
type input "1200 Iola St, Aurora, CO 80010"
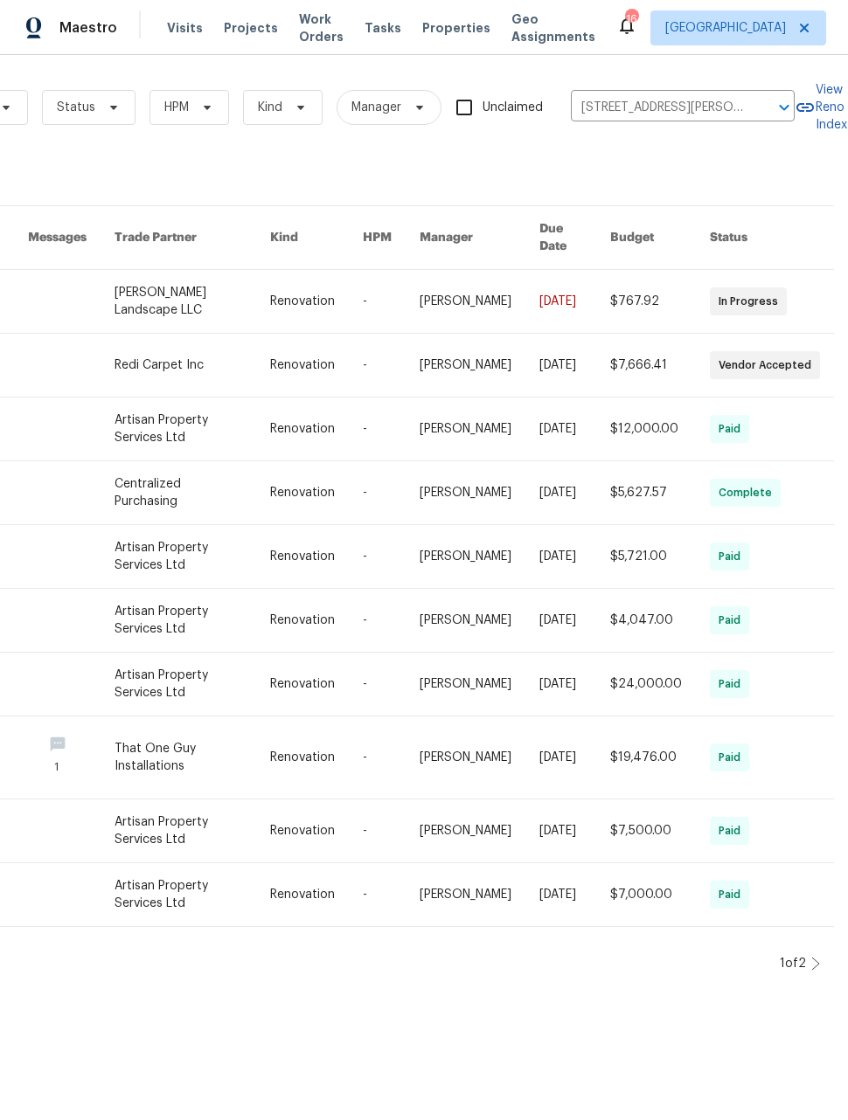
scroll to position [0, 169]
click at [818, 957] on icon at bounding box center [815, 964] width 9 height 14
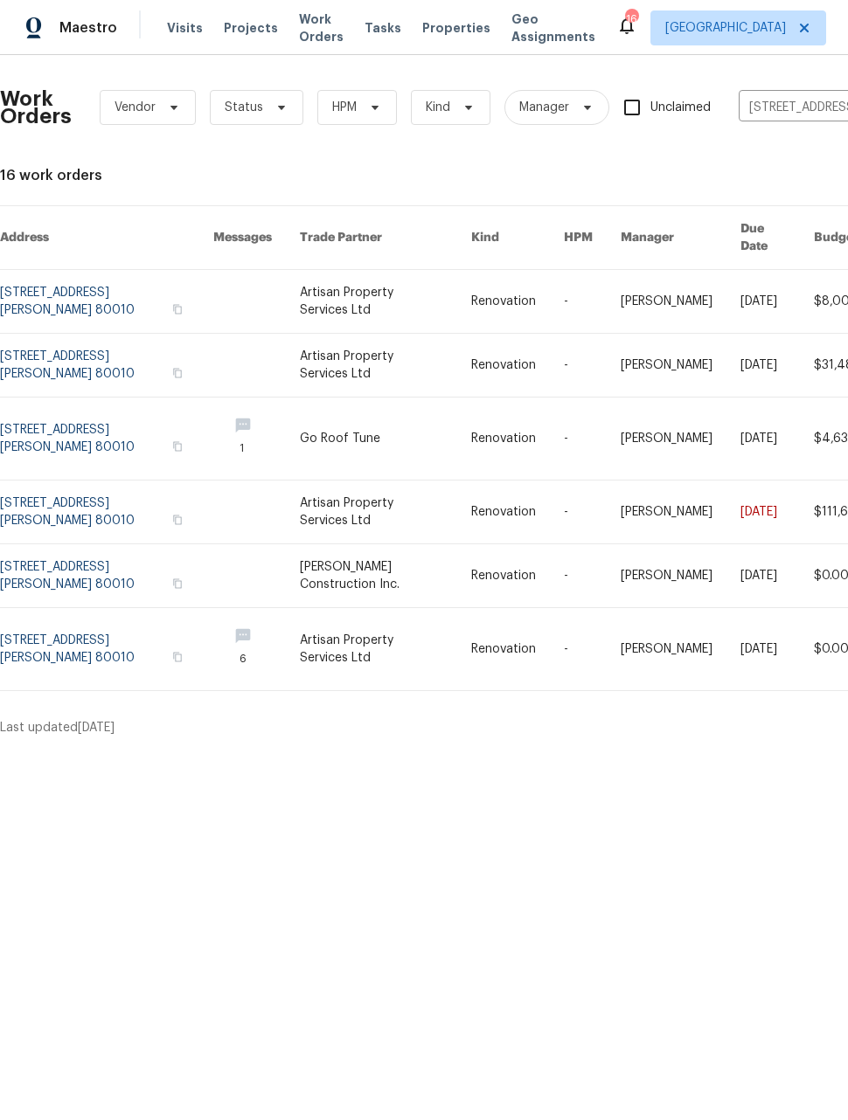
scroll to position [0, 0]
click at [73, 492] on link at bounding box center [106, 512] width 213 height 63
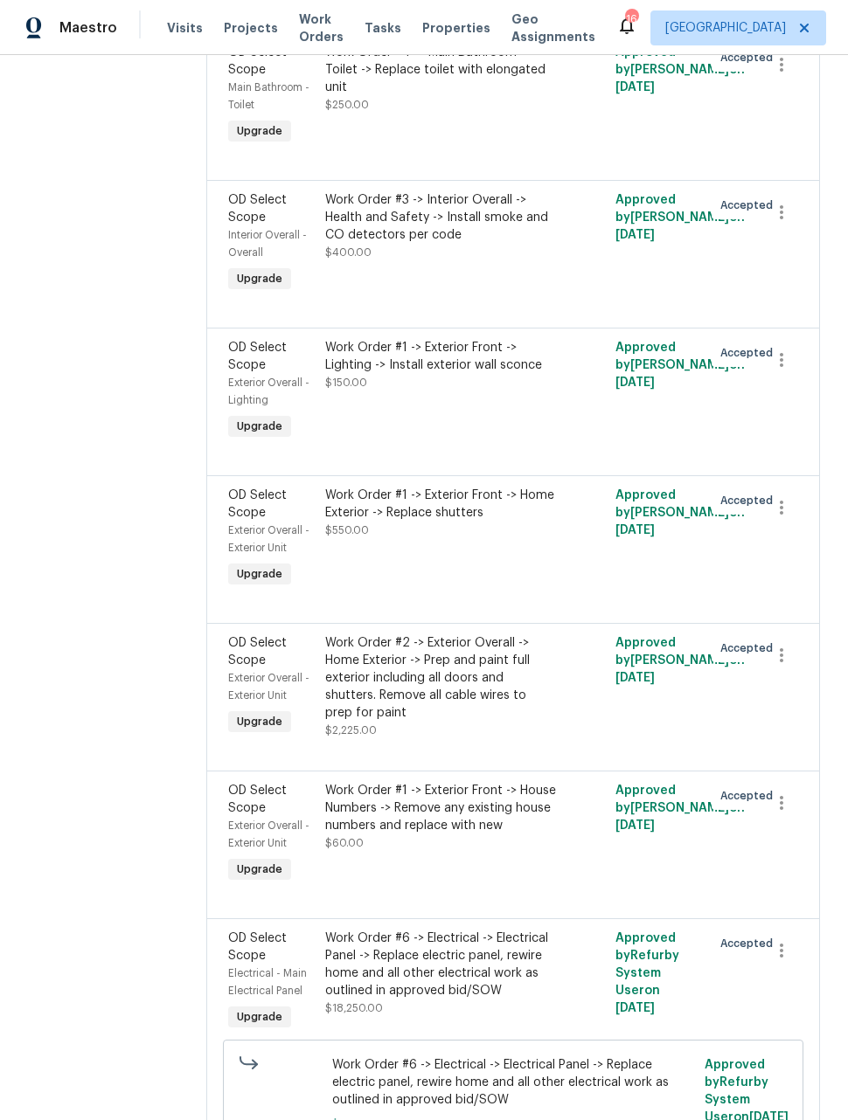
scroll to position [3789, 0]
click at [789, 514] on button "button" at bounding box center [781, 507] width 42 height 42
click at [801, 513] on li "Cancel" at bounding box center [790, 510] width 67 height 29
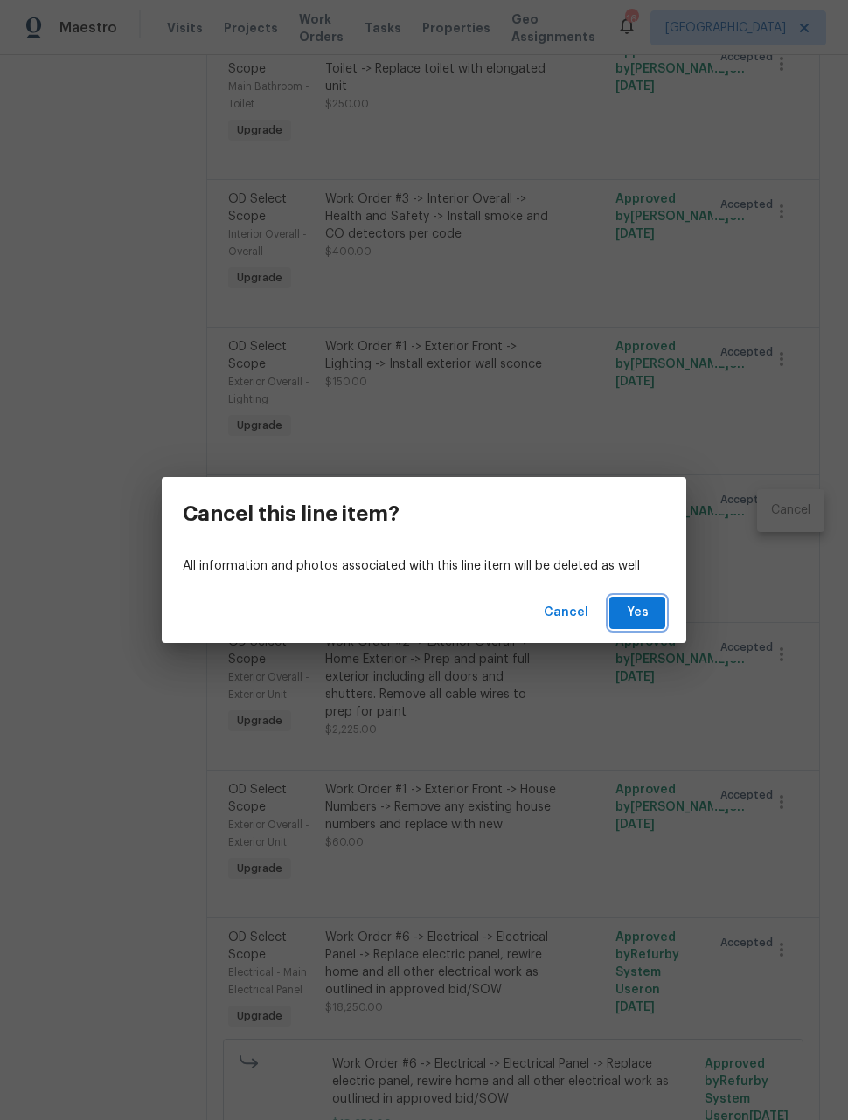
click at [648, 610] on span "Yes" at bounding box center [637, 613] width 28 height 22
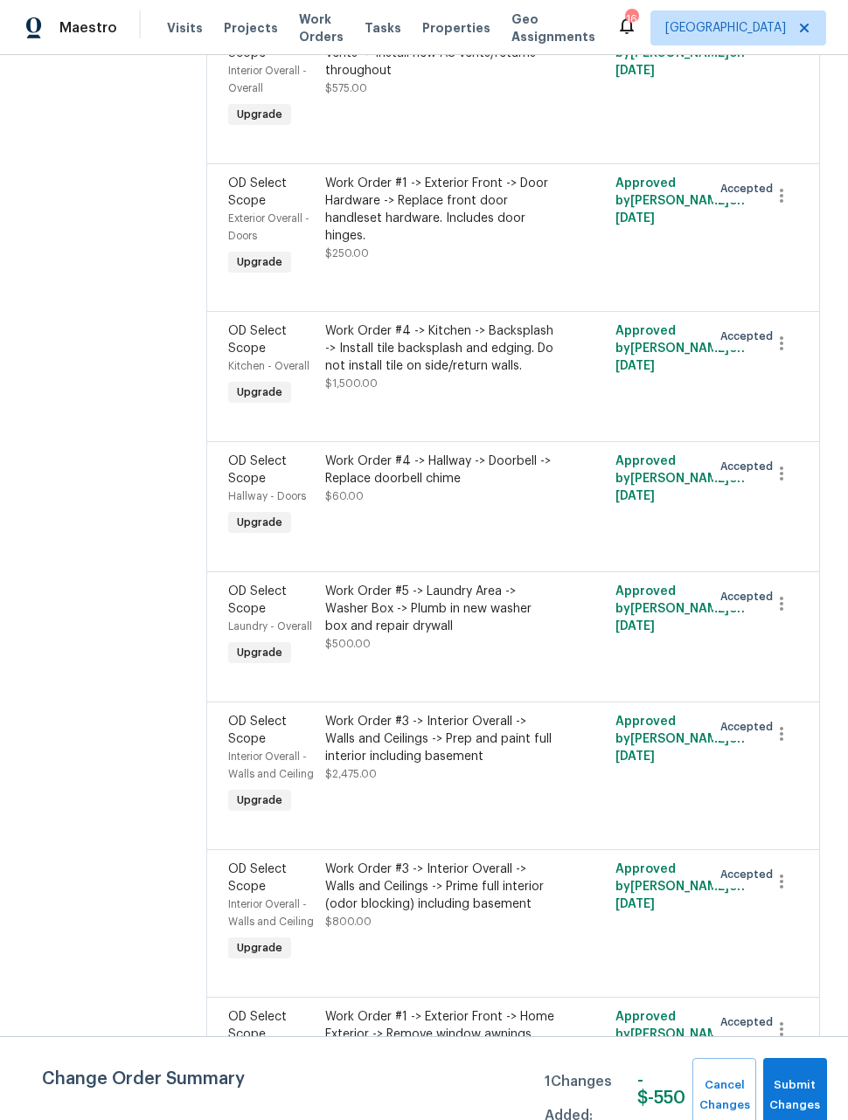
scroll to position [6711, 0]
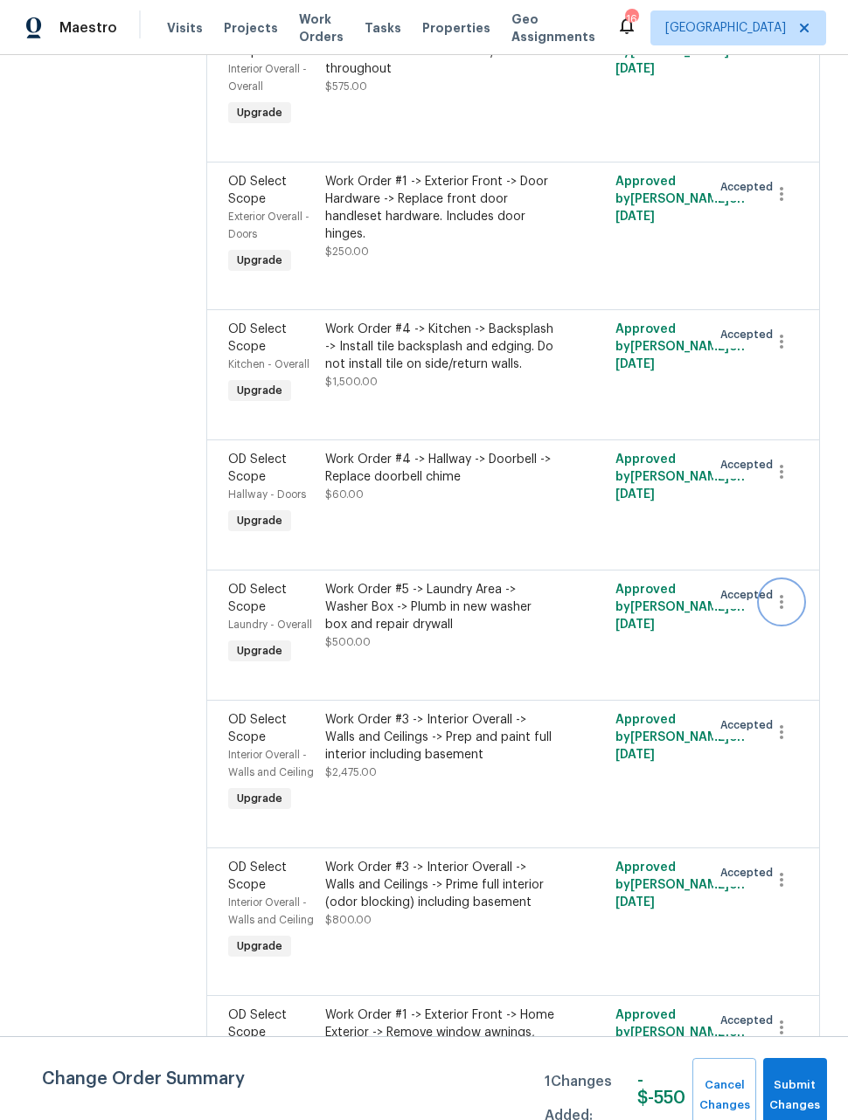
click at [783, 592] on icon "button" at bounding box center [781, 602] width 21 height 21
click at [789, 587] on li "Cancel" at bounding box center [790, 584] width 67 height 29
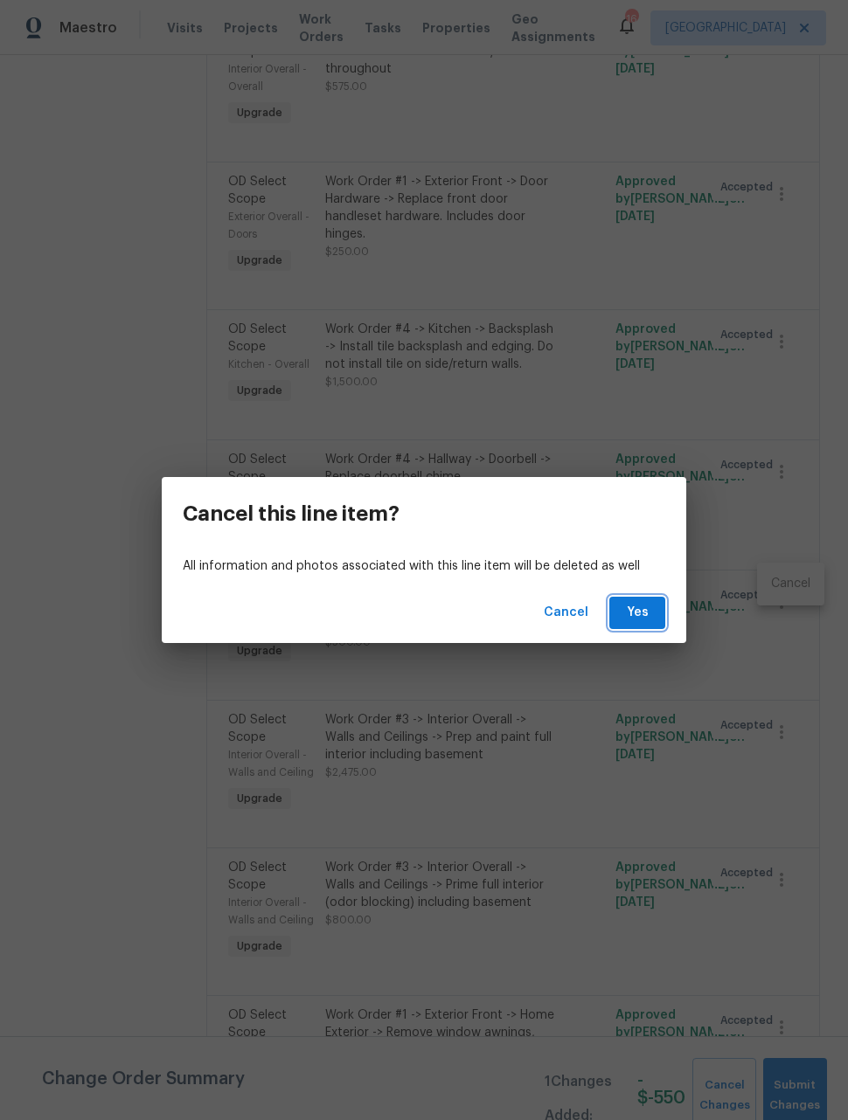
click at [652, 618] on button "Yes" at bounding box center [637, 613] width 56 height 32
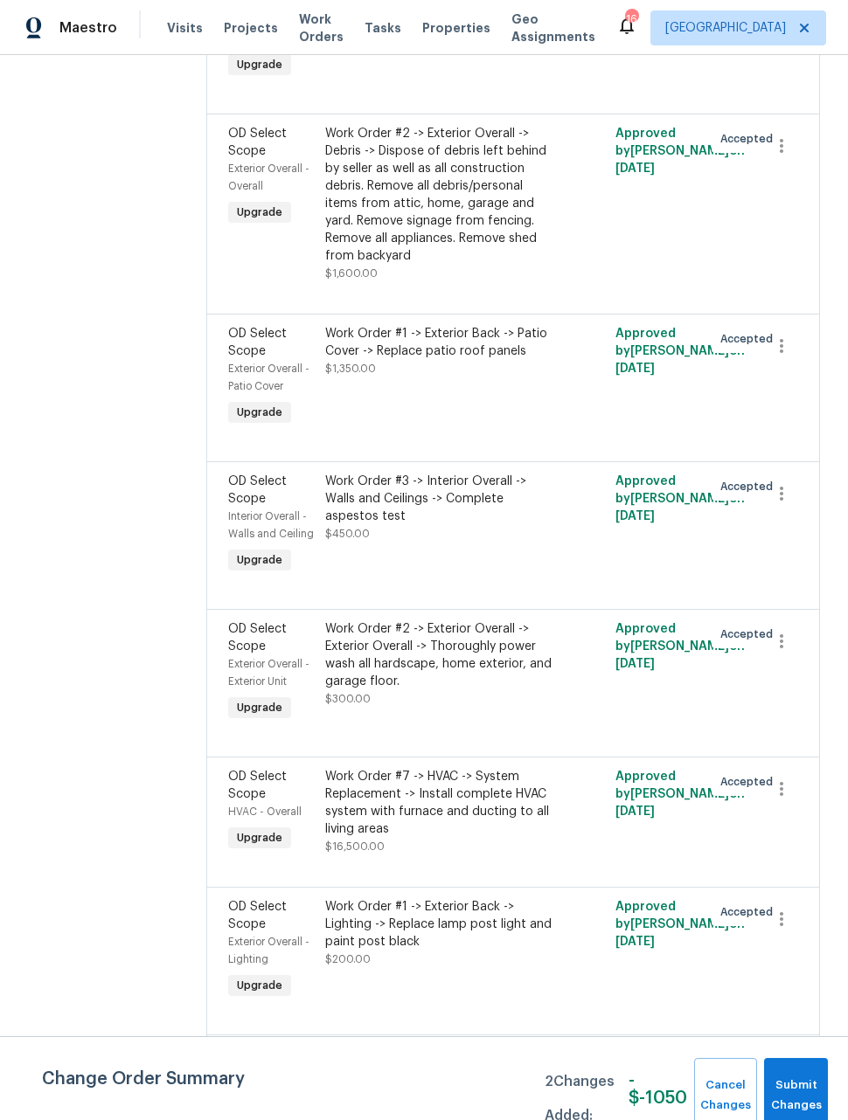
scroll to position [10540, 0]
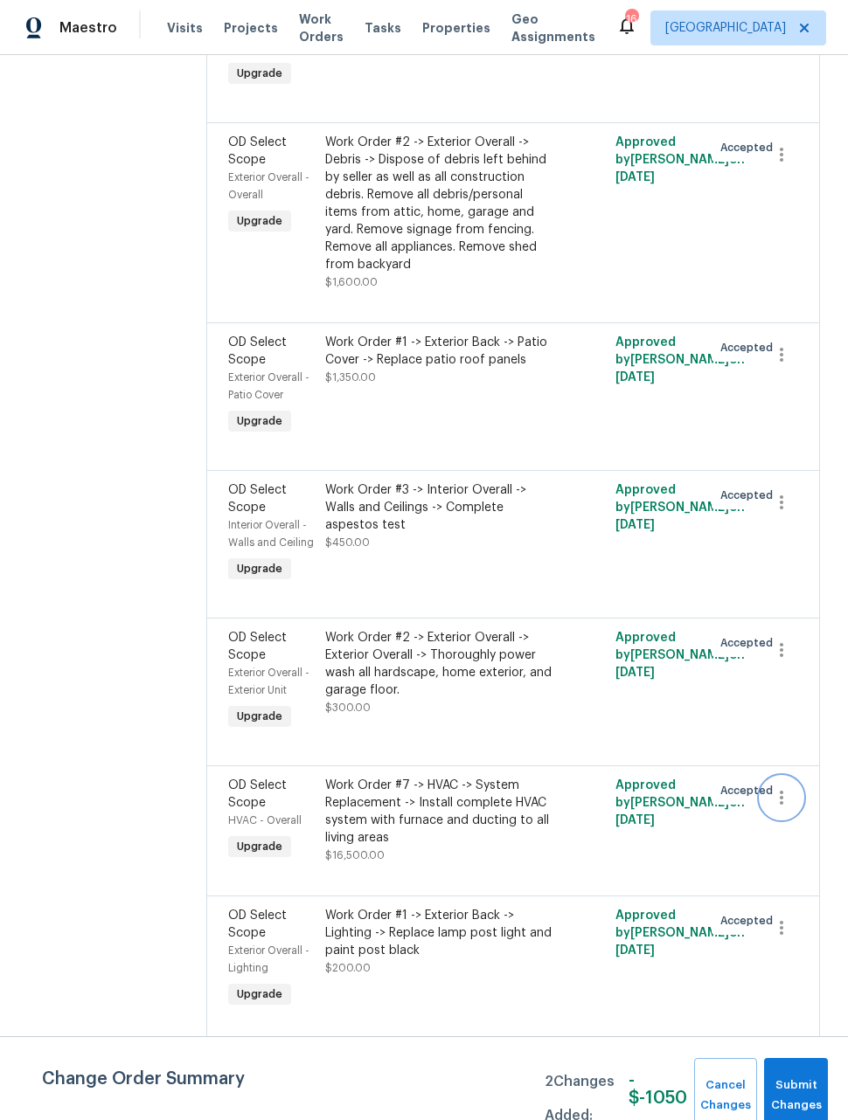
click at [791, 777] on button "button" at bounding box center [781, 798] width 42 height 42
click at [793, 704] on li "Cancel" at bounding box center [790, 701] width 67 height 29
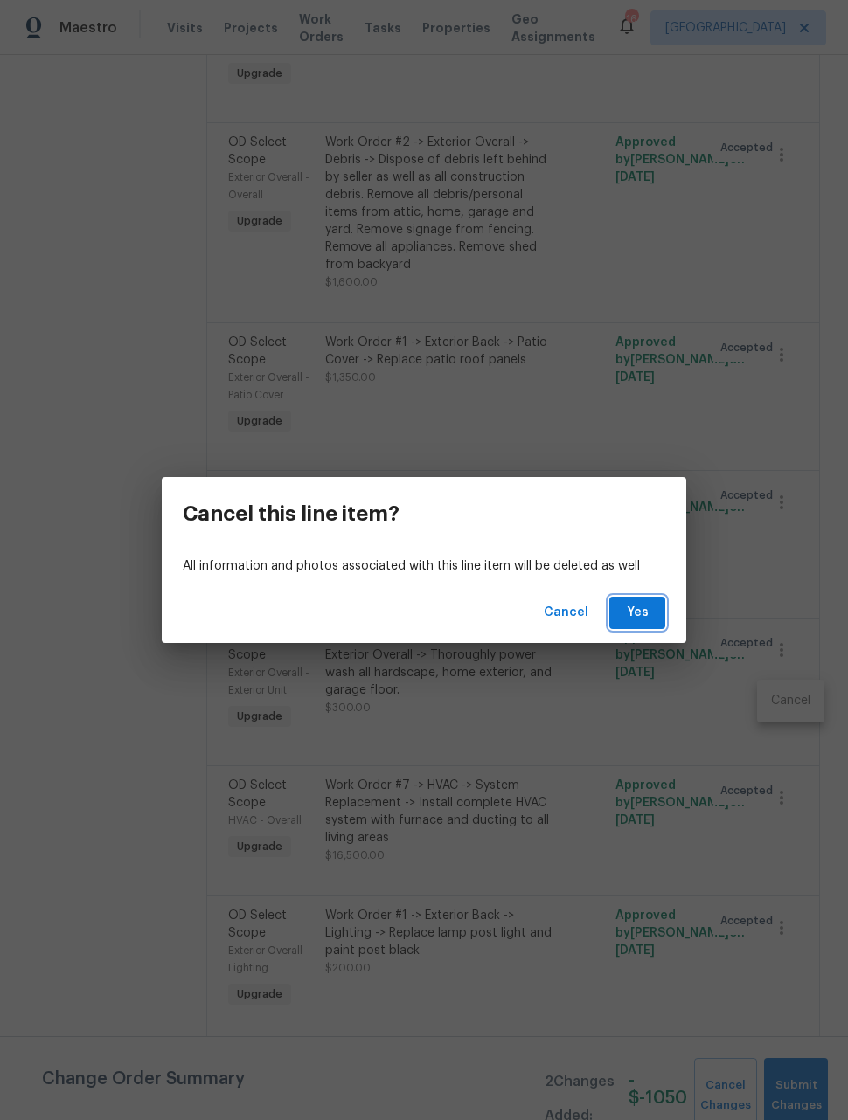
click at [643, 614] on span "Yes" at bounding box center [637, 613] width 28 height 22
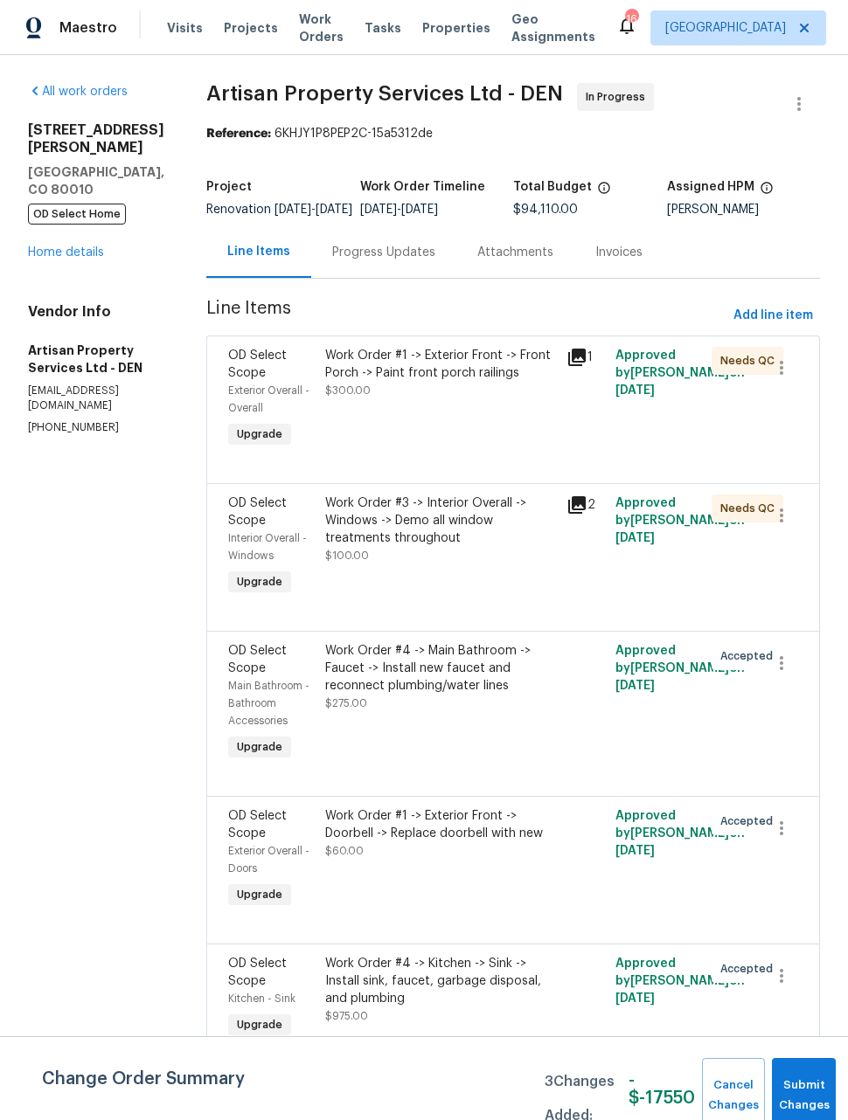
scroll to position [0, 0]
click at [49, 258] on link "Home details" at bounding box center [66, 252] width 76 height 12
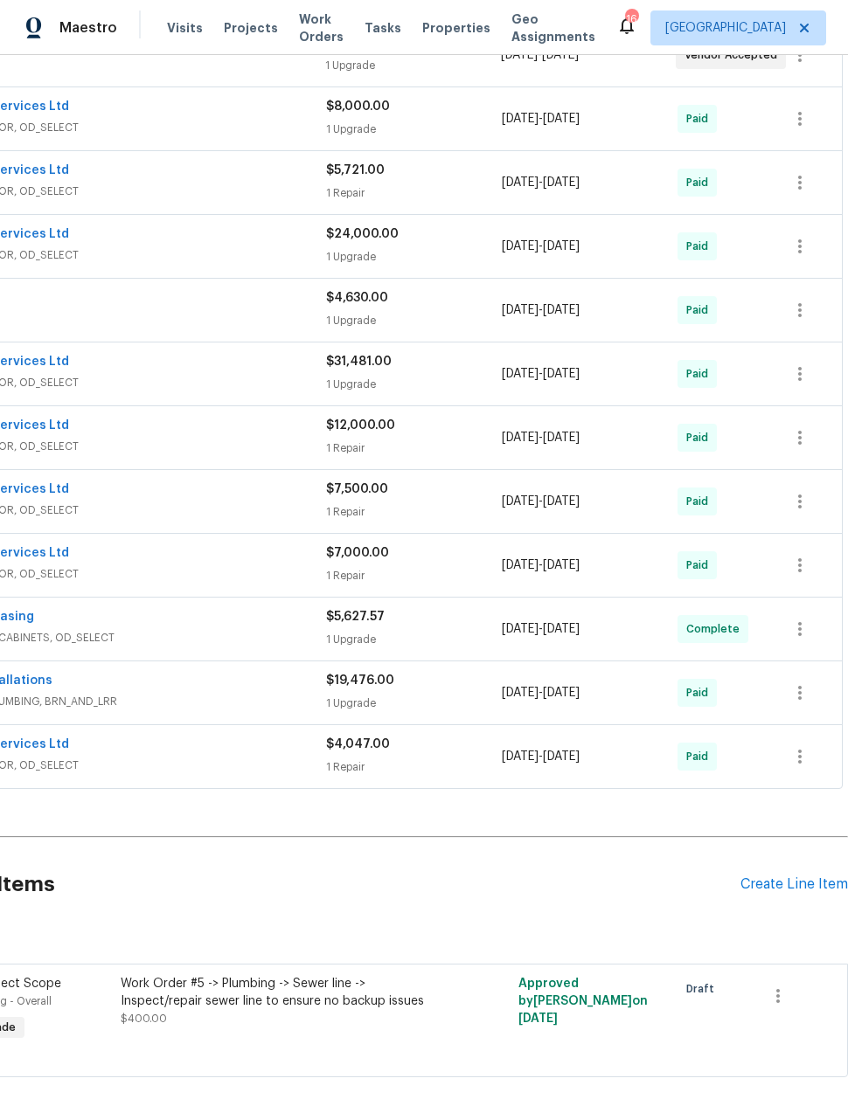
scroll to position [507, 140]
click at [779, 886] on div "Create Line Item" at bounding box center [793, 886] width 107 height 17
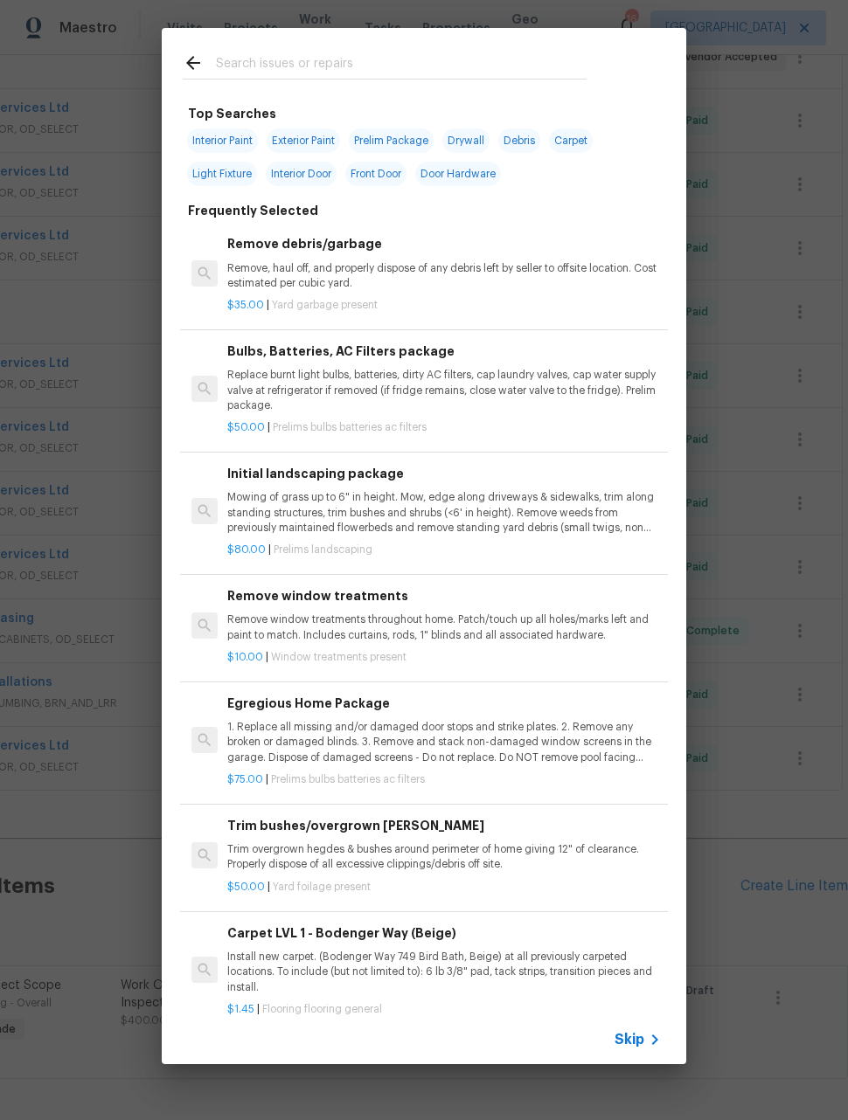
click at [435, 69] on input "text" at bounding box center [401, 65] width 371 height 26
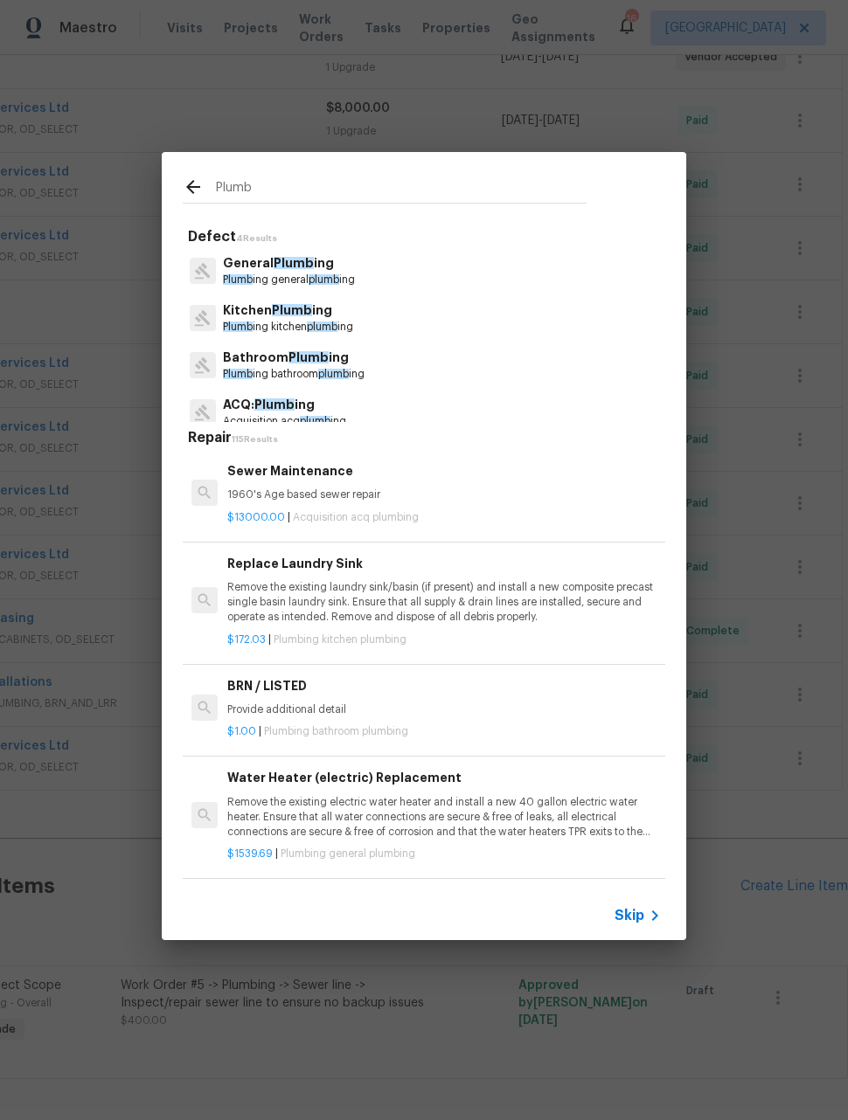
type input "Plumb"
click at [489, 269] on div "General Plumb ing Plumb ing general plumb ing" at bounding box center [424, 270] width 482 height 47
click at [448, 276] on div "General Plumb ing Plumb ing general plumb ing" at bounding box center [424, 270] width 482 height 47
click at [349, 273] on p "Plumb ing general plumb ing" at bounding box center [289, 280] width 132 height 15
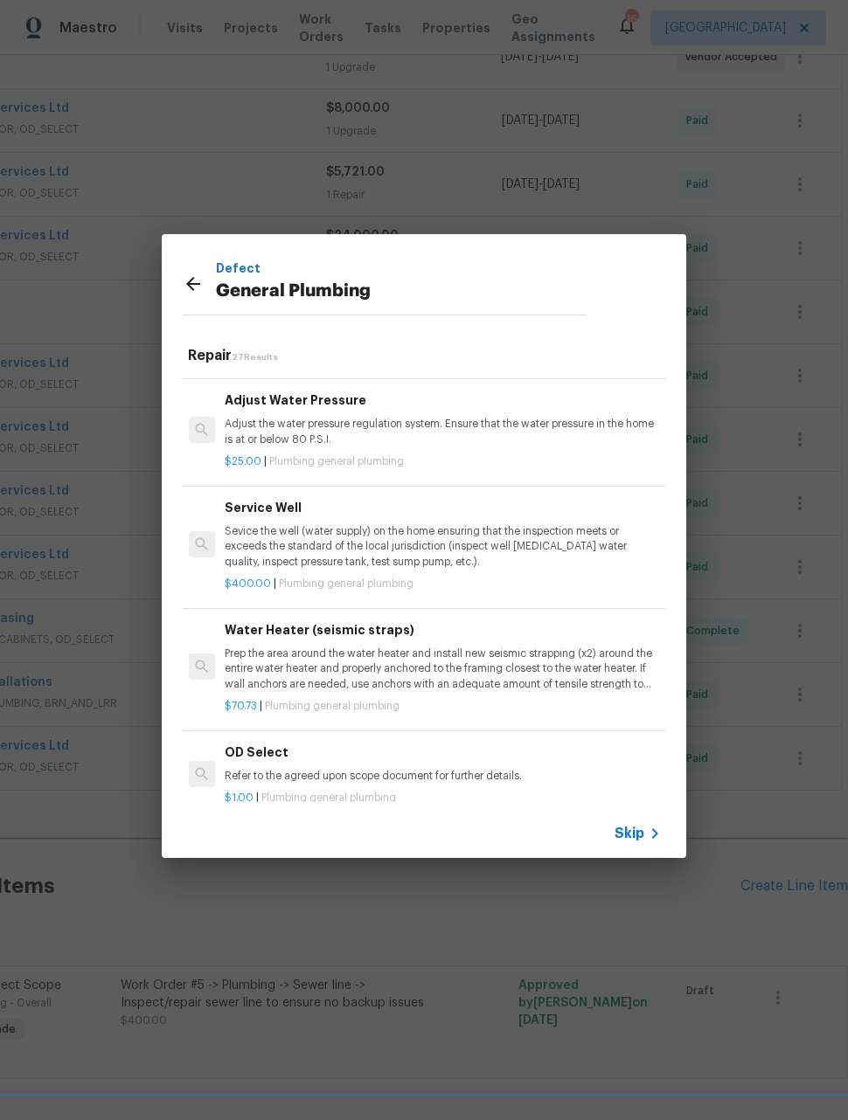
scroll to position [2638, 3]
click at [529, 770] on p "Refer to the agreed upon scope document for further details." at bounding box center [441, 777] width 433 height 15
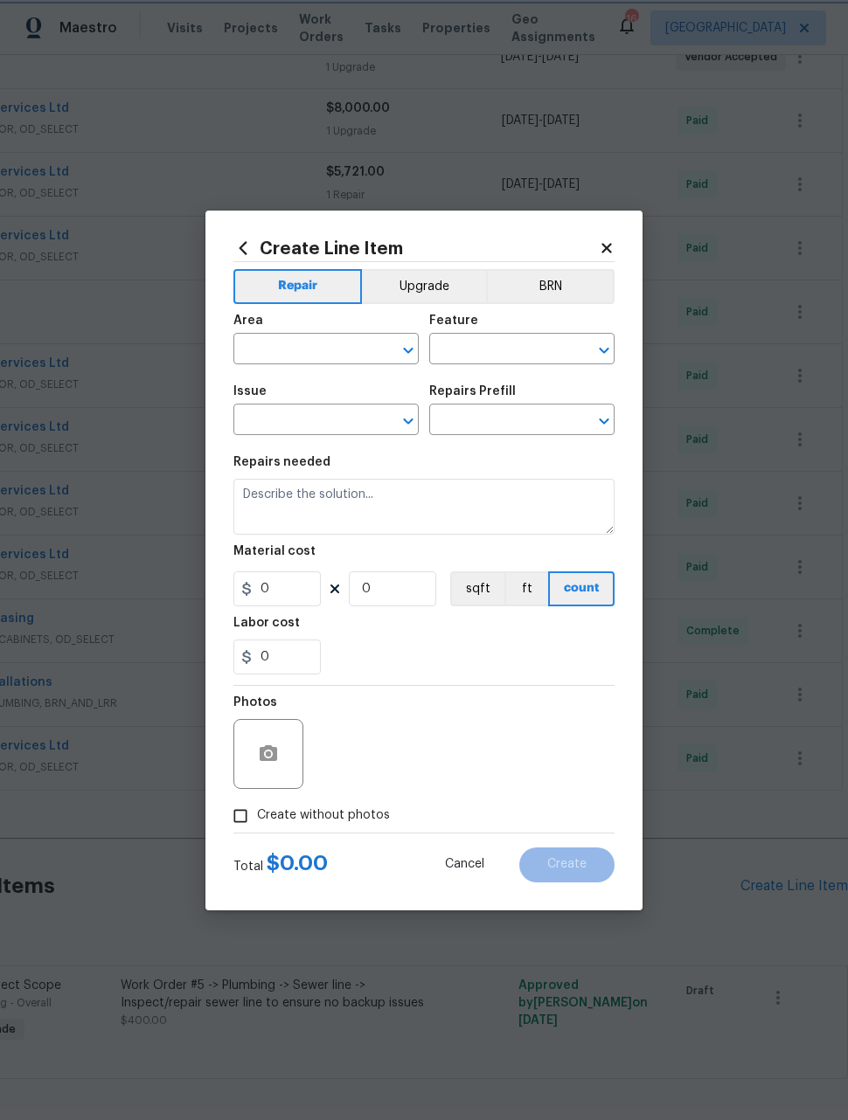
type input "Plumbing"
type input "General Plumbing"
type input "OD Select $1.00"
type textarea "Refer to the agreed upon scope document for further details."
type input "1"
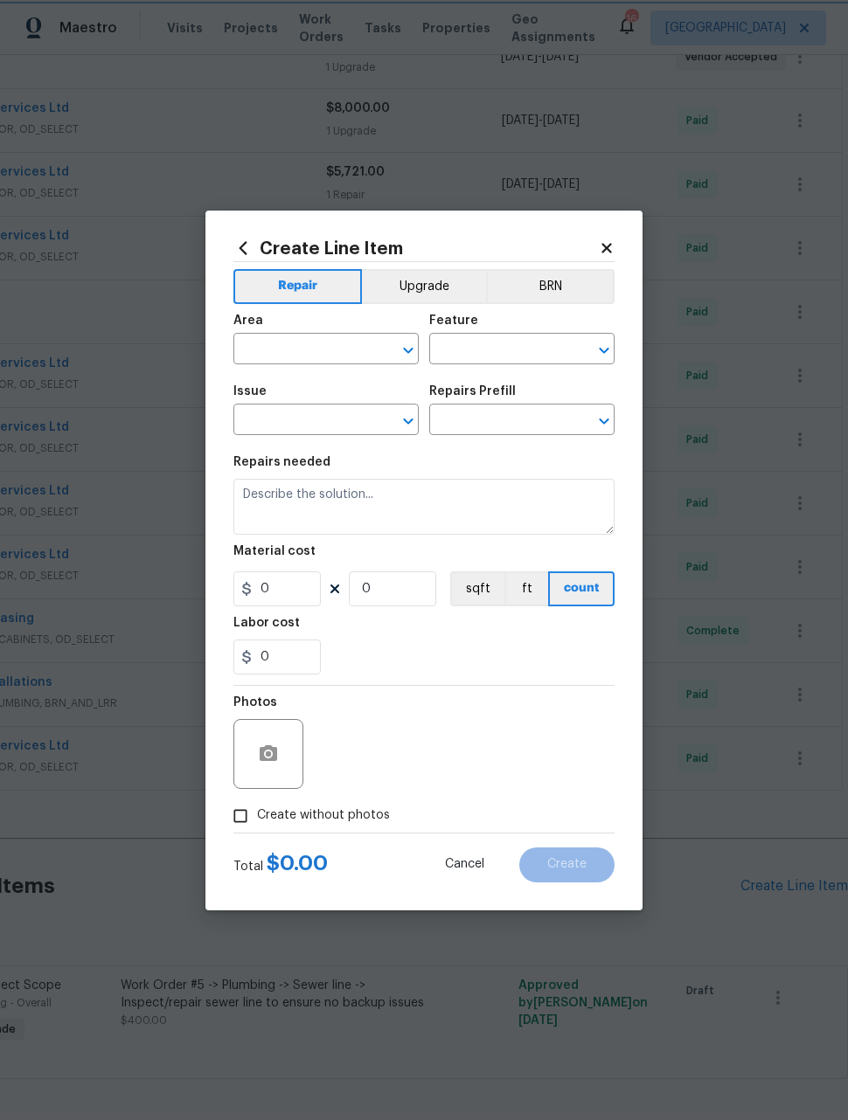
type input "1"
click at [349, 350] on input "text" at bounding box center [301, 350] width 136 height 27
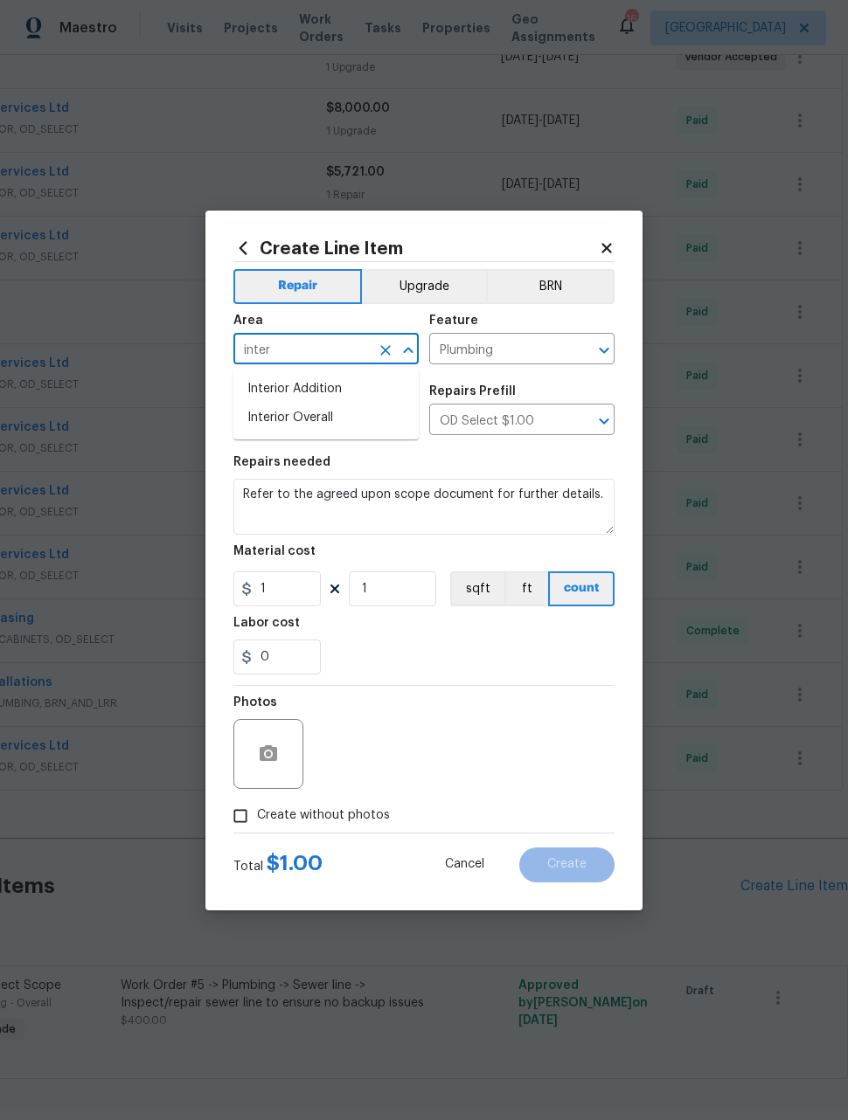
click at [342, 419] on li "Interior Overall" at bounding box center [325, 418] width 185 height 29
type input "Interior Overall"
click at [426, 280] on button "Upgrade" at bounding box center [424, 286] width 125 height 35
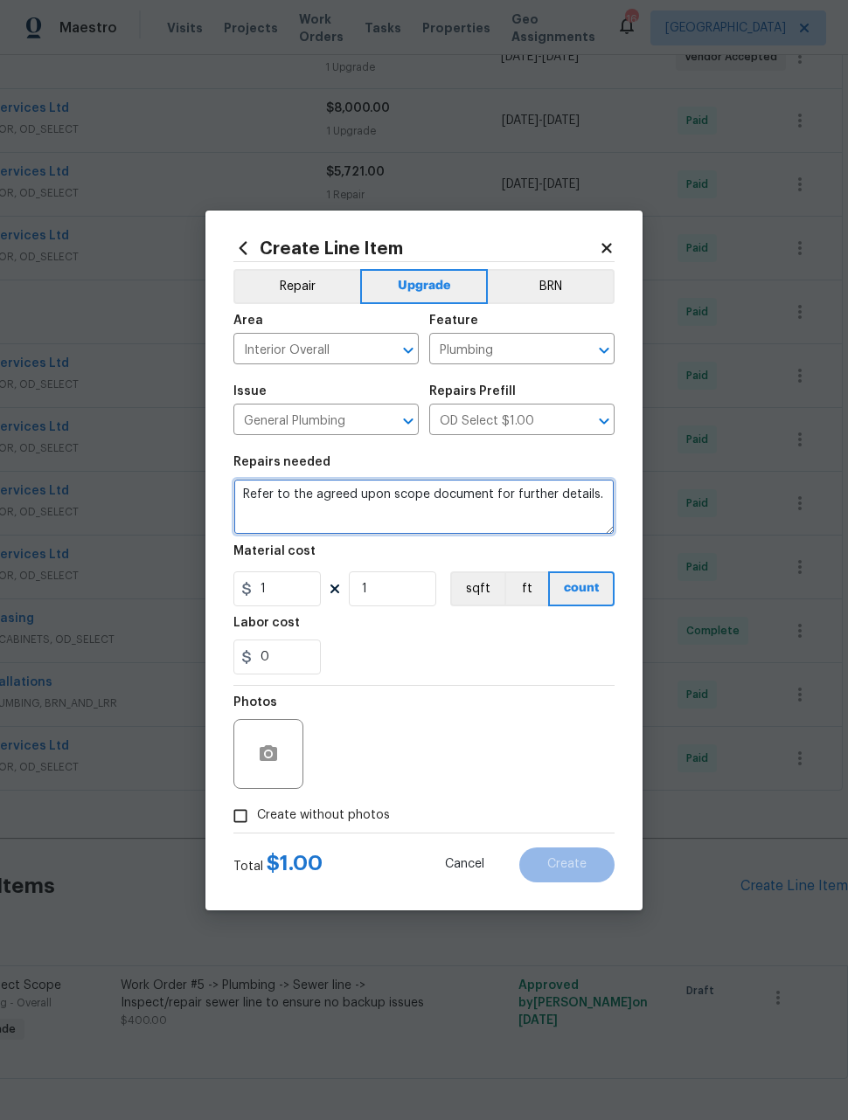
click at [456, 496] on textarea "Refer to the agreed upon scope document for further details." at bounding box center [423, 507] width 381 height 56
click at [455, 496] on textarea "Refer to the agreed upon scope document for further details." at bounding box center [423, 507] width 381 height 56
click at [447, 494] on textarea "Refer to the agreed upon scope document for further details." at bounding box center [423, 507] width 381 height 56
type textarea "Bring all plumbing up to current code"
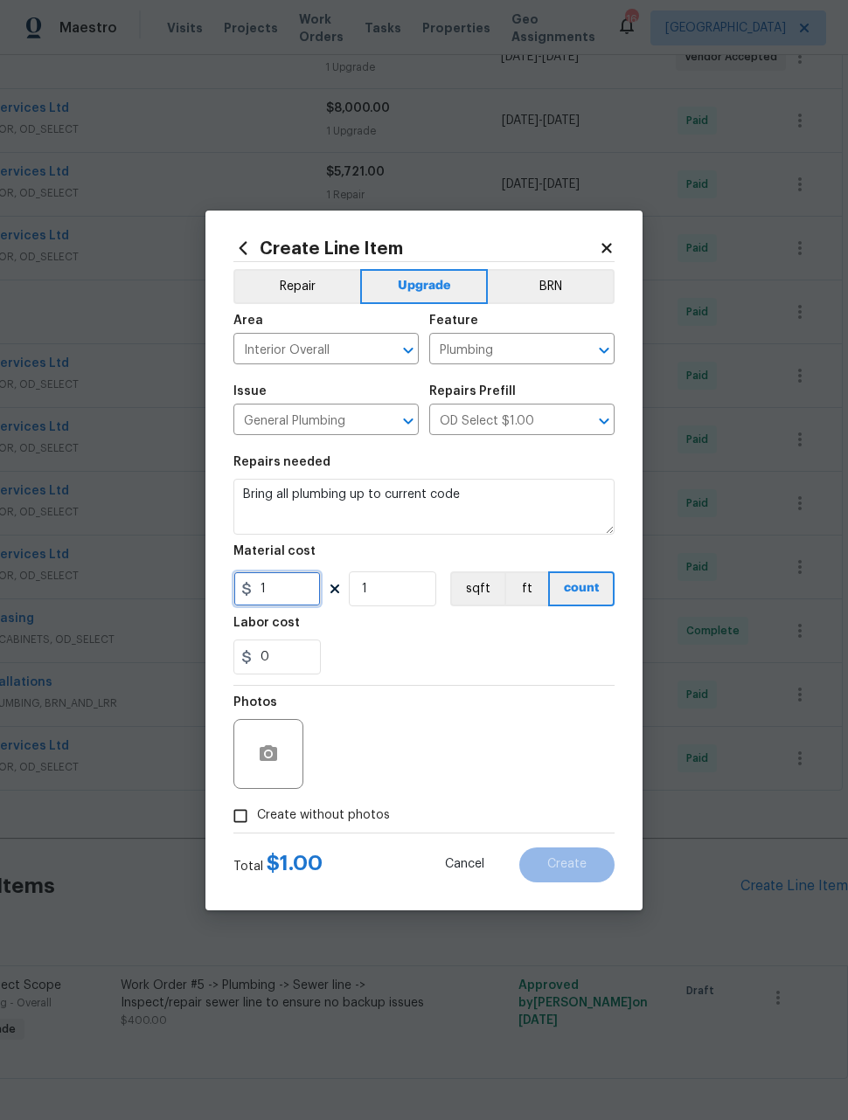
click at [305, 589] on input "1" at bounding box center [276, 589] width 87 height 35
type input "10810"
click at [513, 720] on div "Photos" at bounding box center [423, 743] width 381 height 114
click at [228, 808] on input "Create without photos" at bounding box center [240, 816] width 33 height 33
checkbox input "true"
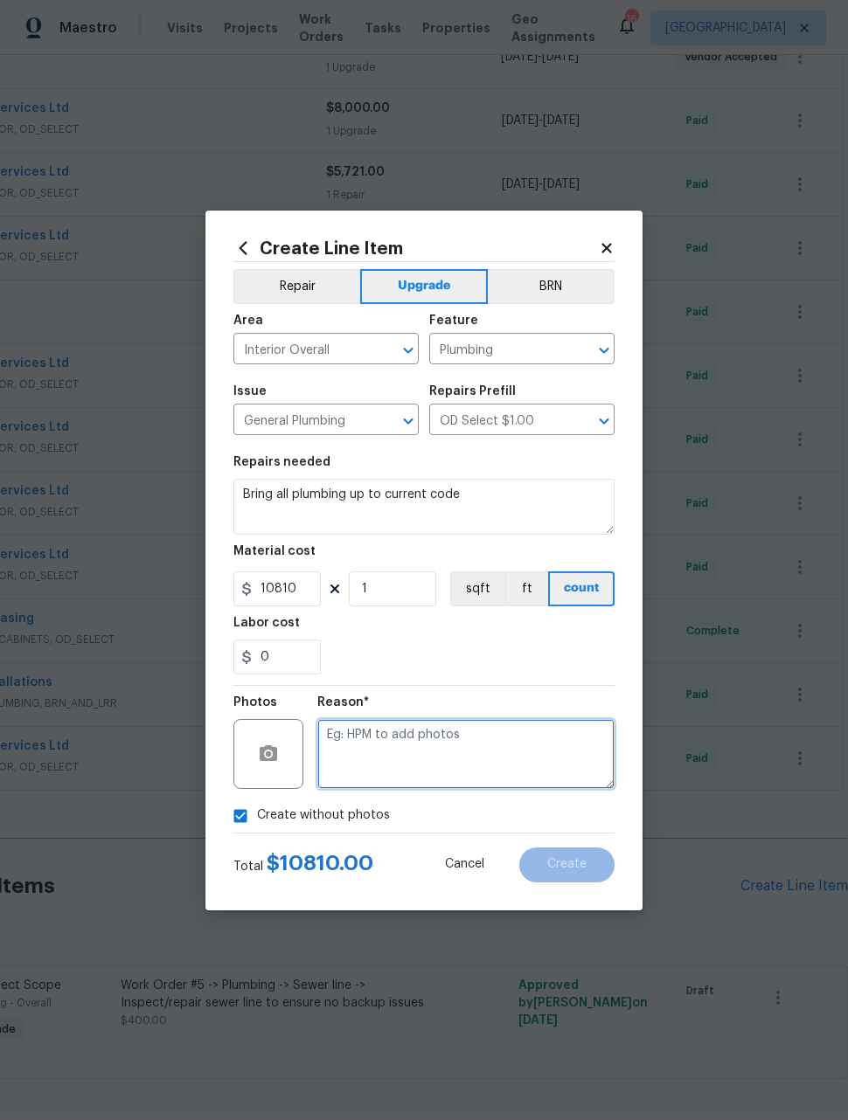
click at [535, 759] on textarea at bounding box center [465, 754] width 297 height 70
type textarea "OD Select"
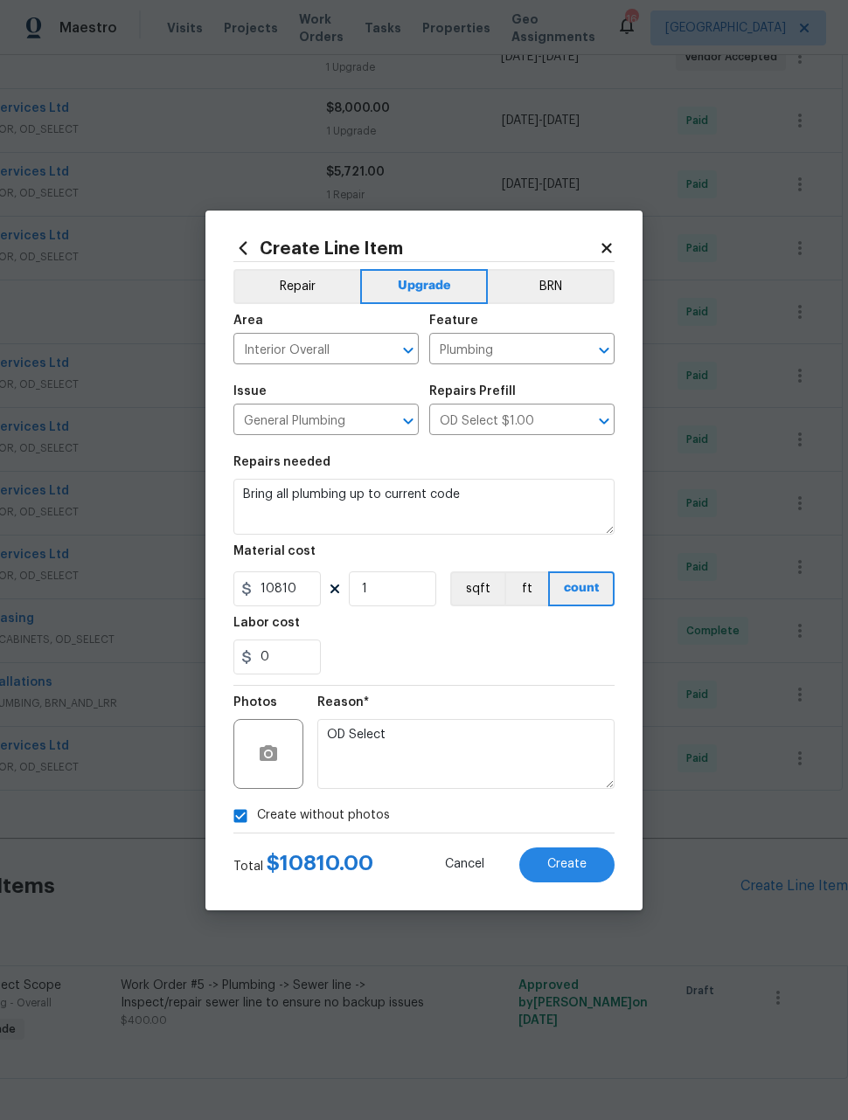
click at [521, 692] on div "Reason* OD Select" at bounding box center [465, 743] width 297 height 114
click at [578, 867] on span "Create" at bounding box center [566, 864] width 39 height 13
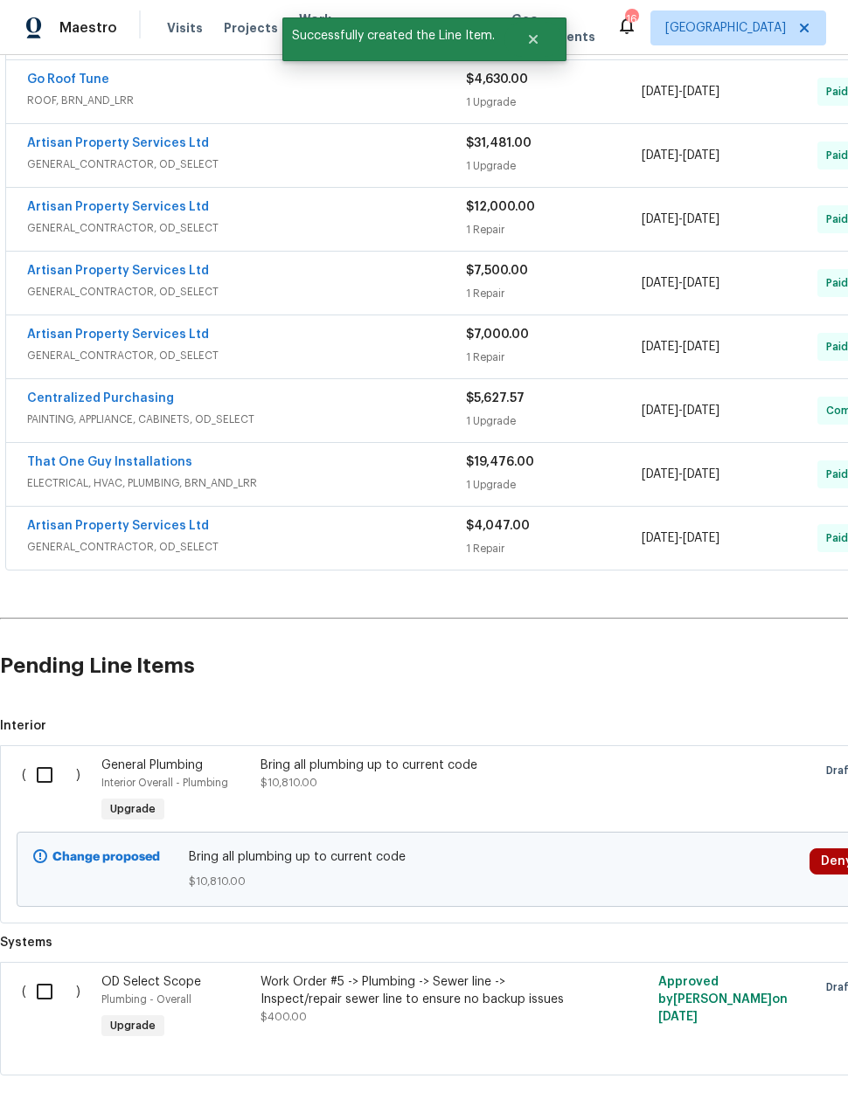
scroll to position [725, 0]
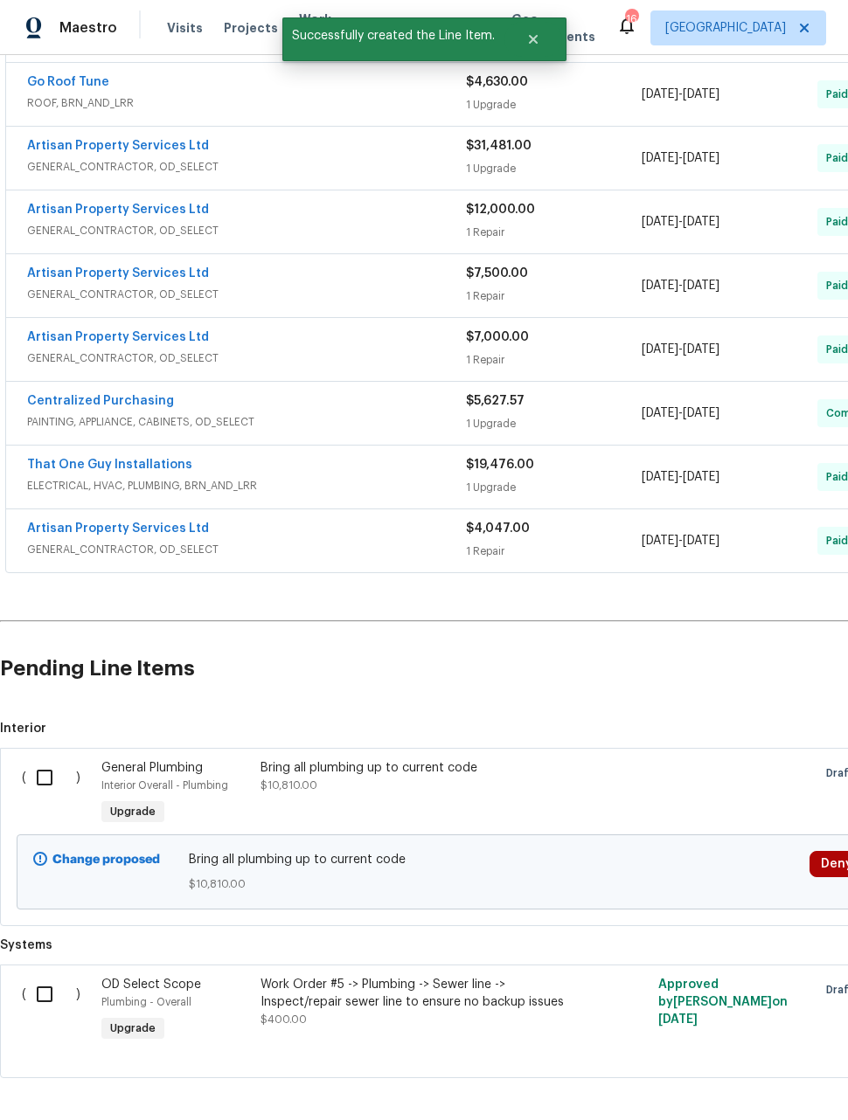
click at [47, 787] on input "checkbox" at bounding box center [51, 777] width 50 height 37
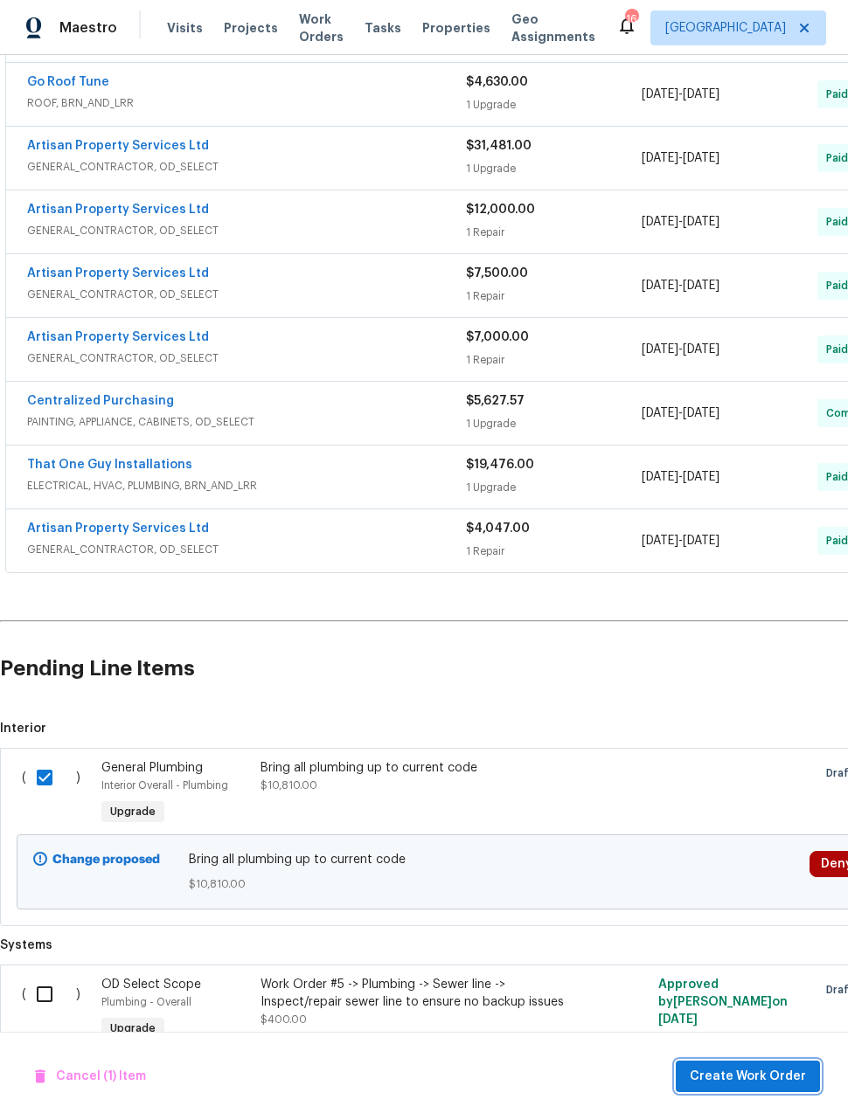
click at [766, 1078] on span "Create Work Order" at bounding box center [748, 1077] width 116 height 22
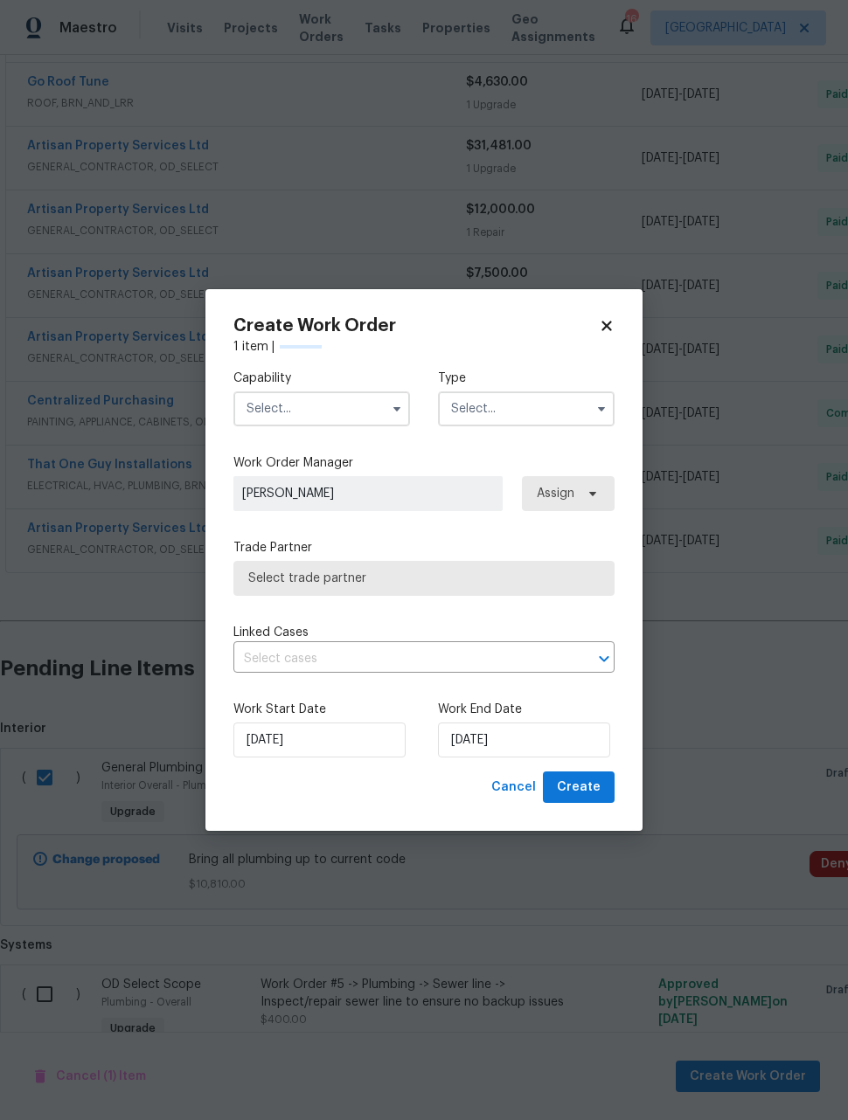
checkbox input "false"
click at [355, 399] on input "text" at bounding box center [321, 409] width 177 height 35
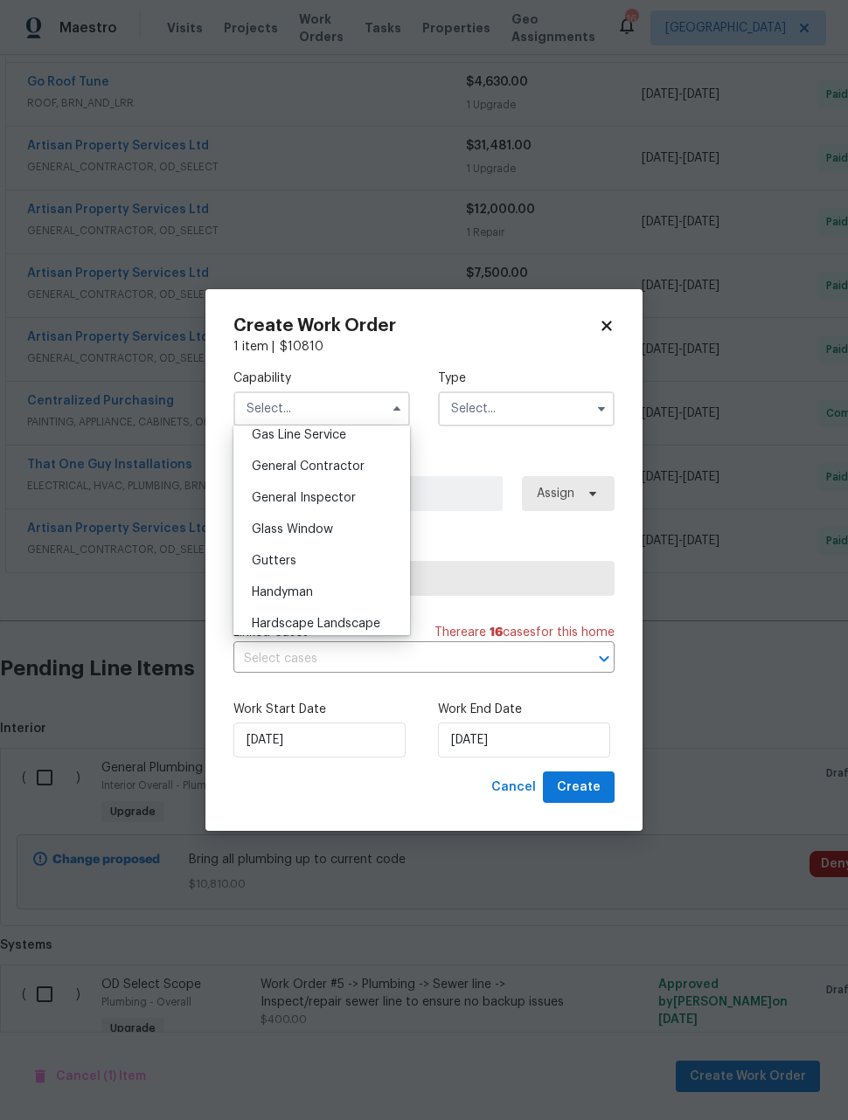
scroll to position [813, 0]
click at [377, 464] on div "General Contractor" at bounding box center [322, 468] width 168 height 31
type input "General Contractor"
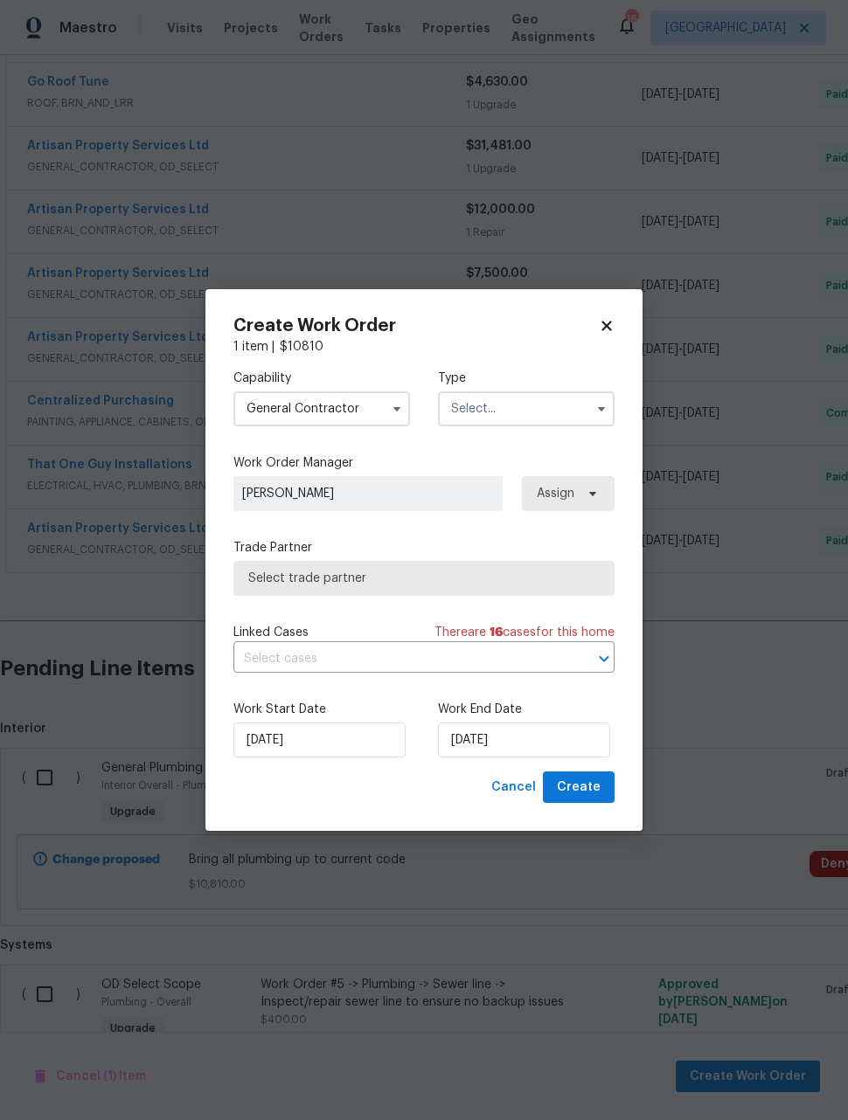
click at [539, 411] on input "text" at bounding box center [526, 409] width 177 height 35
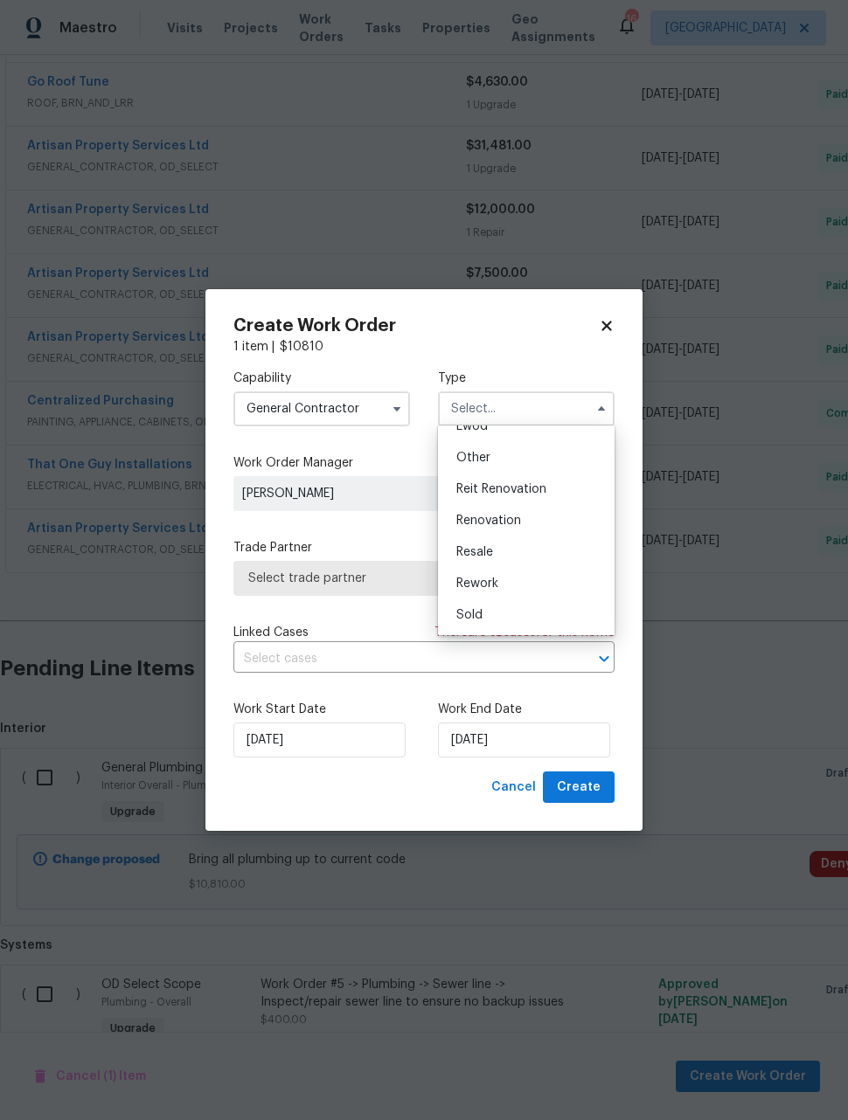
scroll to position [208, 0]
click at [543, 521] on div "Renovation" at bounding box center [526, 520] width 168 height 31
type input "Renovation"
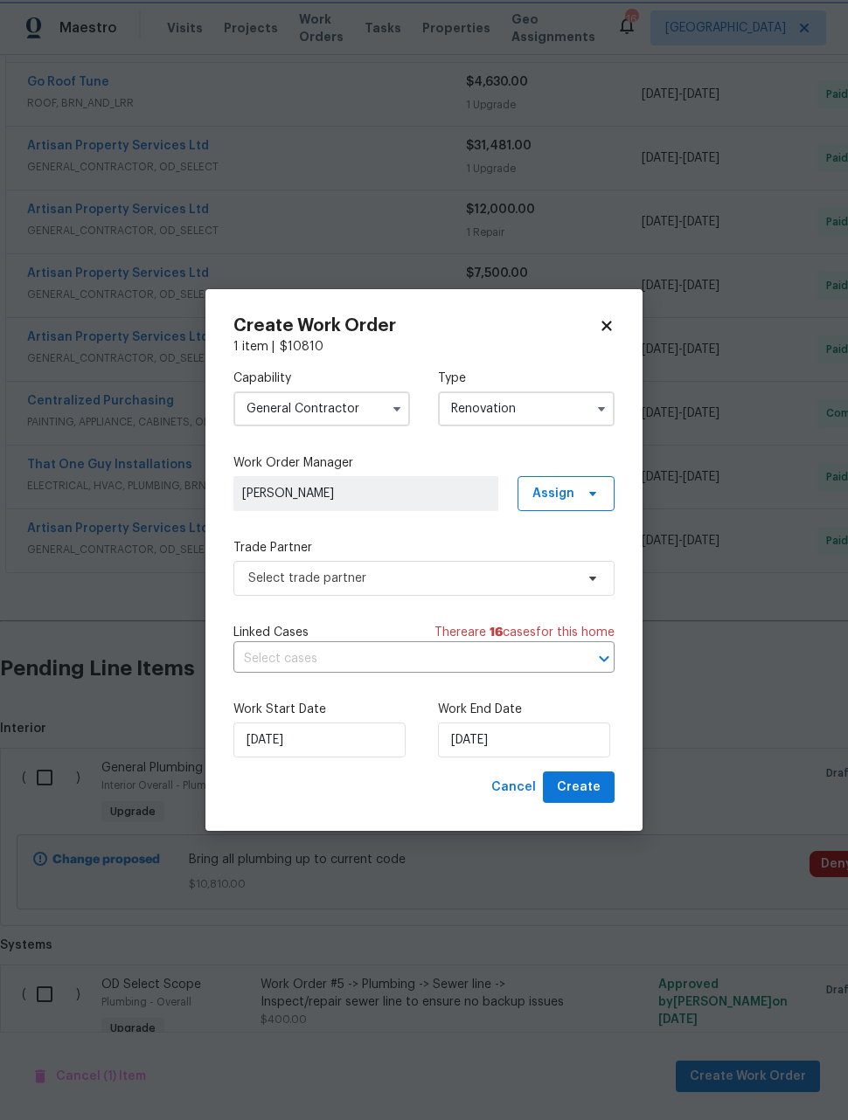
scroll to position [0, 0]
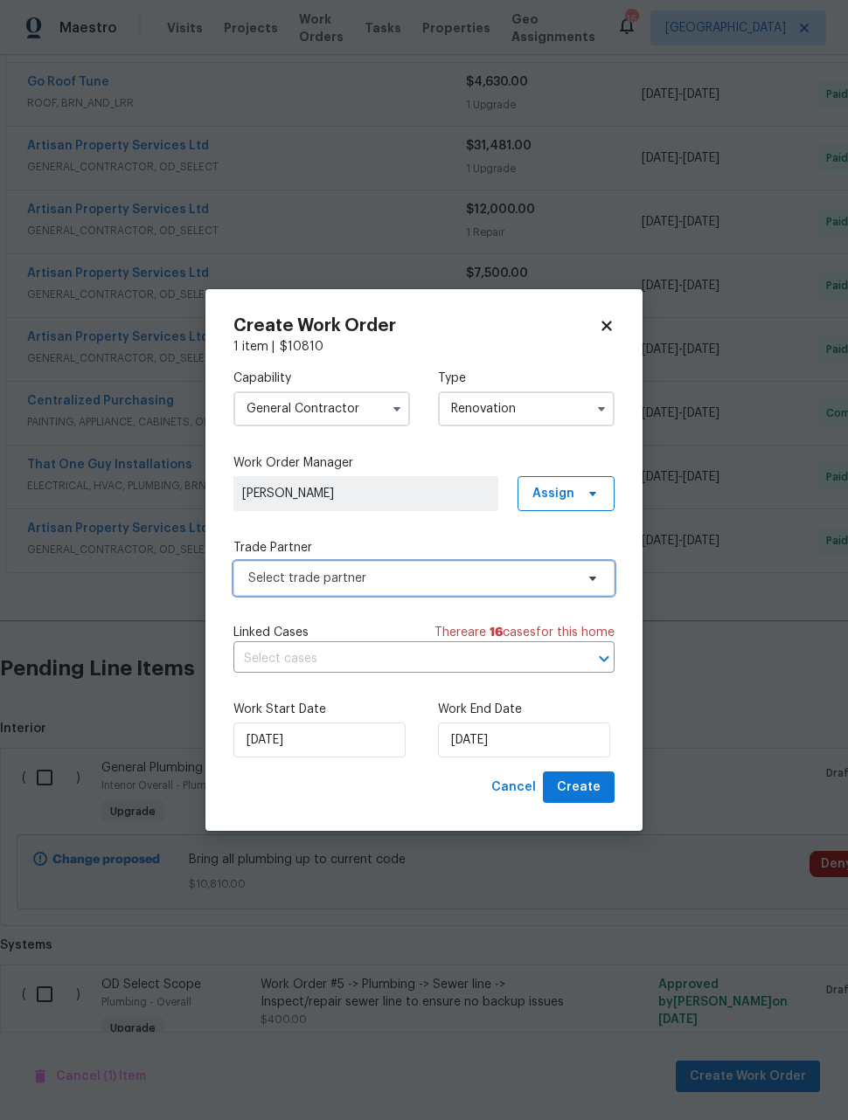
click at [464, 581] on span "Select trade partner" at bounding box center [411, 578] width 326 height 17
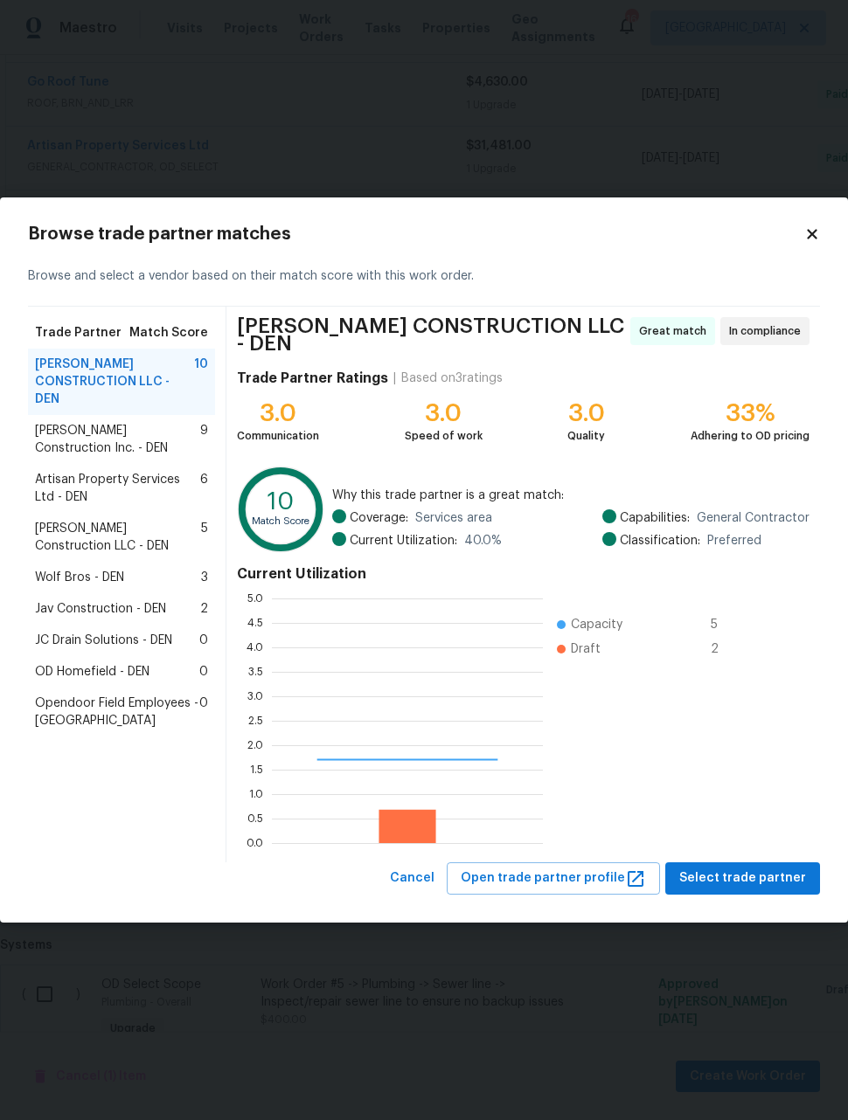
scroll to position [245, 271]
click at [68, 481] on span "Artisan Property Services Ltd - DEN" at bounding box center [117, 488] width 165 height 35
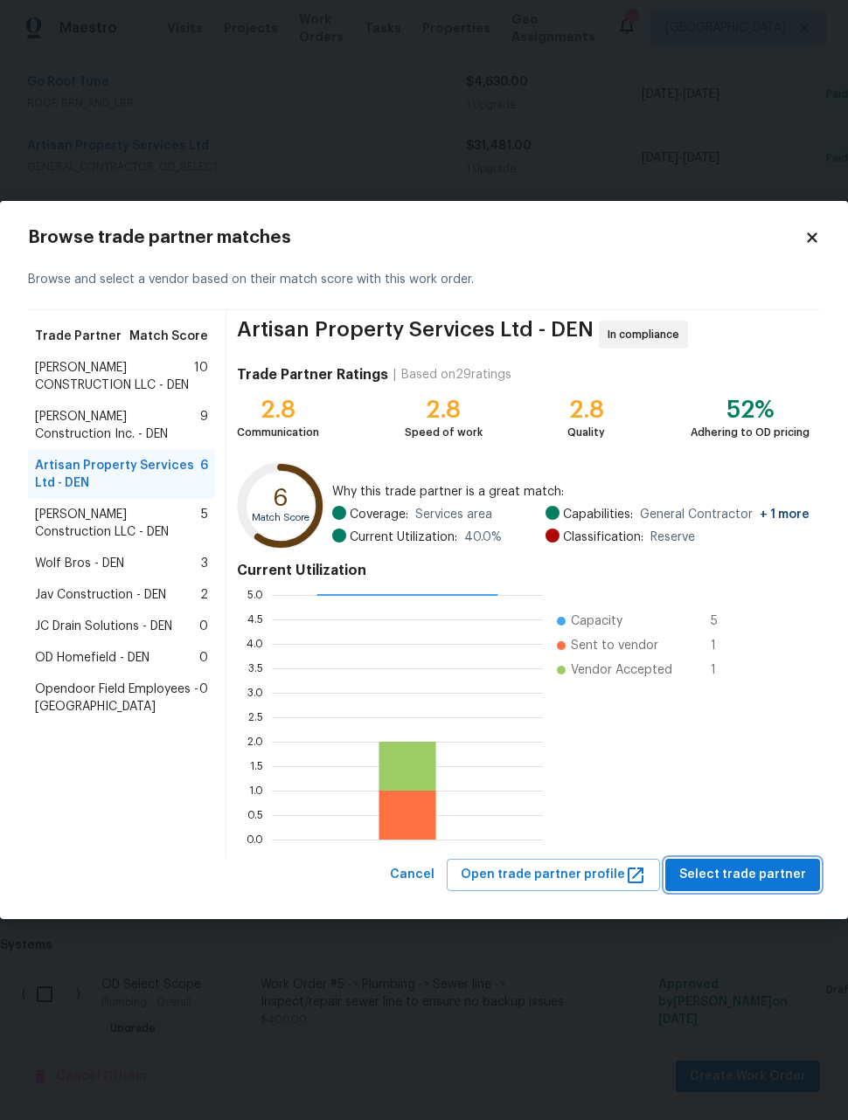
click at [759, 872] on span "Select trade partner" at bounding box center [742, 875] width 127 height 22
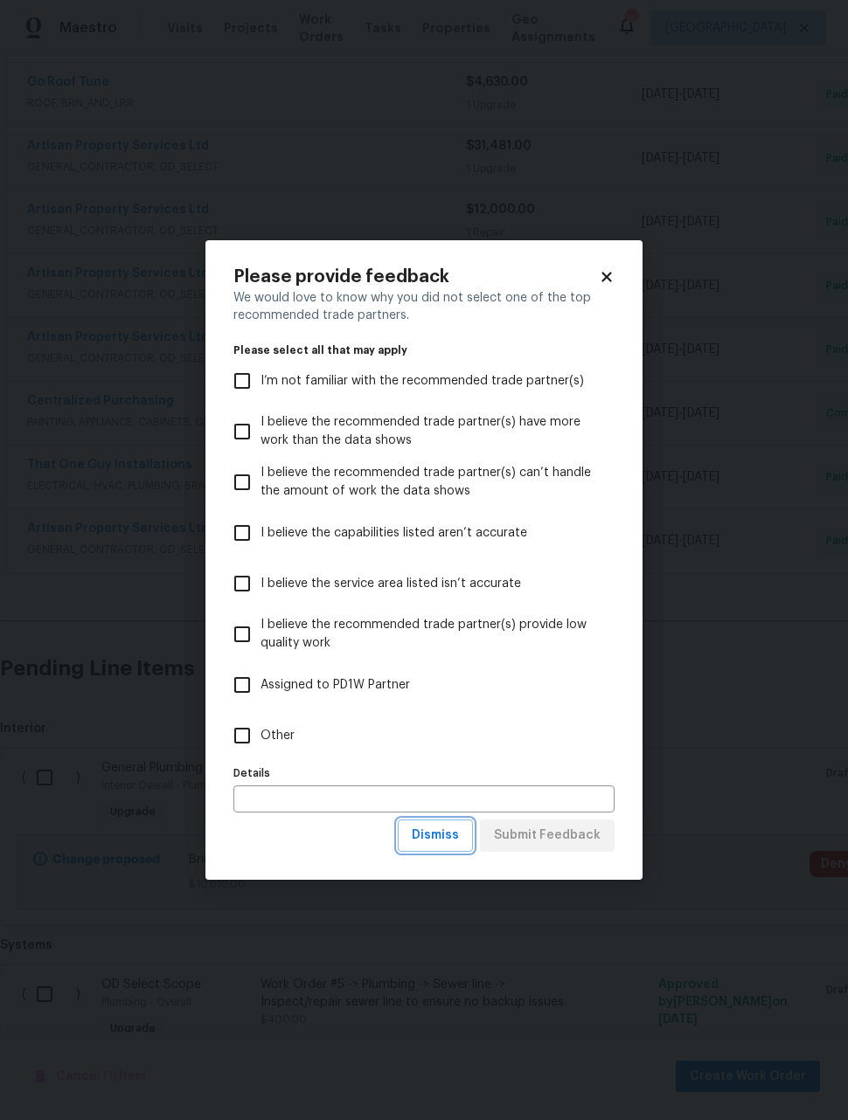
click at [455, 840] on span "Dismiss" at bounding box center [435, 836] width 47 height 22
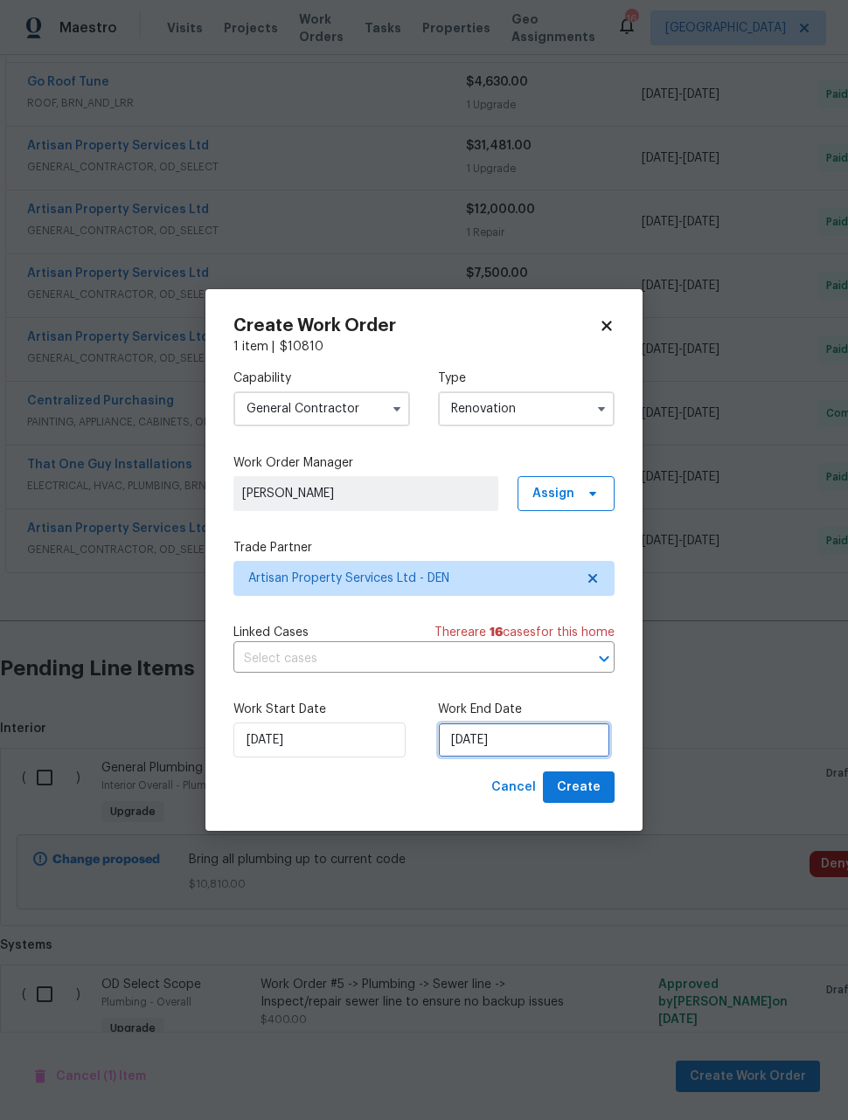
click at [544, 737] on input "9/16/2025" at bounding box center [524, 740] width 172 height 35
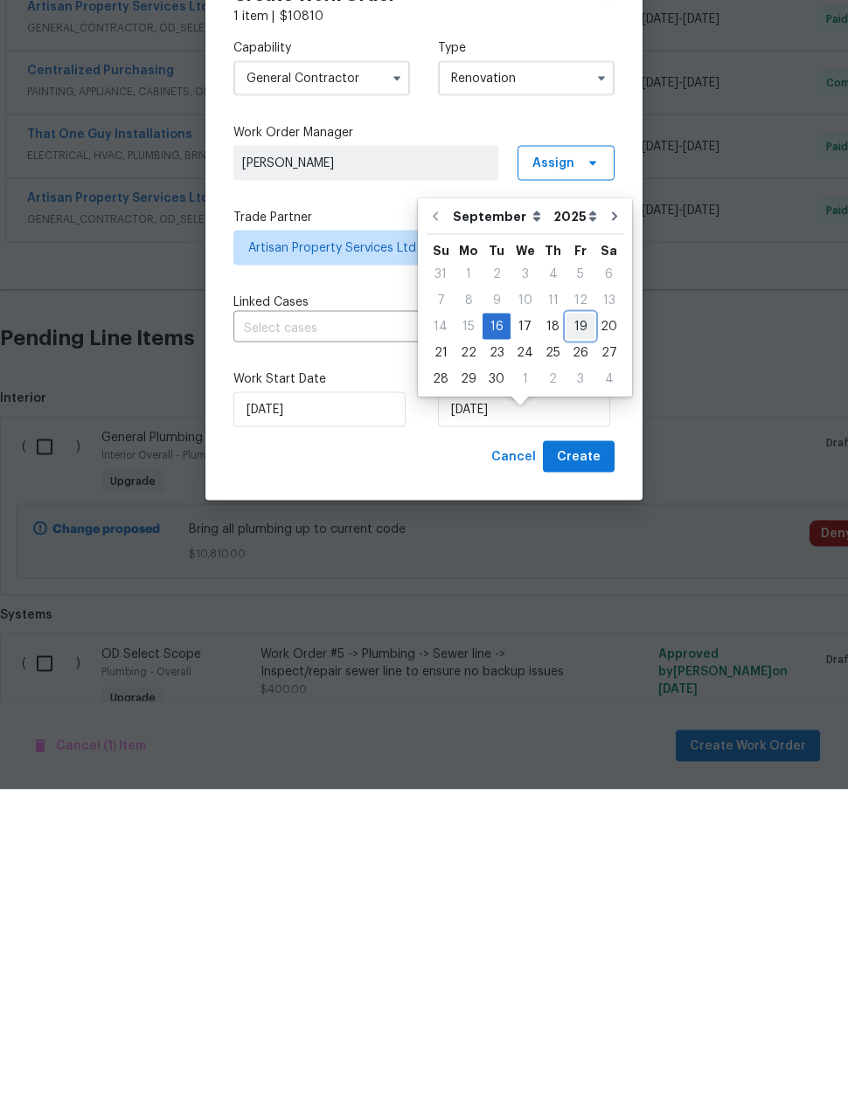
click at [571, 645] on div "19" at bounding box center [580, 657] width 28 height 24
type input "9/19/2025"
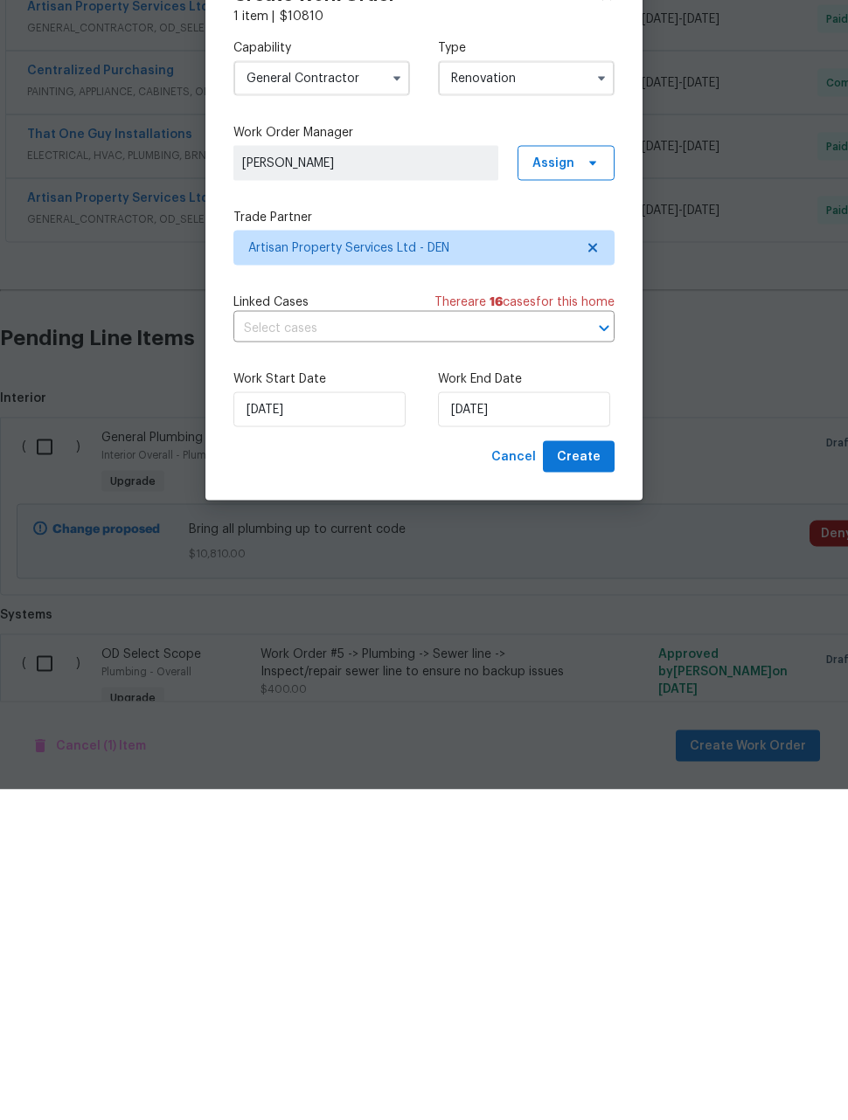
scroll to position [57, 0]
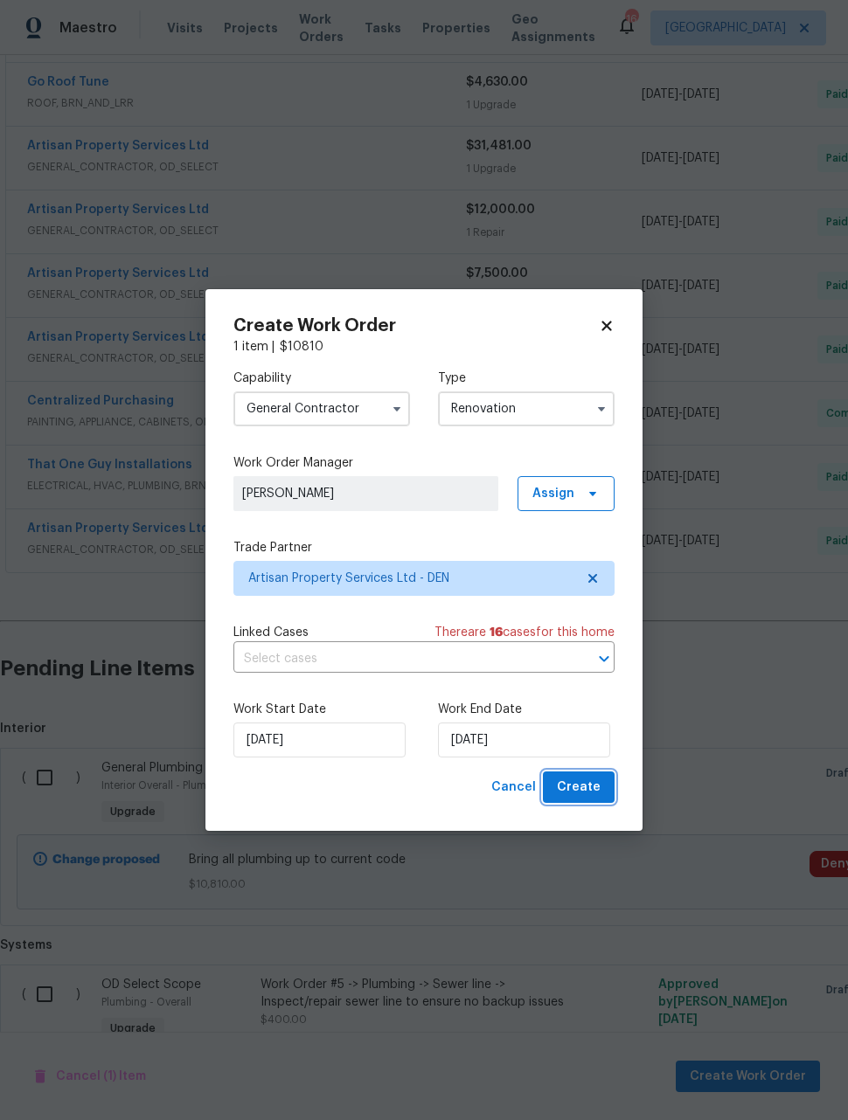
click at [587, 797] on span "Create" at bounding box center [579, 788] width 44 height 22
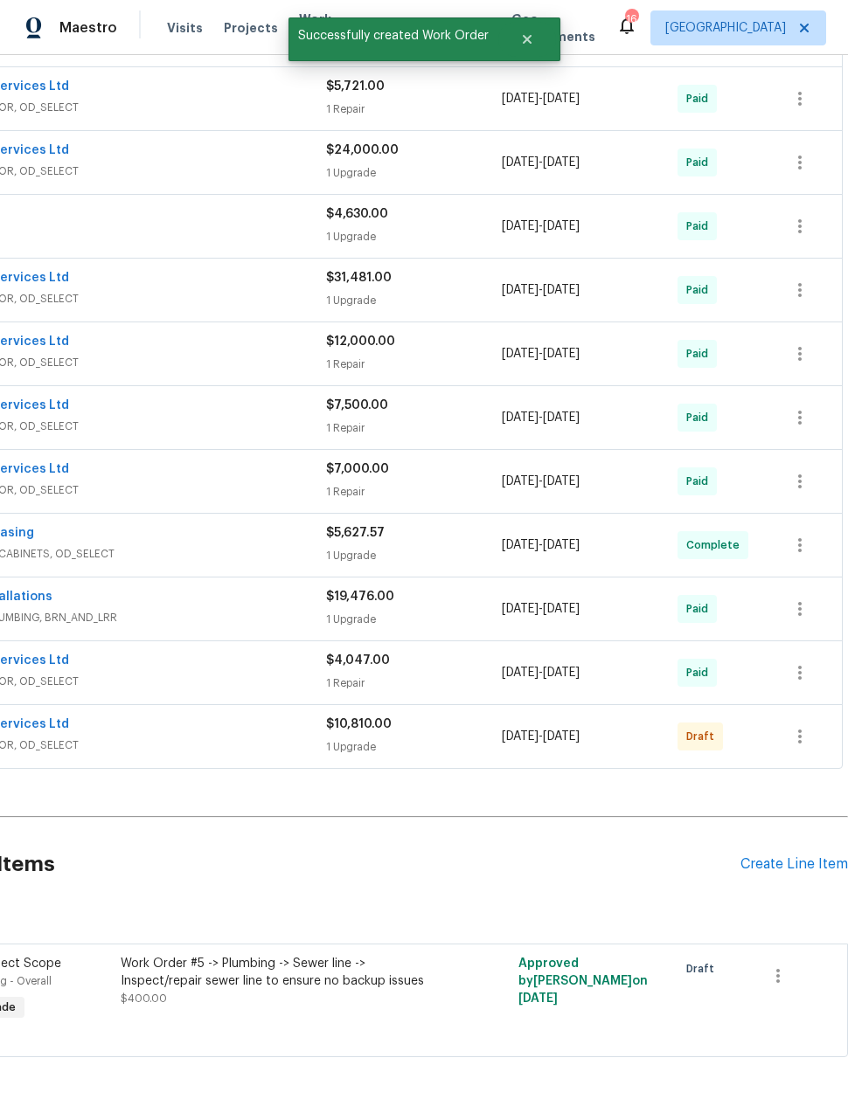
scroll to position [593, 140]
click at [805, 726] on icon "button" at bounding box center [799, 736] width 21 height 21
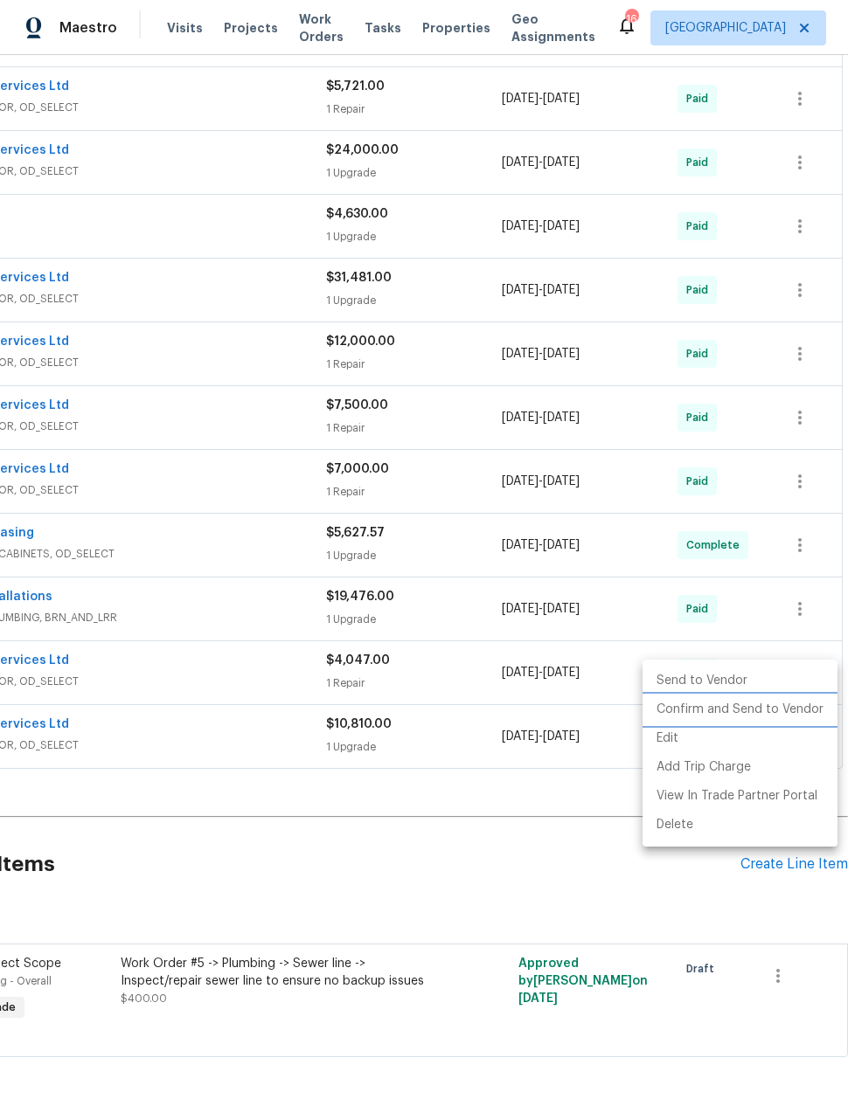
click at [771, 718] on li "Confirm and Send to Vendor" at bounding box center [739, 710] width 195 height 29
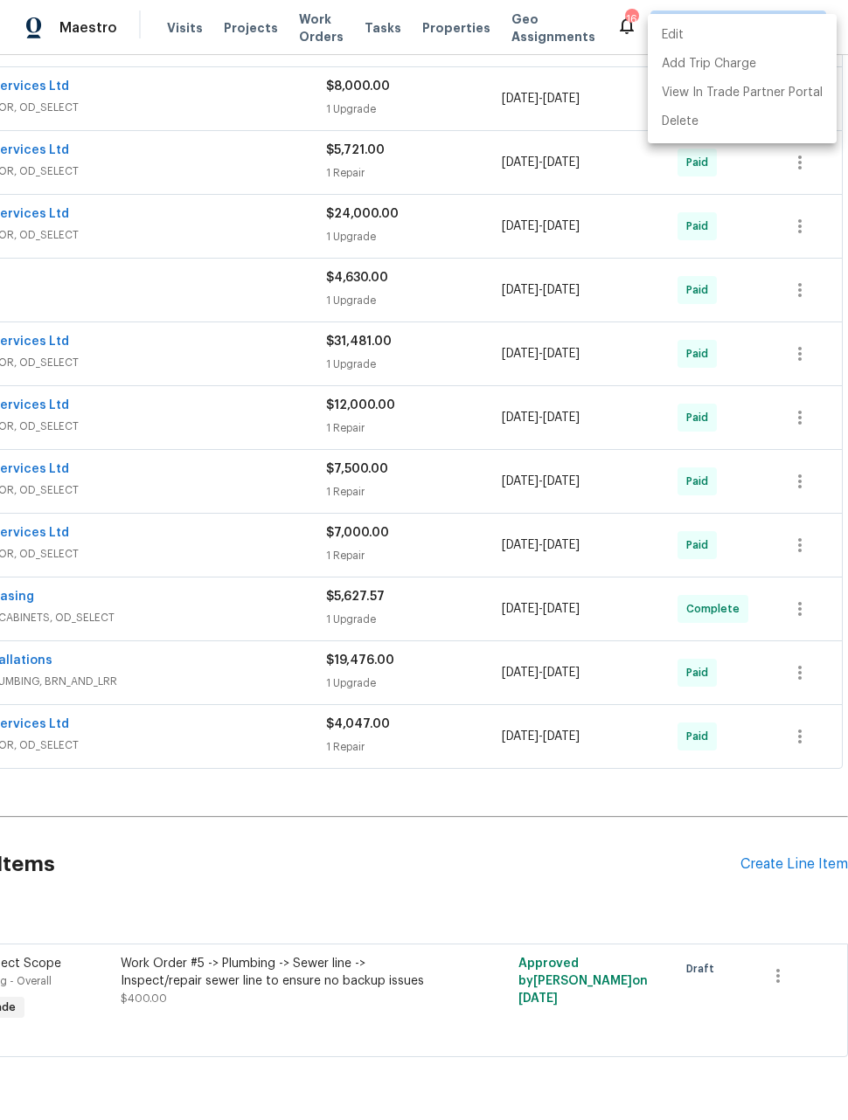
click at [175, 572] on div at bounding box center [424, 560] width 848 height 1120
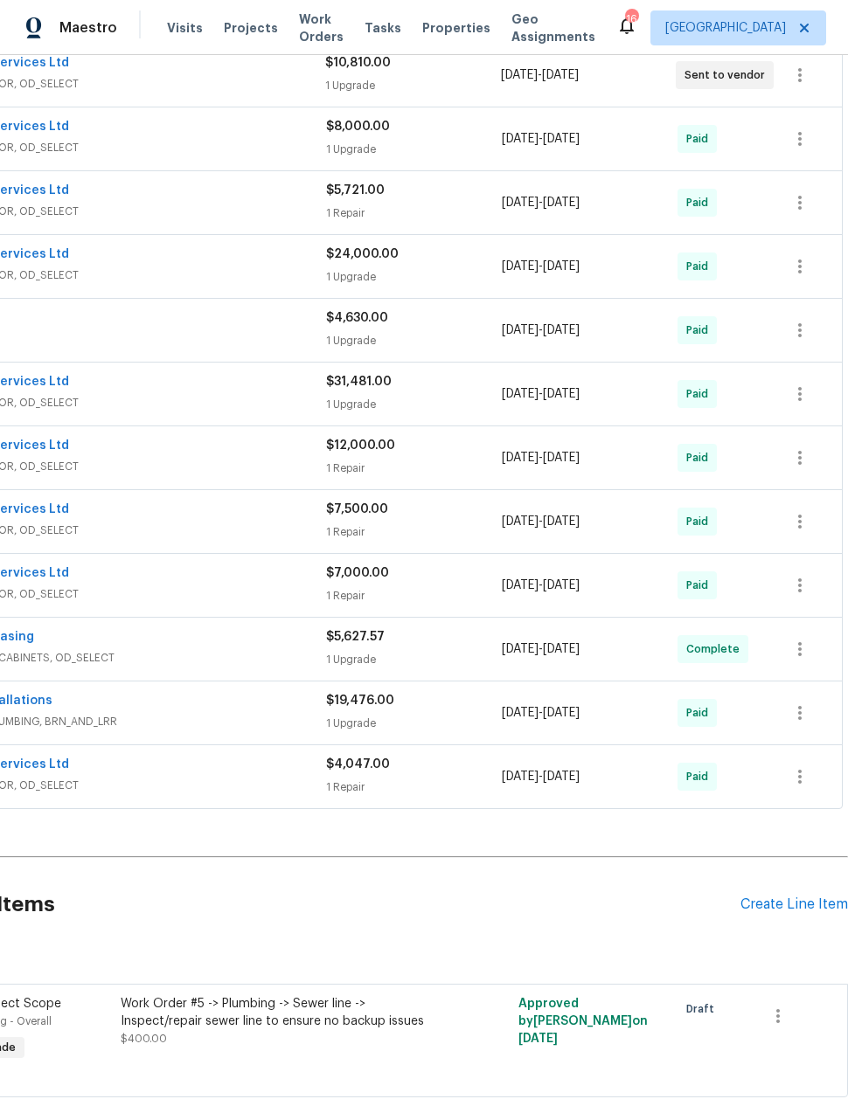
click at [156, 628] on div "Centralized Purchasing" at bounding box center [106, 638] width 439 height 21
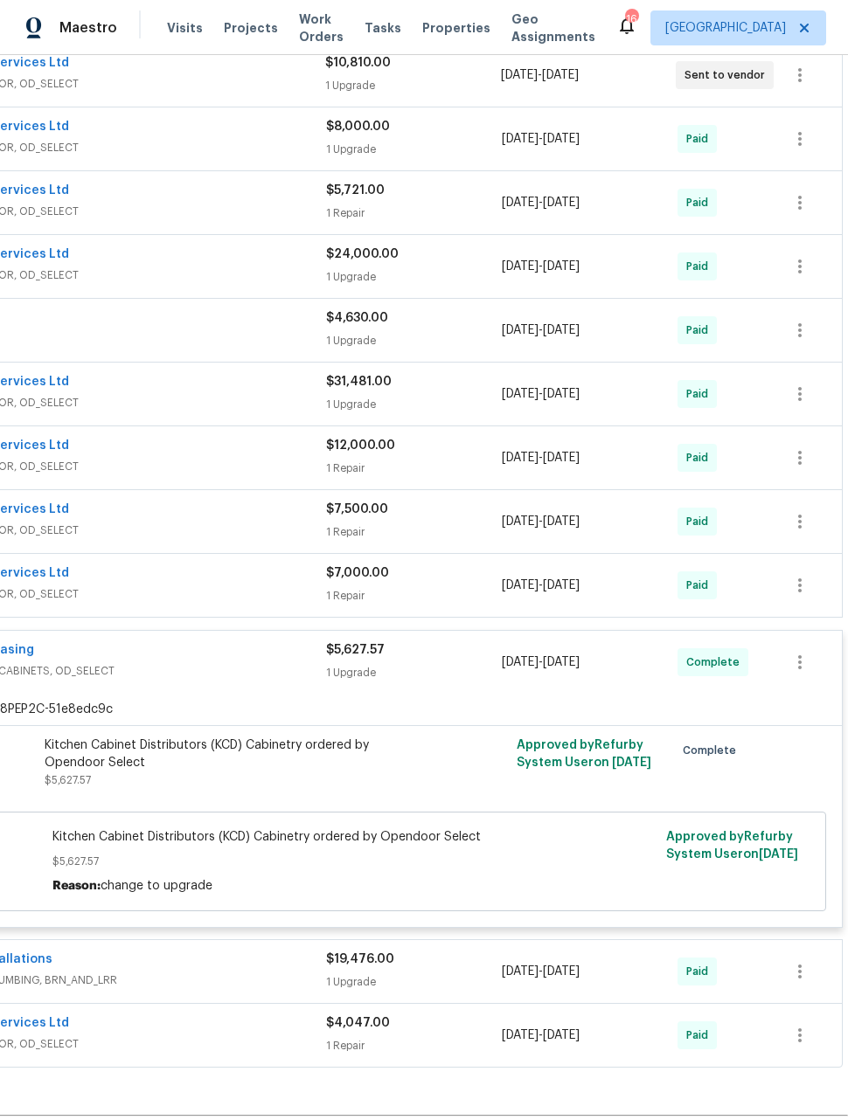
click at [165, 662] on span "PAINTING, APPLIANCE, CABINETS, OD_SELECT" at bounding box center [106, 670] width 439 height 17
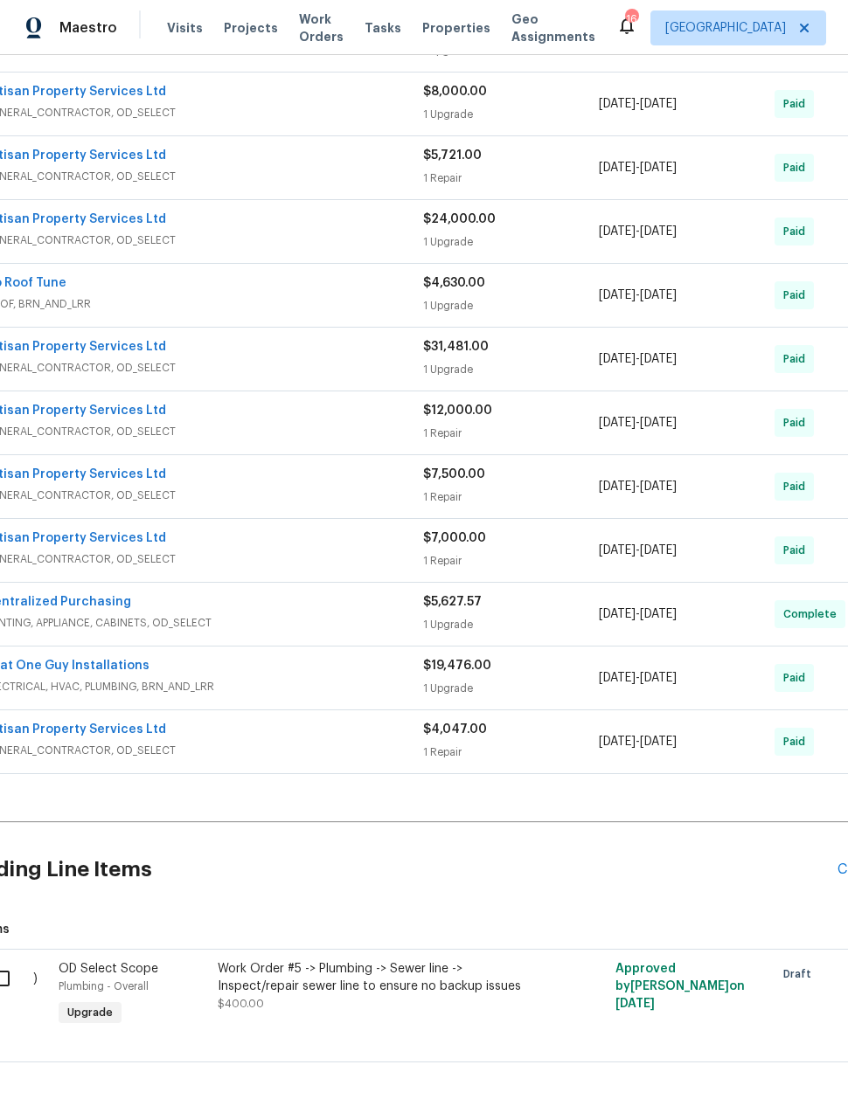
scroll to position [587, 42]
click at [240, 551] on span "GENERAL_CONTRACTOR, OD_SELECT" at bounding box center [204, 559] width 439 height 17
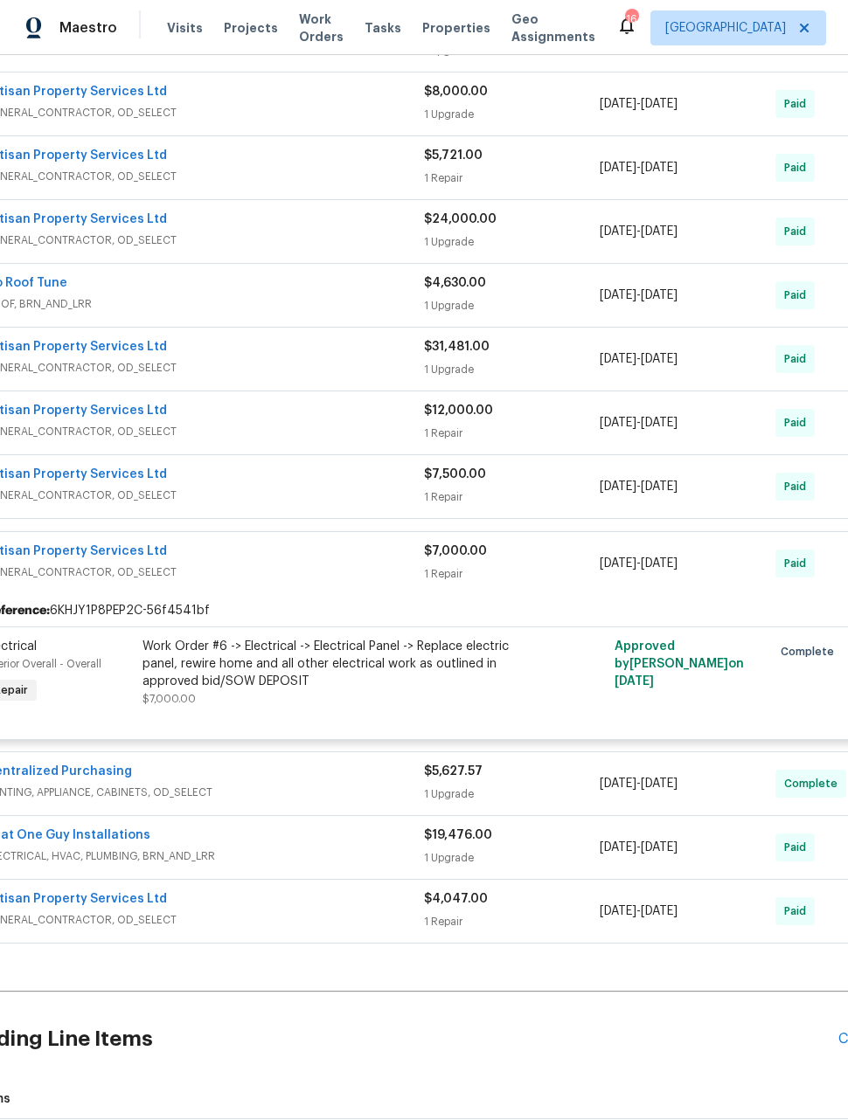
click at [240, 543] on div "Artisan Property Services Ltd GENERAL_CONTRACTOR, OD_SELECT" at bounding box center [204, 564] width 439 height 42
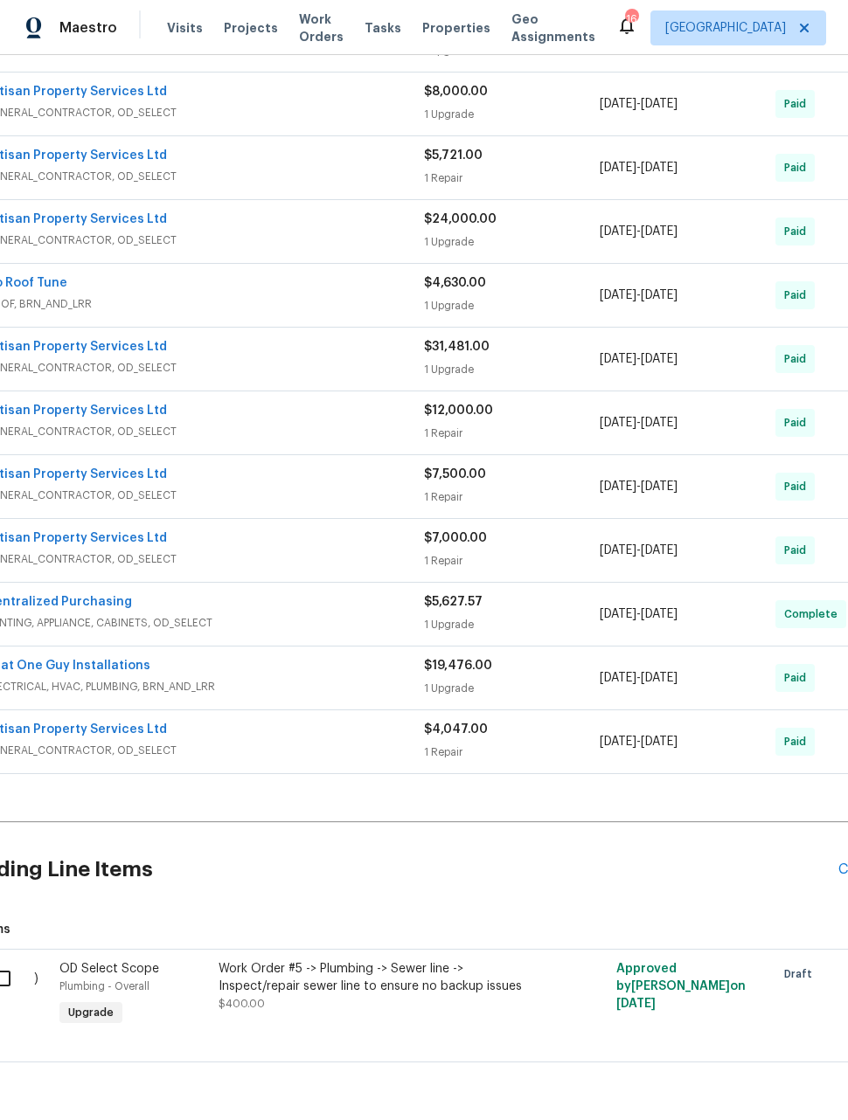
click at [240, 487] on span "GENERAL_CONTRACTOR, OD_SELECT" at bounding box center [204, 495] width 439 height 17
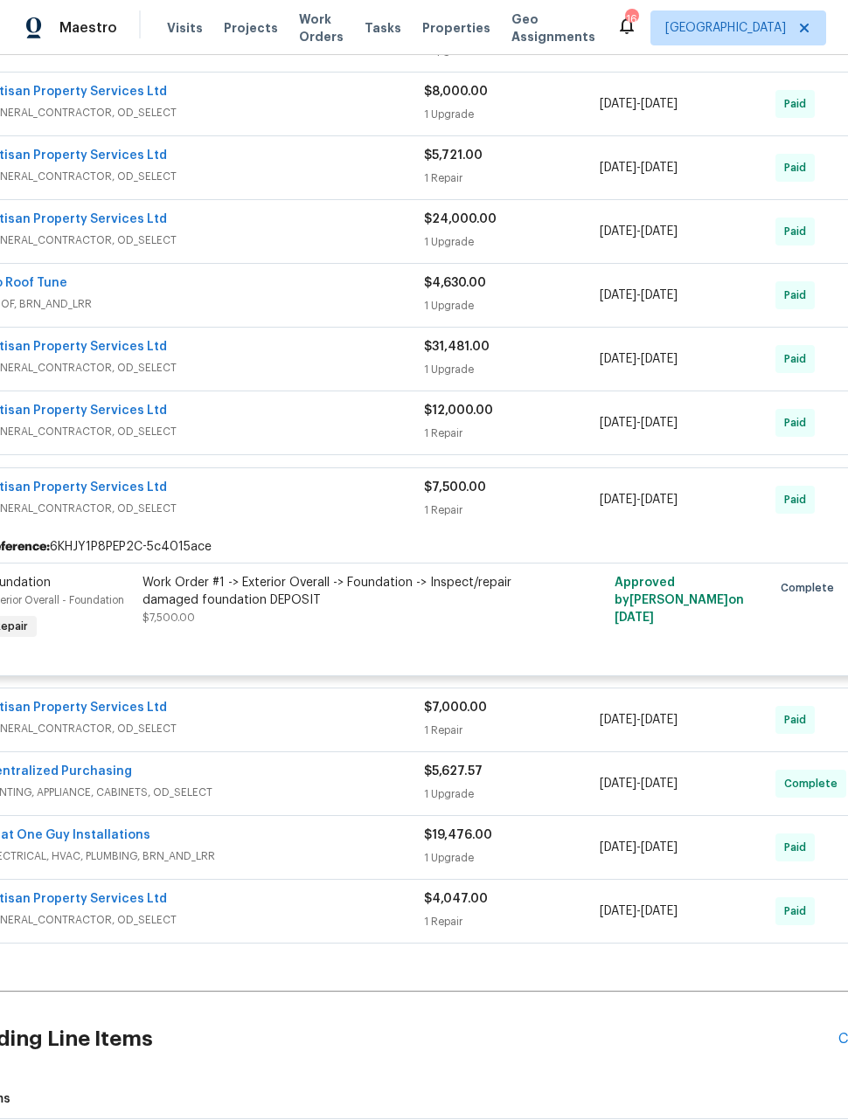
click at [246, 500] on span "GENERAL_CONTRACTOR, OD_SELECT" at bounding box center [204, 508] width 439 height 17
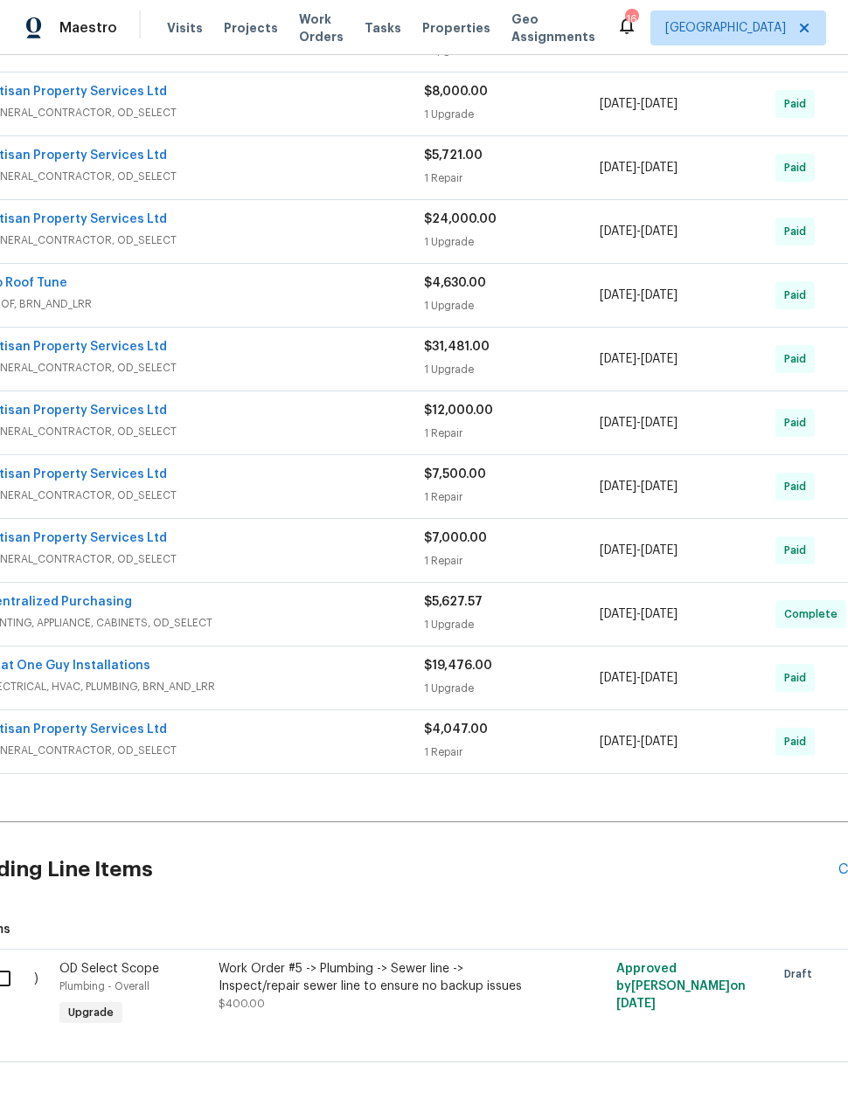
click at [230, 423] on span "GENERAL_CONTRACTOR, OD_SELECT" at bounding box center [204, 431] width 439 height 17
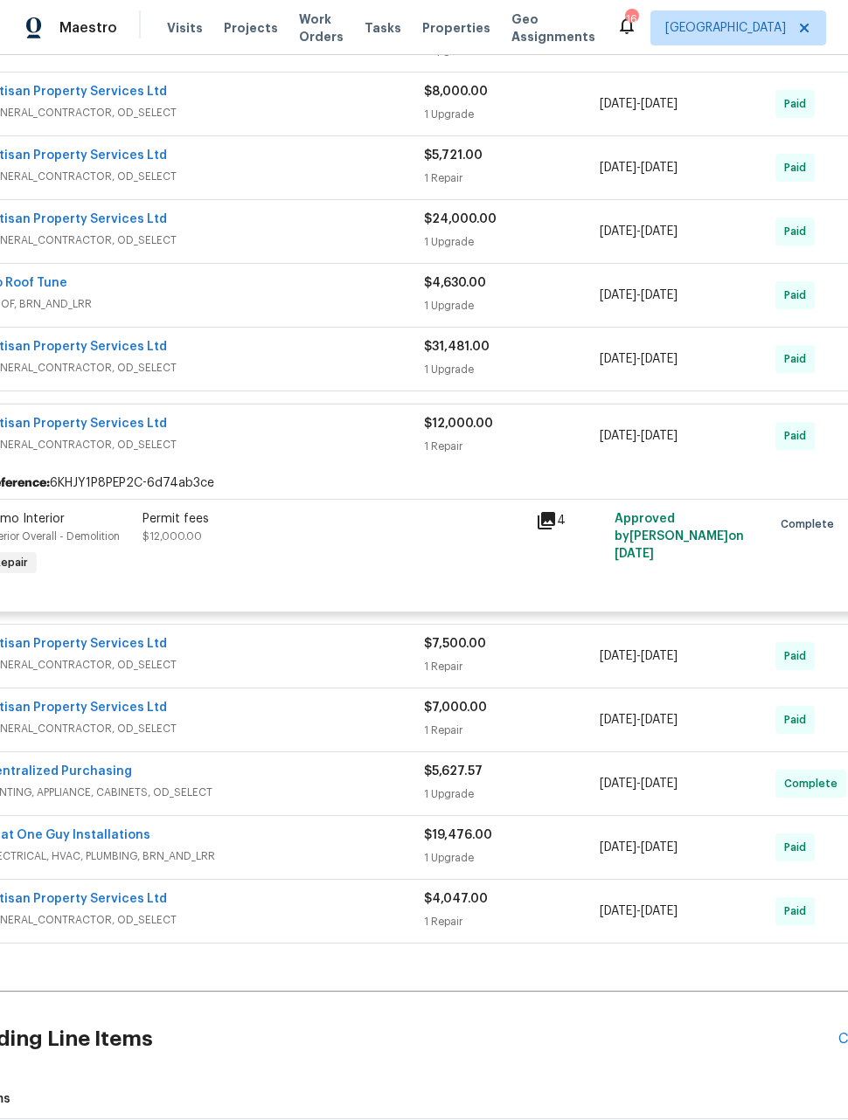
click at [238, 415] on div "Artisan Property Services Ltd GENERAL_CONTRACTOR, OD_SELECT" at bounding box center [204, 436] width 439 height 42
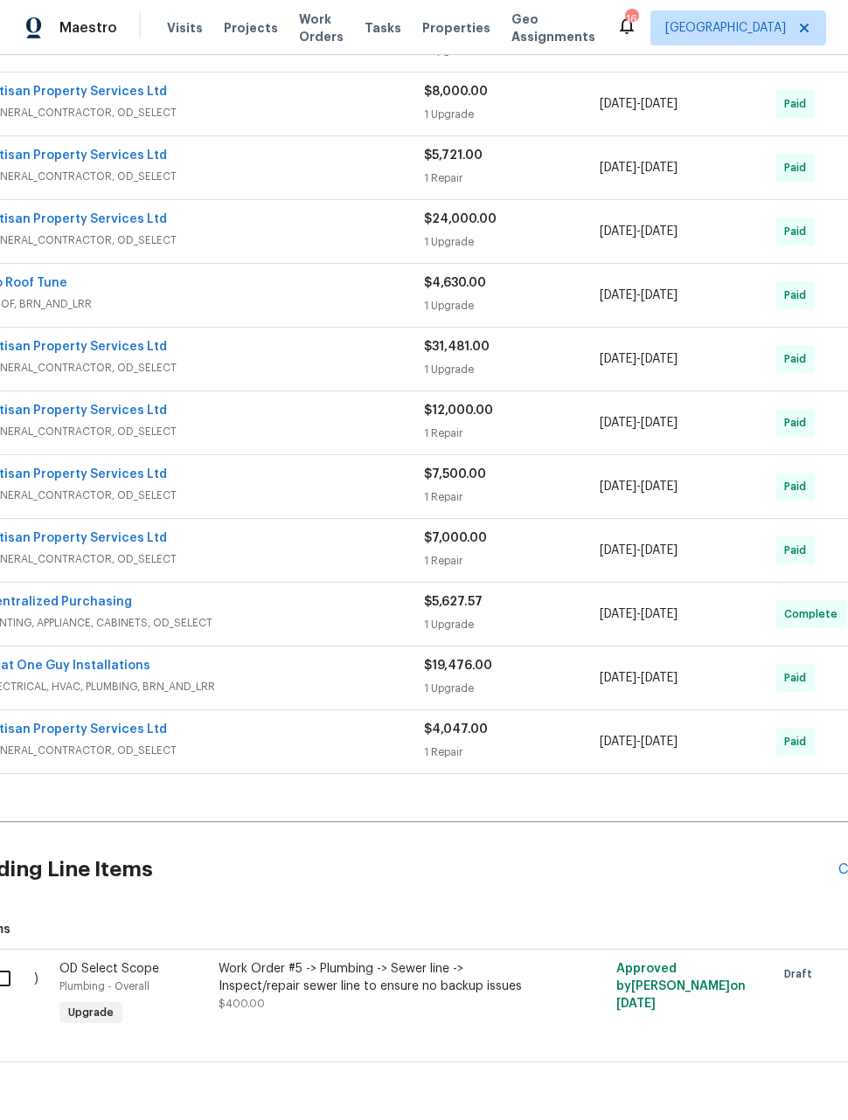
click at [246, 338] on div "Artisan Property Services Ltd GENERAL_CONTRACTOR, OD_SELECT" at bounding box center [204, 359] width 439 height 42
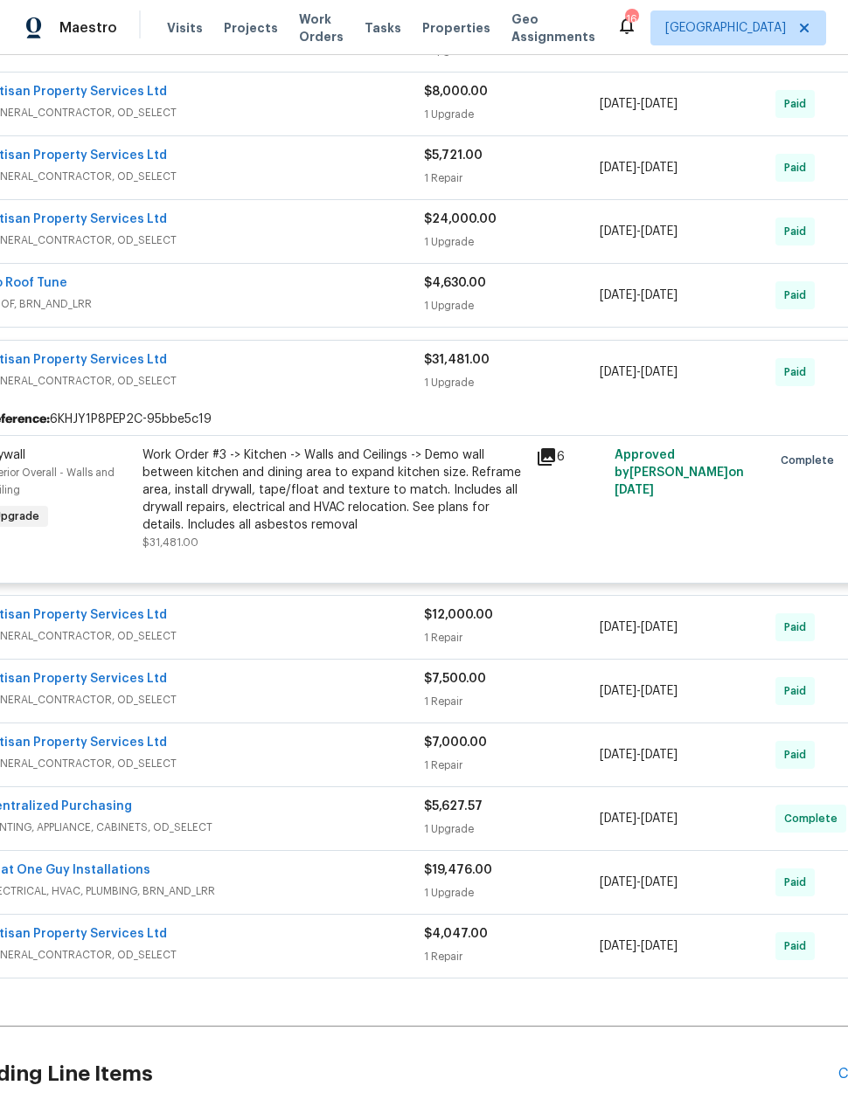
click at [239, 372] on span "GENERAL_CONTRACTOR, OD_SELECT" at bounding box center [204, 380] width 439 height 17
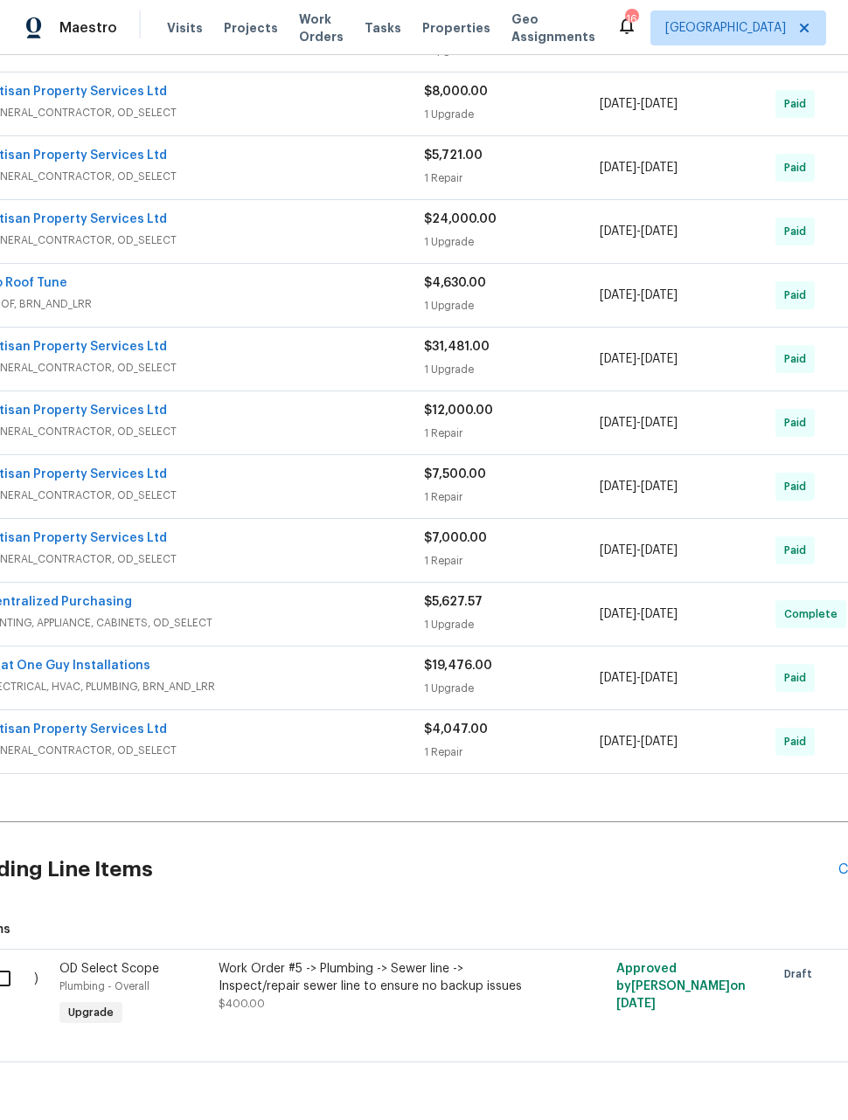
click at [168, 295] on span "ROOF, BRN_AND_LRR" at bounding box center [204, 303] width 439 height 17
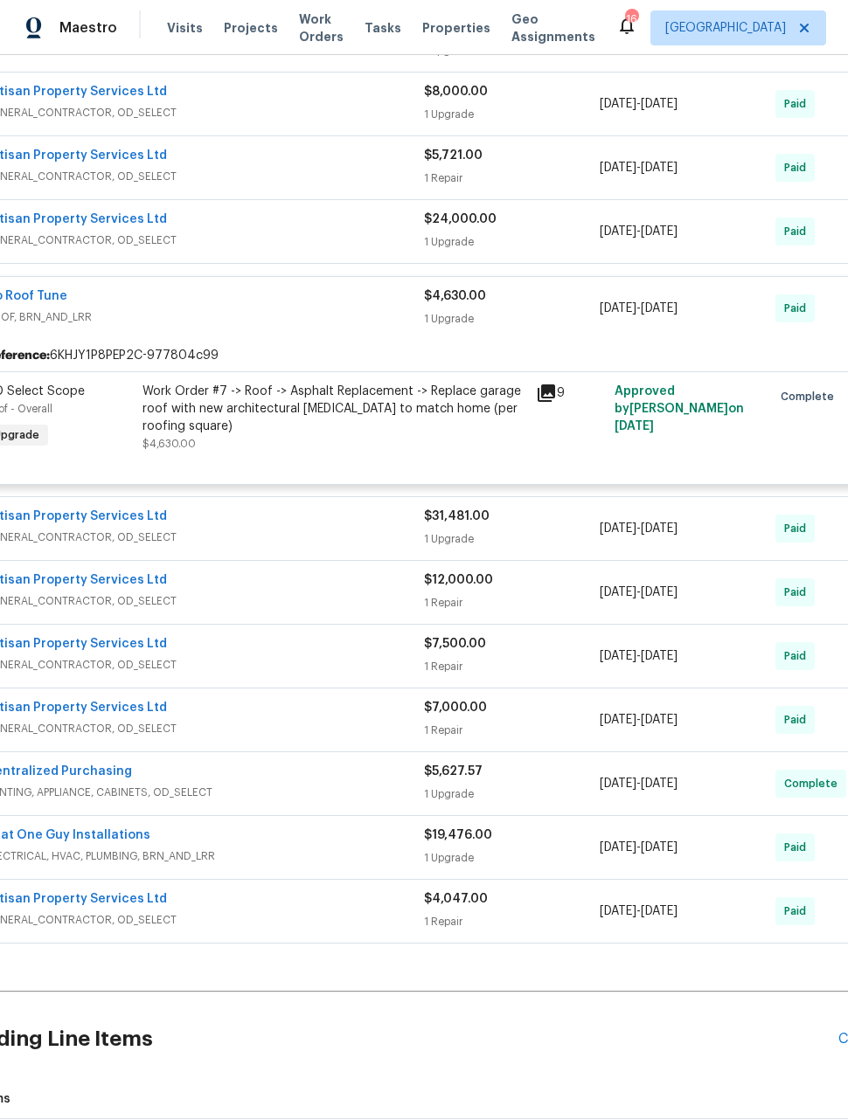
click at [217, 340] on div "Reference: 6KHJY1P8PEP2C-977804c99" at bounding box center [451, 355] width 975 height 31
click at [180, 309] on span "ROOF, BRN_AND_LRR" at bounding box center [204, 317] width 439 height 17
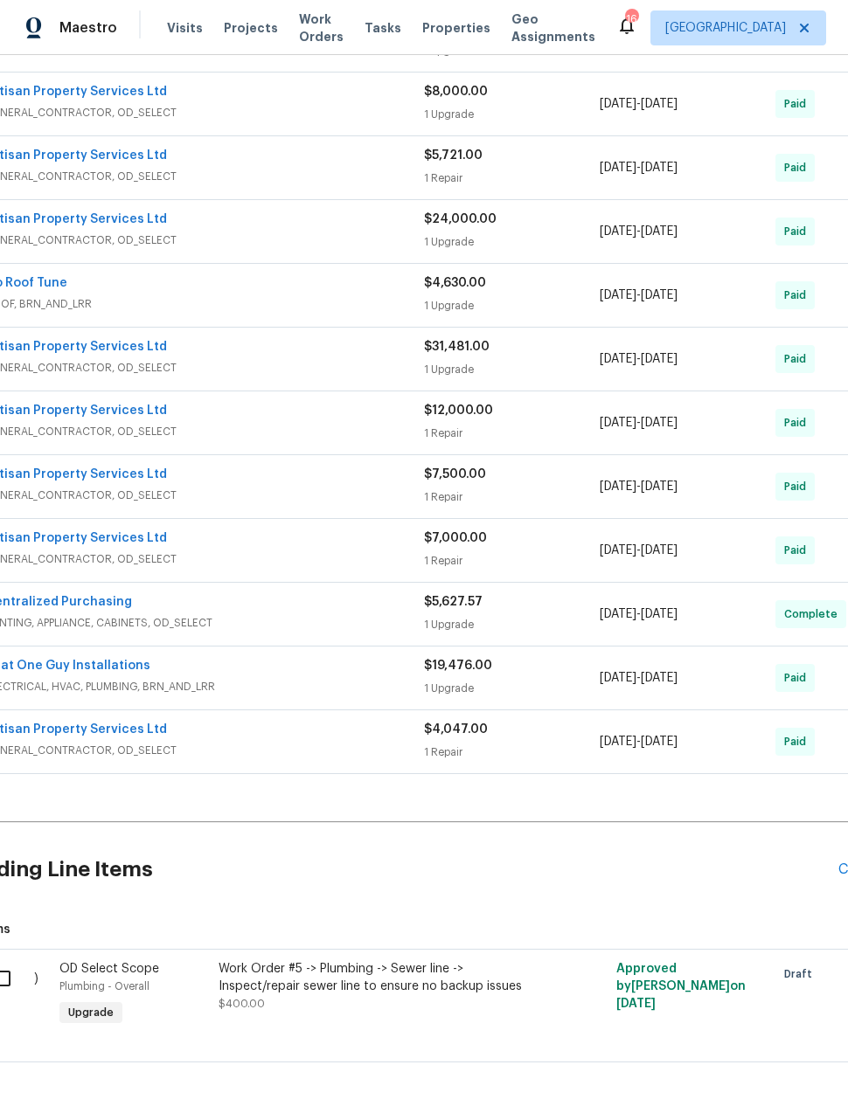
click at [220, 147] on div "Artisan Property Services Ltd GENERAL_CONTRACTOR, OD_SELECT" at bounding box center [204, 168] width 439 height 42
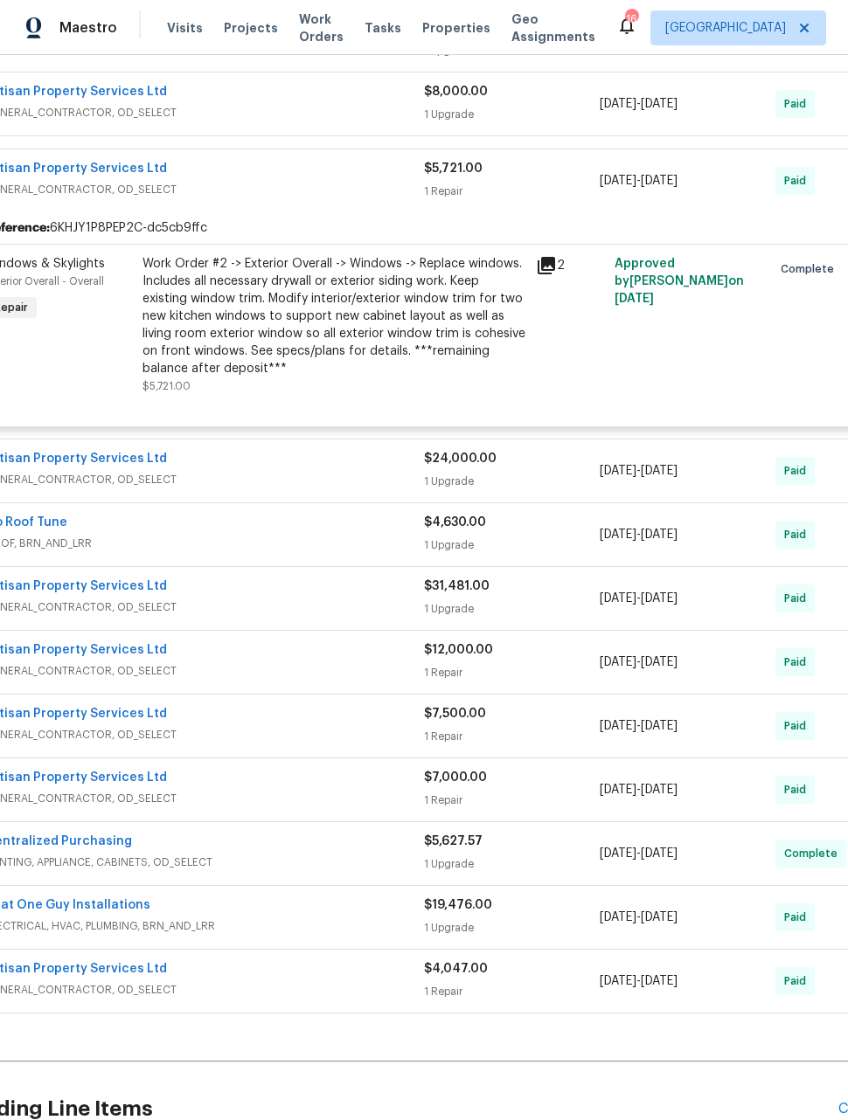
click at [239, 160] on div "Artisan Property Services Ltd GENERAL_CONTRACTOR, OD_SELECT" at bounding box center [204, 181] width 439 height 42
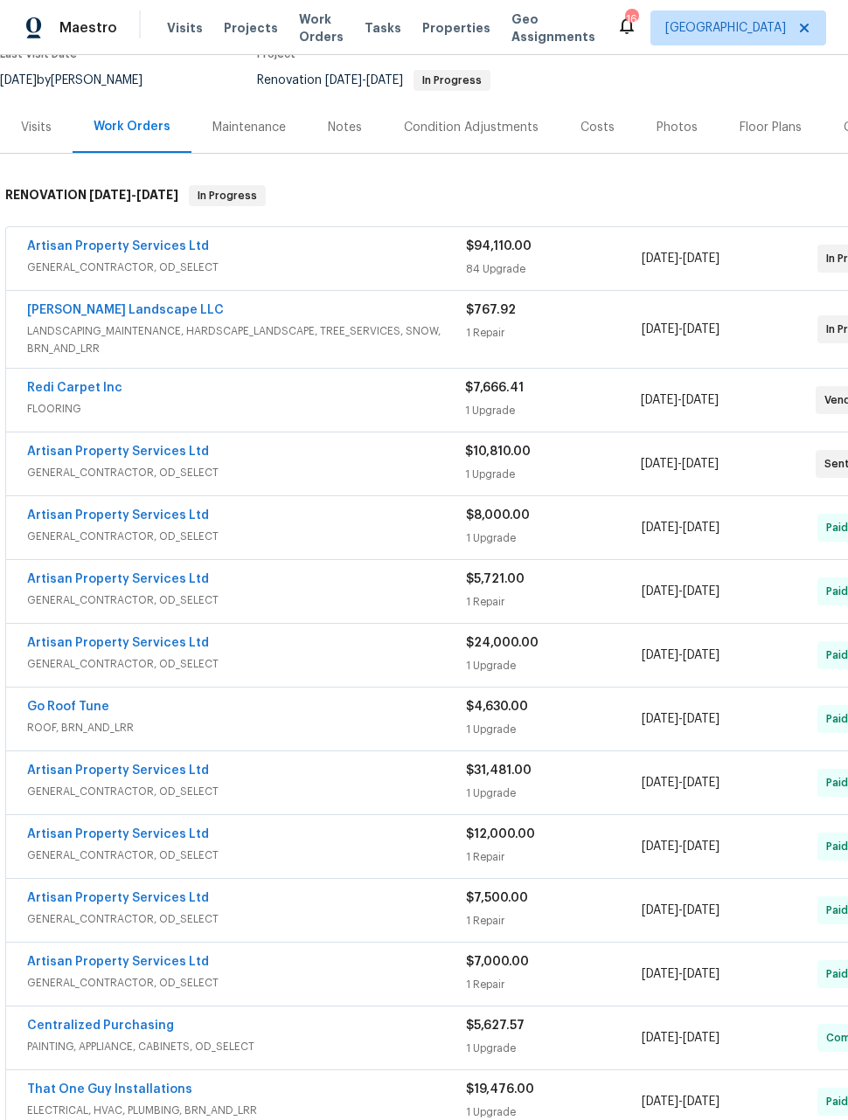
scroll to position [165, 0]
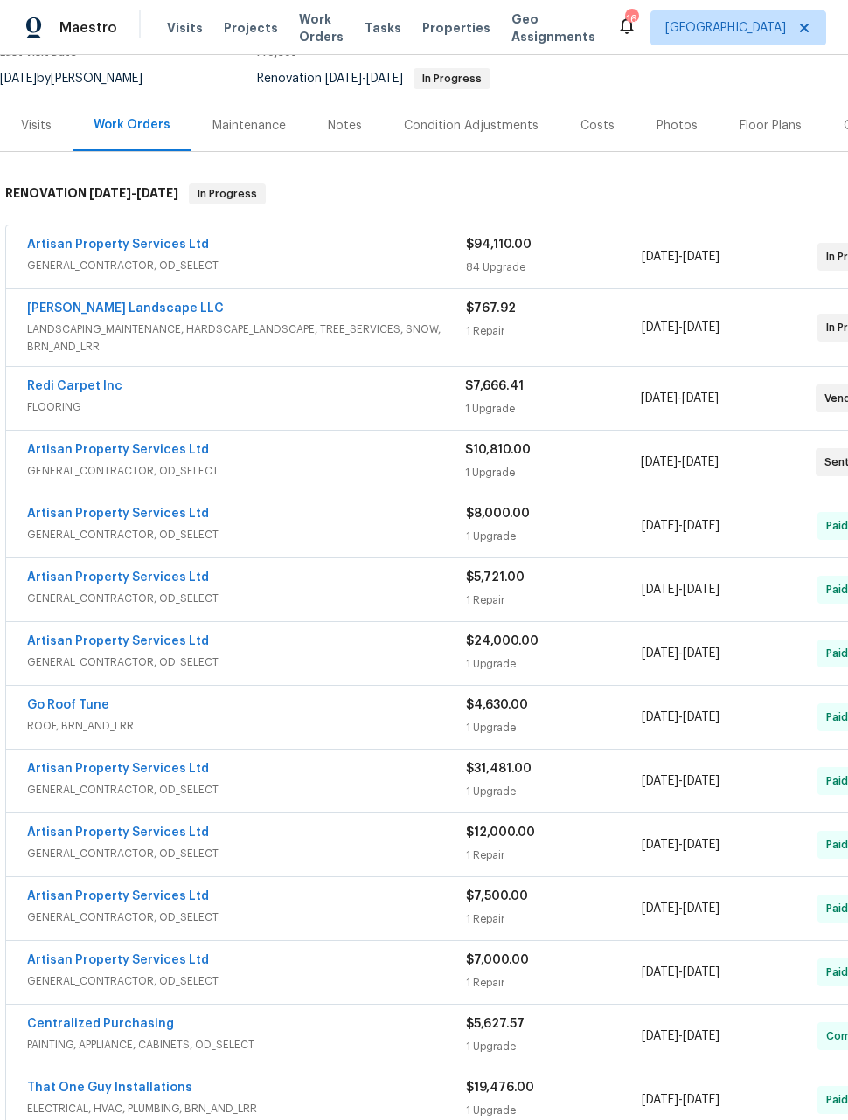
click at [288, 526] on span "GENERAL_CONTRACTOR, OD_SELECT" at bounding box center [246, 534] width 439 height 17
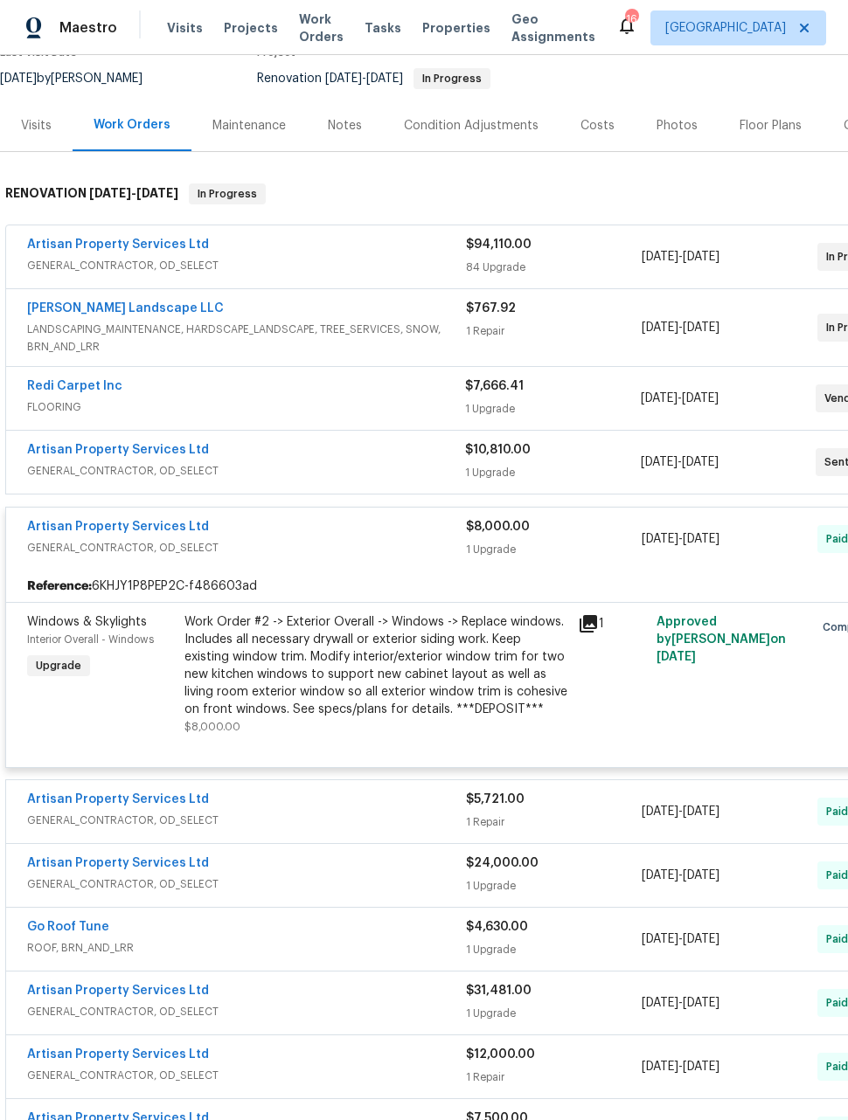
click at [286, 539] on span "GENERAL_CONTRACTOR, OD_SELECT" at bounding box center [246, 547] width 439 height 17
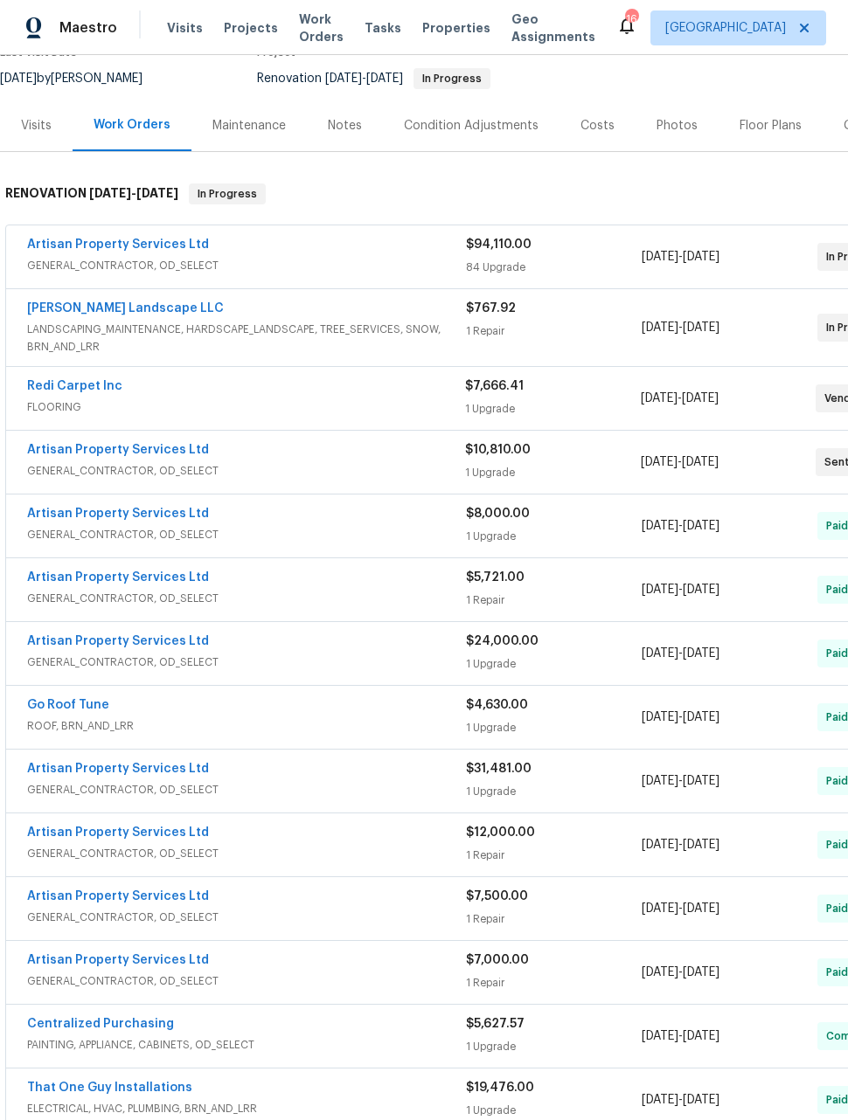
click at [287, 590] on span "GENERAL_CONTRACTOR, OD_SELECT" at bounding box center [246, 598] width 439 height 17
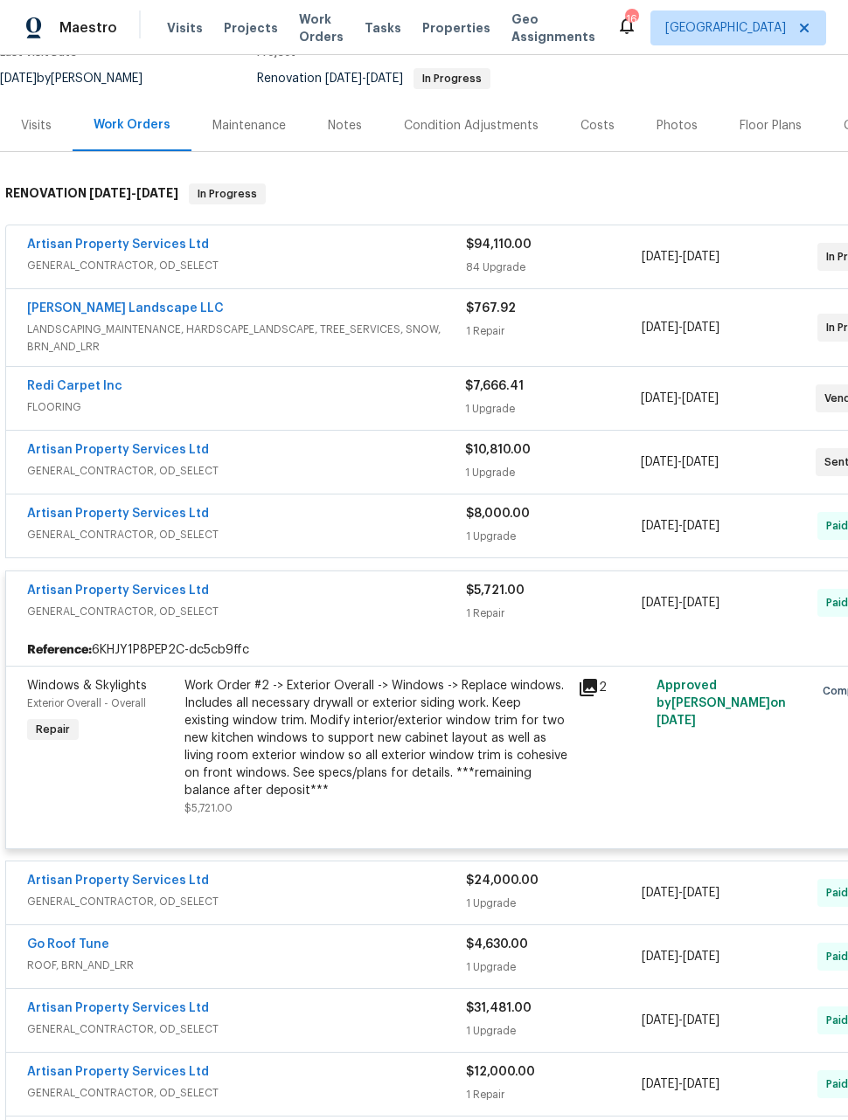
click at [298, 603] on span "GENERAL_CONTRACTOR, OD_SELECT" at bounding box center [246, 611] width 439 height 17
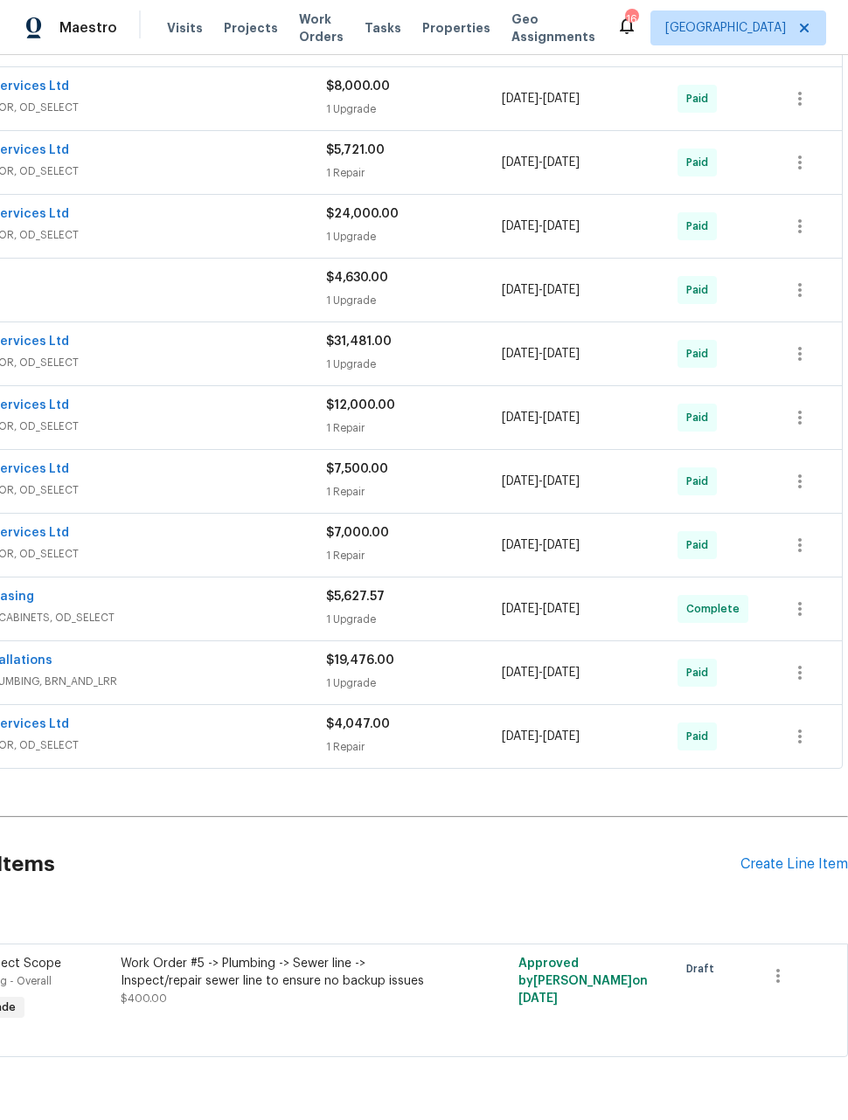
scroll to position [593, 140]
click at [213, 737] on span "GENERAL_CONTRACTOR, OD_SELECT" at bounding box center [106, 745] width 439 height 17
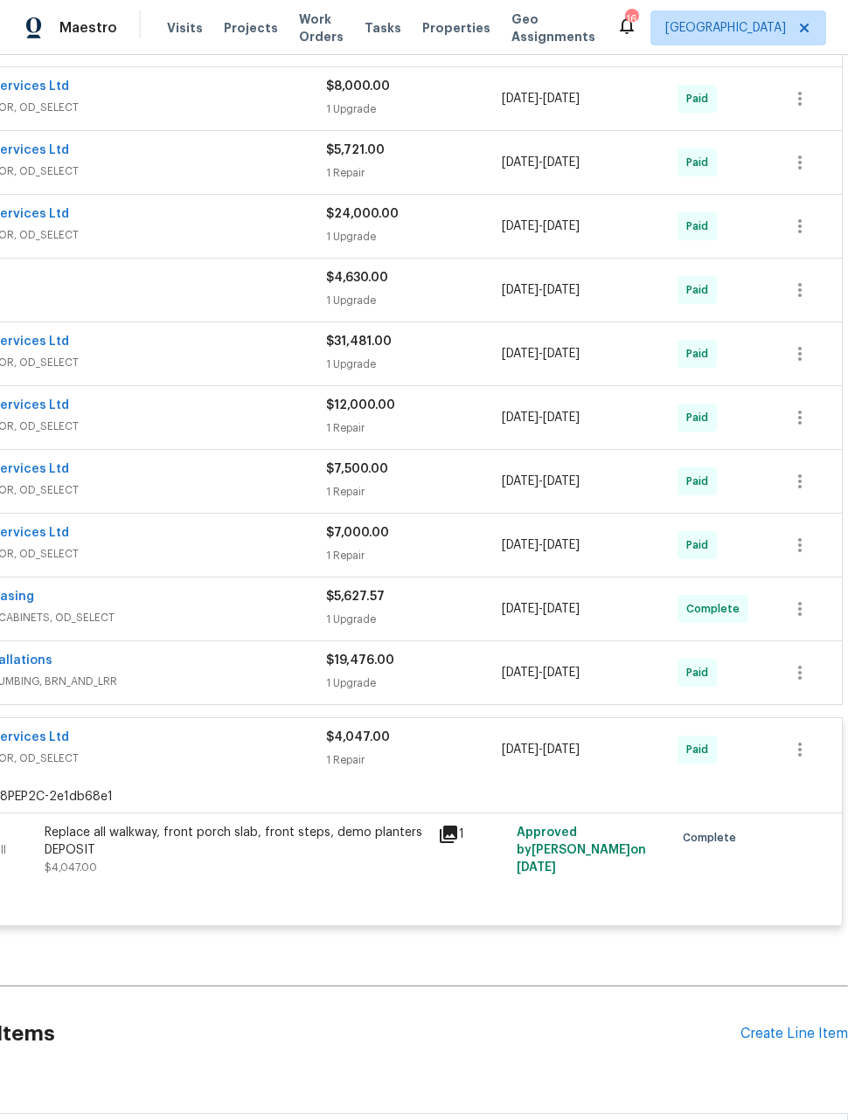
click at [212, 750] on span "GENERAL_CONTRACTOR, OD_SELECT" at bounding box center [106, 758] width 439 height 17
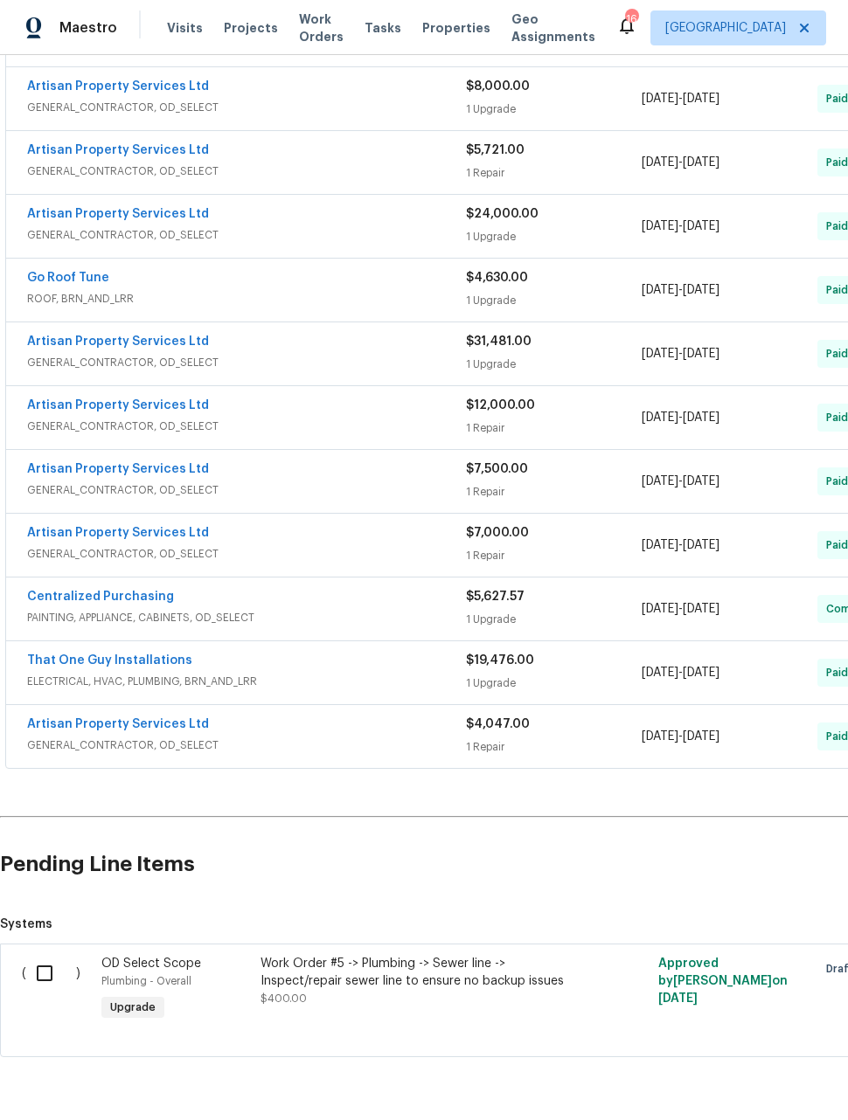
scroll to position [593, 0]
click at [235, 545] on span "GENERAL_CONTRACTOR, OD_SELECT" at bounding box center [246, 553] width 439 height 17
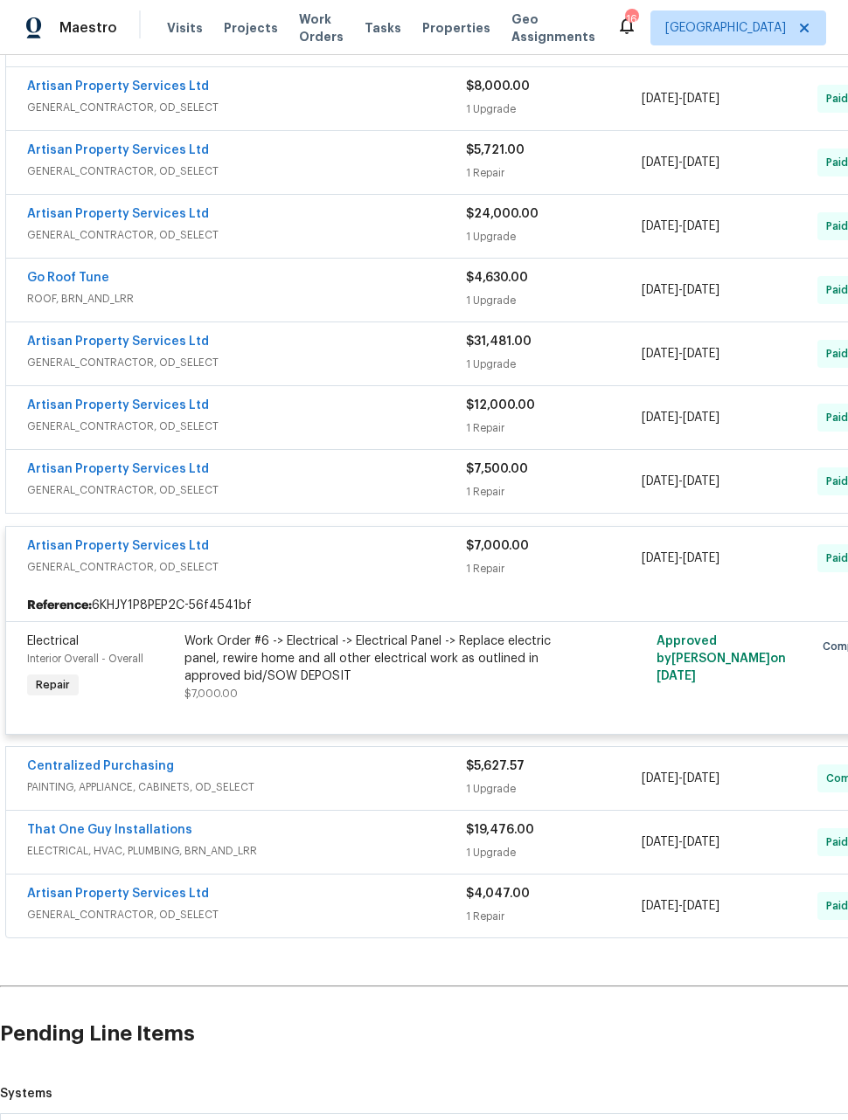
click at [267, 558] on span "GENERAL_CONTRACTOR, OD_SELECT" at bounding box center [246, 566] width 439 height 17
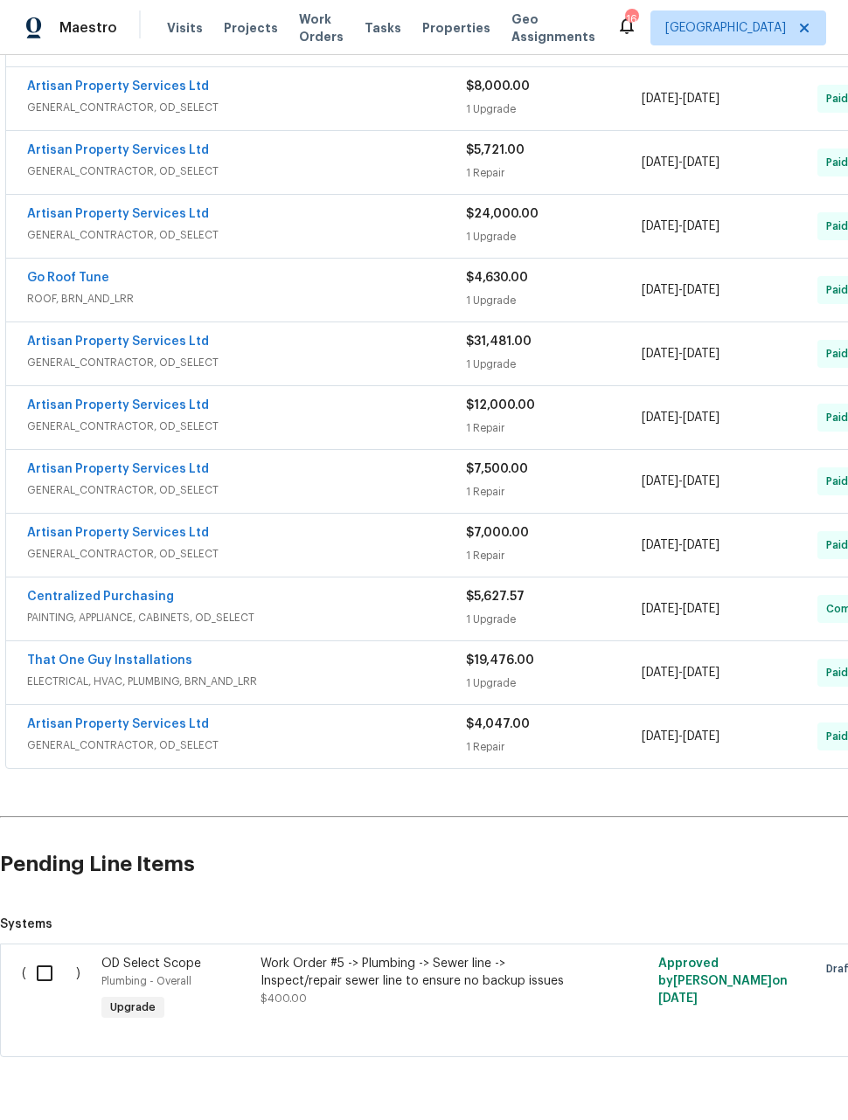
click at [246, 482] on span "GENERAL_CONTRACTOR, OD_SELECT" at bounding box center [246, 490] width 439 height 17
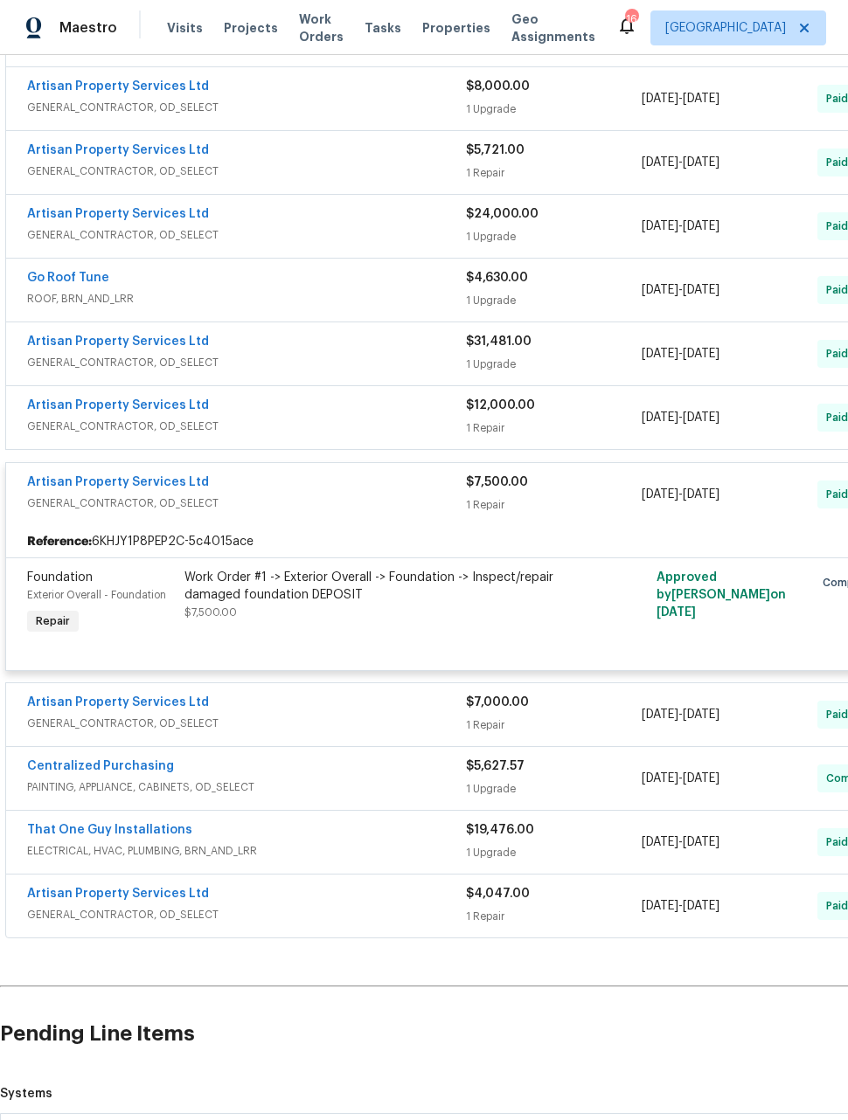
click at [267, 495] on span "GENERAL_CONTRACTOR, OD_SELECT" at bounding box center [246, 503] width 439 height 17
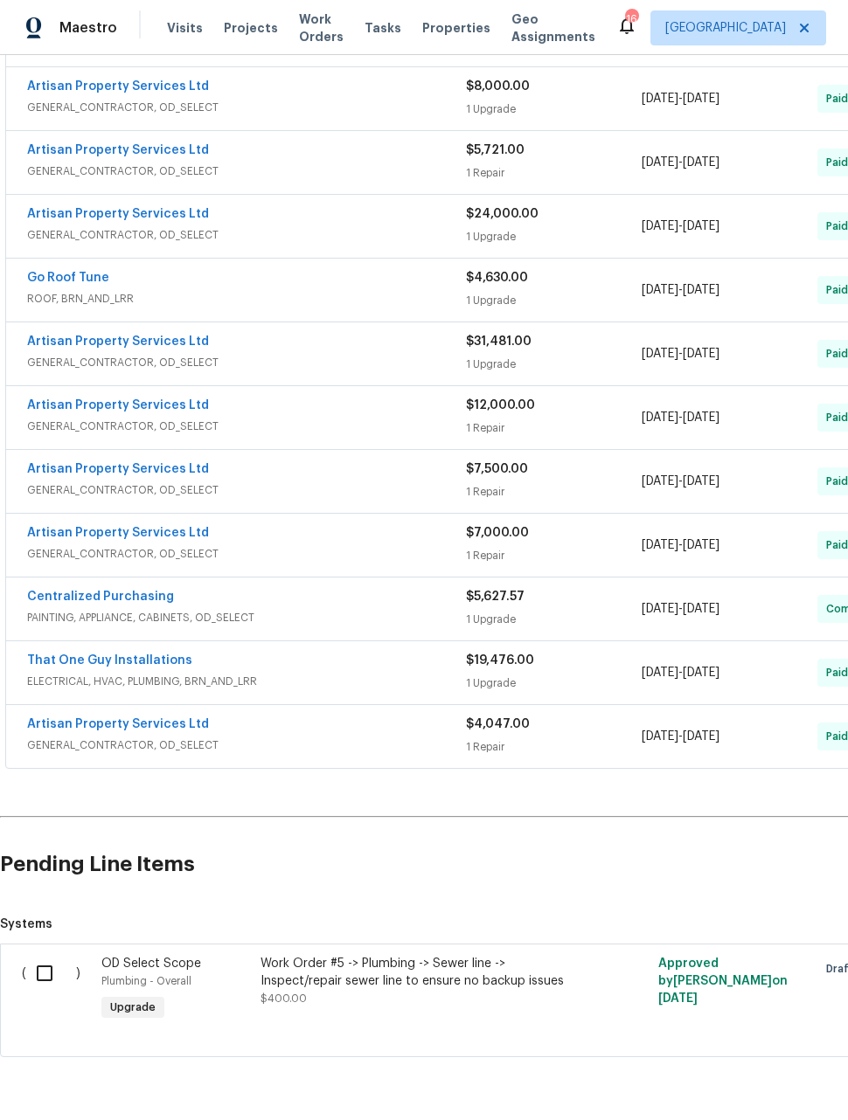
click at [234, 397] on div "Artisan Property Services Ltd GENERAL_CONTRACTOR, OD_SELECT" at bounding box center [246, 418] width 439 height 42
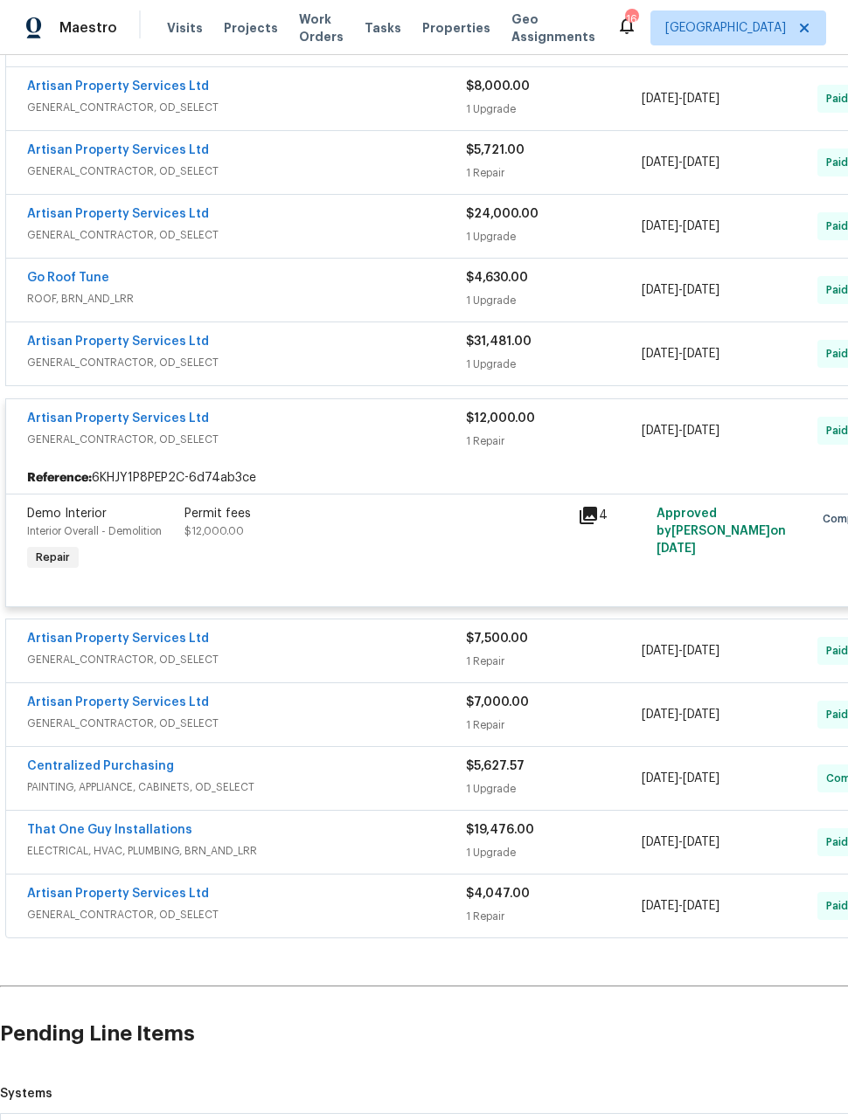
click at [250, 410] on div "Artisan Property Services Ltd GENERAL_CONTRACTOR, OD_SELECT" at bounding box center [246, 431] width 439 height 42
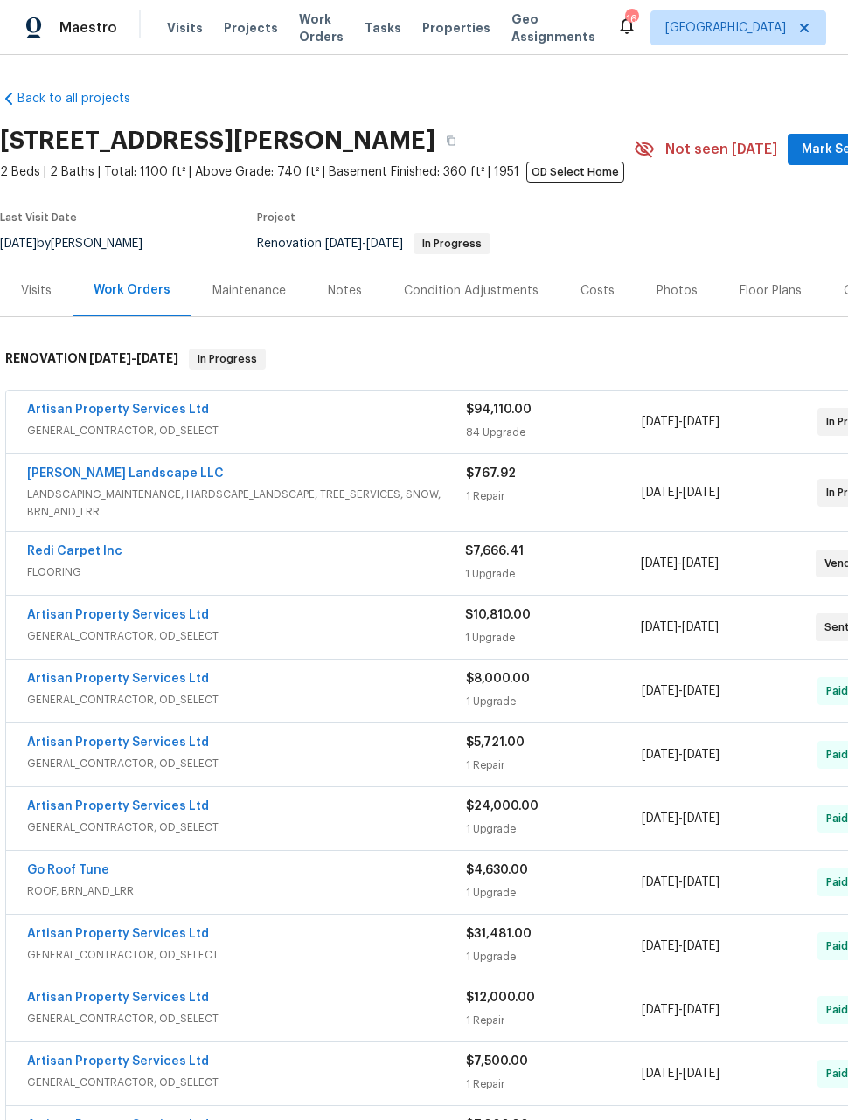
scroll to position [0, 0]
click at [90, 414] on link "Artisan Property Services Ltd" at bounding box center [118, 410] width 182 height 12
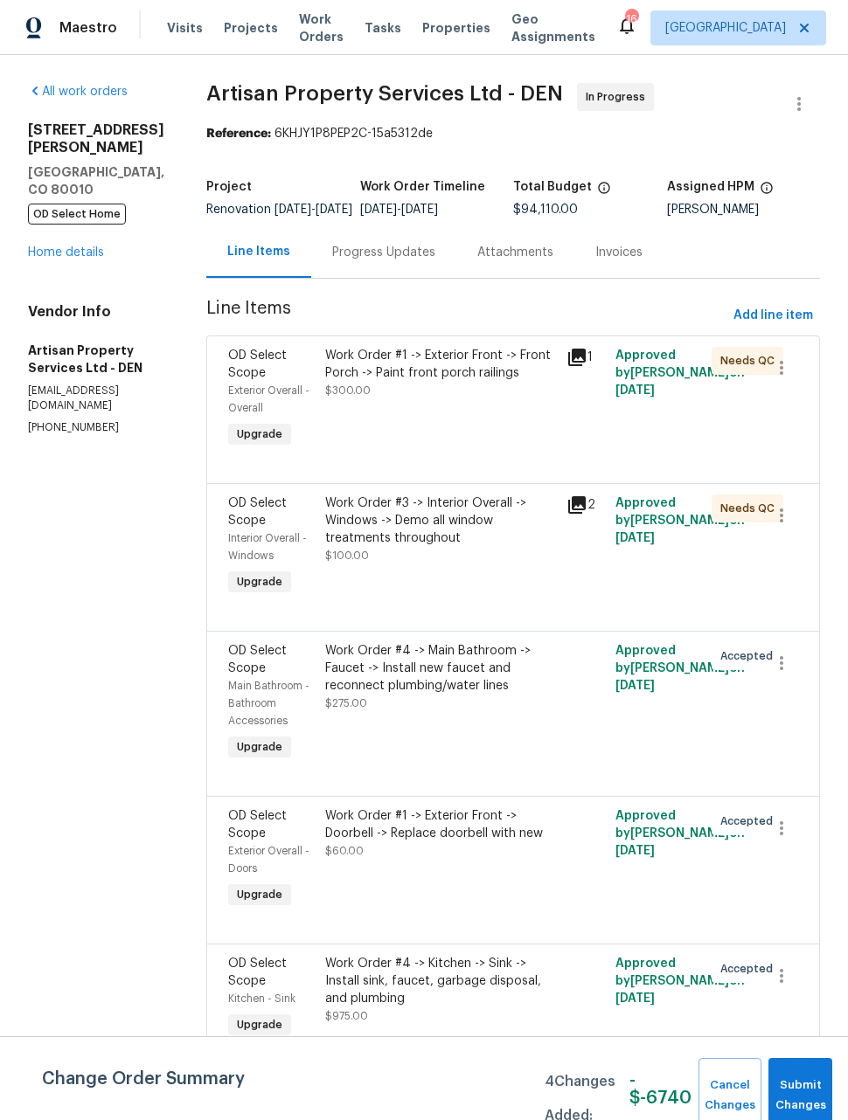
click at [55, 253] on link "Home details" at bounding box center [66, 252] width 76 height 12
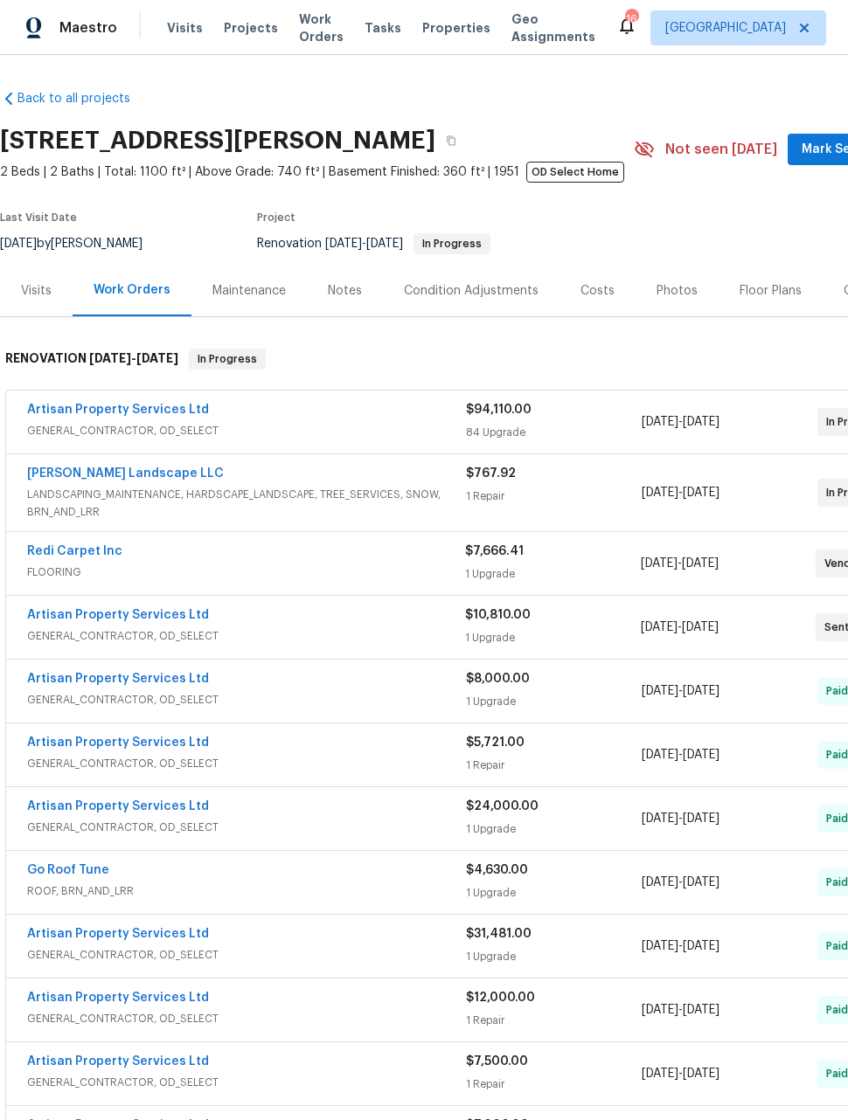
click at [64, 31] on span "Maestro" at bounding box center [88, 27] width 58 height 17
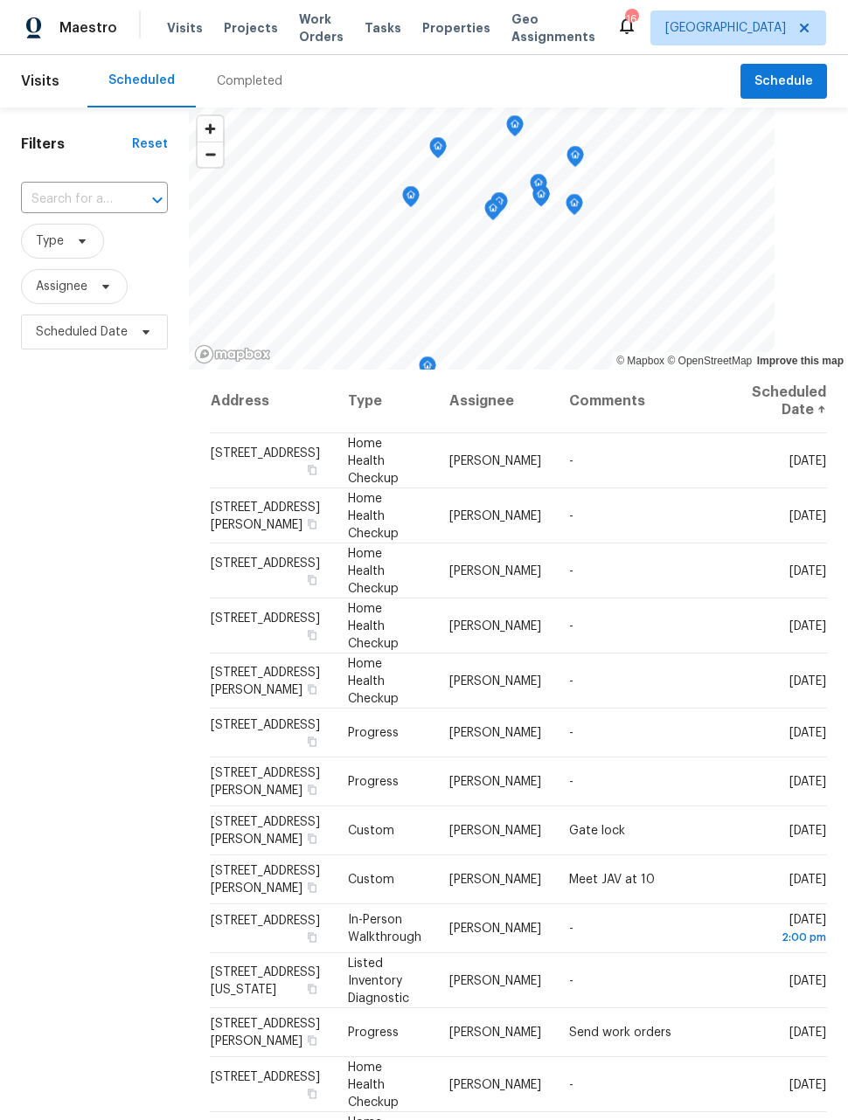
click at [306, 37] on span "Work Orders" at bounding box center [321, 27] width 45 height 35
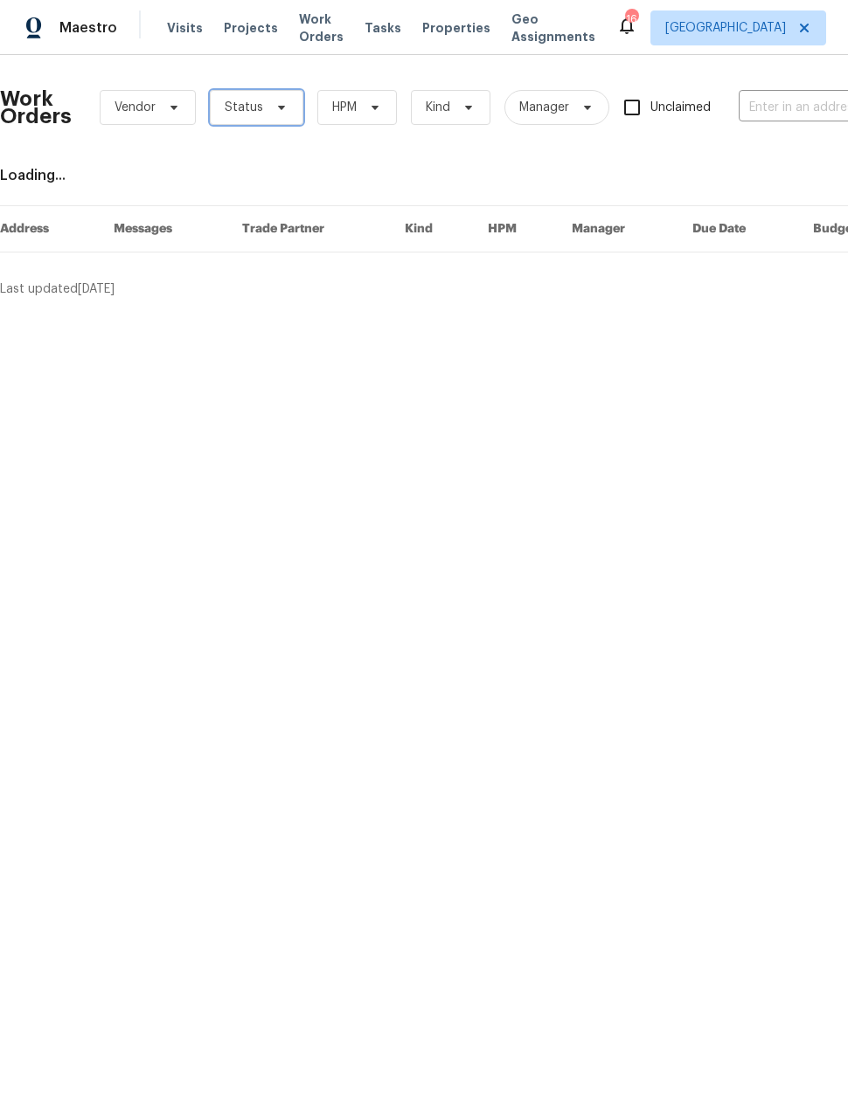
click at [263, 124] on span "Status" at bounding box center [257, 107] width 94 height 35
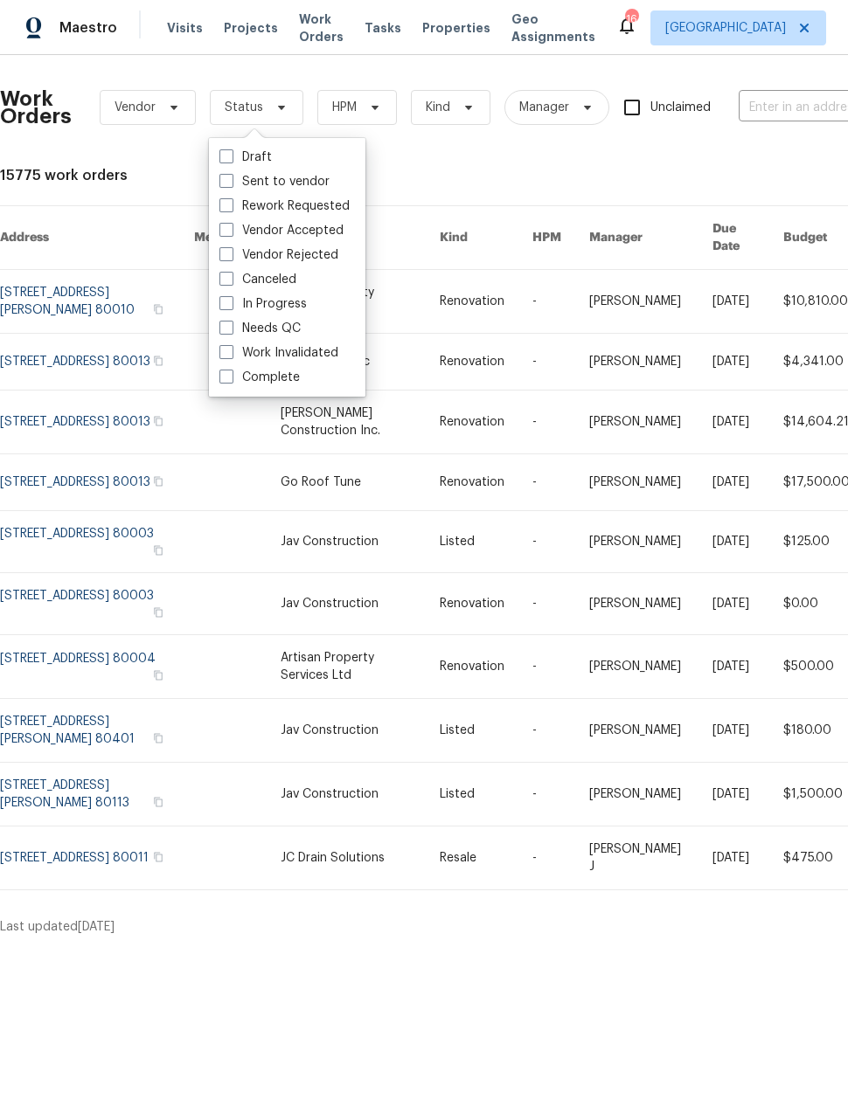
click at [649, 950] on html "Maestro Visits Projects Work Orders Tasks Properties Geo Assignments 16 [GEOGRA…" at bounding box center [424, 475] width 848 height 950
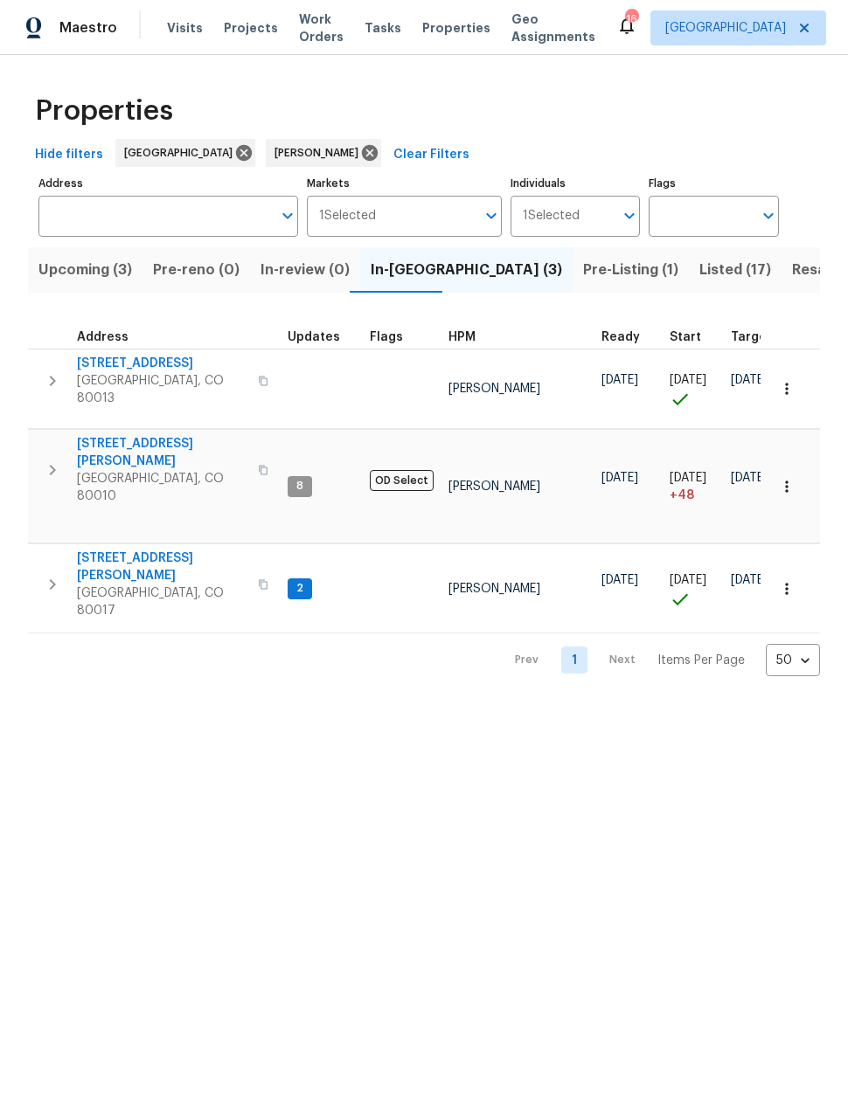
click at [794, 380] on icon "button" at bounding box center [786, 388] width 17 height 17
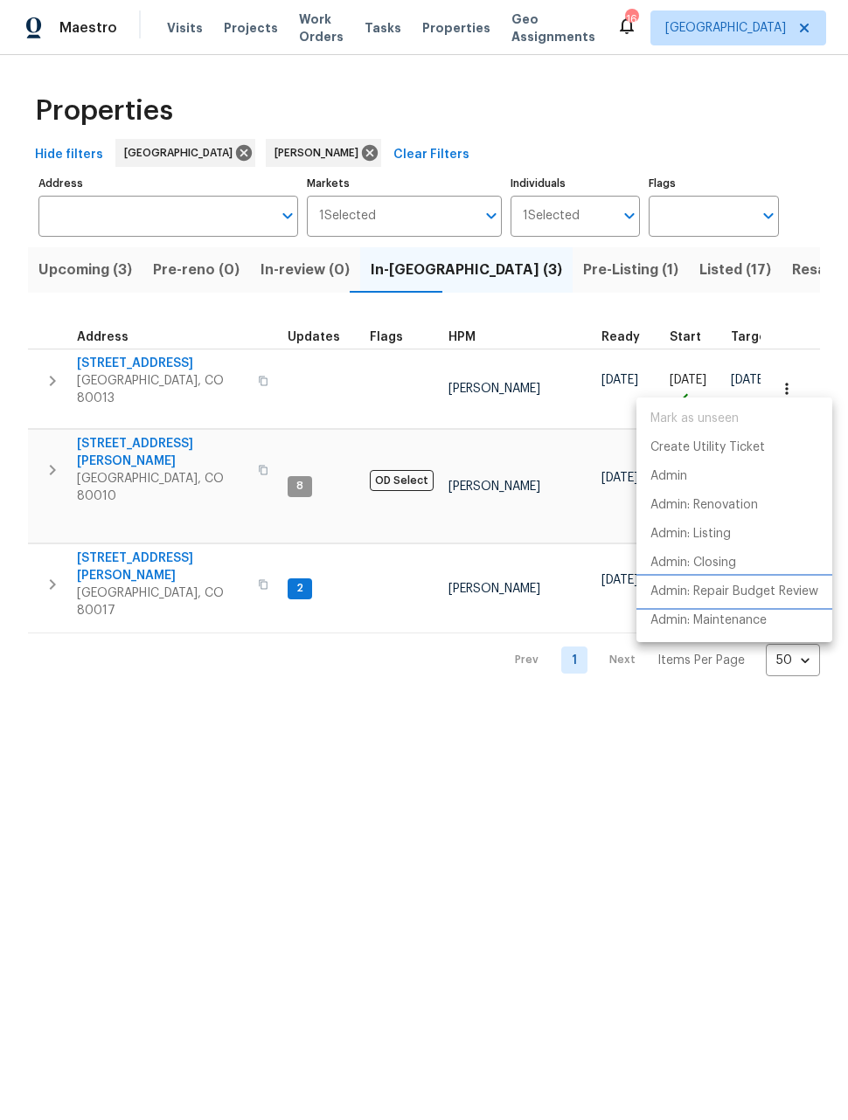
click at [752, 593] on p "Admin: Repair Budget Review" at bounding box center [734, 592] width 168 height 18
click at [562, 856] on div at bounding box center [424, 560] width 848 height 1120
